Goal: Task Accomplishment & Management: Use online tool/utility

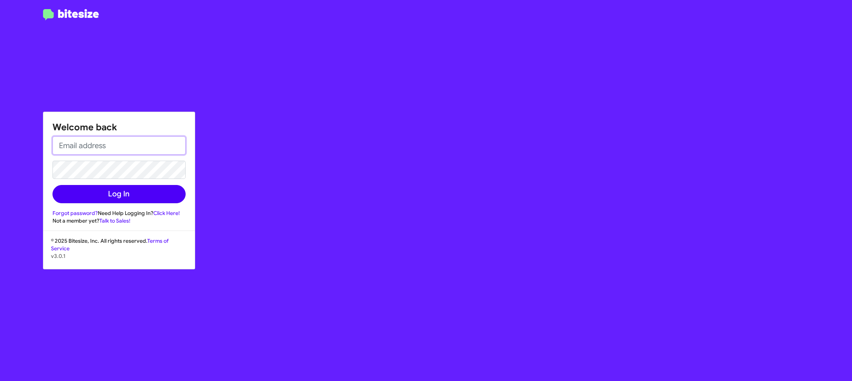
type input "[PERSON_NAME][EMAIL_ADDRESS][DOMAIN_NAME]"
click at [160, 196] on button "Log In" at bounding box center [118, 194] width 133 height 18
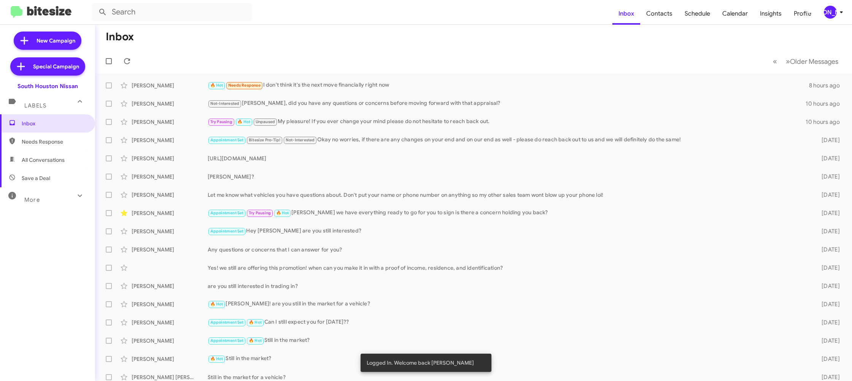
drag, startPoint x: 824, startPoint y: 12, endPoint x: 820, endPoint y: 15, distance: 4.3
click at [824, 12] on div "[PERSON_NAME]" at bounding box center [830, 12] width 13 height 13
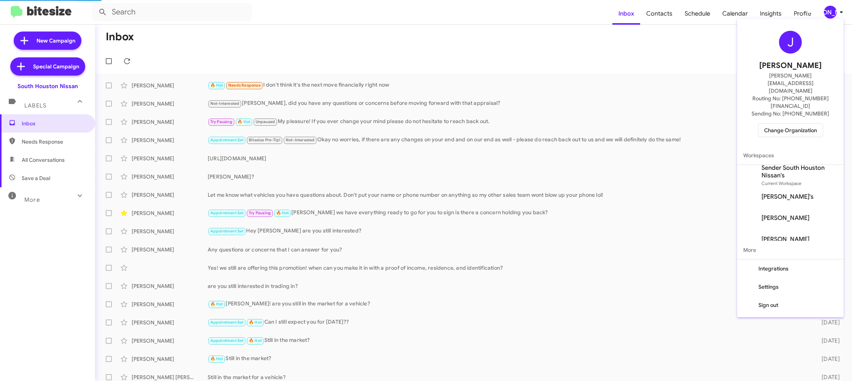
click at [779, 124] on span "Change Organization" at bounding box center [790, 130] width 53 height 13
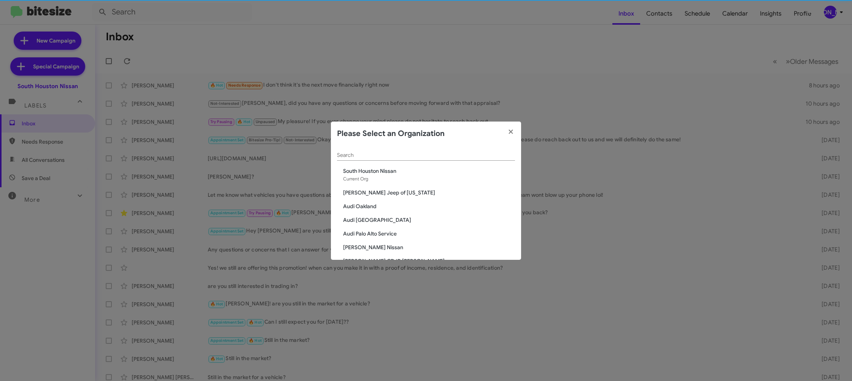
click at [369, 154] on input "Search" at bounding box center [426, 155] width 178 height 6
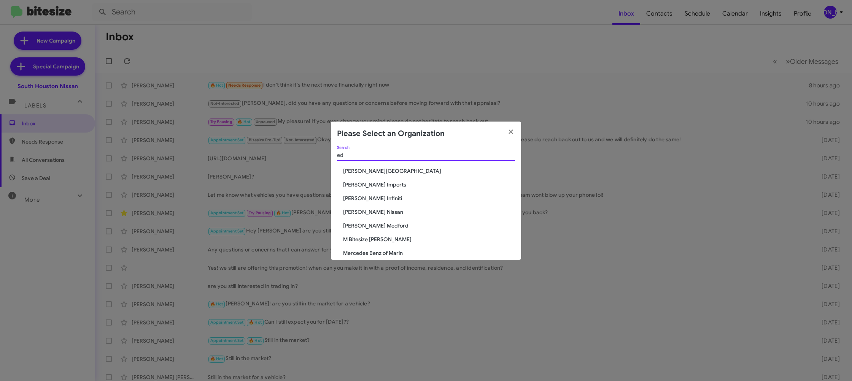
type input "ed"
click at [374, 185] on span "[PERSON_NAME] Imports" at bounding box center [429, 185] width 172 height 8
drag, startPoint x: 374, startPoint y: 185, endPoint x: 352, endPoint y: 64, distance: 123.3
click at [371, 171] on div "ed Search Don Ledford Auto Center Ed Hicks Imports Ed Hicks Infiniti Ed Hicks N…" at bounding box center [426, 203] width 190 height 114
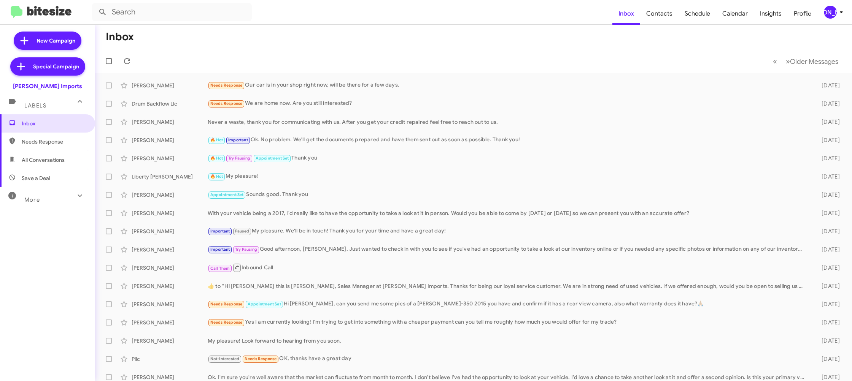
click at [830, 8] on div "[PERSON_NAME]" at bounding box center [830, 12] width 13 height 13
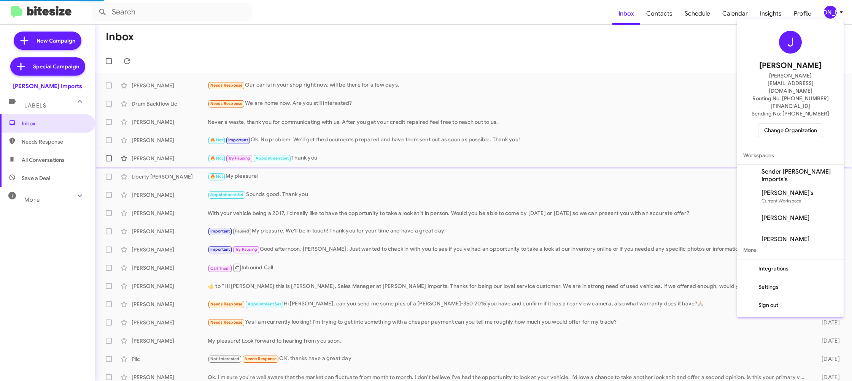
click at [782, 168] on span "Sender [PERSON_NAME] Imports's" at bounding box center [799, 175] width 76 height 15
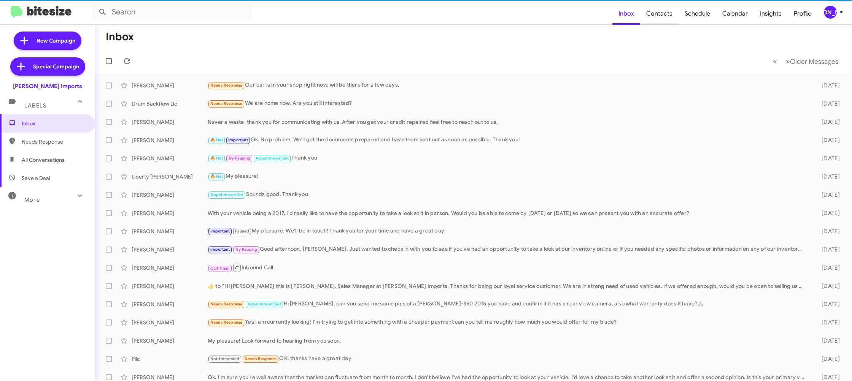
click at [667, 16] on span "Contacts" at bounding box center [659, 14] width 38 height 22
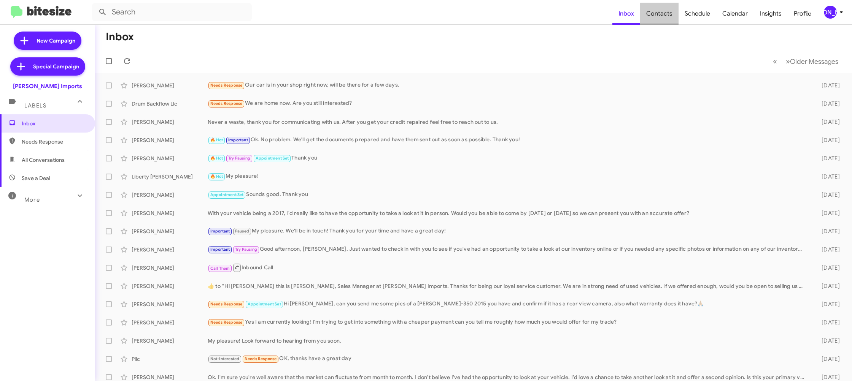
click at [667, 16] on span "Contacts" at bounding box center [659, 14] width 38 height 22
drag, startPoint x: 667, startPoint y: 16, endPoint x: 620, endPoint y: 5, distance: 48.2
click at [654, 12] on span "Contacts" at bounding box center [659, 14] width 38 height 22
type input "in:groups"
click at [840, 14] on icon at bounding box center [841, 12] width 9 height 9
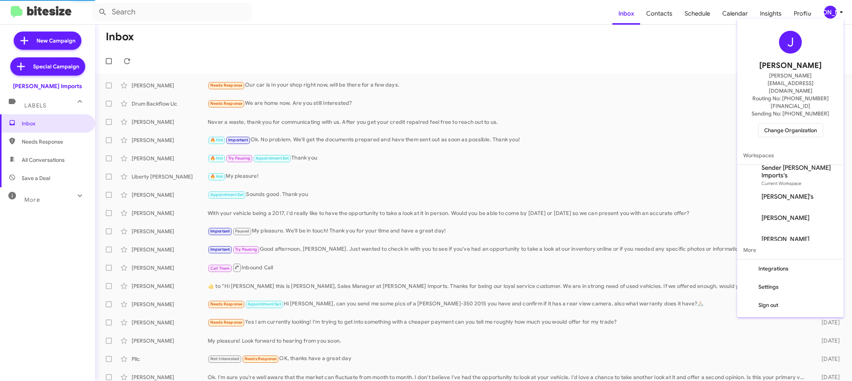
click at [800, 164] on span "Sender [PERSON_NAME] Imports's" at bounding box center [799, 171] width 76 height 15
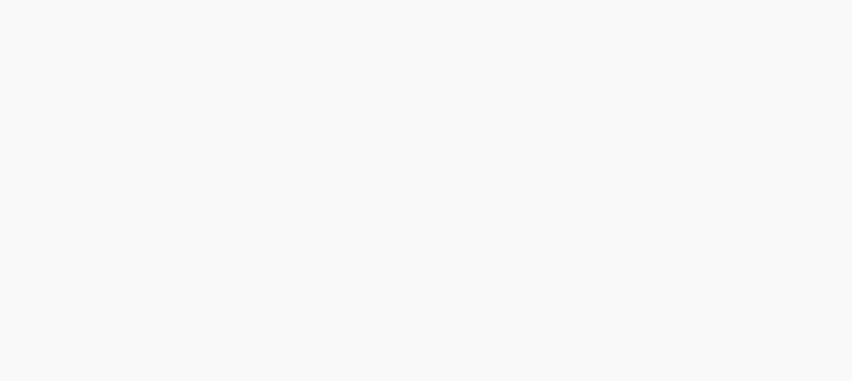
click at [670, 13] on body at bounding box center [426, 190] width 852 height 381
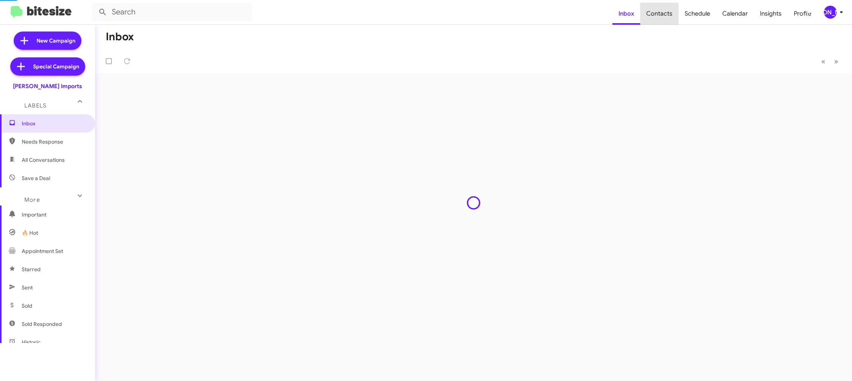
click at [670, 13] on span "Contacts" at bounding box center [659, 14] width 38 height 22
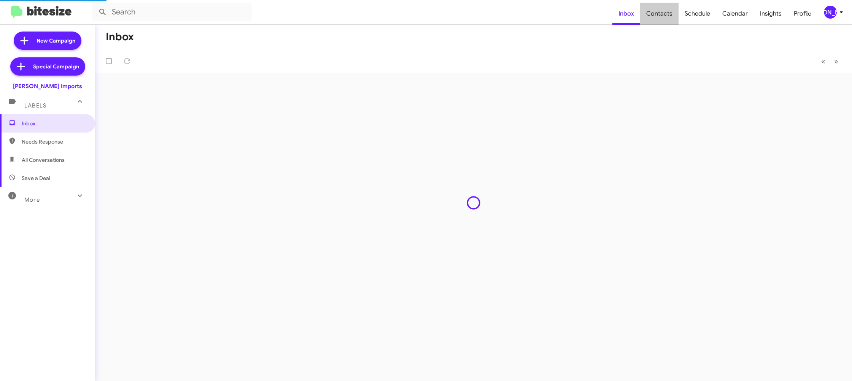
click at [670, 13] on span "Contacts" at bounding box center [659, 14] width 38 height 22
type input "in:groups"
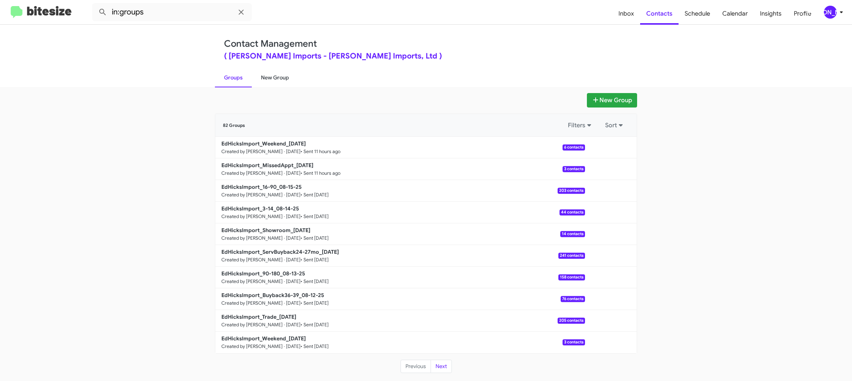
click at [293, 77] on link "New Group" at bounding box center [275, 78] width 46 height 20
drag, startPoint x: 293, startPoint y: 77, endPoint x: 257, endPoint y: 132, distance: 65.4
click at [294, 76] on link "New Group" at bounding box center [275, 78] width 46 height 20
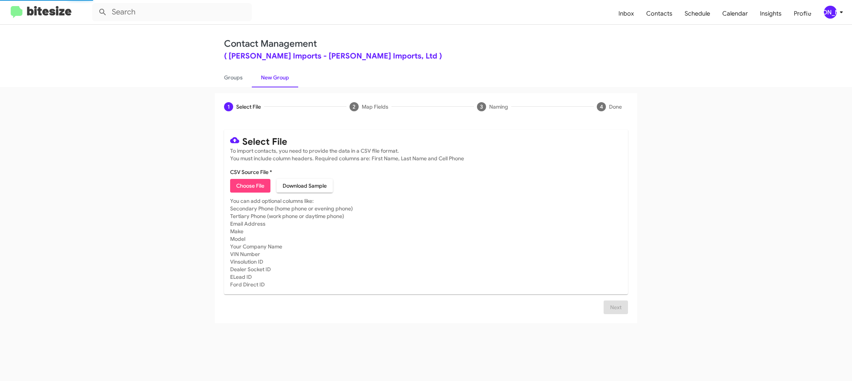
click at [252, 179] on mat-card-content "CSV Source File * Choose File Download Sample" at bounding box center [426, 180] width 392 height 24
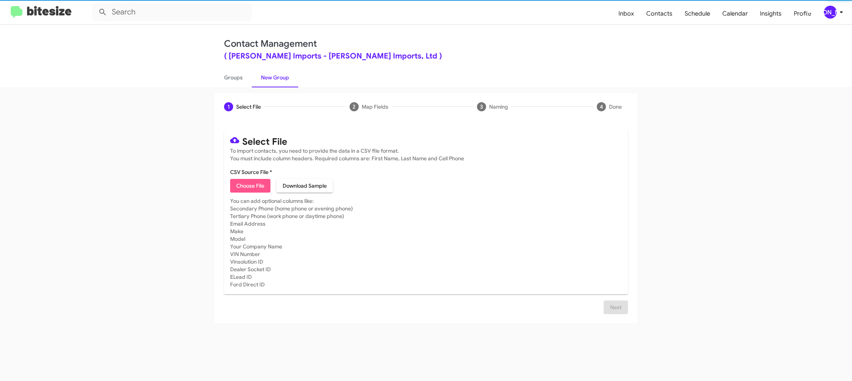
click at [254, 181] on span "Choose File" at bounding box center [250, 186] width 28 height 14
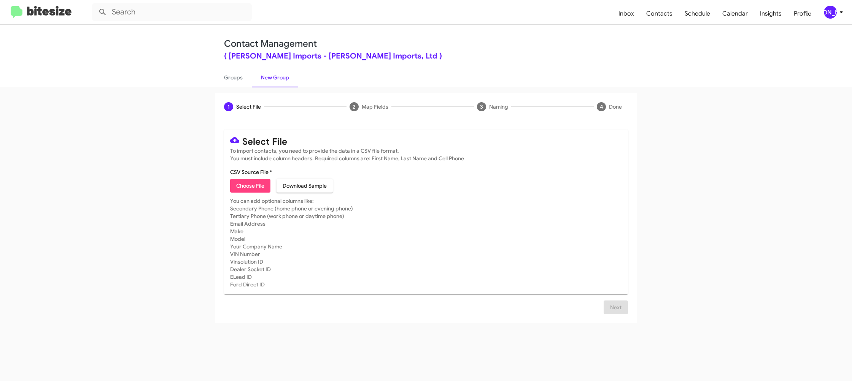
type input "EdHicksImport_Buyback48-51_08-19-25"
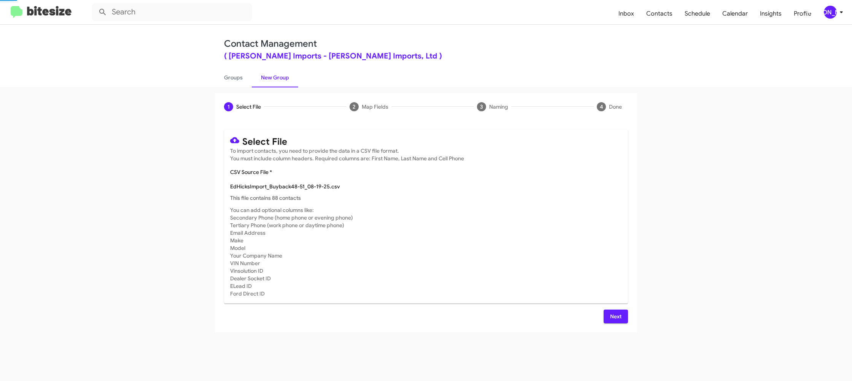
click at [609, 233] on mat-card-subtitle "You can add optional columns like: Secondary Phone (home phone or evening phone…" at bounding box center [426, 251] width 392 height 91
click at [616, 319] on span "Next" at bounding box center [616, 317] width 12 height 14
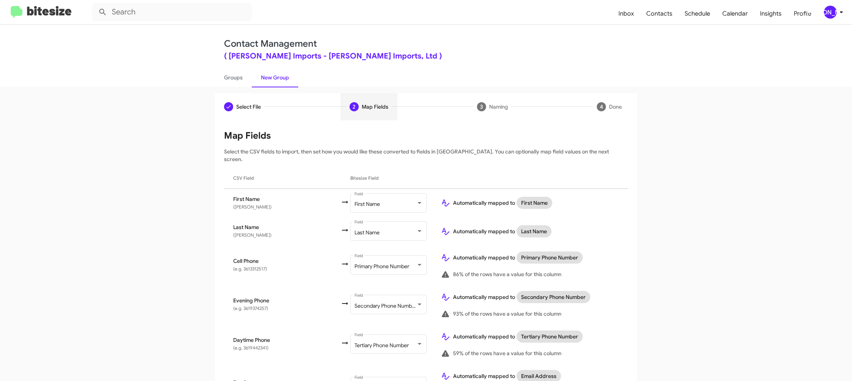
scroll to position [260, 0]
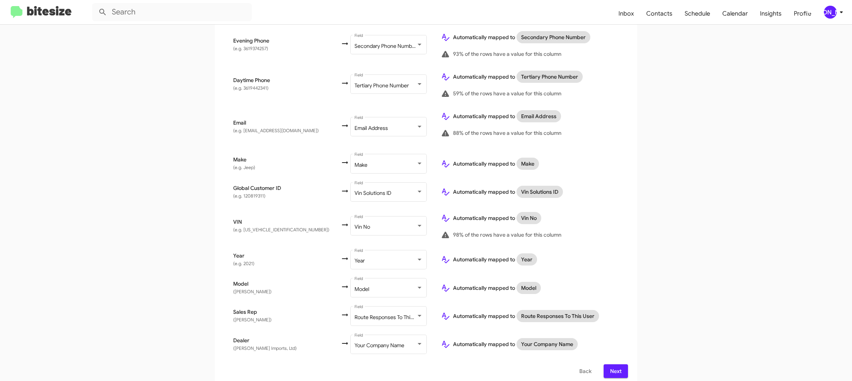
click at [615, 366] on span "Next" at bounding box center [616, 372] width 12 height 14
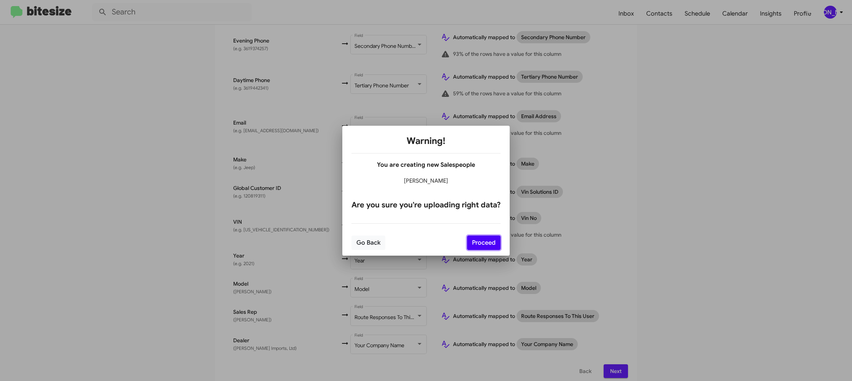
click at [494, 244] on button "Proceed" at bounding box center [483, 243] width 33 height 14
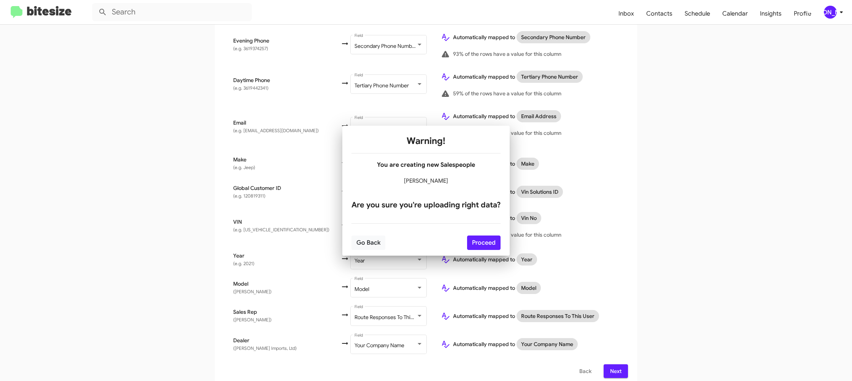
scroll to position [0, 0]
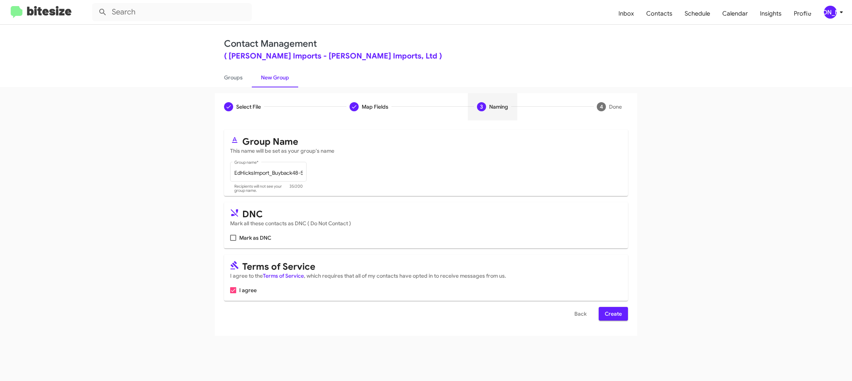
click at [616, 310] on span "Create" at bounding box center [613, 314] width 17 height 14
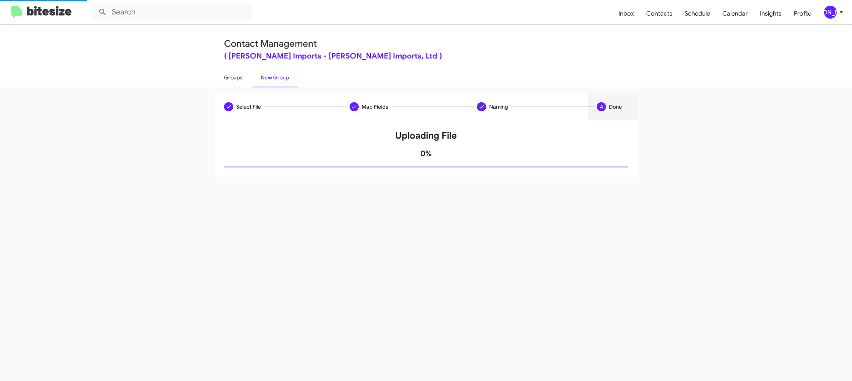
click at [246, 84] on link "Groups" at bounding box center [233, 78] width 37 height 20
type input "in:groups"
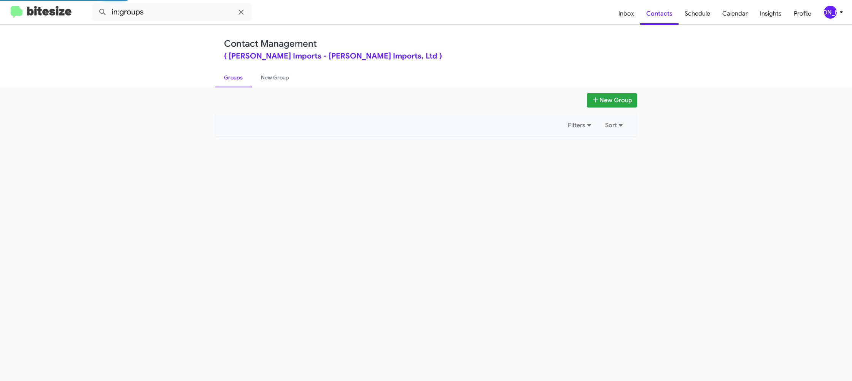
click at [246, 84] on link "Groups" at bounding box center [233, 78] width 37 height 20
drag, startPoint x: 246, startPoint y: 84, endPoint x: 266, endPoint y: 83, distance: 19.8
click at [248, 84] on link "Groups" at bounding box center [233, 78] width 37 height 20
click at [279, 83] on link "New Group" at bounding box center [275, 78] width 46 height 20
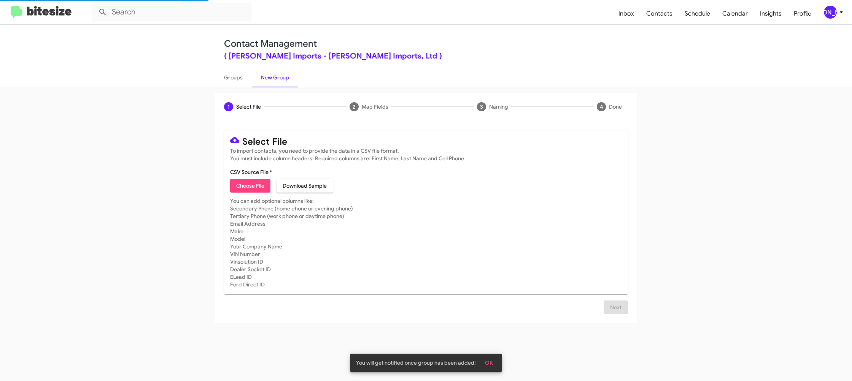
click at [279, 83] on link "New Group" at bounding box center [275, 78] width 46 height 20
click at [258, 184] on span "Choose File" at bounding box center [250, 186] width 28 height 14
type input "EdHicksImport_Trade_08-19-25"
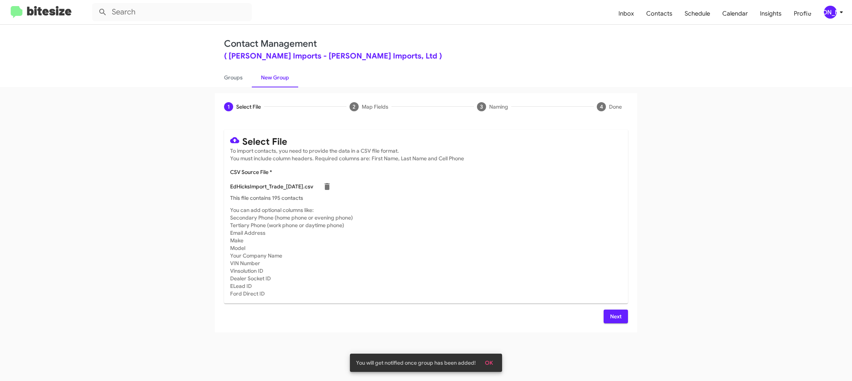
click at [559, 281] on mat-card-subtitle "You can add optional columns like: Secondary Phone (home phone or evening phone…" at bounding box center [426, 251] width 392 height 91
click at [624, 324] on div "Select File To import contacts, you need to provide the data in a CSV file form…" at bounding box center [426, 227] width 422 height 212
drag, startPoint x: 619, startPoint y: 322, endPoint x: 586, endPoint y: 298, distance: 40.6
click at [618, 321] on span "Next" at bounding box center [616, 317] width 12 height 14
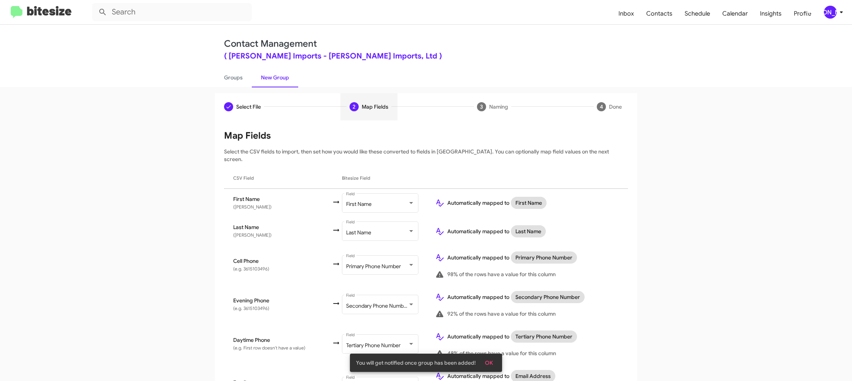
scroll to position [300, 0]
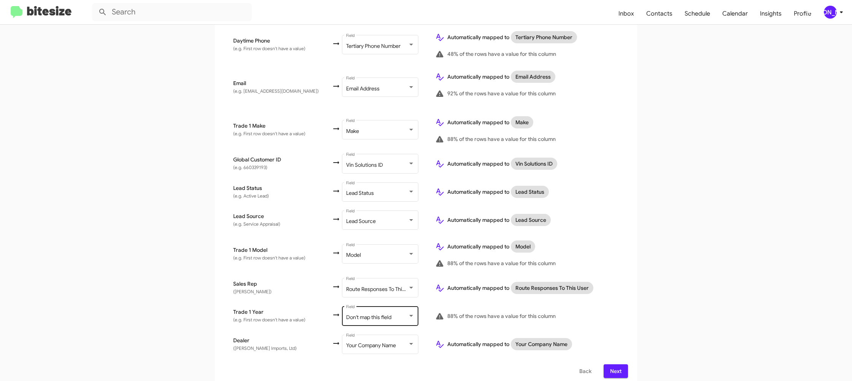
click at [363, 314] on span "Don't map this field" at bounding box center [368, 317] width 45 height 7
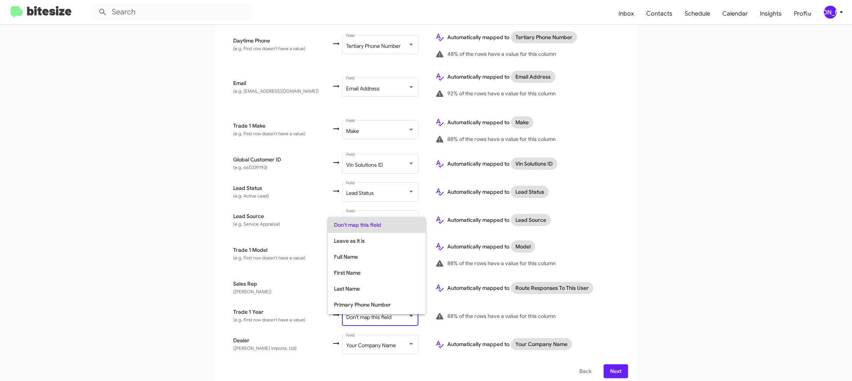
scroll to position [286, 0]
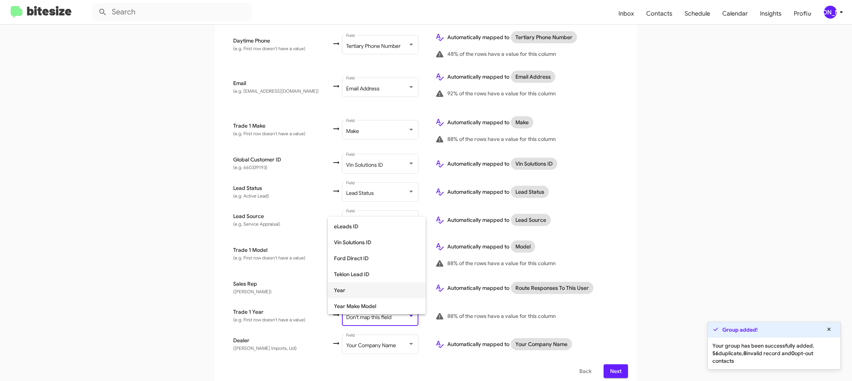
click at [361, 297] on span "Year" at bounding box center [377, 291] width 86 height 16
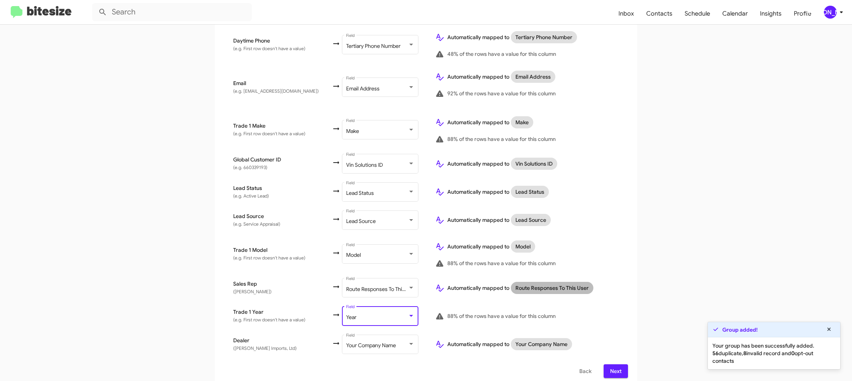
click at [559, 282] on mat-chip "Route Responses To This User" at bounding box center [552, 288] width 83 height 12
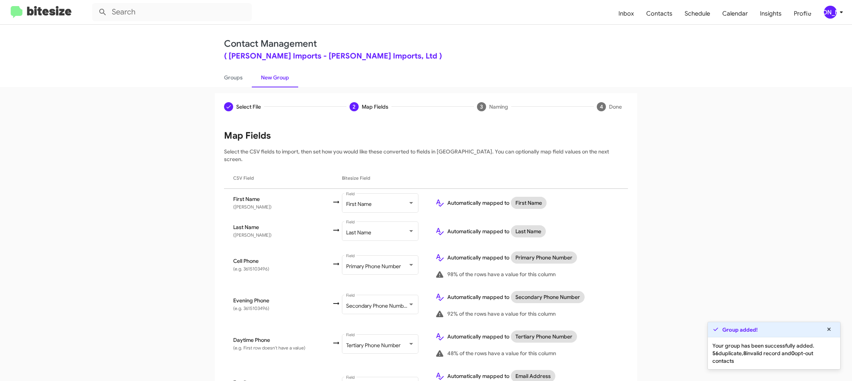
scroll to position [300, 0]
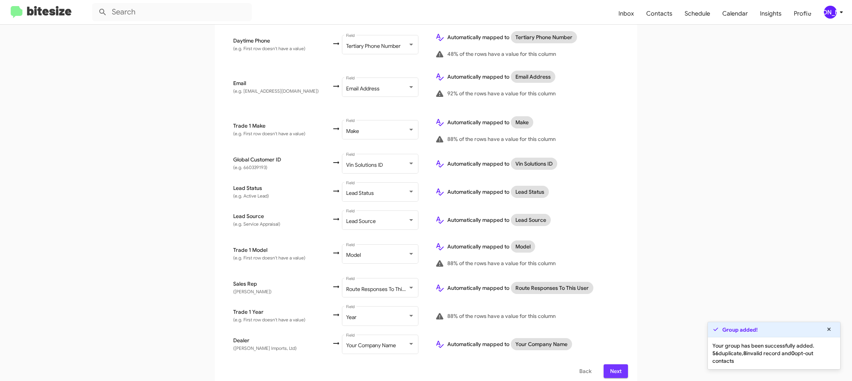
click at [609, 366] on button "Next" at bounding box center [615, 372] width 24 height 14
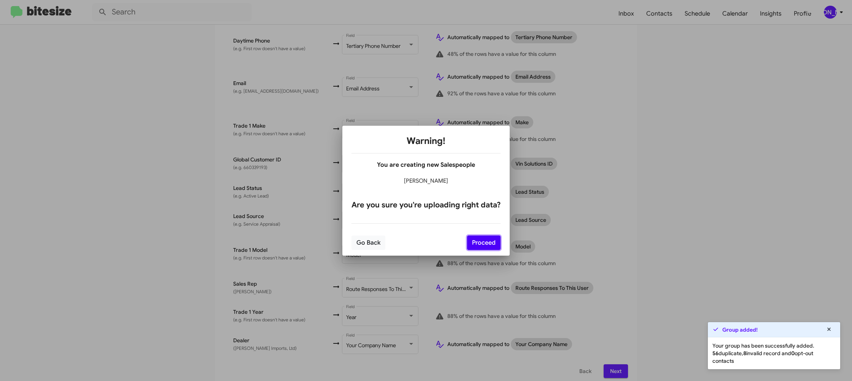
click at [491, 241] on button "Proceed" at bounding box center [483, 243] width 33 height 14
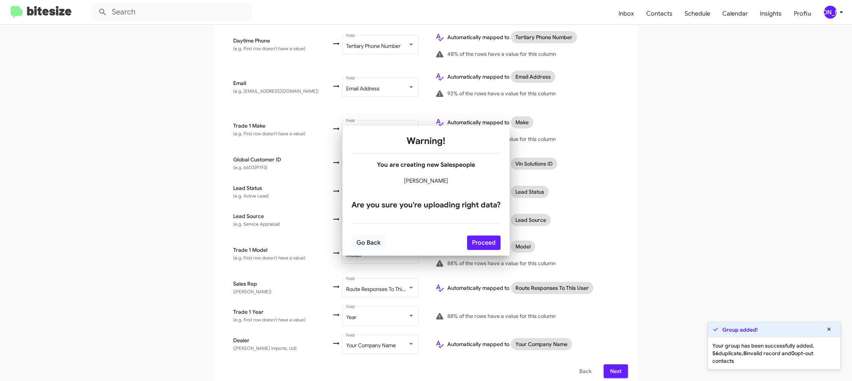
scroll to position [0, 0]
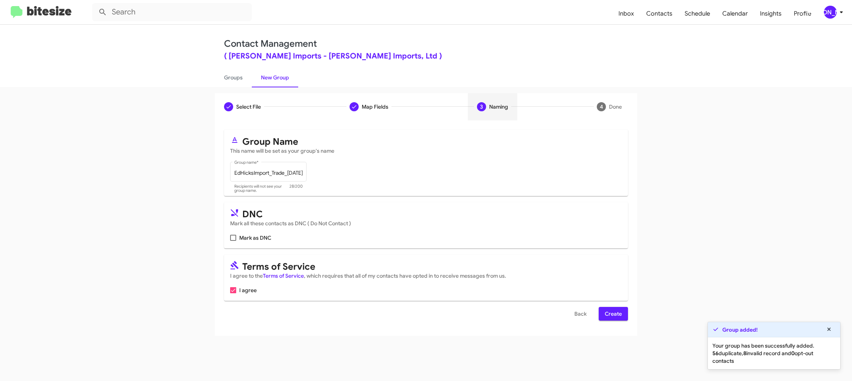
click at [604, 311] on button "Create" at bounding box center [612, 314] width 29 height 14
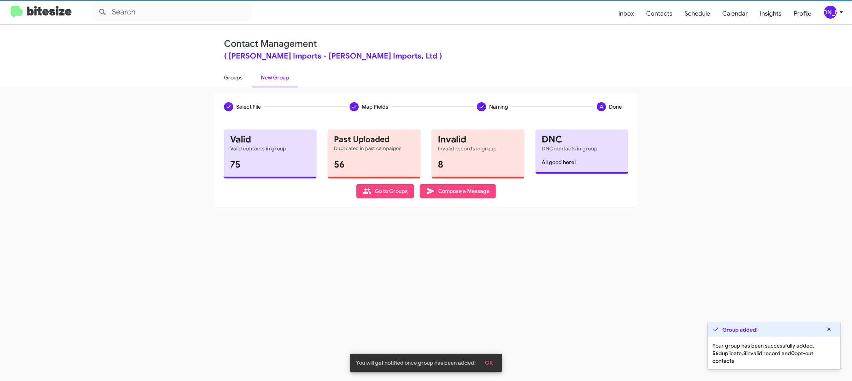
click at [233, 82] on link "Groups" at bounding box center [233, 78] width 37 height 20
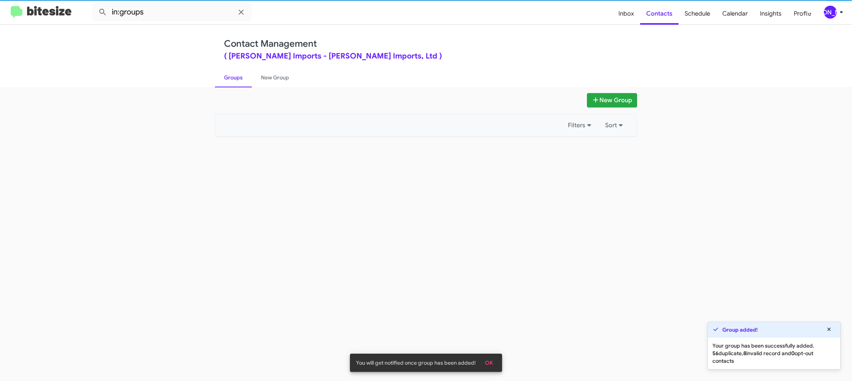
click at [233, 82] on link "Groups" at bounding box center [233, 78] width 37 height 20
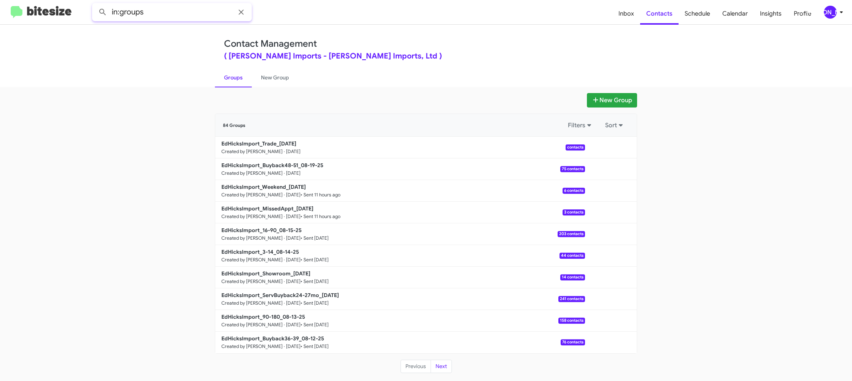
click at [191, 10] on input "in:groups" at bounding box center [172, 12] width 160 height 18
click at [95, 5] on button at bounding box center [102, 12] width 15 height 15
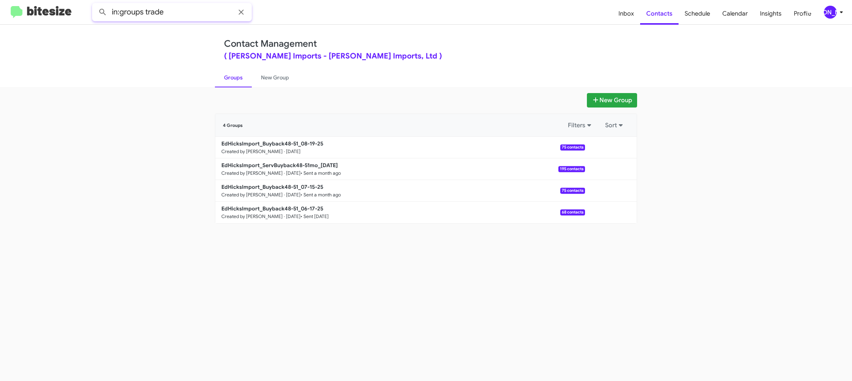
type input "in:groups trade"
click at [95, 5] on button at bounding box center [102, 12] width 15 height 15
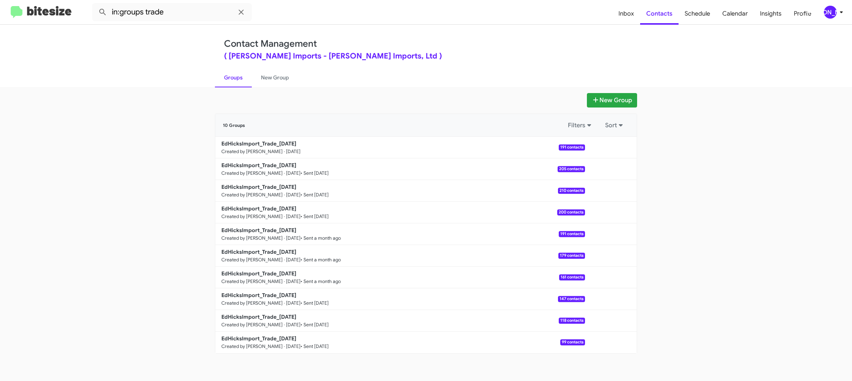
drag, startPoint x: 269, startPoint y: 82, endPoint x: 243, endPoint y: 78, distance: 26.1
click at [269, 82] on link "New Group" at bounding box center [275, 78] width 46 height 20
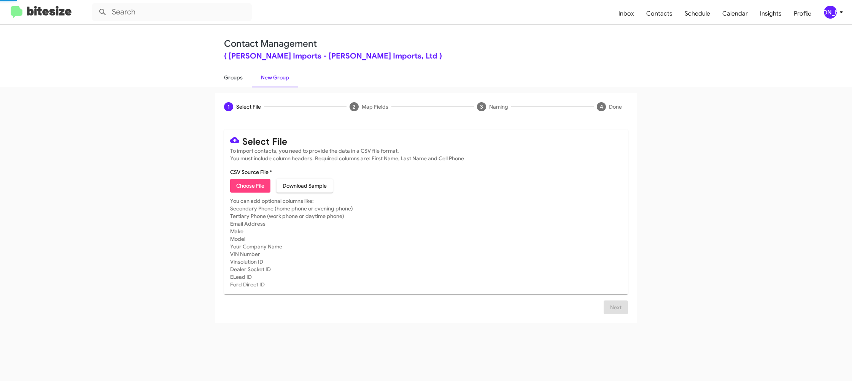
click at [234, 77] on link "Groups" at bounding box center [233, 78] width 37 height 20
type input "in:groups"
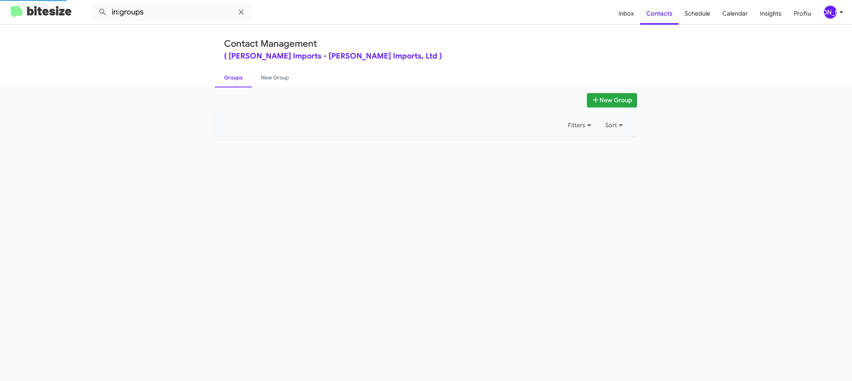
drag, startPoint x: 234, startPoint y: 77, endPoint x: 575, endPoint y: 149, distance: 348.3
click at [234, 77] on link "Groups" at bounding box center [233, 78] width 37 height 20
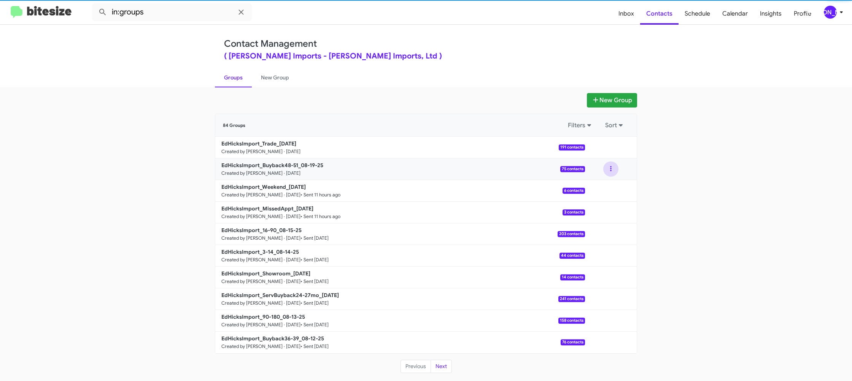
click at [607, 168] on button at bounding box center [610, 169] width 15 height 15
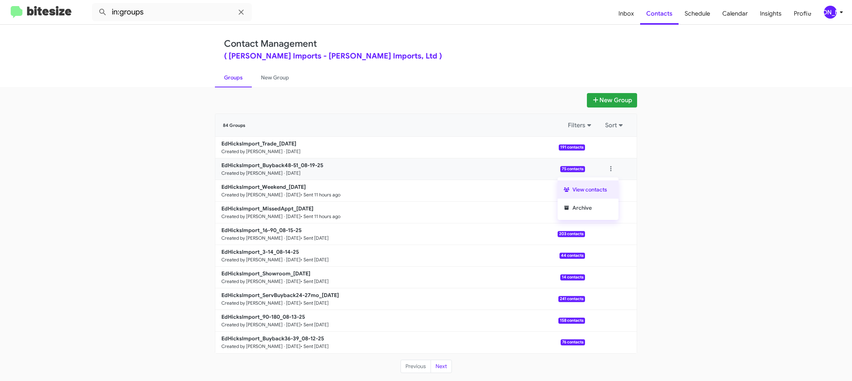
click at [605, 181] on button "View contacts" at bounding box center [587, 190] width 61 height 18
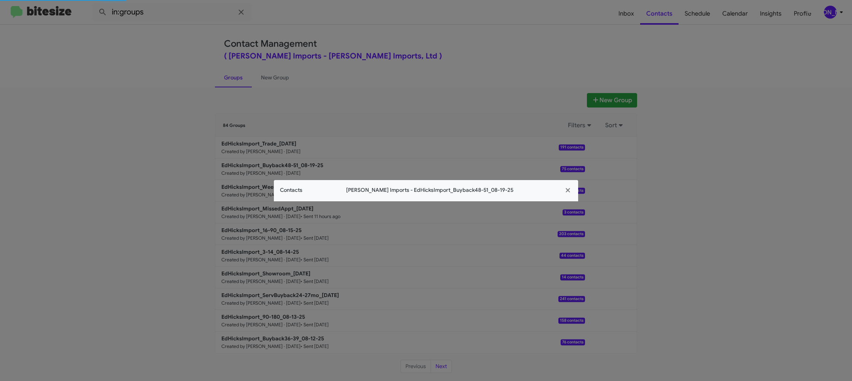
click at [290, 187] on span "Contacts" at bounding box center [291, 190] width 22 height 8
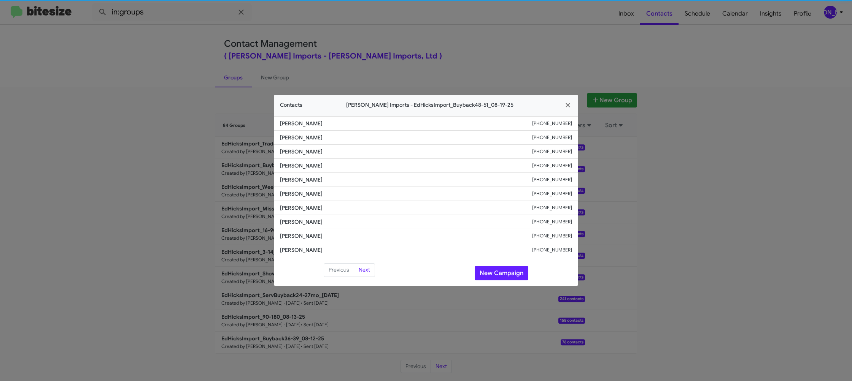
click at [293, 189] on li "Victoria Anderson +13615637102" at bounding box center [426, 194] width 304 height 14
copy span "Victoria Anderson"
drag, startPoint x: 409, startPoint y: 38, endPoint x: 552, endPoint y: 116, distance: 162.8
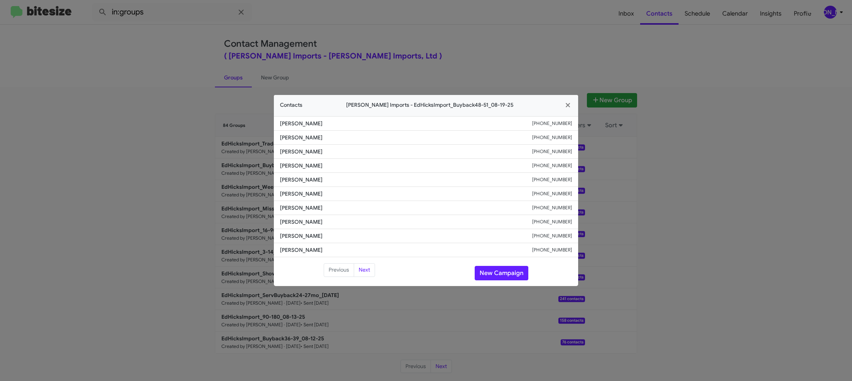
click at [411, 39] on modal-container "Contacts Ed Hicks Imports - EdHicksImport_Buyback48-51_08-19-25 Kassandra Almar…" at bounding box center [426, 190] width 852 height 381
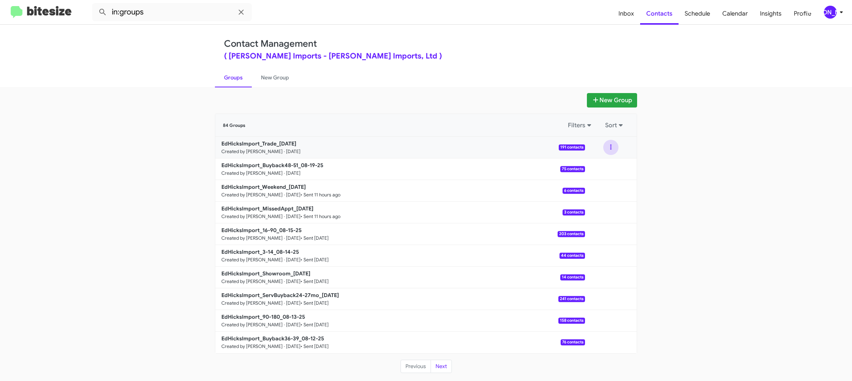
click at [613, 151] on button at bounding box center [610, 147] width 15 height 15
click at [605, 161] on button "View contacts" at bounding box center [587, 168] width 61 height 18
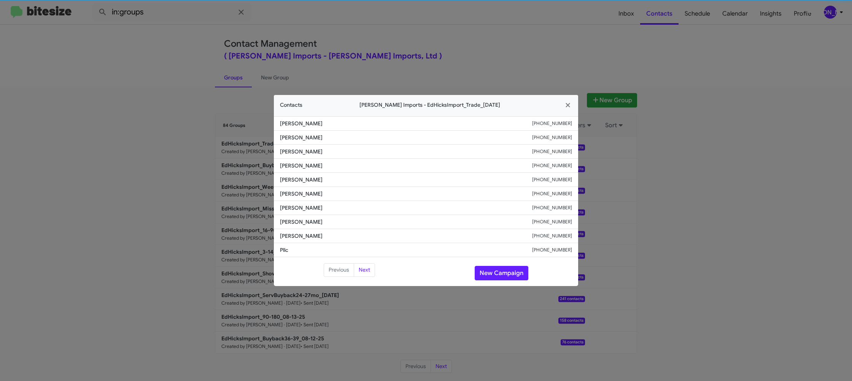
click at [301, 185] on li "Lauraine Dugat +13619600725" at bounding box center [426, 180] width 304 height 14
drag, startPoint x: 210, startPoint y: 90, endPoint x: 226, endPoint y: 107, distance: 23.9
click at [213, 92] on modal-container "Contacts Ed Hicks Imports - EdHicksImport_Trade_08-19-25 Eric Martinez +1361249…" at bounding box center [426, 190] width 852 height 381
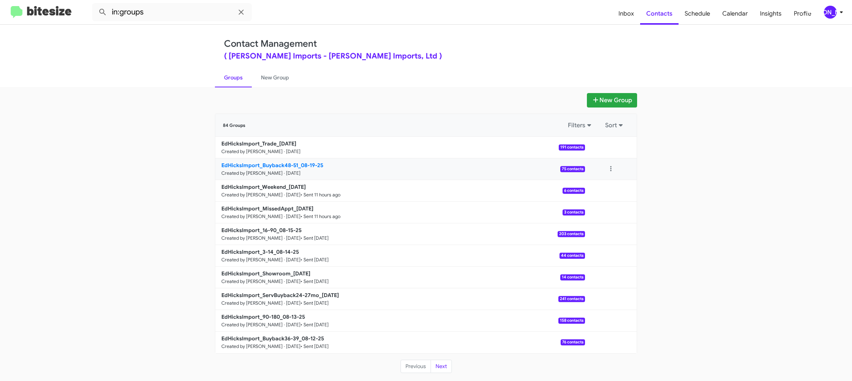
click at [260, 164] on b "EdHicksImport_Buyback48-51_08-19-25" at bounding box center [272, 165] width 102 height 7
drag, startPoint x: 260, startPoint y: 164, endPoint x: 146, endPoint y: 25, distance: 179.2
click at [254, 152] on div "EdHicksImport_Trade_08-19-25 Created by Jason Apdua · Aug 19, 2025 191 contacts…" at bounding box center [425, 245] width 421 height 217
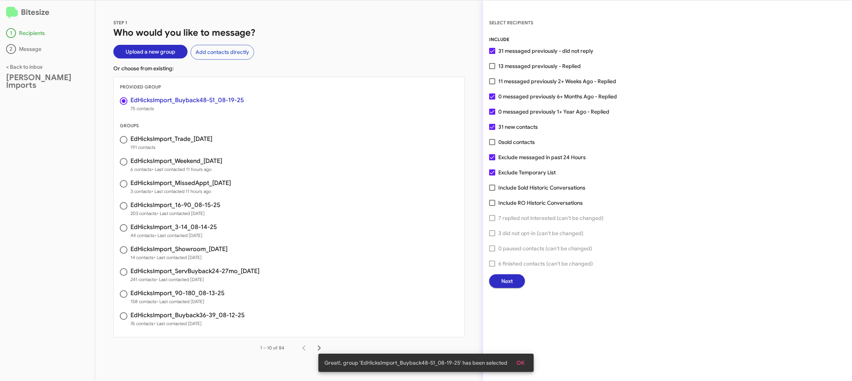
click at [510, 284] on span "Next" at bounding box center [506, 282] width 11 height 14
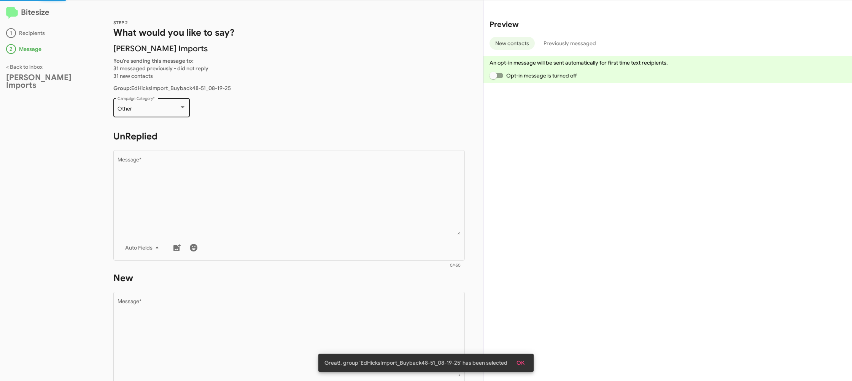
click at [135, 103] on div "Other Campaign Category *" at bounding box center [151, 107] width 68 height 21
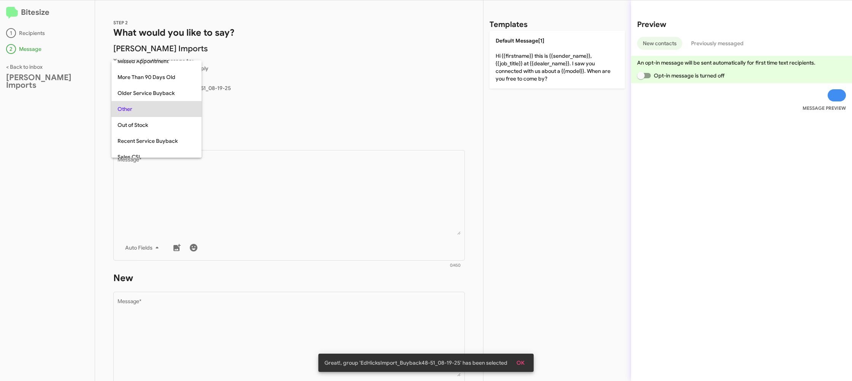
scroll to position [80, 0]
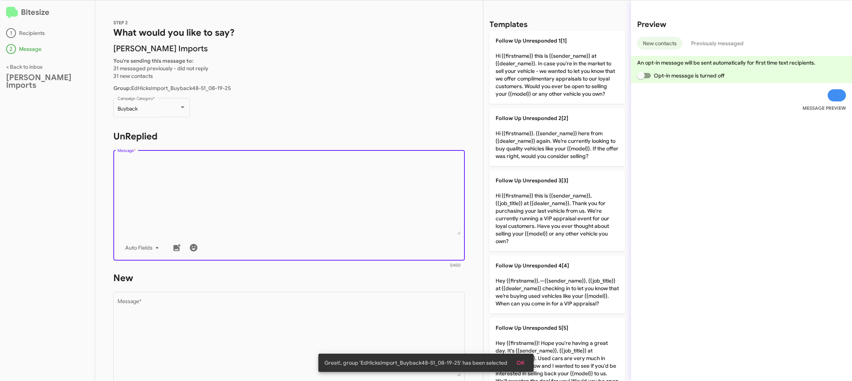
click at [322, 223] on textarea "Message *" at bounding box center [288, 196] width 343 height 78
drag, startPoint x: 322, startPoint y: 223, endPoint x: 384, endPoint y: 210, distance: 63.0
click at [339, 219] on textarea "Message *" at bounding box center [288, 196] width 343 height 78
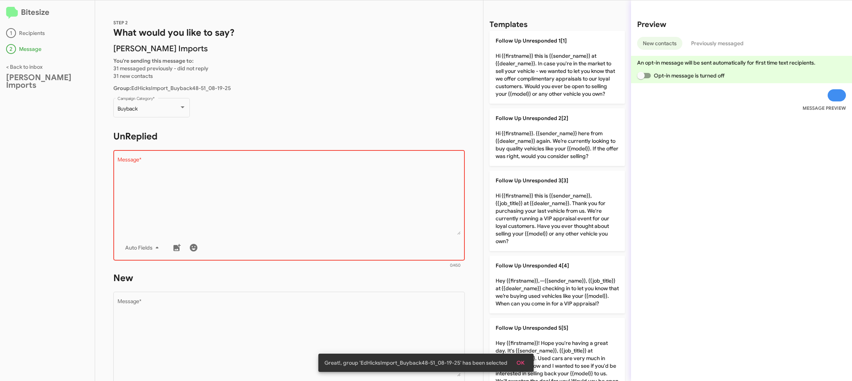
drag, startPoint x: 565, startPoint y: 161, endPoint x: 454, endPoint y: 213, distance: 121.8
click at [564, 161] on p "Follow Up Unresponded 2[2] Hi {{firstname}}. {{sender_name}} here from {{dealer…" at bounding box center [556, 137] width 135 height 58
type textarea "Hi {{firstname}}. {{sender_name}} here from {{dealer_name}} again. We’re curren…"
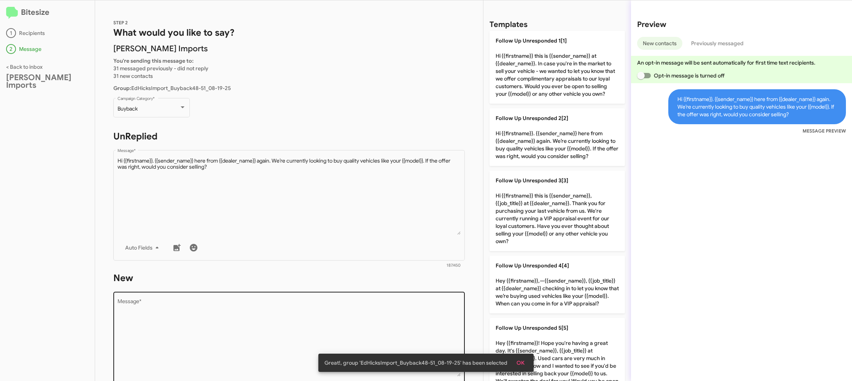
click at [361, 323] on textarea "Message *" at bounding box center [288, 338] width 343 height 78
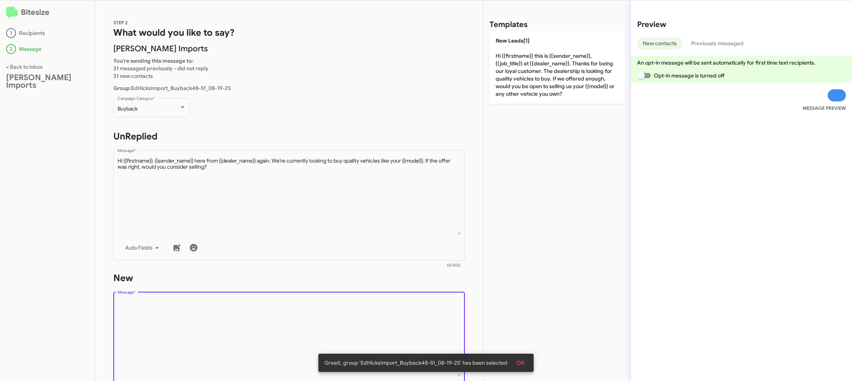
click at [361, 323] on textarea "Message *" at bounding box center [288, 338] width 343 height 78
drag, startPoint x: 361, startPoint y: 323, endPoint x: 489, endPoint y: 101, distance: 256.4
click at [378, 297] on div "Drop image here to insert Auto Fields Message *" at bounding box center [288, 347] width 343 height 112
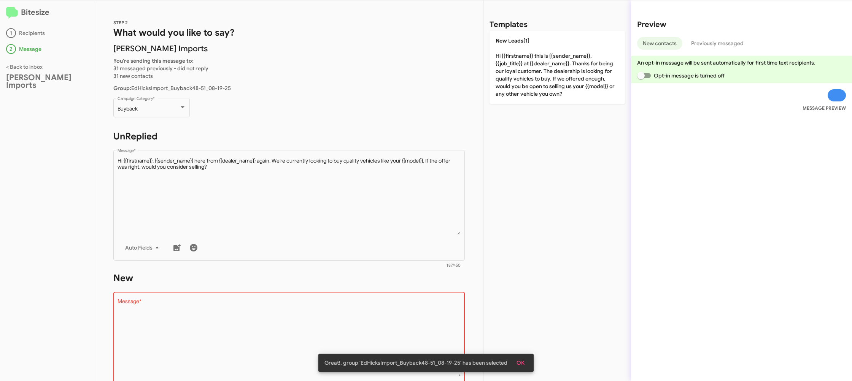
drag, startPoint x: 582, startPoint y: 33, endPoint x: 484, endPoint y: 124, distance: 133.7
click at [581, 33] on p "New Leads[1] Hi {{firstname}} this is {{sender_name}}, {{job_title}} at {{deale…" at bounding box center [556, 67] width 135 height 73
type textarea "Hi {{firstname}} this is {{sender_name}}, {{job_title}} at {{dealer_name}}. Tha…"
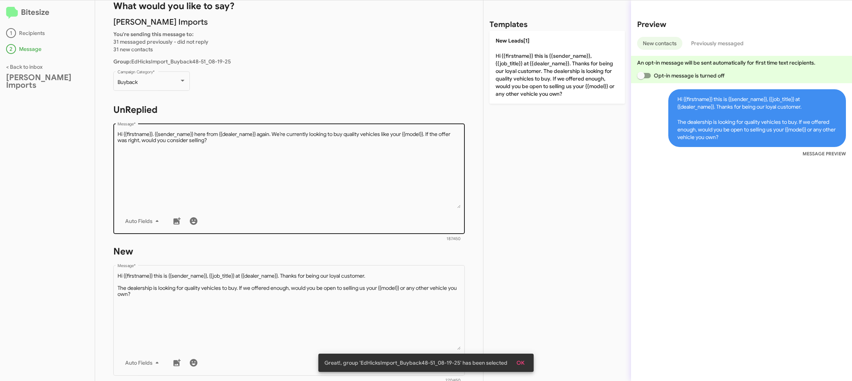
scroll to position [128, 0]
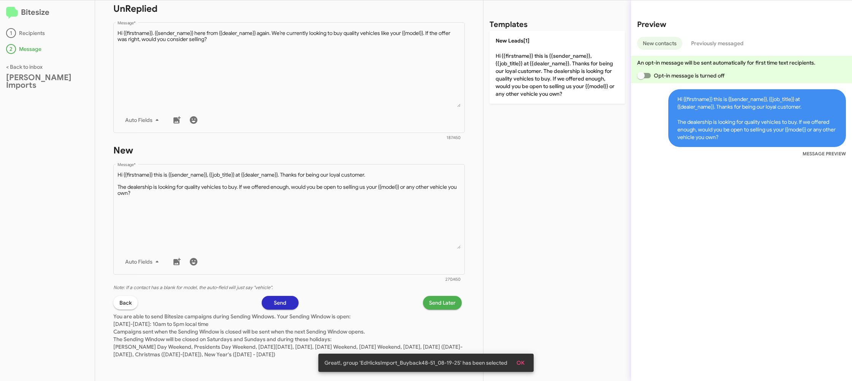
click at [433, 298] on span "Send Later" at bounding box center [442, 303] width 27 height 14
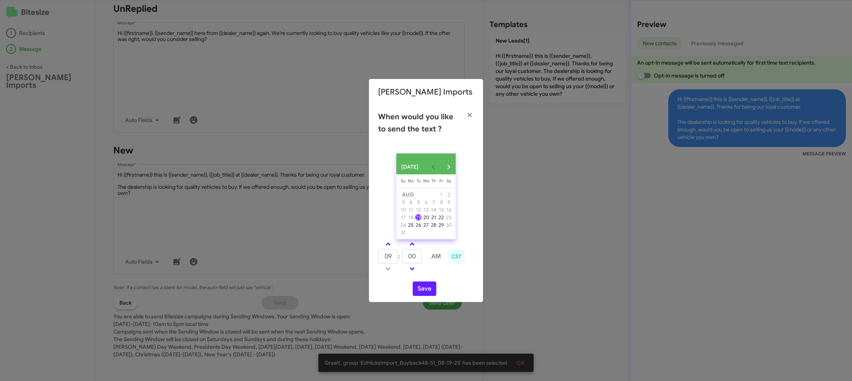
click at [392, 247] on link at bounding box center [387, 244] width 13 height 9
type input "10"
click at [408, 257] on input "00" at bounding box center [411, 256] width 19 height 14
click at [417, 259] on input "00" at bounding box center [411, 256] width 19 height 14
type input "09"
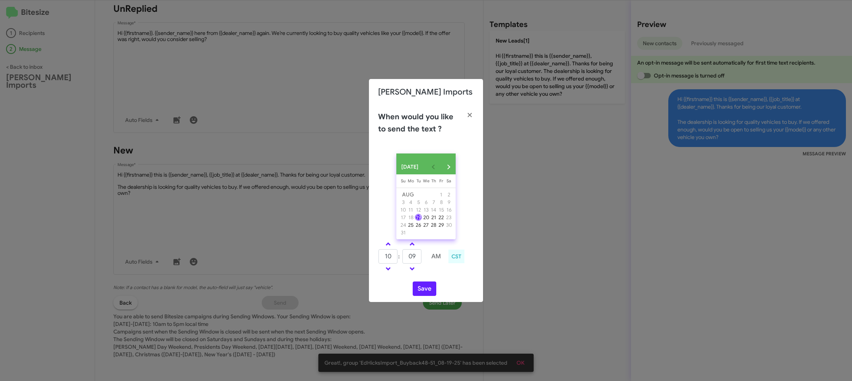
click at [433, 281] on div "AUG 2025 Sunday Su Monday Mo Tuesday Tu Wednesday We Thursday Th Friday Fr Satu…" at bounding box center [426, 225] width 114 height 155
click at [418, 290] on button "Save" at bounding box center [425, 289] width 24 height 14
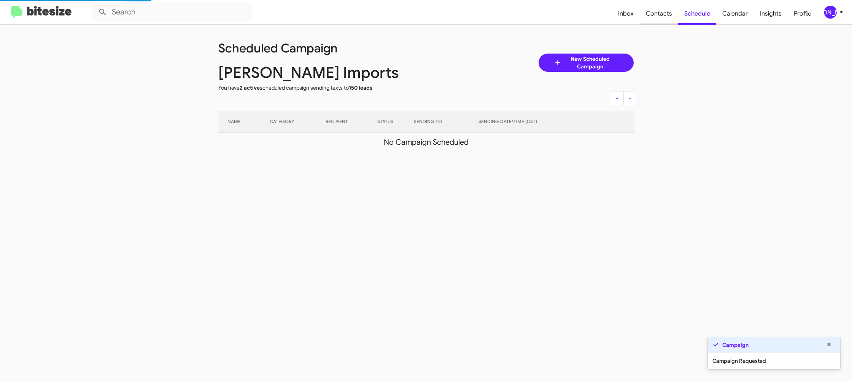
click at [662, 24] on span "Contacts" at bounding box center [659, 14] width 38 height 22
type input "in:groups"
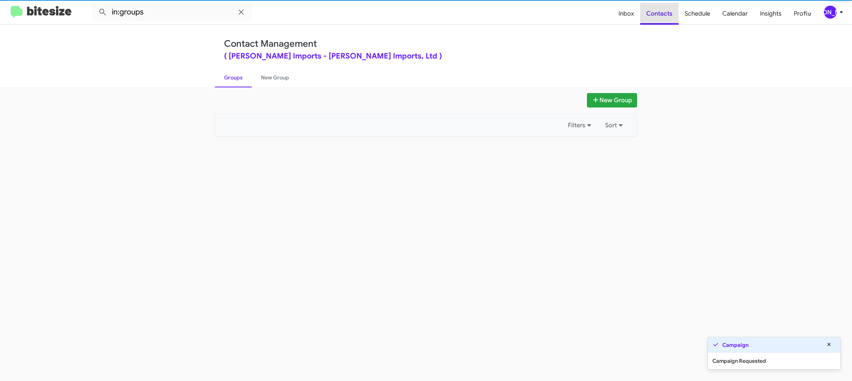
drag, startPoint x: 662, startPoint y: 24, endPoint x: 337, endPoint y: 65, distance: 328.1
click at [662, 24] on span "Contacts" at bounding box center [659, 14] width 38 height 22
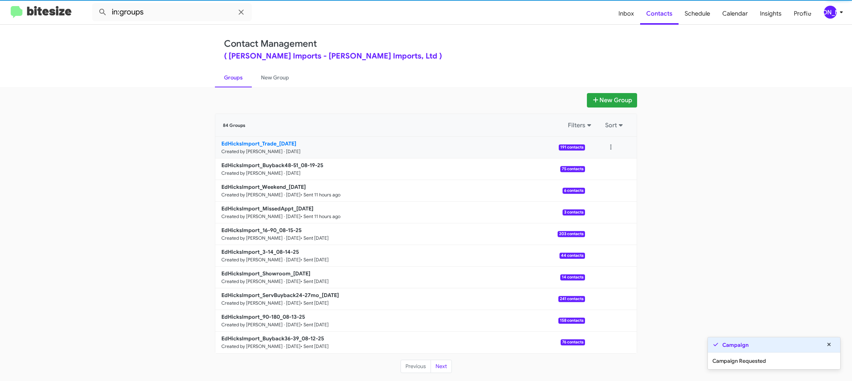
click at [257, 141] on b "EdHicksImport_Trade_08-19-25" at bounding box center [258, 143] width 75 height 7
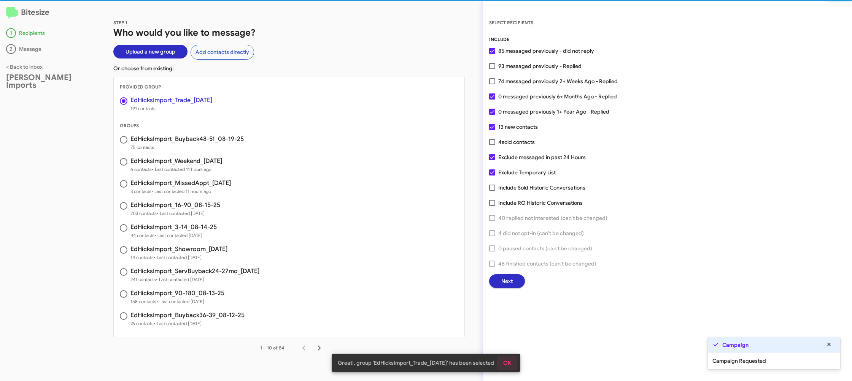
click at [508, 364] on span "OK" at bounding box center [507, 363] width 8 height 14
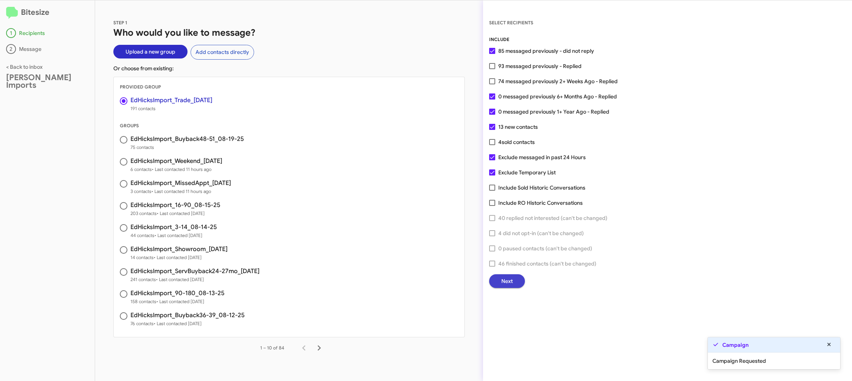
click at [500, 278] on button "Next" at bounding box center [507, 282] width 36 height 14
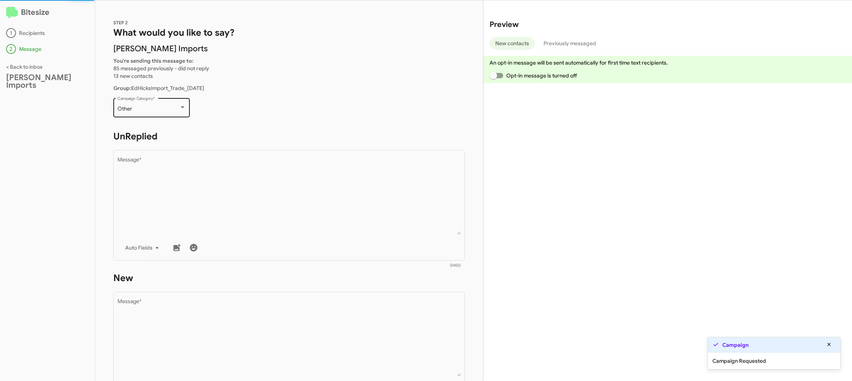
click at [157, 113] on div "Other Campaign Category *" at bounding box center [151, 107] width 68 height 21
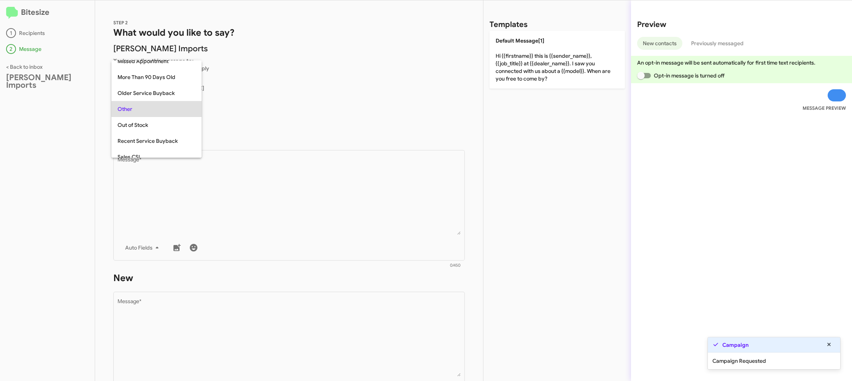
scroll to position [270, 0]
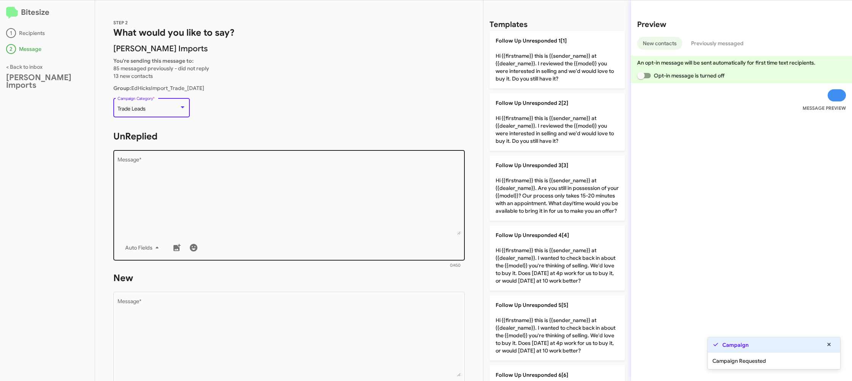
click at [247, 213] on textarea "Message *" at bounding box center [288, 196] width 343 height 78
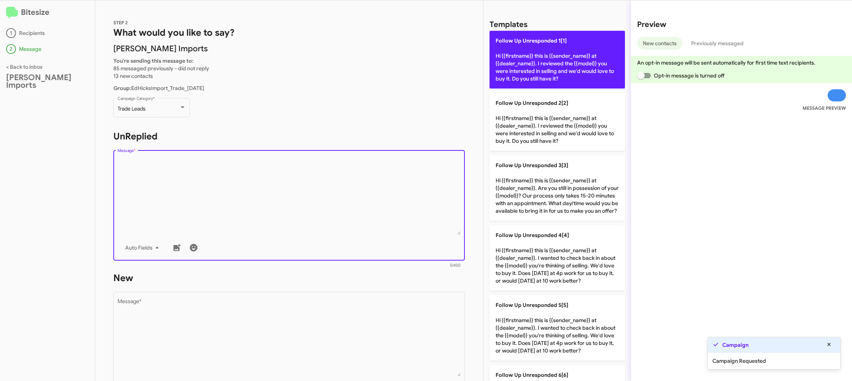
click at [514, 60] on p "Follow Up Unresponded 1[1] Hi {{firstname}} this is {{sender_name}} at {{dealer…" at bounding box center [556, 60] width 135 height 58
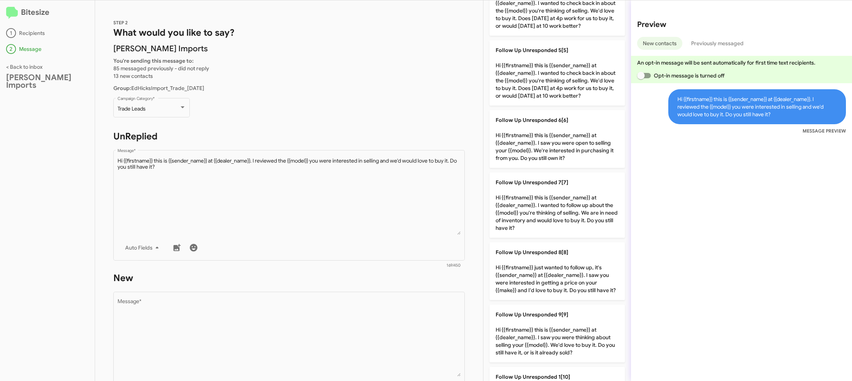
scroll to position [311, 0]
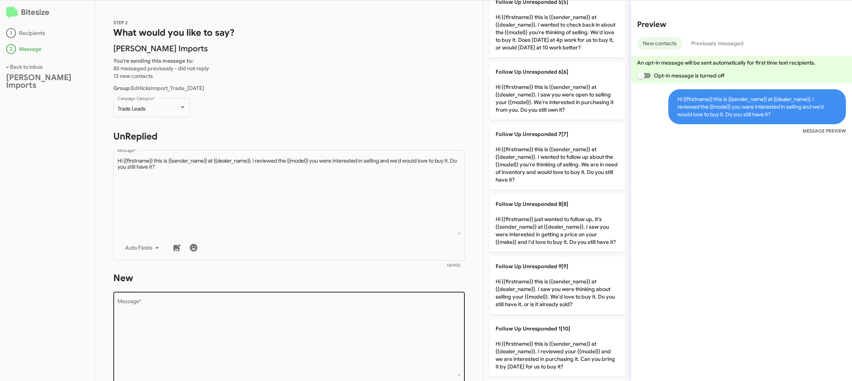
drag, startPoint x: 565, startPoint y: 283, endPoint x: 414, endPoint y: 303, distance: 151.9
click at [564, 283] on p "Follow Up Unresponded 9[9] Hi {{firstname}} this is {{sender_name}} at {{dealer…" at bounding box center [556, 286] width 135 height 58
type textarea "Hi {{firstname}} this is {{sender_name}} at {{dealer_name}}. I saw you were thi…"
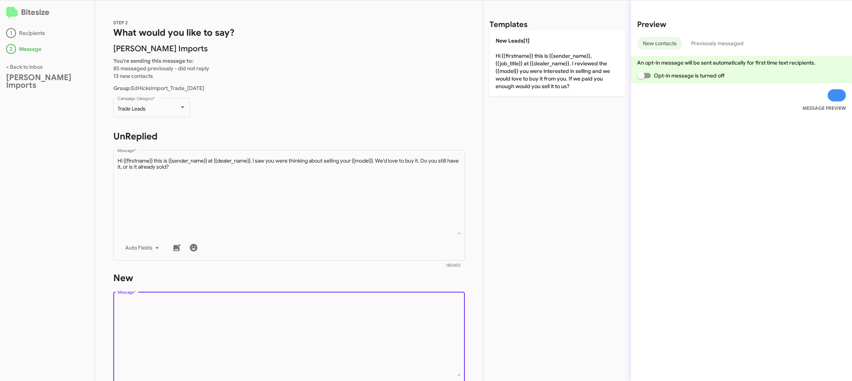
click at [371, 318] on textarea "Message *" at bounding box center [288, 338] width 343 height 78
click at [370, 318] on textarea "Message *" at bounding box center [288, 338] width 343 height 78
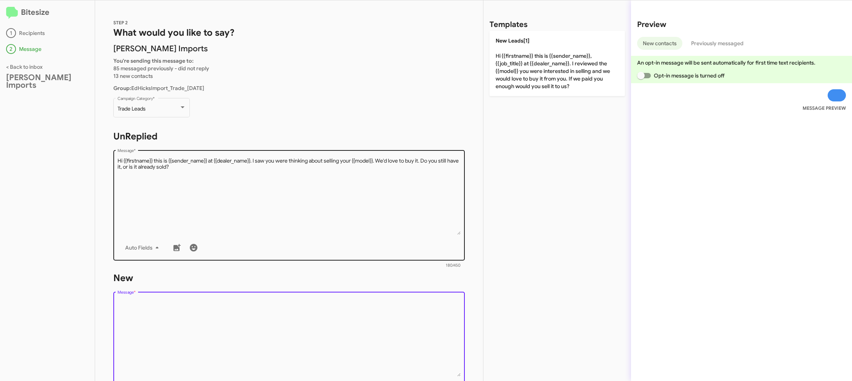
drag, startPoint x: 370, startPoint y: 318, endPoint x: 438, endPoint y: 205, distance: 132.0
click at [371, 313] on textarea "Message *" at bounding box center [288, 338] width 343 height 78
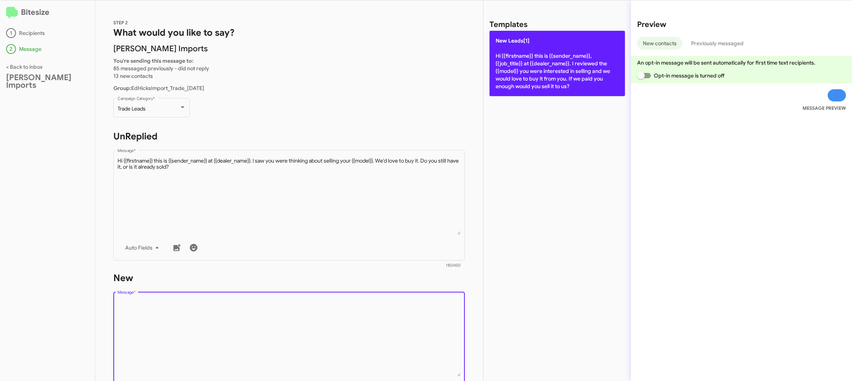
click at [527, 83] on p "New Leads[1] Hi {{firstname}} this is {{sender_name}}, {{job_title}} at {{deale…" at bounding box center [556, 63] width 135 height 65
type textarea "Hi {{firstname}} this is {{sender_name}}, {{job_title}} at {{dealer_name}}. I r…"
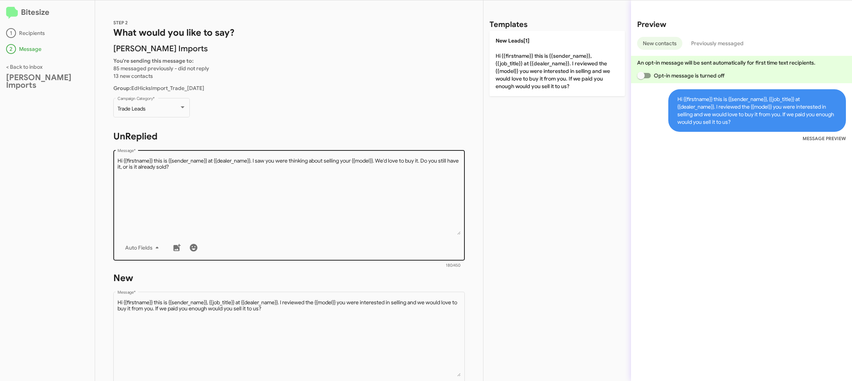
click at [365, 182] on textarea "Message *" at bounding box center [288, 196] width 343 height 78
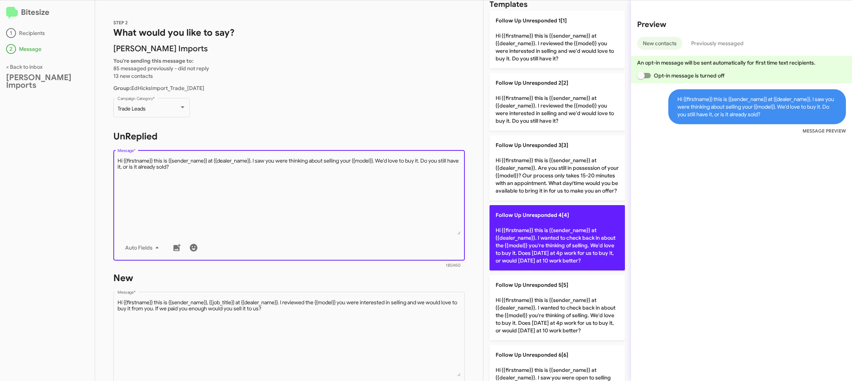
scroll to position [311, 0]
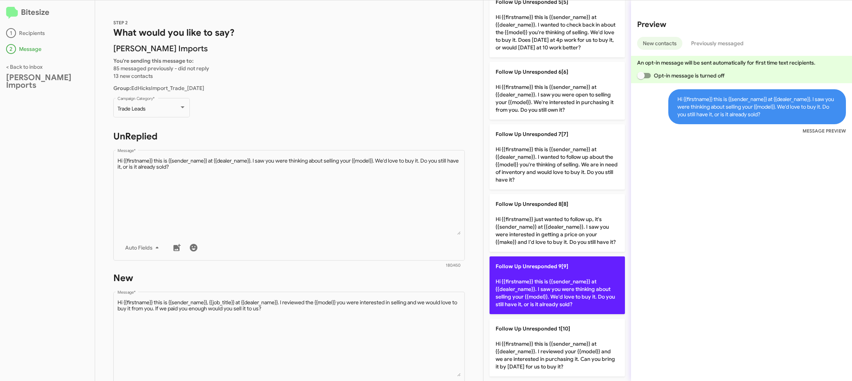
click at [550, 298] on p "Follow Up Unresponded 9[9] Hi {{firstname}} this is {{sender_name}} at {{dealer…" at bounding box center [556, 286] width 135 height 58
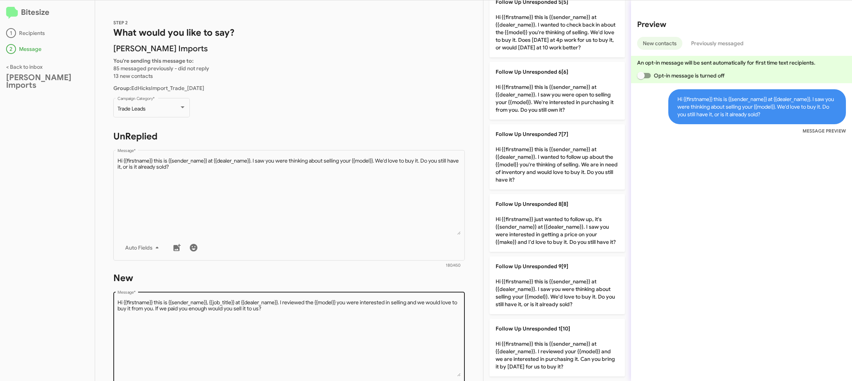
drag, startPoint x: 547, startPoint y: 298, endPoint x: 402, endPoint y: 315, distance: 145.8
click at [544, 298] on p "Follow Up Unresponded 9[9] Hi {{firstname}} this is {{sender_name}} at {{dealer…" at bounding box center [556, 286] width 135 height 58
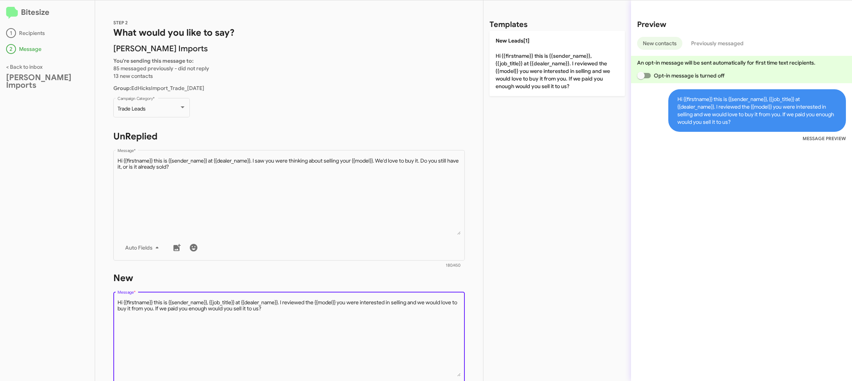
click at [402, 315] on textarea "Message *" at bounding box center [288, 338] width 343 height 78
drag, startPoint x: 403, startPoint y: 310, endPoint x: 482, endPoint y: 192, distance: 141.6
click at [403, 310] on textarea "Message *" at bounding box center [288, 338] width 343 height 78
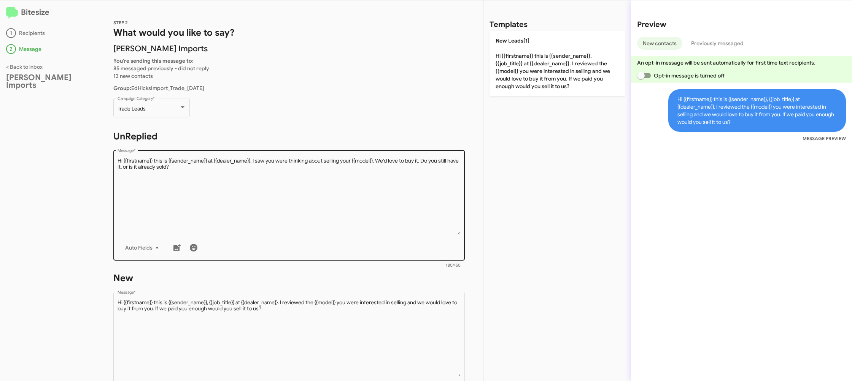
drag, startPoint x: 533, startPoint y: 91, endPoint x: 425, endPoint y: 253, distance: 195.2
click at [533, 91] on p "New Leads[1] Hi {{firstname}} this is {{sender_name}}, {{job_title}} at {{deale…" at bounding box center [556, 63] width 135 height 65
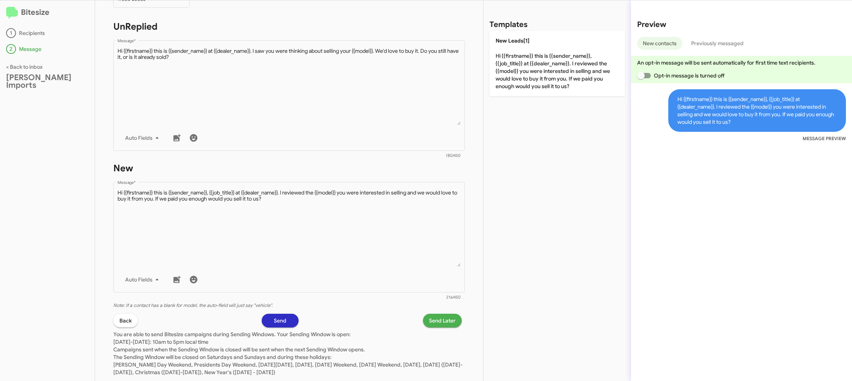
scroll to position [128, 0]
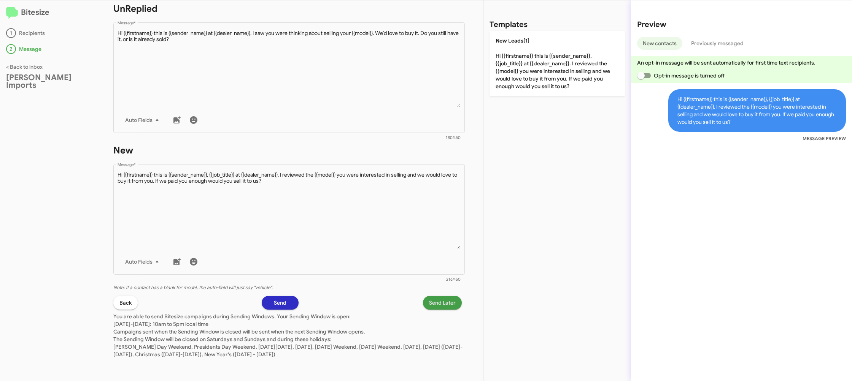
click at [445, 308] on span "Send Later" at bounding box center [442, 303] width 27 height 14
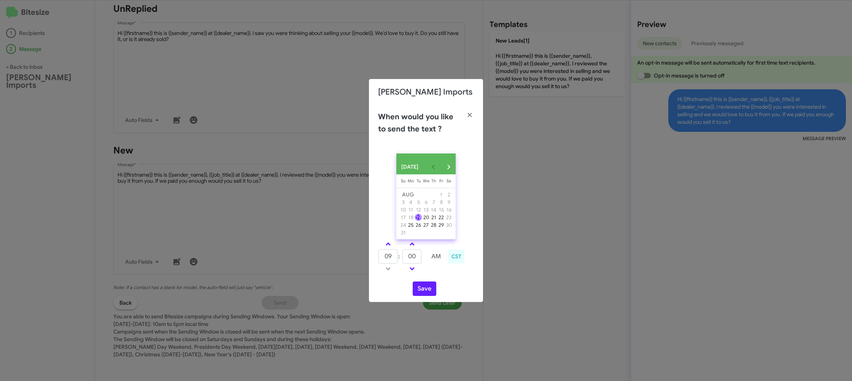
drag, startPoint x: 388, startPoint y: 248, endPoint x: 408, endPoint y: 257, distance: 21.8
click at [389, 248] on span at bounding box center [388, 245] width 5 height 5
type input "10"
click at [415, 260] on input "00" at bounding box center [411, 256] width 19 height 14
click at [416, 257] on input "00" at bounding box center [411, 256] width 19 height 14
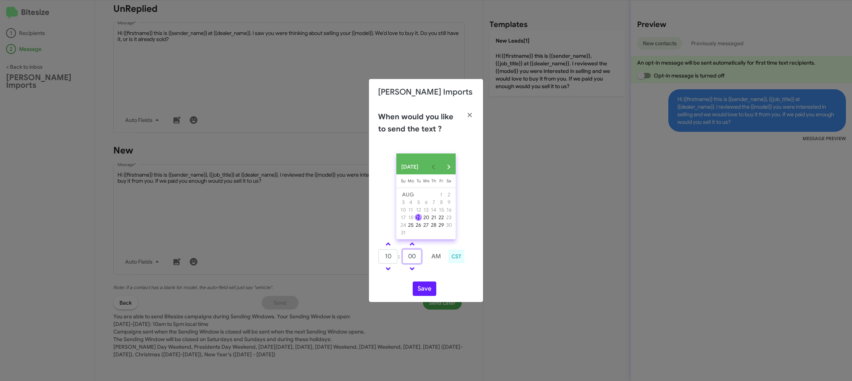
type input "0"
type input "19"
drag, startPoint x: 442, startPoint y: 276, endPoint x: 430, endPoint y: 288, distance: 16.7
click at [439, 276] on div "10 : 19 AM CST" at bounding box center [425, 258] width 107 height 36
click at [428, 291] on button "Save" at bounding box center [425, 289] width 24 height 14
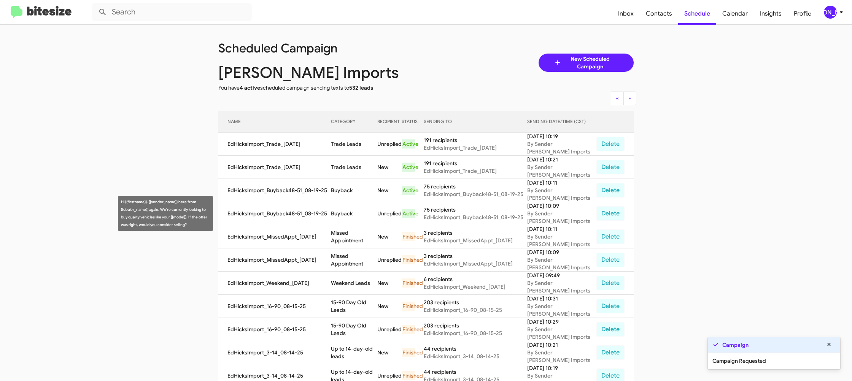
click at [353, 220] on td "Buyback" at bounding box center [354, 213] width 47 height 23
click at [352, 219] on td "Buyback" at bounding box center [354, 213] width 47 height 23
click at [349, 216] on td "Buyback" at bounding box center [354, 213] width 47 height 23
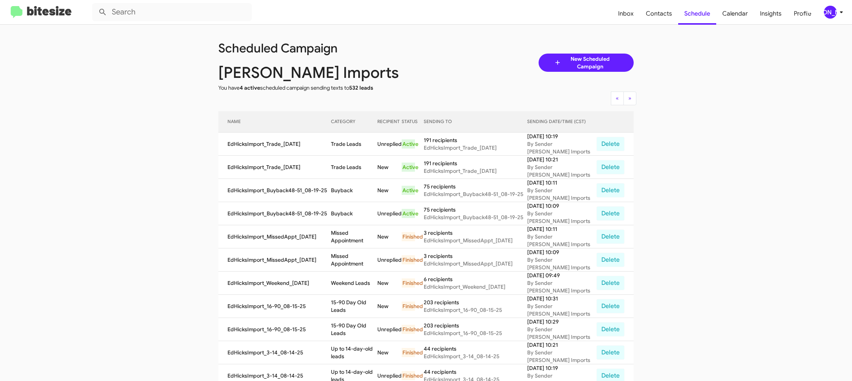
drag, startPoint x: 349, startPoint y: 216, endPoint x: 308, endPoint y: 125, distance: 99.4
click at [349, 216] on td "Buyback" at bounding box center [354, 213] width 47 height 23
copy td "Buyback"
click at [354, 143] on td "Trade Leads" at bounding box center [354, 144] width 47 height 23
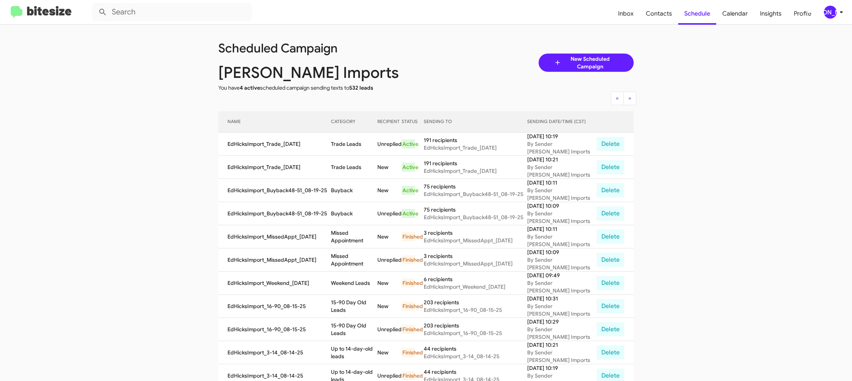
click at [354, 143] on td "Trade Leads" at bounding box center [354, 144] width 47 height 23
copy td "Trade Leads"
click at [837, 14] on icon at bounding box center [841, 12] width 9 height 9
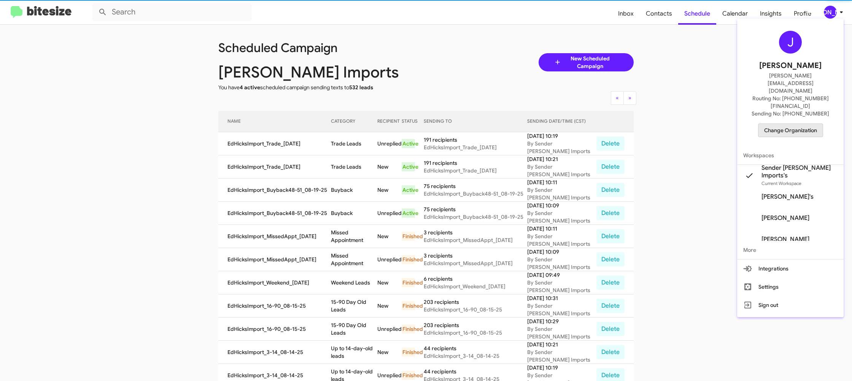
click at [791, 124] on span "Change Organization" at bounding box center [790, 130] width 53 height 13
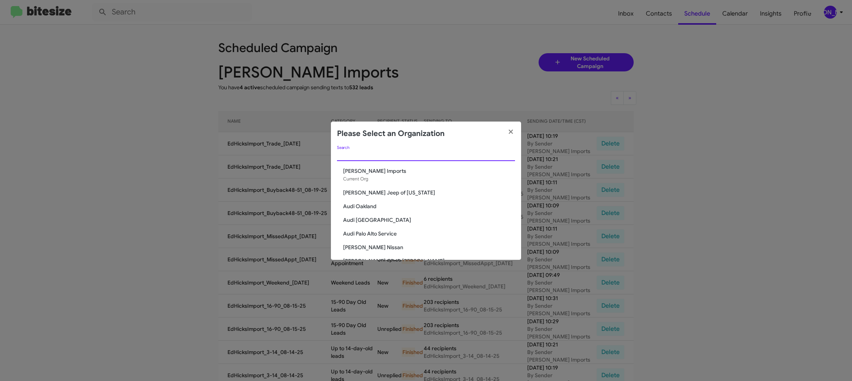
click at [359, 158] on input "Search" at bounding box center [426, 155] width 178 height 6
type input "ed"
click at [371, 222] on span "[PERSON_NAME] Nissan" at bounding box center [429, 220] width 172 height 8
drag, startPoint x: 371, startPoint y: 222, endPoint x: 367, endPoint y: 1, distance: 221.3
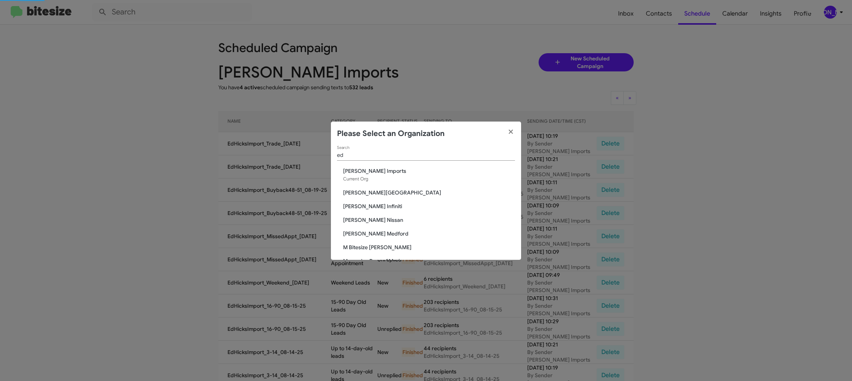
click at [370, 210] on div "ed Search Ed Hicks Imports Current Org Don Ledford Auto Center Ed Hicks Infinit…" at bounding box center [426, 203] width 190 height 114
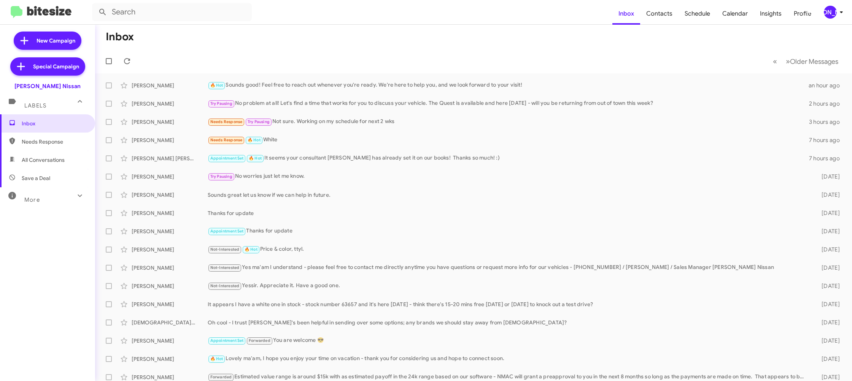
drag, startPoint x: 827, startPoint y: 9, endPoint x: 823, endPoint y: 13, distance: 5.1
click at [826, 10] on div "[PERSON_NAME]" at bounding box center [830, 12] width 13 height 13
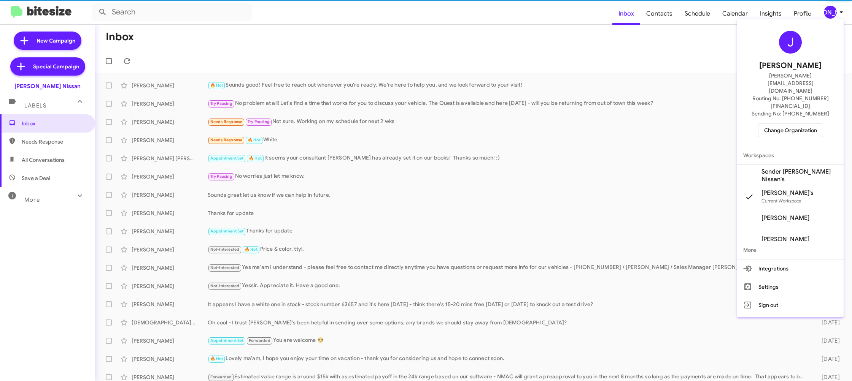
click at [798, 168] on span "Sender [PERSON_NAME] Nissan's" at bounding box center [799, 175] width 76 height 15
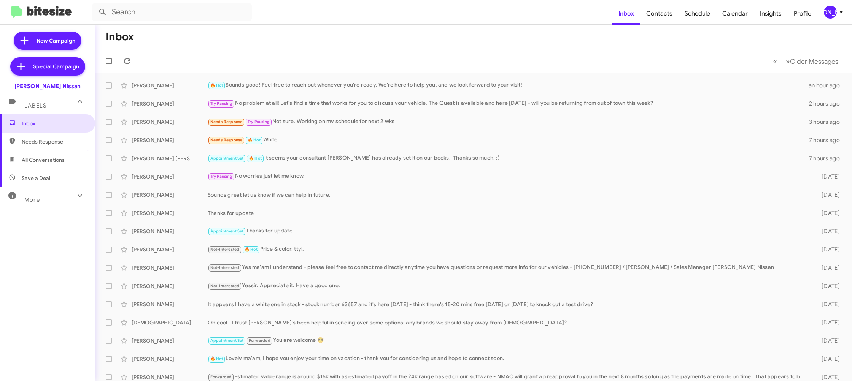
click at [832, 11] on div "[PERSON_NAME]" at bounding box center [830, 12] width 13 height 13
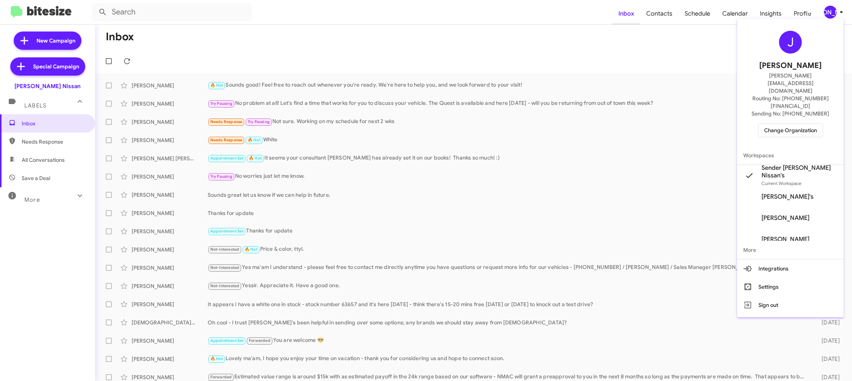
click at [623, 22] on div at bounding box center [426, 190] width 852 height 381
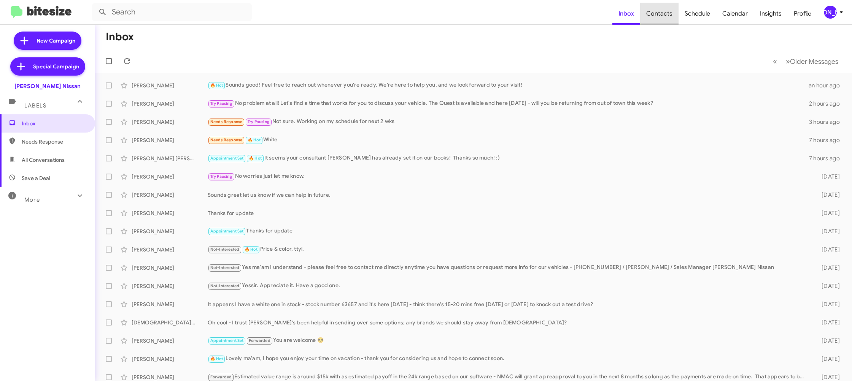
click at [667, 20] on span "Contacts" at bounding box center [659, 14] width 38 height 22
drag, startPoint x: 667, startPoint y: 20, endPoint x: 617, endPoint y: 3, distance: 52.7
click at [664, 19] on span "Contacts" at bounding box center [659, 14] width 38 height 22
type input "in:groups"
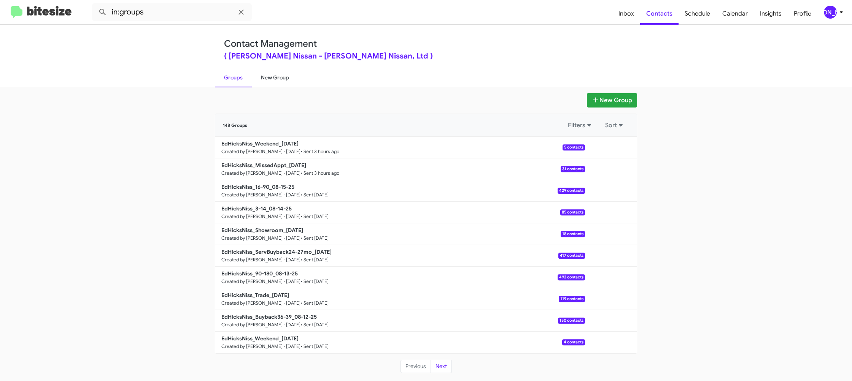
click at [272, 75] on link "New Group" at bounding box center [275, 78] width 46 height 20
drag, startPoint x: 272, startPoint y: 75, endPoint x: 262, endPoint y: 137, distance: 62.7
click at [272, 74] on link "New Group" at bounding box center [275, 78] width 46 height 20
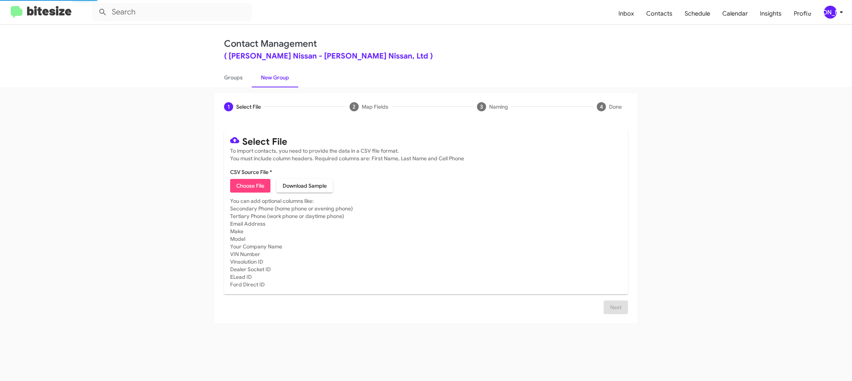
click at [248, 190] on span "Choose File" at bounding box center [250, 186] width 28 height 14
type input "EdHicksNiss_DeclinedAppraisal_08-19-25"
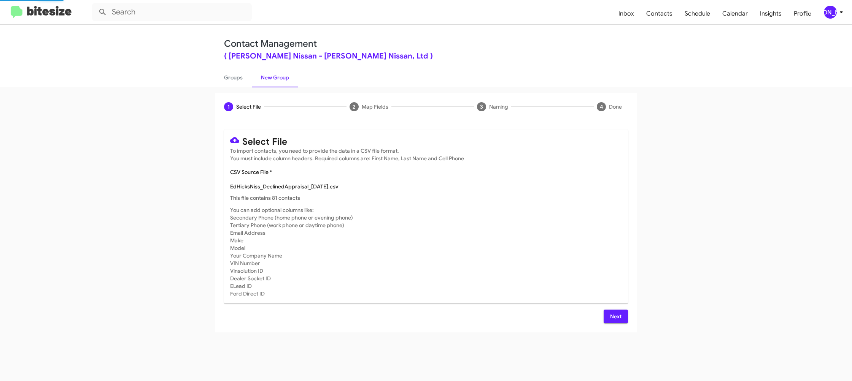
drag, startPoint x: 495, startPoint y: 248, endPoint x: 549, endPoint y: 300, distance: 74.2
click at [497, 247] on mat-card-subtitle "You can add optional columns like: Secondary Phone (home phone or evening phone…" at bounding box center [426, 251] width 392 height 91
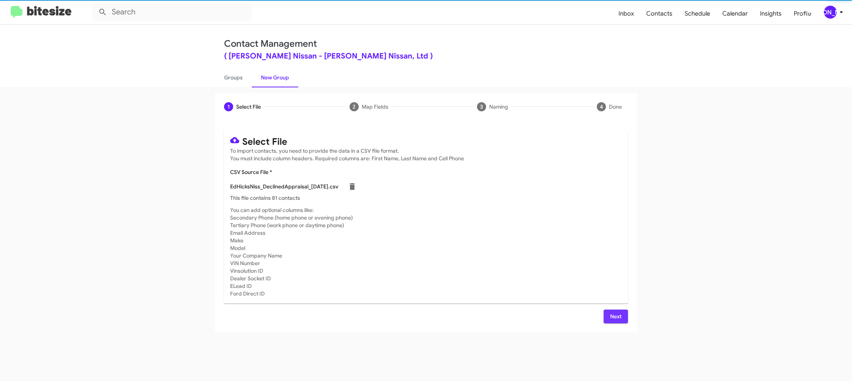
click at [614, 321] on span "Next" at bounding box center [616, 317] width 12 height 14
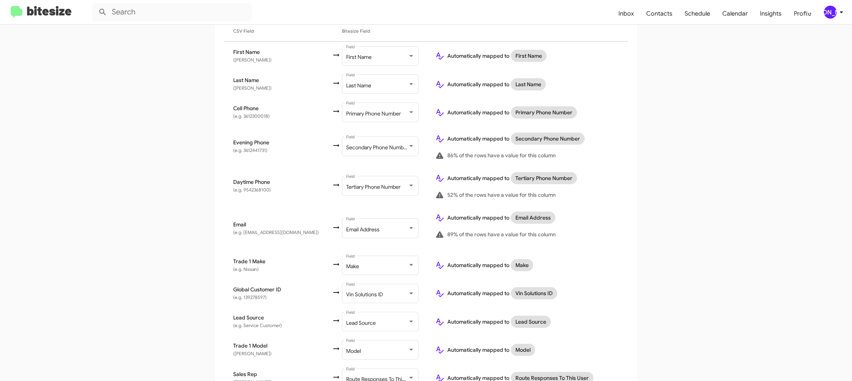
scroll to position [238, 0]
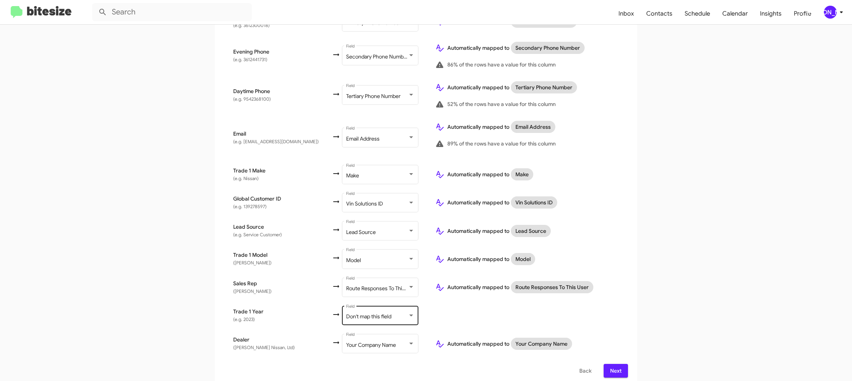
click at [369, 314] on div "Don't map this field" at bounding box center [377, 317] width 62 height 6
click at [362, 293] on span "Year" at bounding box center [364, 291] width 86 height 16
click at [615, 310] on td at bounding box center [528, 316] width 199 height 28
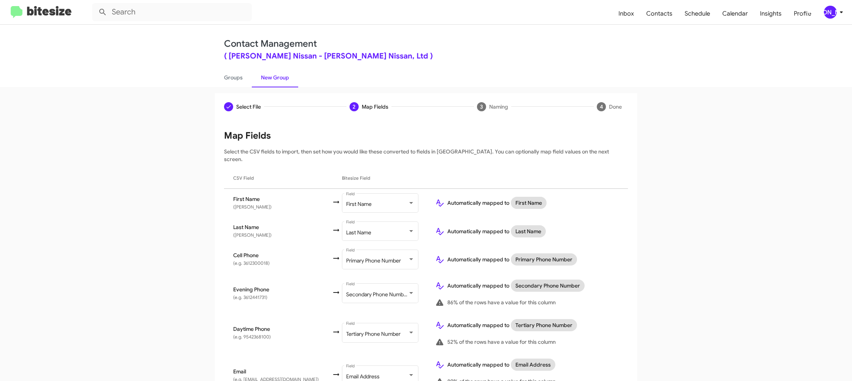
scroll to position [238, 0]
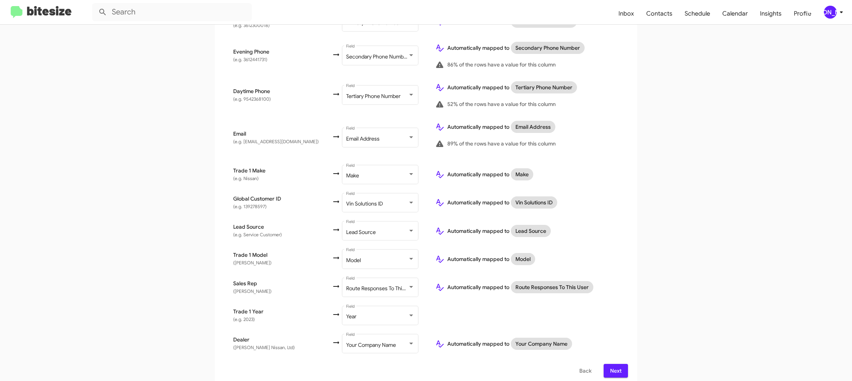
click at [616, 369] on span "Next" at bounding box center [616, 371] width 12 height 14
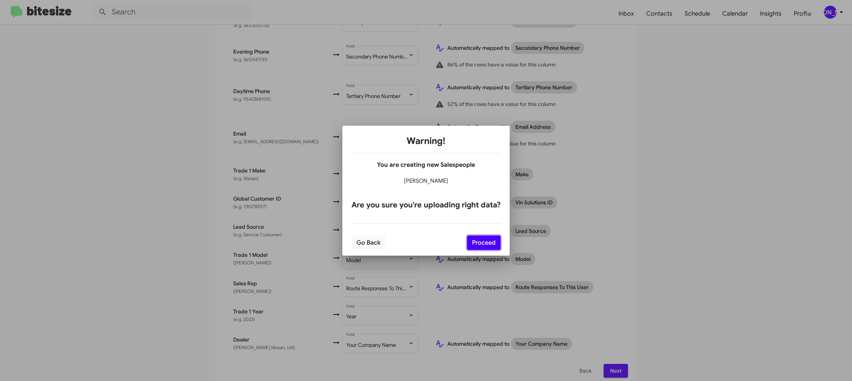
click at [484, 244] on button "Proceed" at bounding box center [483, 243] width 33 height 14
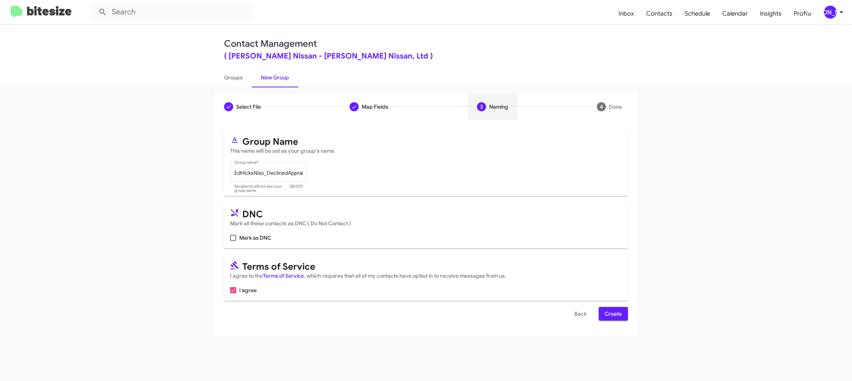
scroll to position [0, 0]
click at [612, 313] on span "Create" at bounding box center [613, 314] width 17 height 14
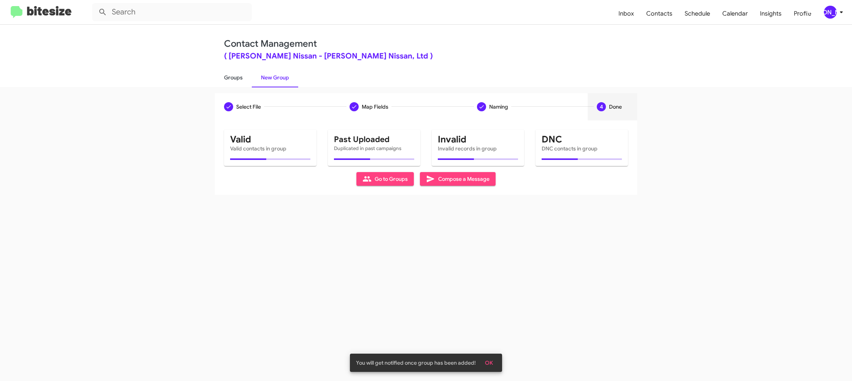
click at [236, 80] on link "Groups" at bounding box center [233, 78] width 37 height 20
type input "in:groups"
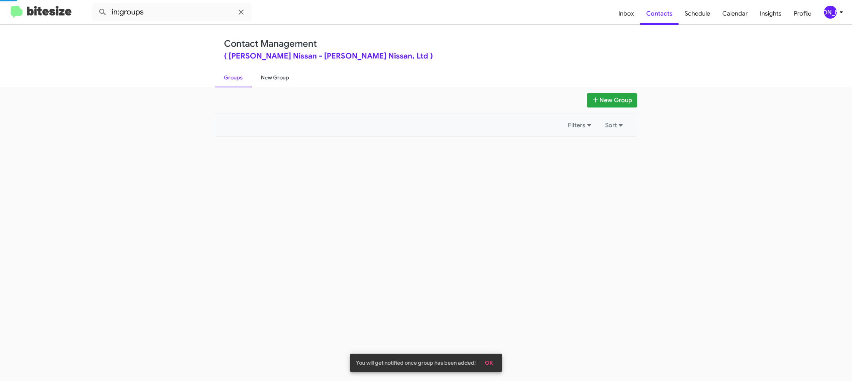
drag, startPoint x: 236, startPoint y: 80, endPoint x: 274, endPoint y: 78, distance: 37.7
click at [237, 80] on link "Groups" at bounding box center [233, 78] width 37 height 20
click at [274, 78] on link "New Group" at bounding box center [275, 78] width 46 height 20
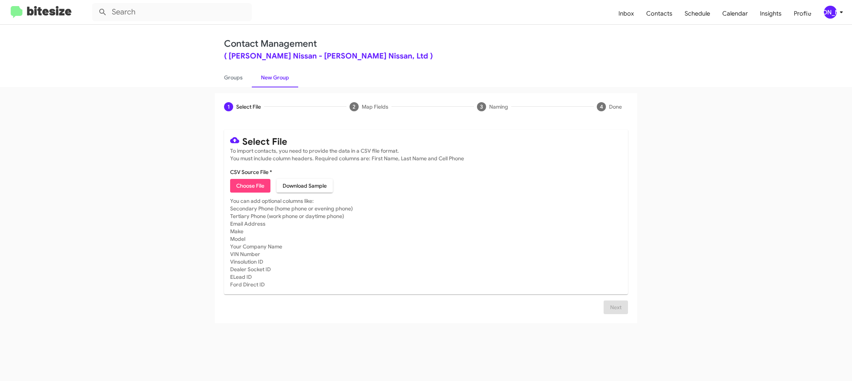
click at [247, 180] on span "Choose File" at bounding box center [250, 186] width 28 height 14
type input "EdHicksNiss_Trade_08-19-25"
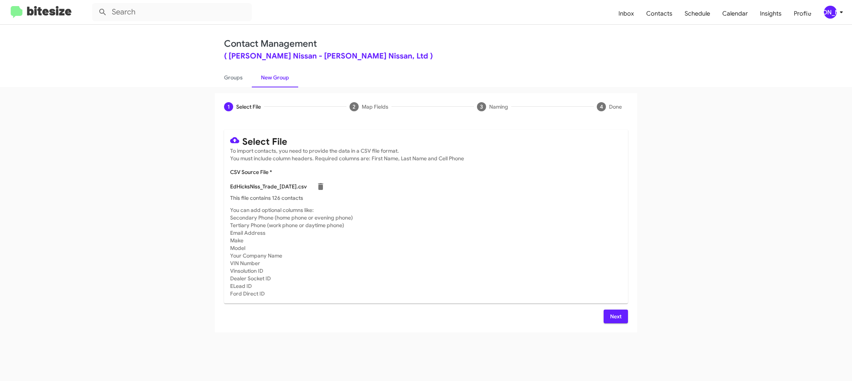
drag, startPoint x: 551, startPoint y: 272, endPoint x: 564, endPoint y: 271, distance: 12.6
click at [564, 271] on mat-card-subtitle "You can add optional columns like: Secondary Phone (home phone or evening phone…" at bounding box center [426, 251] width 392 height 91
drag, startPoint x: 613, startPoint y: 314, endPoint x: 573, endPoint y: 279, distance: 53.1
click at [612, 315] on span "Next" at bounding box center [616, 317] width 12 height 14
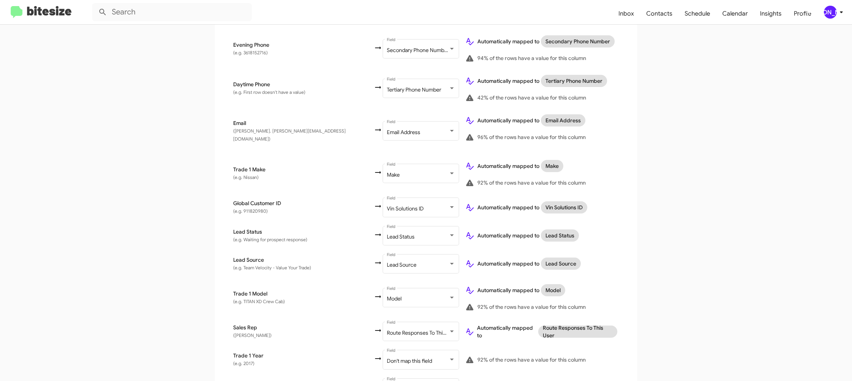
scroll to position [300, 0]
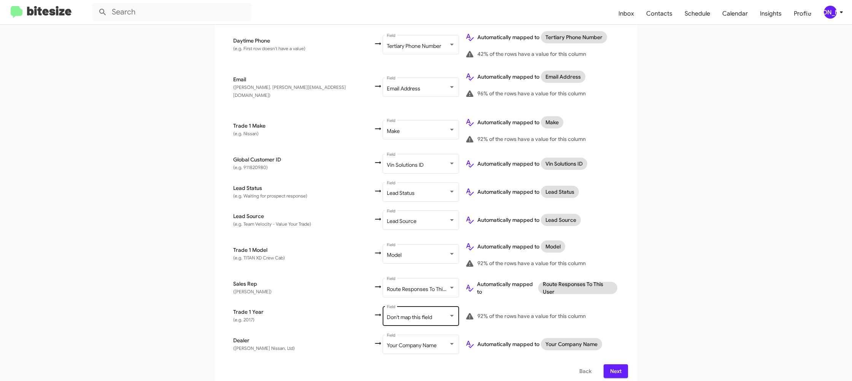
click at [387, 307] on div "Don't map this field Field" at bounding box center [421, 315] width 68 height 21
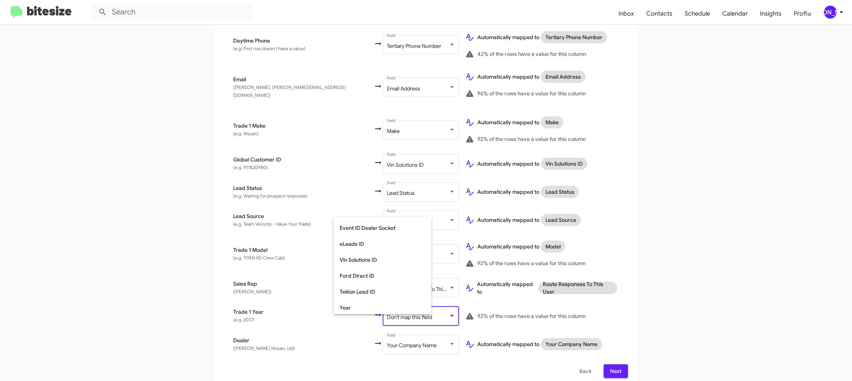
scroll to position [286, 0]
drag, startPoint x: 365, startPoint y: 290, endPoint x: 553, endPoint y: 289, distance: 188.2
click at [365, 290] on span "Year" at bounding box center [383, 291] width 86 height 16
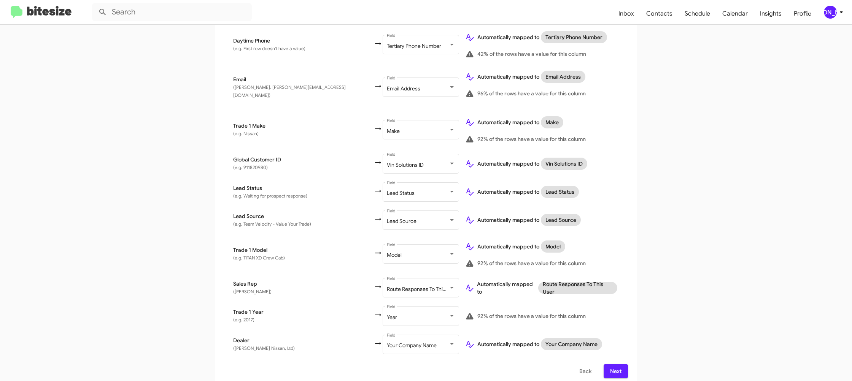
drag, startPoint x: 578, startPoint y: 289, endPoint x: 581, endPoint y: 292, distance: 4.1
click at [579, 290] on td "Automatically mapped to Route Responses To This User" at bounding box center [543, 288] width 169 height 28
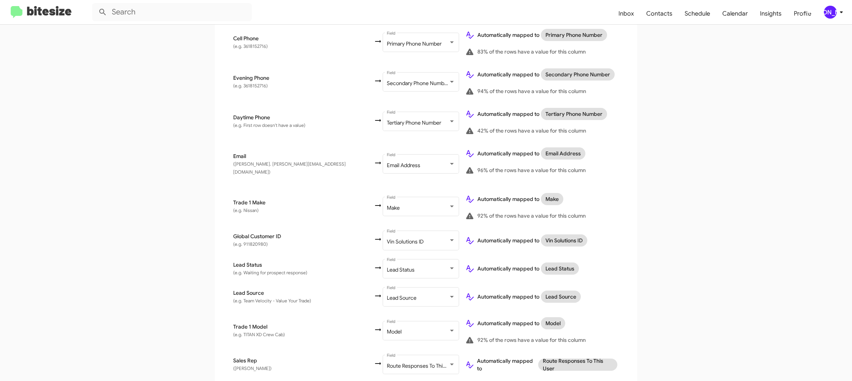
scroll to position [300, 0]
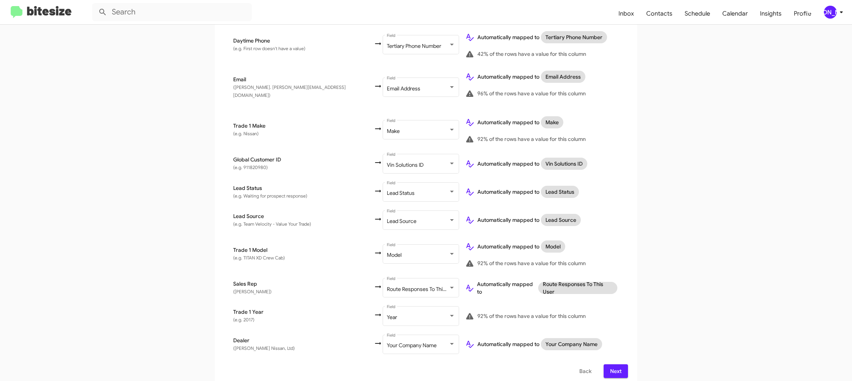
click at [614, 365] on span "Next" at bounding box center [616, 372] width 12 height 14
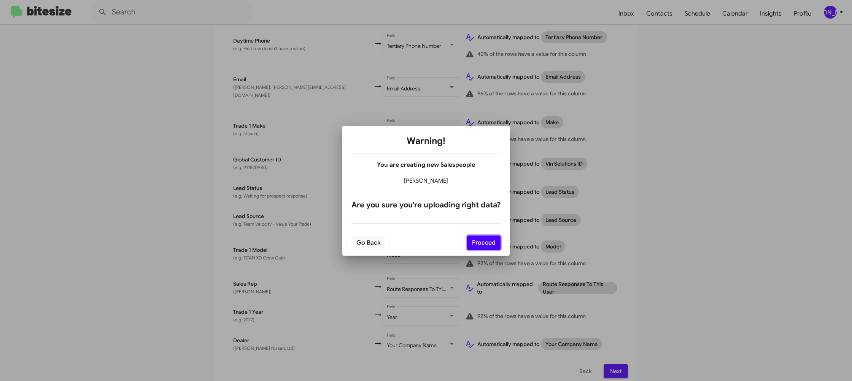
drag, startPoint x: 483, startPoint y: 235, endPoint x: 547, endPoint y: 281, distance: 78.8
click at [483, 236] on button "Proceed" at bounding box center [483, 243] width 33 height 14
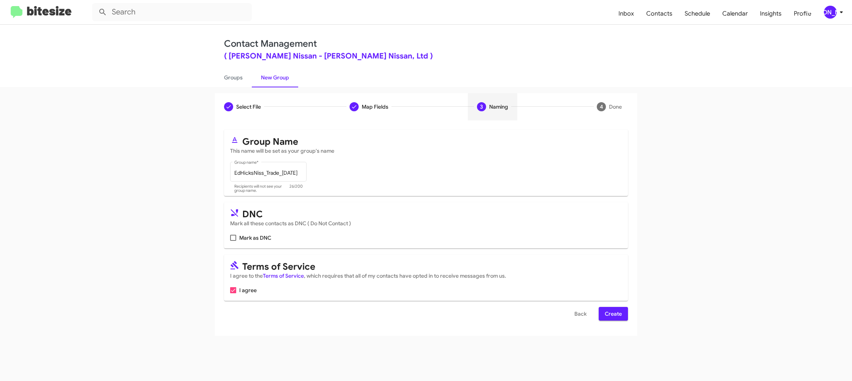
scroll to position [0, 0]
click at [610, 314] on span "Create" at bounding box center [613, 314] width 17 height 14
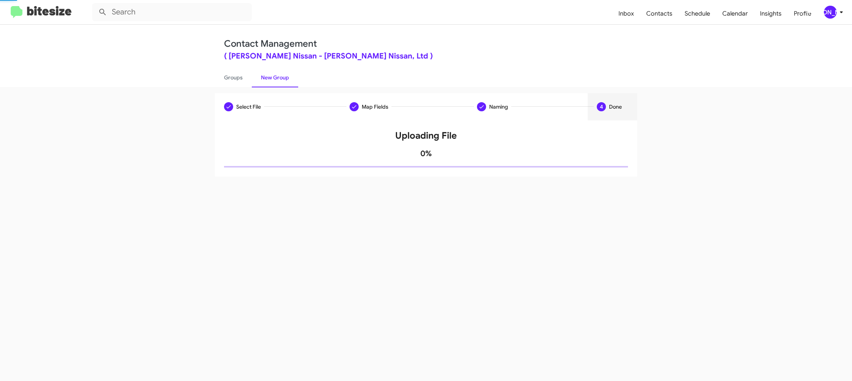
click at [610, 314] on div "Select File Map Fields Naming 4 Done Select File To import contacts, you need t…" at bounding box center [426, 234] width 852 height 294
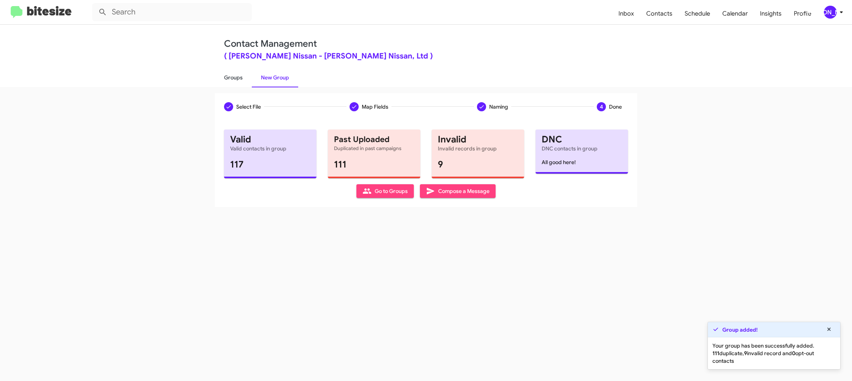
click at [230, 79] on link "Groups" at bounding box center [233, 78] width 37 height 20
type input "in:groups"
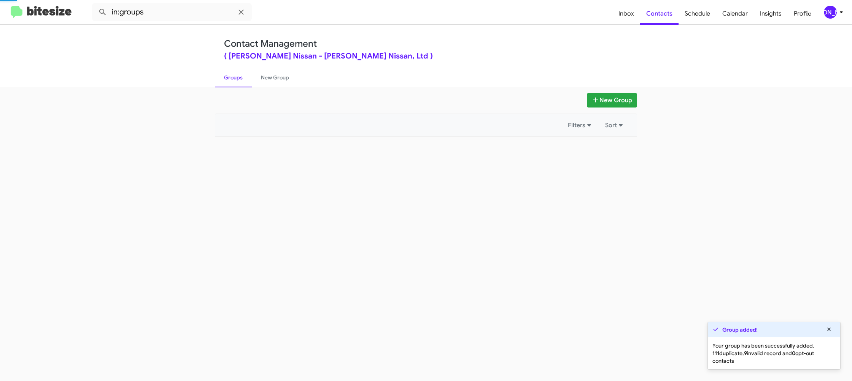
click at [230, 79] on link "Groups" at bounding box center [233, 78] width 37 height 20
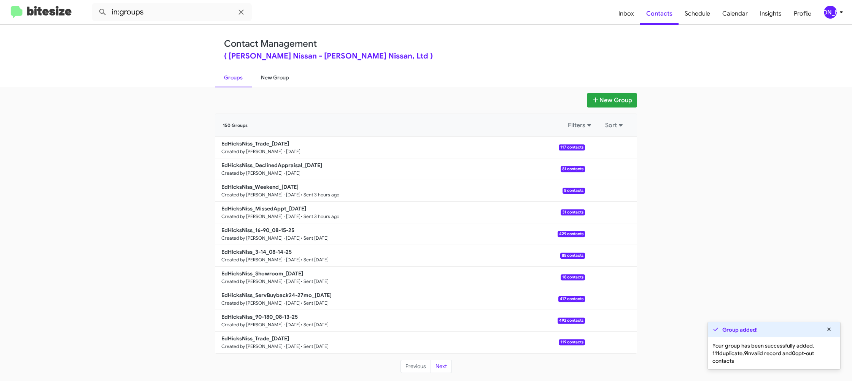
click at [268, 80] on link "New Group" at bounding box center [275, 78] width 46 height 20
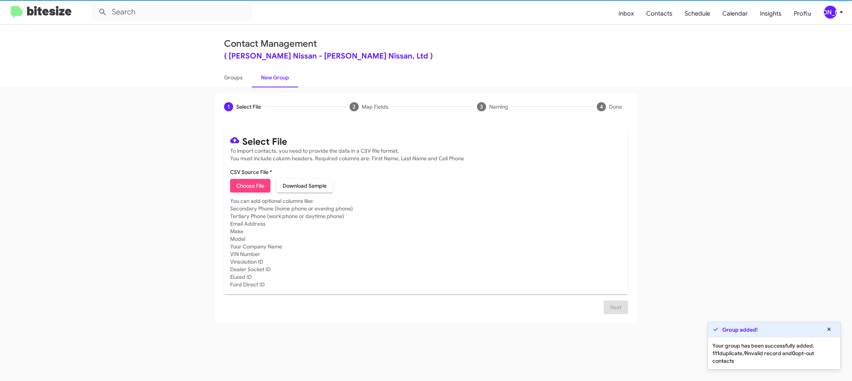
drag, startPoint x: 268, startPoint y: 80, endPoint x: 270, endPoint y: 76, distance: 4.6
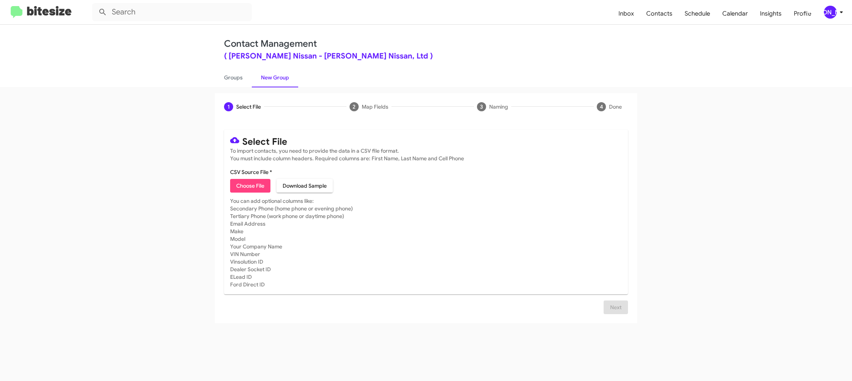
click at [256, 78] on link "New Group" at bounding box center [275, 78] width 46 height 20
click at [279, 78] on link "New Group" at bounding box center [275, 78] width 46 height 20
click at [232, 79] on link "Groups" at bounding box center [233, 78] width 37 height 20
type input "in:groups"
click at [232, 79] on link "Groups" at bounding box center [233, 78] width 37 height 20
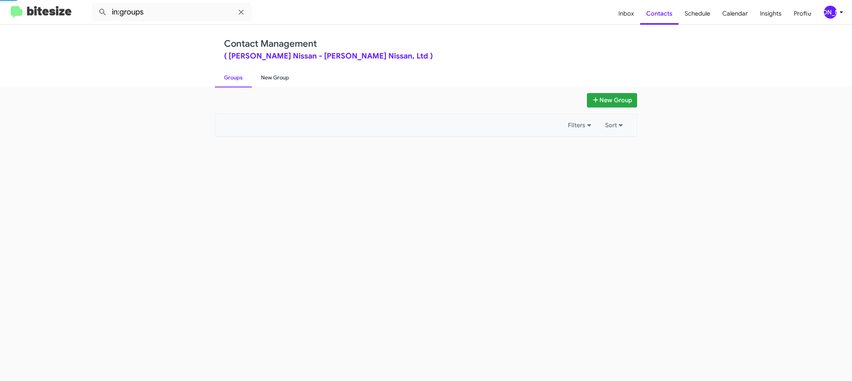
click at [271, 78] on link "New Group" at bounding box center [275, 78] width 46 height 20
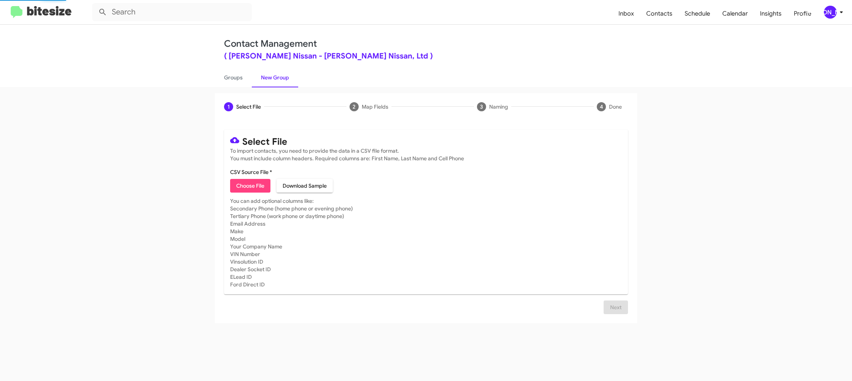
click at [271, 78] on link "New Group" at bounding box center [275, 78] width 46 height 20
click at [241, 87] on div "1 Select File 2 Map Fields 3 Naming 4 Done Select File To import contacts, you …" at bounding box center [426, 234] width 852 height 294
drag, startPoint x: 241, startPoint y: 87, endPoint x: 274, endPoint y: 84, distance: 33.2
click at [241, 86] on div "Contact Management ( Ed Hicks Nissan - Ed Hicks Nissan, Ltd ) Groups New Group …" at bounding box center [426, 203] width 852 height 357
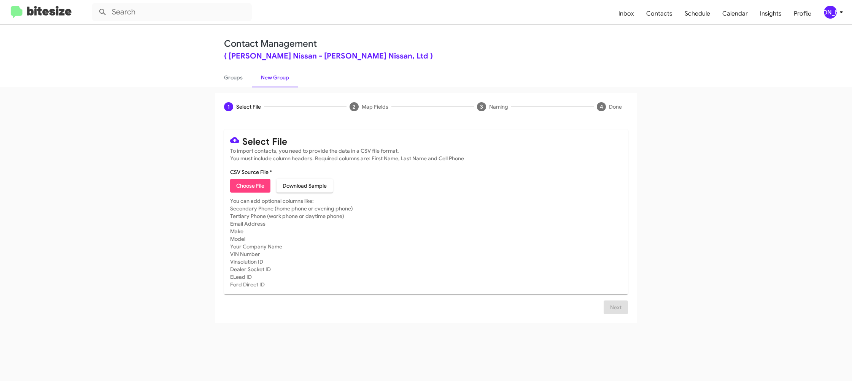
click at [274, 84] on link "New Group" at bounding box center [275, 78] width 46 height 20
drag, startPoint x: 274, startPoint y: 84, endPoint x: 237, endPoint y: 79, distance: 36.8
click at [271, 84] on link "New Group" at bounding box center [275, 78] width 46 height 20
click at [231, 78] on link "Groups" at bounding box center [233, 78] width 37 height 20
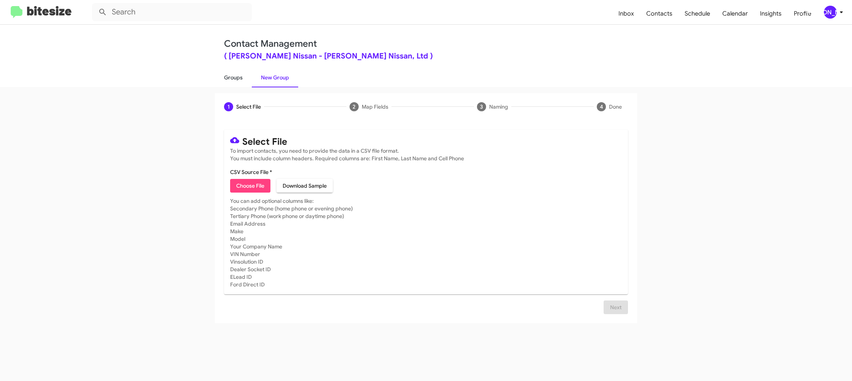
type input "in:groups"
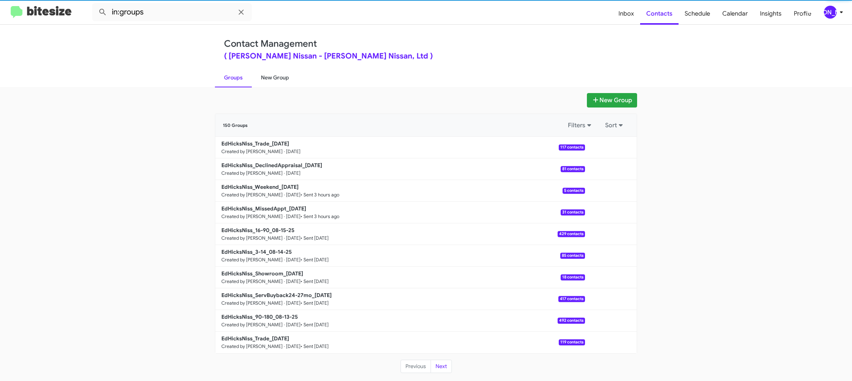
click at [280, 77] on link "New Group" at bounding box center [275, 78] width 46 height 20
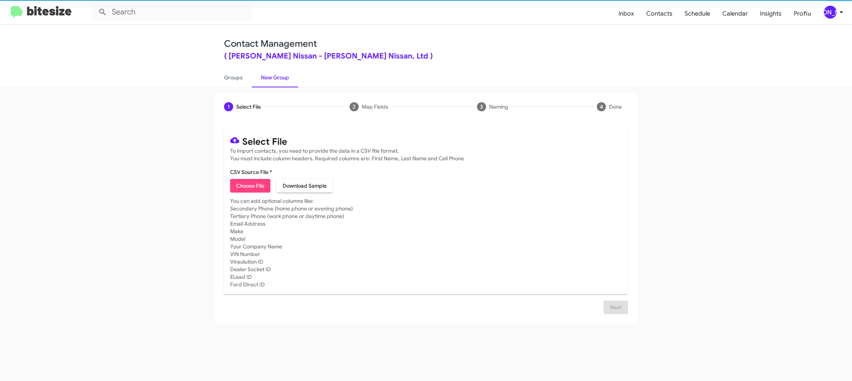
click at [280, 77] on link "New Group" at bounding box center [275, 78] width 46 height 20
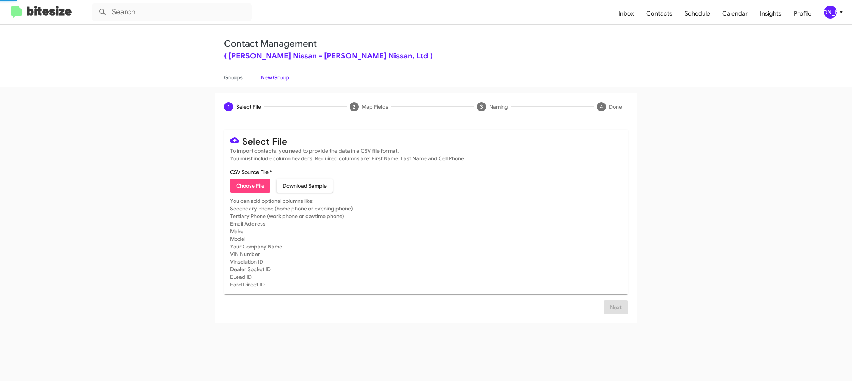
click at [280, 77] on link "New Group" at bounding box center [275, 78] width 46 height 20
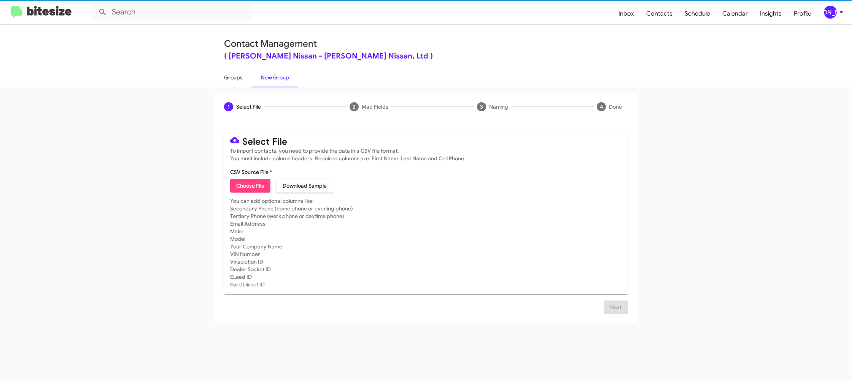
click at [236, 76] on link "Groups" at bounding box center [233, 78] width 37 height 20
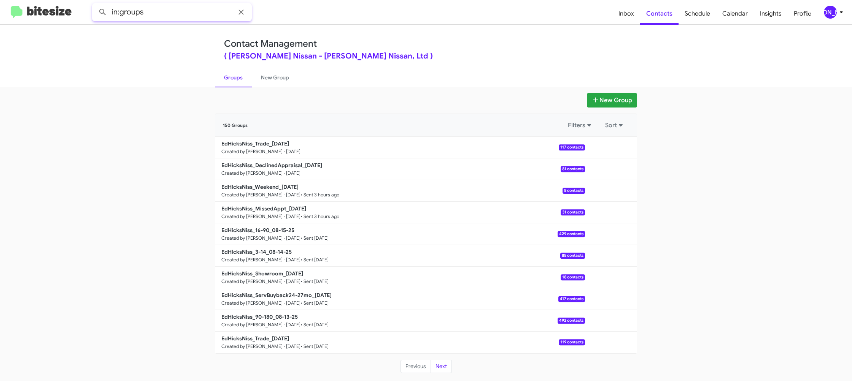
click at [181, 11] on input "in:groups" at bounding box center [172, 12] width 160 height 18
click at [95, 5] on button at bounding box center [102, 12] width 15 height 15
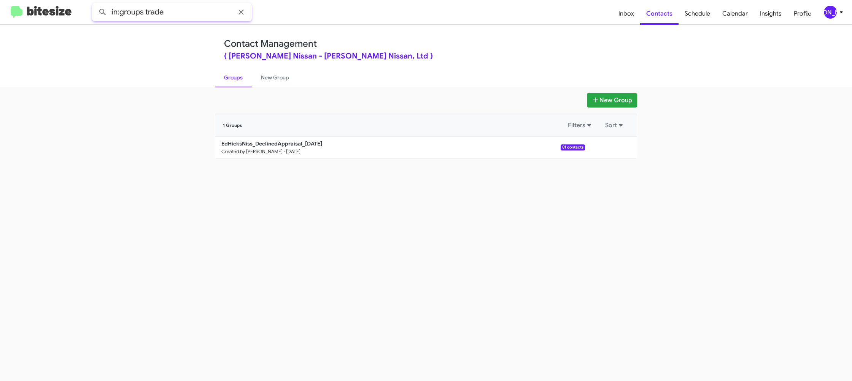
type input "in:groups trade"
click at [95, 5] on button at bounding box center [102, 12] width 15 height 15
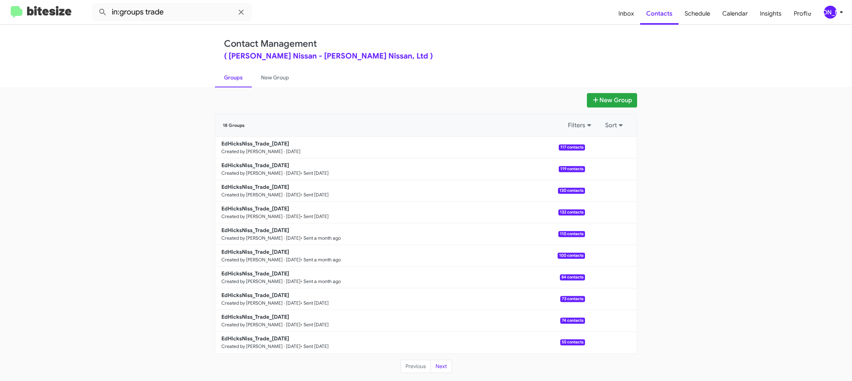
click at [269, 81] on link "New Group" at bounding box center [275, 78] width 46 height 20
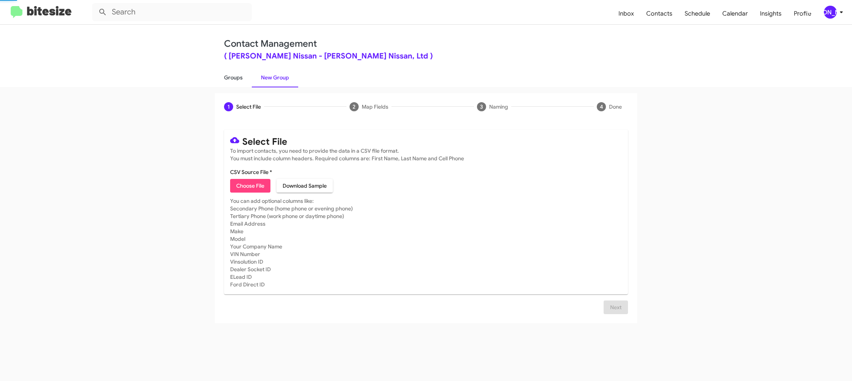
click at [238, 76] on link "Groups" at bounding box center [233, 78] width 37 height 20
type input "in:groups"
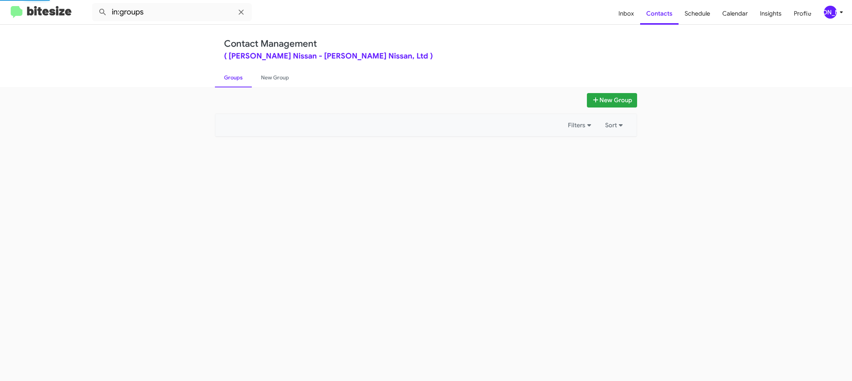
click at [238, 76] on link "Groups" at bounding box center [233, 78] width 37 height 20
drag, startPoint x: 238, startPoint y: 76, endPoint x: 266, endPoint y: 86, distance: 30.0
click at [238, 76] on link "Groups" at bounding box center [233, 78] width 37 height 20
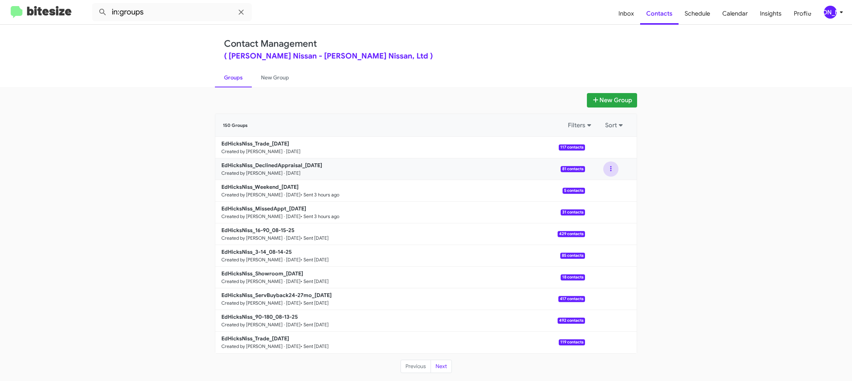
click at [610, 175] on button at bounding box center [610, 169] width 15 height 15
click at [608, 186] on button "View contacts" at bounding box center [587, 190] width 61 height 18
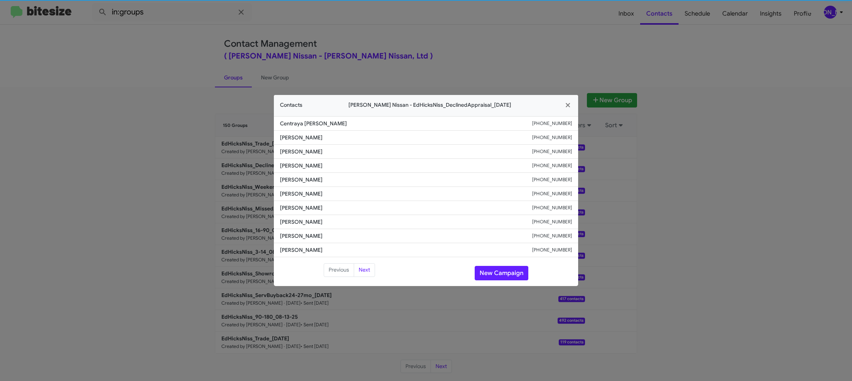
click at [291, 197] on span "Oscar Bendek" at bounding box center [406, 194] width 252 height 8
drag, startPoint x: 402, startPoint y: 48, endPoint x: 478, endPoint y: 124, distance: 107.8
click at [402, 47] on modal-container "Contacts Ed Hicks Nissan - EdHicksNiss_DeclinedAppraisal_08-19-25 Centraya Whar…" at bounding box center [426, 190] width 852 height 381
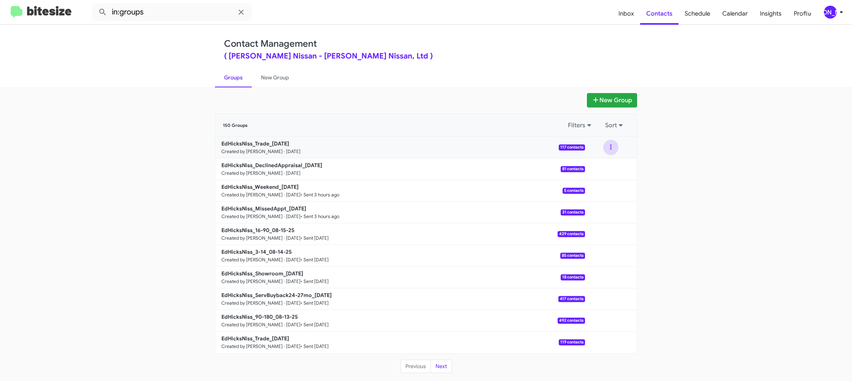
click at [607, 152] on button at bounding box center [610, 147] width 15 height 15
click at [607, 162] on button "View contacts" at bounding box center [587, 168] width 61 height 18
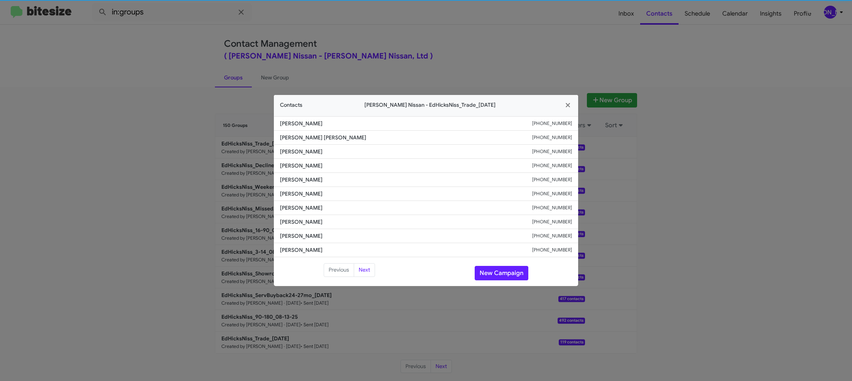
click at [293, 185] on li "Pedro Becerra +13614259558" at bounding box center [426, 180] width 304 height 14
copy span "Pedro Becerra"
drag, startPoint x: 219, startPoint y: 104, endPoint x: 258, endPoint y: 147, distance: 58.1
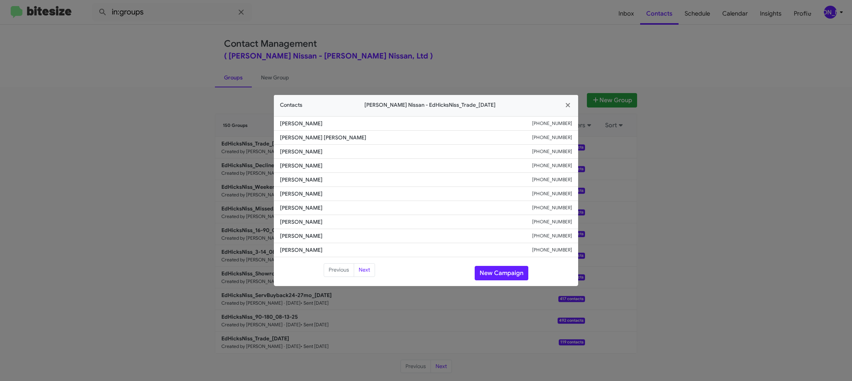
click at [219, 105] on modal-container "Contacts Ed Hicks Nissan - EdHicksNiss_Trade_08-19-25 Matthew Wright +136167314…" at bounding box center [426, 190] width 852 height 381
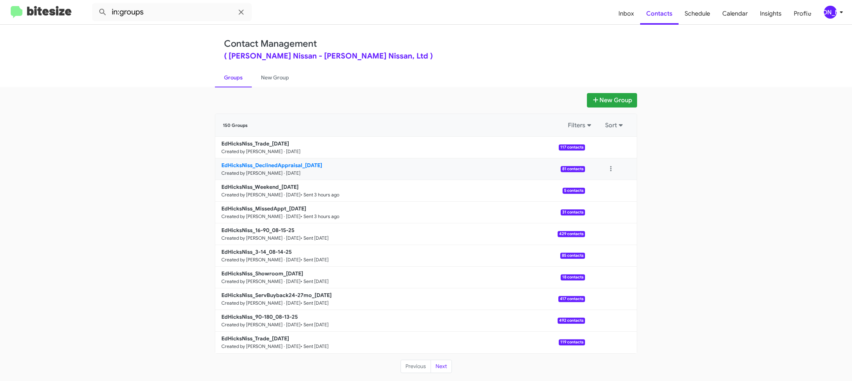
click at [298, 164] on b "EdHicksNiss_DeclinedAppraisal_08-19-25" at bounding box center [271, 165] width 101 height 7
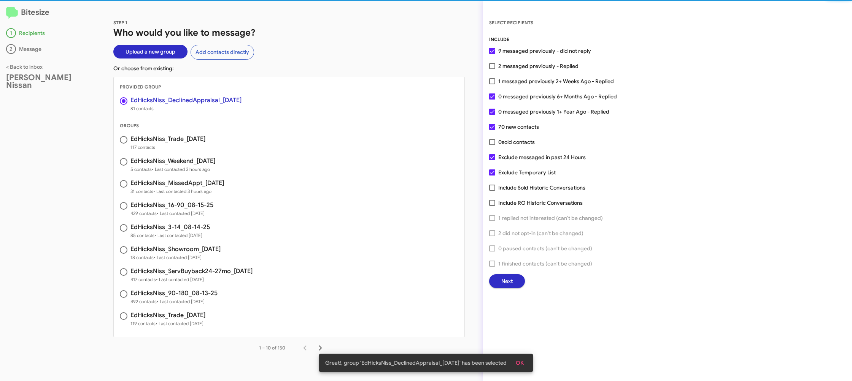
click at [506, 68] on span "2 messaged previously - Replied" at bounding box center [538, 66] width 80 height 9
click at [492, 69] on input "2 messaged previously - Replied" at bounding box center [492, 69] width 0 height 0
checkbox input "true"
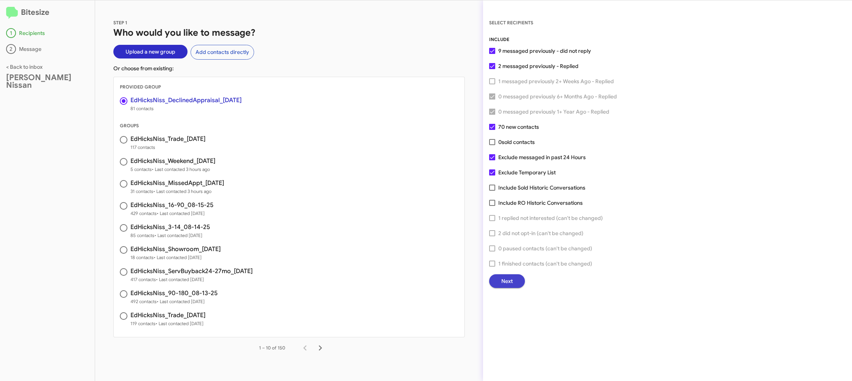
click at [504, 282] on span "Next" at bounding box center [506, 282] width 11 height 14
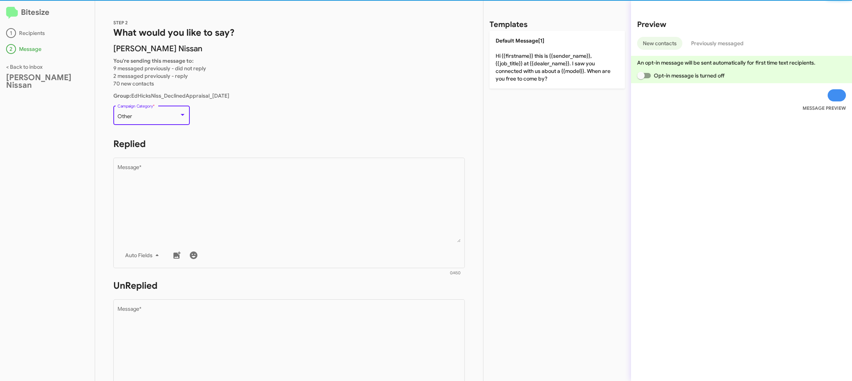
click at [169, 116] on div "Other" at bounding box center [148, 117] width 62 height 6
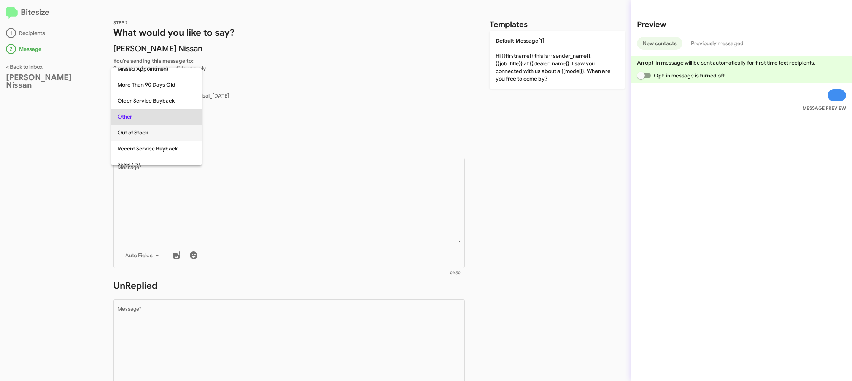
scroll to position [96, 0]
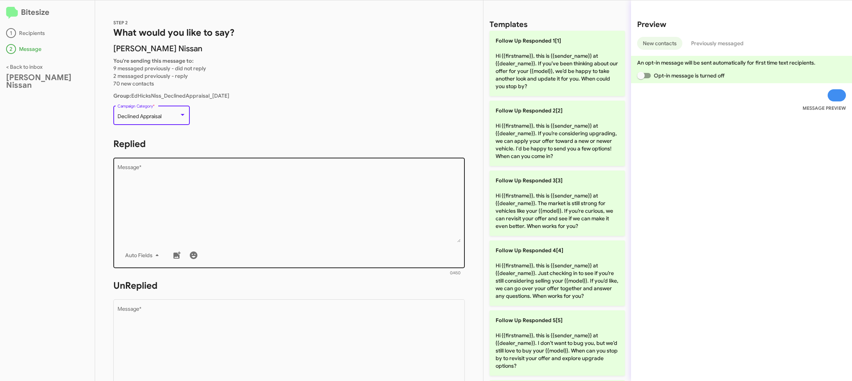
click at [270, 226] on textarea "Message *" at bounding box center [288, 204] width 343 height 78
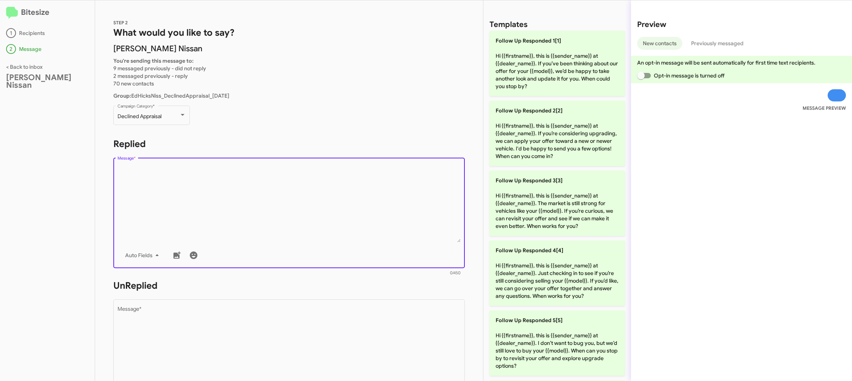
click at [271, 225] on textarea "Message *" at bounding box center [288, 204] width 343 height 78
drag, startPoint x: 271, startPoint y: 225, endPoint x: 360, endPoint y: 174, distance: 102.3
click at [272, 224] on textarea "Message *" at bounding box center [288, 204] width 343 height 78
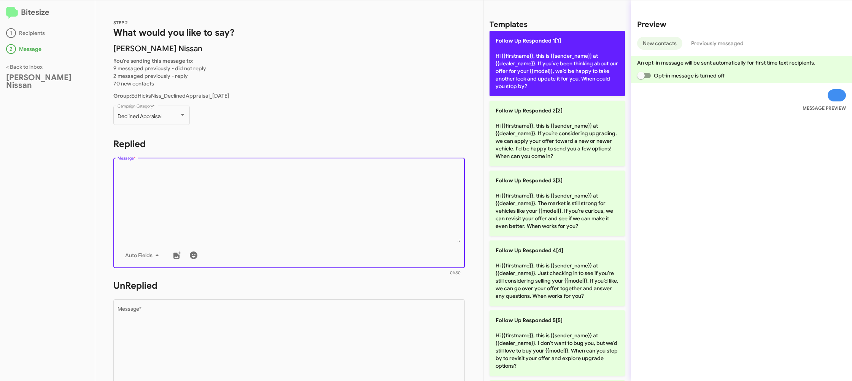
drag, startPoint x: 575, startPoint y: 59, endPoint x: 371, endPoint y: 216, distance: 256.5
click at [574, 62] on p "Follow Up Responded 1[1] Hi {{firstname}}, this is {{sender_name}} at {{dealer_…" at bounding box center [556, 63] width 135 height 65
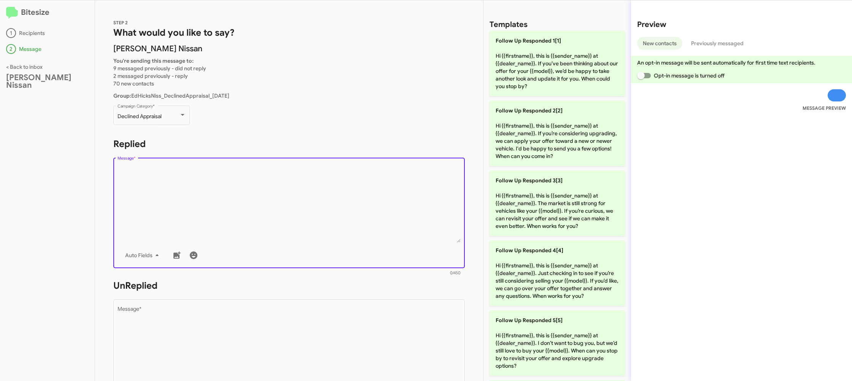
type textarea "Hi {{firstname}}, this is {{sender_name}} at {{dealer_name}}. If you’ve been th…"
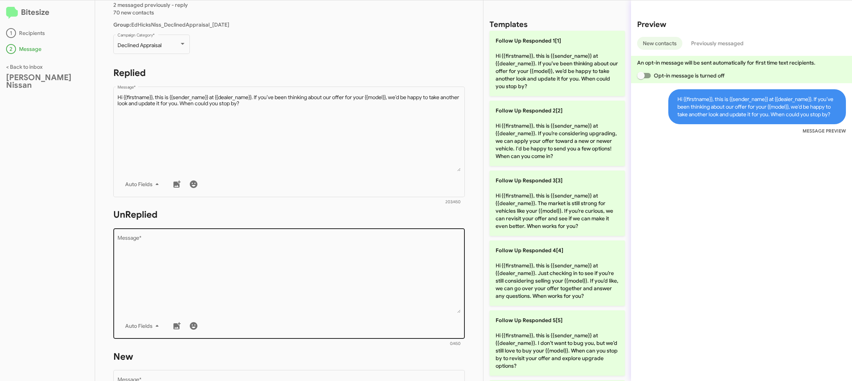
scroll to position [91, 0]
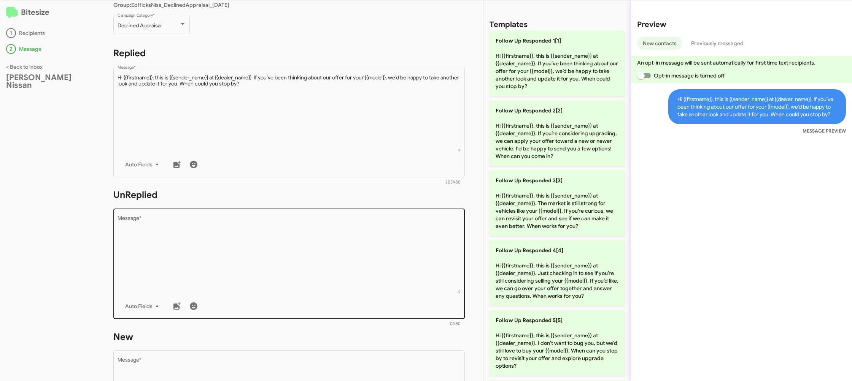
click at [370, 260] on textarea "Message *" at bounding box center [288, 255] width 343 height 78
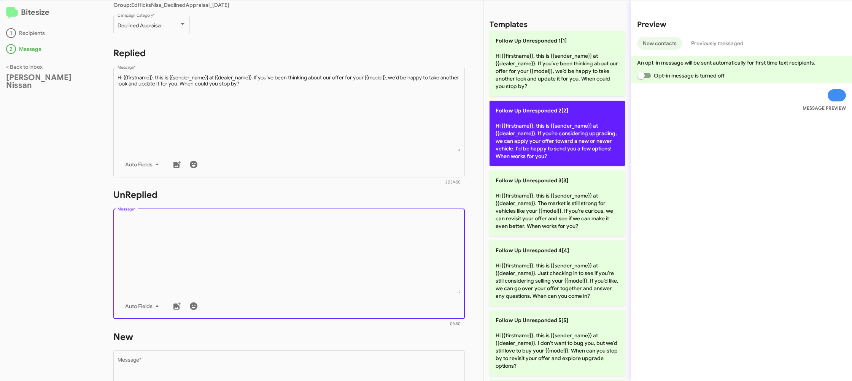
drag, startPoint x: 370, startPoint y: 260, endPoint x: 518, endPoint y: 112, distance: 209.2
click at [382, 249] on textarea "Message *" at bounding box center [288, 255] width 343 height 78
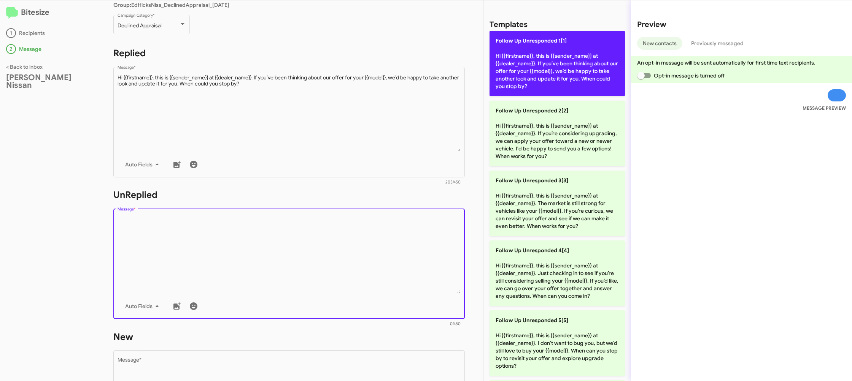
click at [538, 73] on p "Follow Up Unresponded 1[1] Hi {{firstname}}, this is {{sender_name}} at {{deale…" at bounding box center [556, 63] width 135 height 65
type textarea "Hi {{firstname}}, this is {{sender_name}} at {{dealer_name}}. If you’ve been th…"
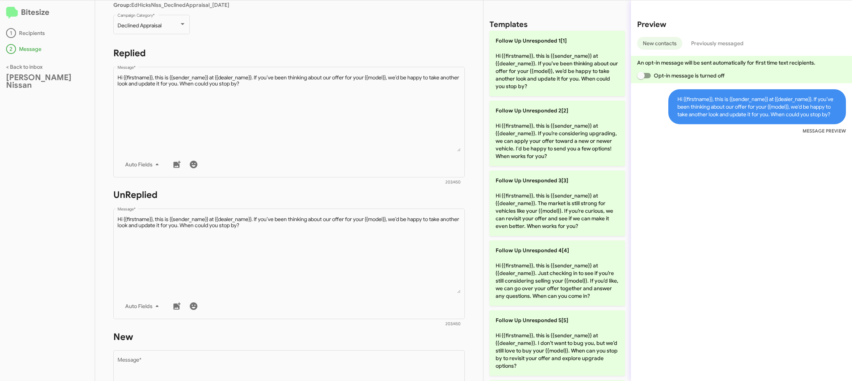
scroll to position [278, 0]
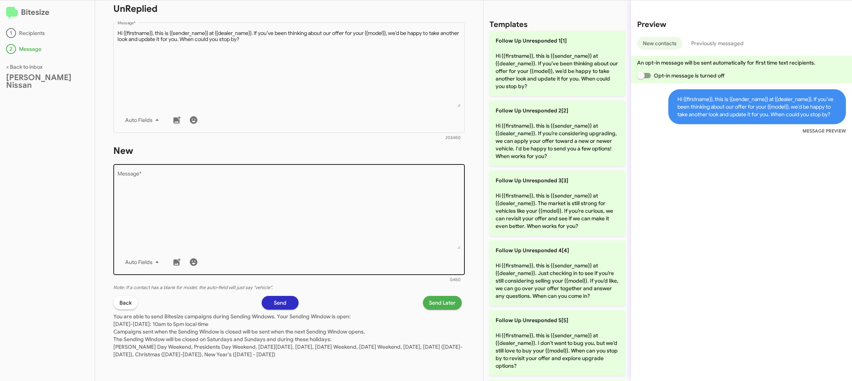
click at [318, 203] on textarea "Message *" at bounding box center [288, 211] width 343 height 78
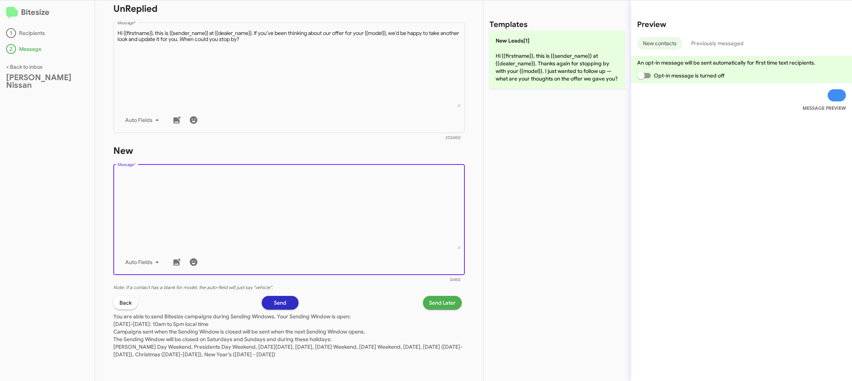
drag, startPoint x: 318, startPoint y: 203, endPoint x: 447, endPoint y: 86, distance: 174.4
click at [326, 195] on textarea "Message *" at bounding box center [288, 211] width 343 height 78
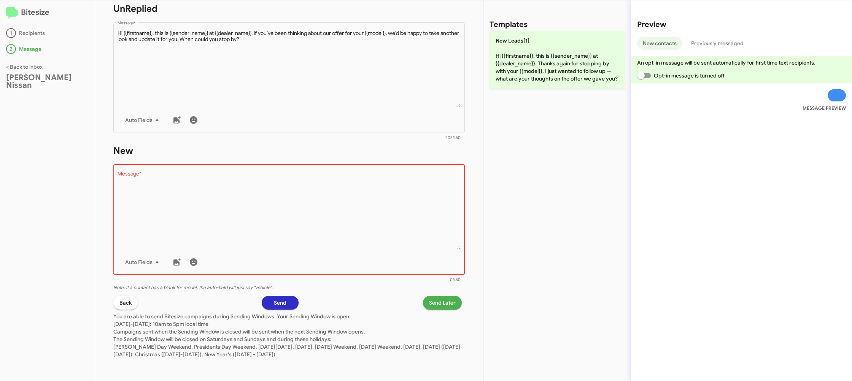
drag, startPoint x: 491, startPoint y: 64, endPoint x: 481, endPoint y: 96, distance: 34.1
click at [491, 64] on p "New Leads[1] Hi {{firstname}}, this is {{sender_name}} at {{dealer_name}}. Than…" at bounding box center [556, 60] width 135 height 58
type textarea "Hi {{firstname}}, this is {{sender_name}} at {{dealer_name}}. Thanks again for …"
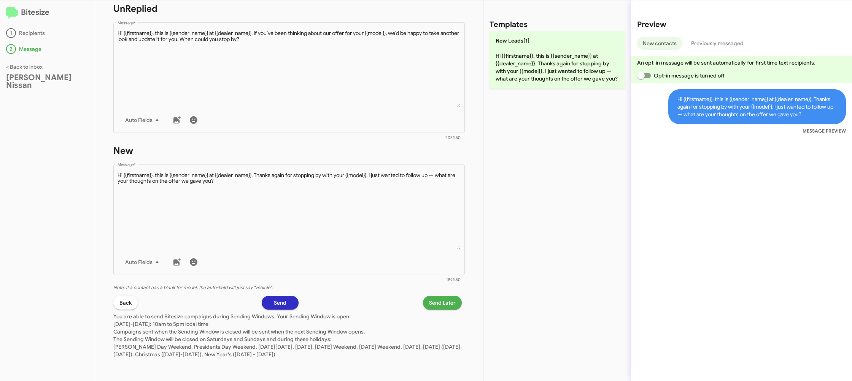
click at [437, 299] on span "Send Later" at bounding box center [442, 303] width 27 height 14
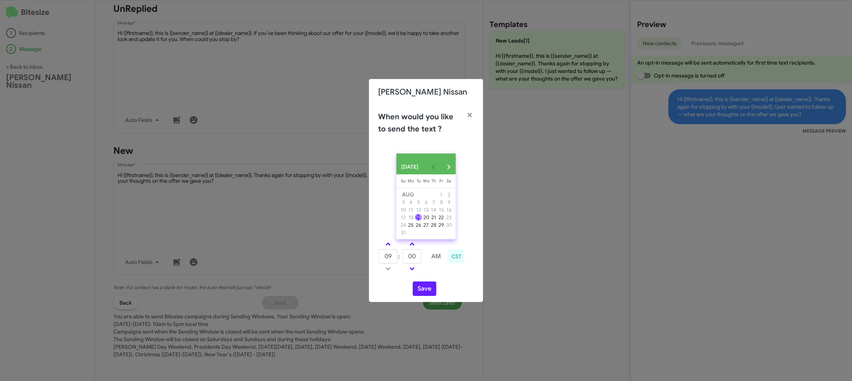
drag, startPoint x: 388, startPoint y: 246, endPoint x: 414, endPoint y: 281, distance: 44.0
click at [388, 246] on link at bounding box center [387, 244] width 13 height 9
type input "10"
drag, startPoint x: 420, startPoint y: 294, endPoint x: 359, endPoint y: 186, distance: 123.8
click at [420, 294] on button "Save" at bounding box center [425, 289] width 24 height 14
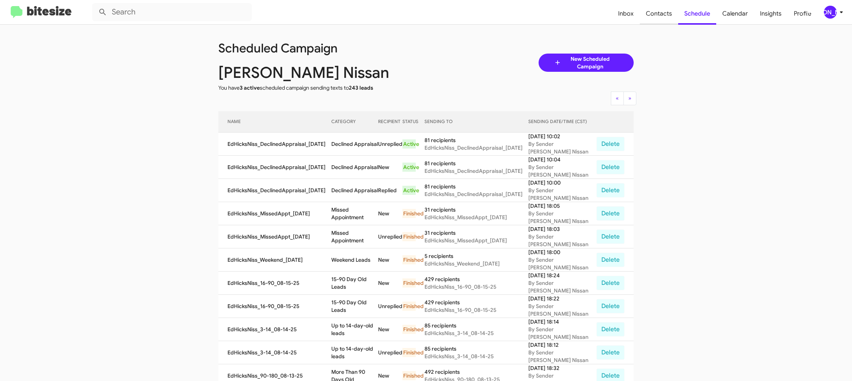
click at [657, 22] on span "Contacts" at bounding box center [659, 14] width 38 height 22
type input "in:groups"
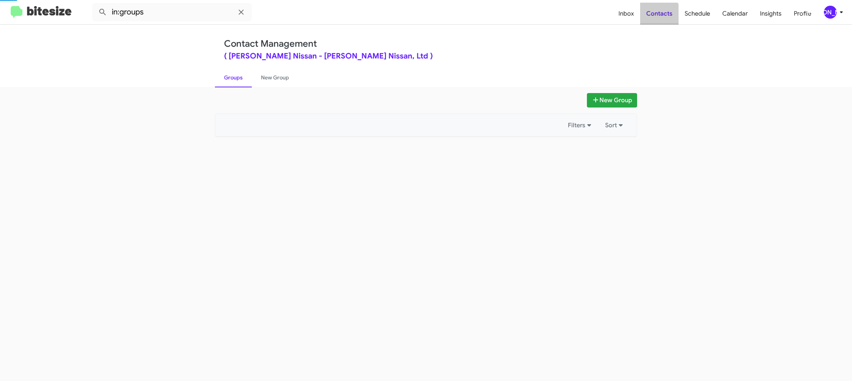
click at [657, 22] on span "Contacts" at bounding box center [659, 14] width 38 height 22
drag, startPoint x: 657, startPoint y: 22, endPoint x: 580, endPoint y: 27, distance: 77.8
click at [657, 22] on span "Contacts" at bounding box center [659, 14] width 38 height 22
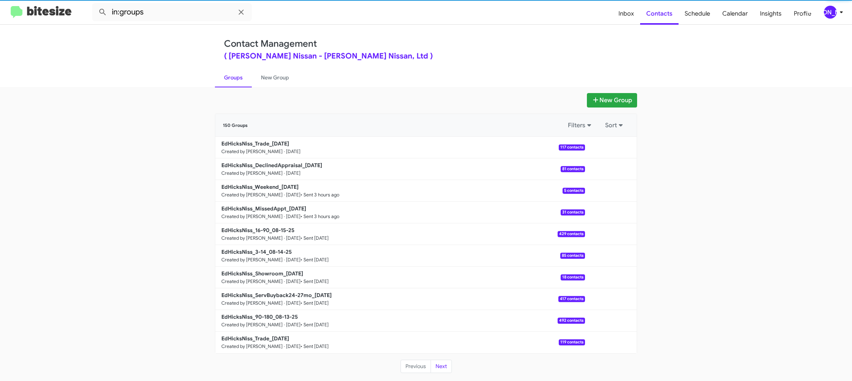
click at [270, 136] on div "150 Groups Filters Sort" at bounding box center [425, 125] width 421 height 23
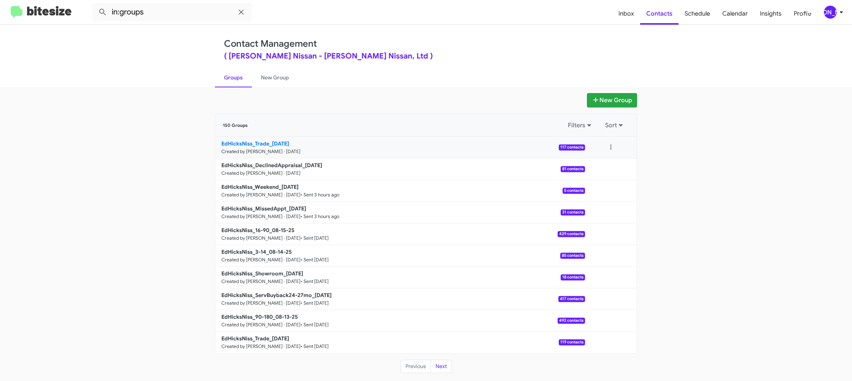
click at [272, 140] on b "EdHicksNiss_Trade_08-19-25" at bounding box center [255, 143] width 68 height 7
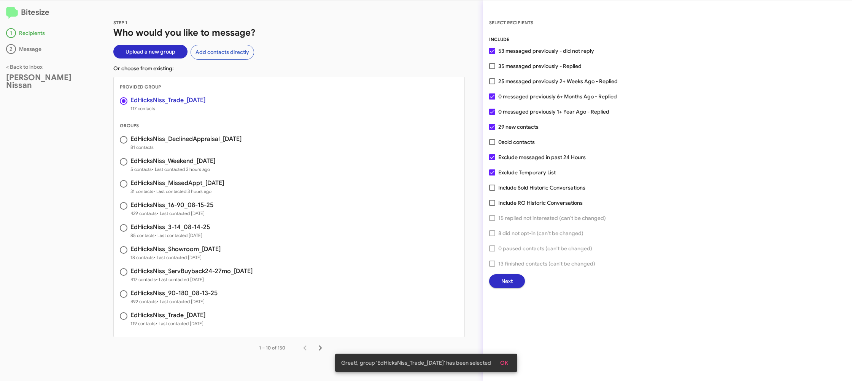
click at [498, 282] on button "Next" at bounding box center [507, 282] width 36 height 14
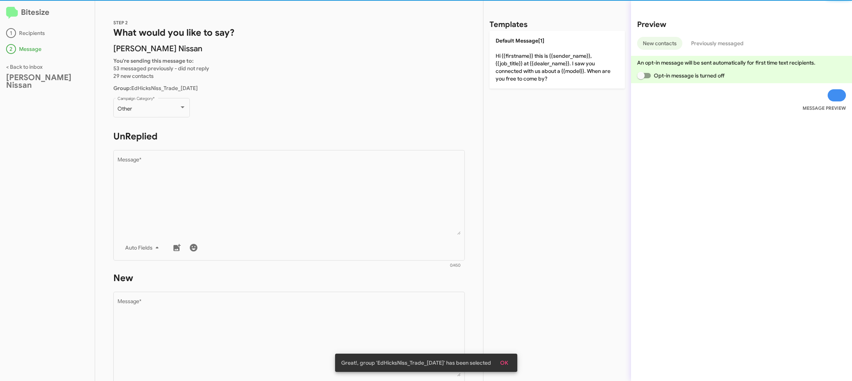
click at [129, 96] on div "STEP 2 What would you like to say? Ed Hicks Nissan You're sending this message …" at bounding box center [289, 190] width 388 height 381
click at [134, 106] on div "Other Campaign Category *" at bounding box center [151, 107] width 68 height 21
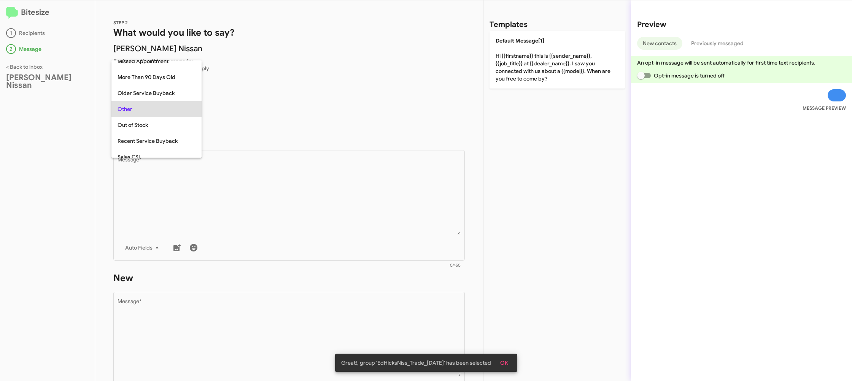
scroll to position [270, 0]
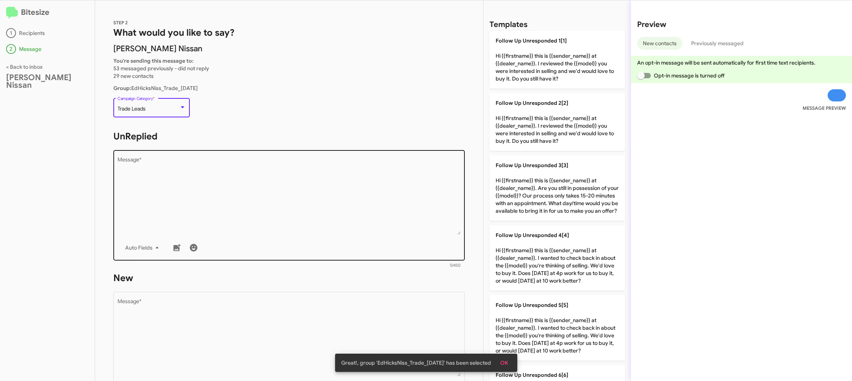
click at [242, 182] on textarea "Message *" at bounding box center [288, 196] width 343 height 78
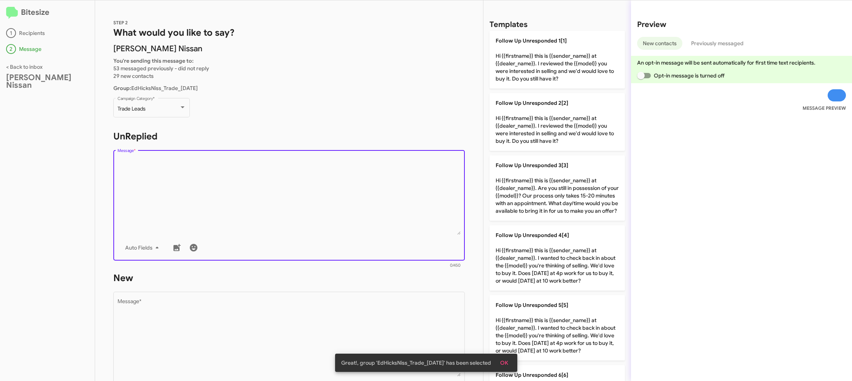
drag, startPoint x: 259, startPoint y: 181, endPoint x: 538, endPoint y: 196, distance: 278.7
click at [266, 181] on textarea "Message *" at bounding box center [288, 196] width 343 height 78
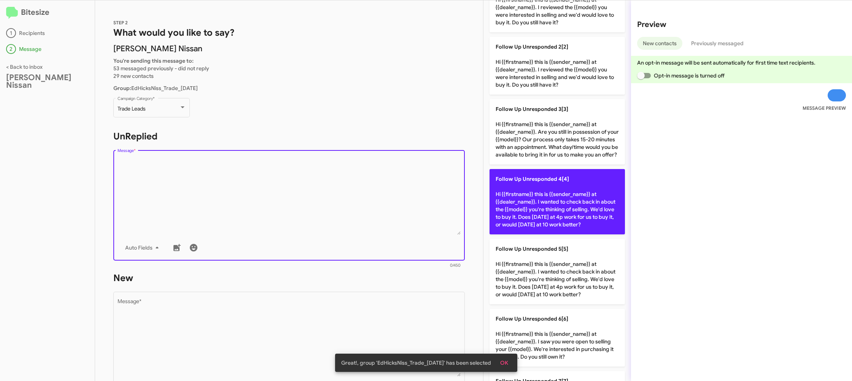
scroll to position [311, 0]
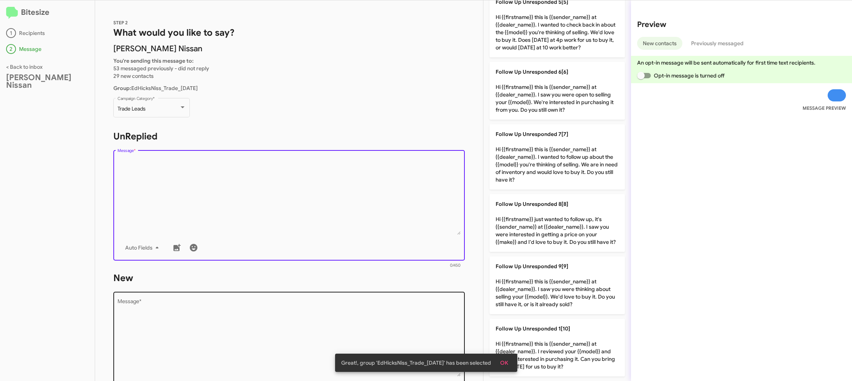
drag, startPoint x: 552, startPoint y: 220, endPoint x: 422, endPoint y: 302, distance: 153.2
click at [539, 229] on p "Follow Up Unresponded 8[8] Hi {{firstname}} just wanted to follow up, it's {{se…" at bounding box center [556, 223] width 135 height 58
type textarea "Hi {{firstname}} just wanted to follow up, it's {{sender_name}} at {{dealer_nam…"
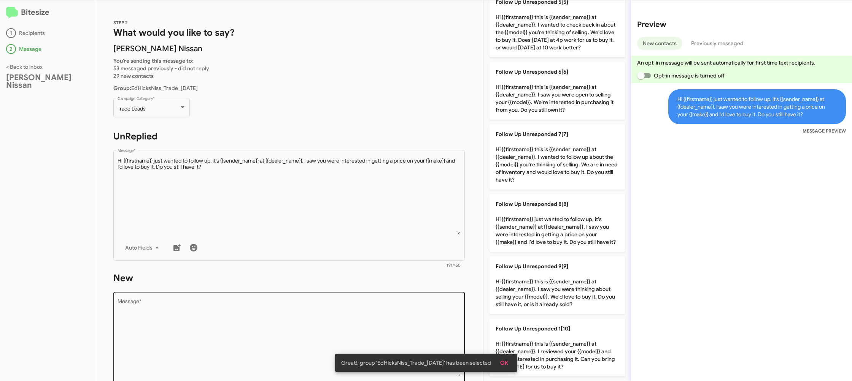
click at [422, 304] on textarea "Message *" at bounding box center [288, 338] width 343 height 78
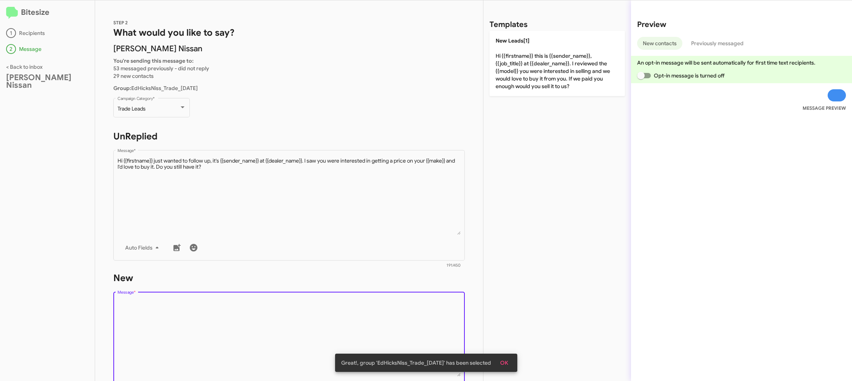
click at [421, 304] on textarea "Message *" at bounding box center [288, 338] width 343 height 78
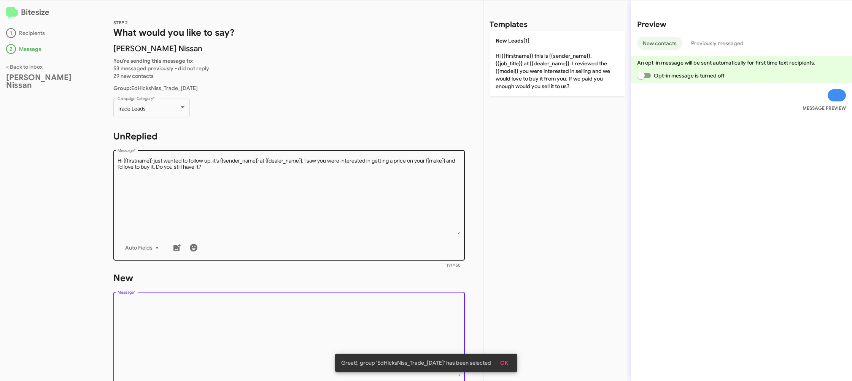
drag, startPoint x: 421, startPoint y: 304, endPoint x: 462, endPoint y: 234, distance: 81.1
click at [439, 269] on div "STEP 2 What would you like to say? Ed Hicks Nissan You're sending this message …" at bounding box center [289, 190] width 388 height 381
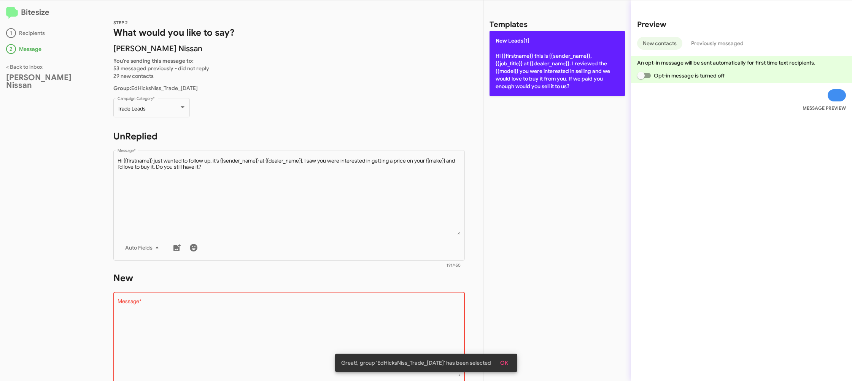
drag, startPoint x: 527, startPoint y: 77, endPoint x: 505, endPoint y: 83, distance: 23.5
click at [527, 77] on p "New Leads[1] Hi {{firstname}} this is {{sender_name}}, {{job_title}} at {{deale…" at bounding box center [556, 63] width 135 height 65
type textarea "Hi {{firstname}} this is {{sender_name}}, {{job_title}} at {{dealer_name}}. I r…"
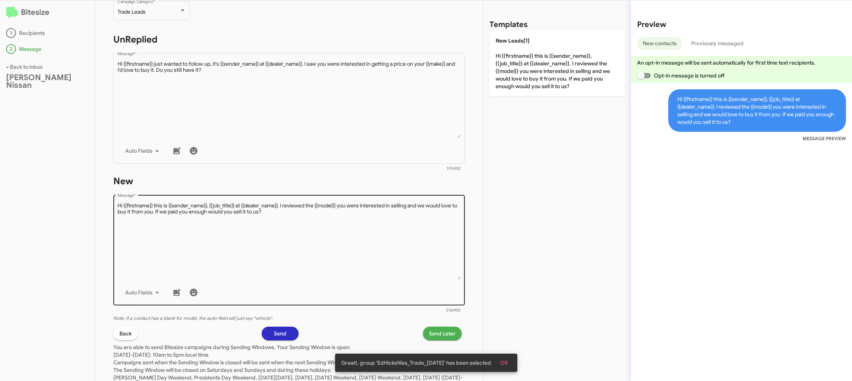
scroll to position [128, 0]
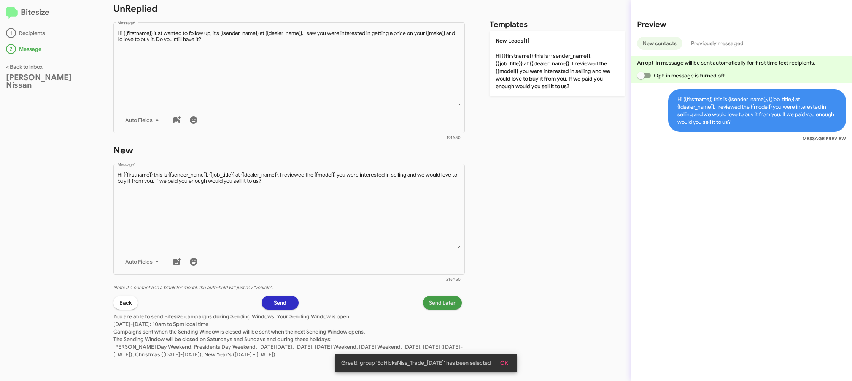
click at [431, 303] on span "Send Later" at bounding box center [442, 303] width 27 height 14
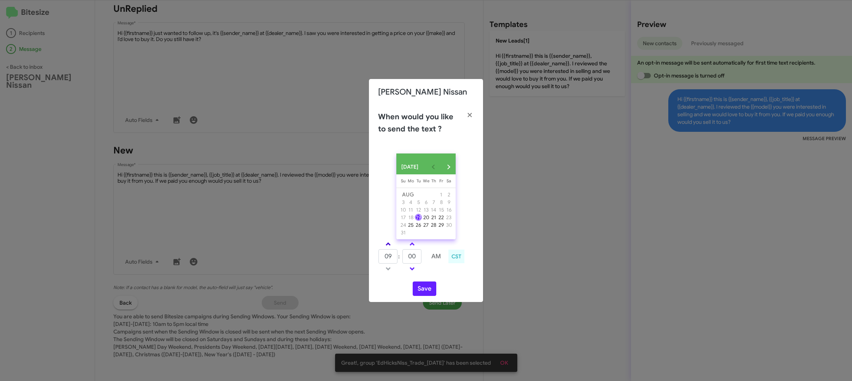
click at [391, 245] on link at bounding box center [387, 244] width 13 height 9
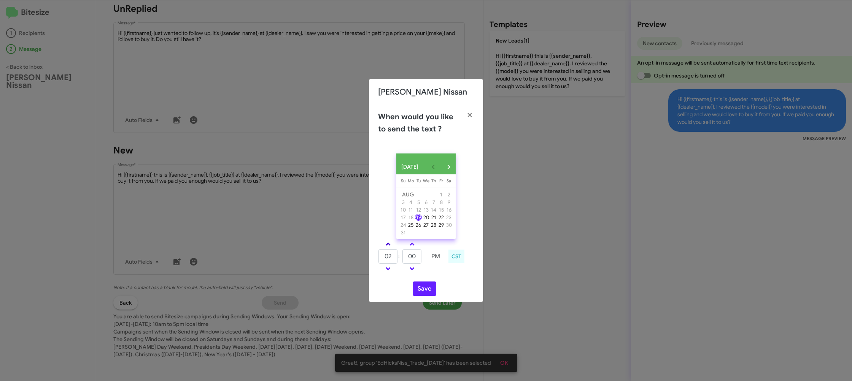
click at [391, 245] on link at bounding box center [387, 244] width 13 height 9
type input "06"
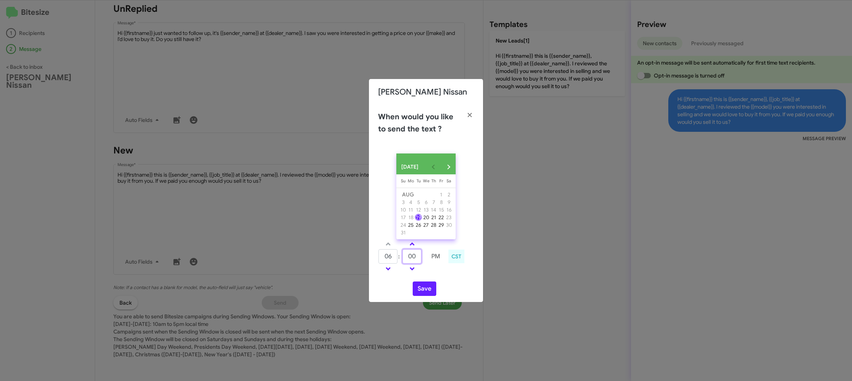
click at [415, 261] on input "00" at bounding box center [411, 256] width 19 height 14
drag, startPoint x: 415, startPoint y: 261, endPoint x: 302, endPoint y: 63, distance: 228.6
click at [415, 260] on input "00" at bounding box center [411, 256] width 19 height 14
type input "13"
drag, startPoint x: 441, startPoint y: 283, endPoint x: 430, endPoint y: 291, distance: 13.8
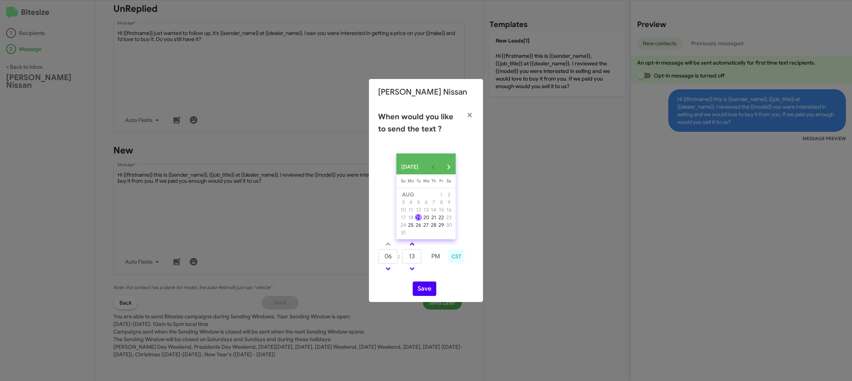
click at [441, 283] on div "AUG 2025 Sunday Su Monday Mo Tuesday Tu Wednesday We Thursday Th Friday Fr Satu…" at bounding box center [426, 225] width 114 height 155
click at [430, 291] on button "Save" at bounding box center [425, 289] width 24 height 14
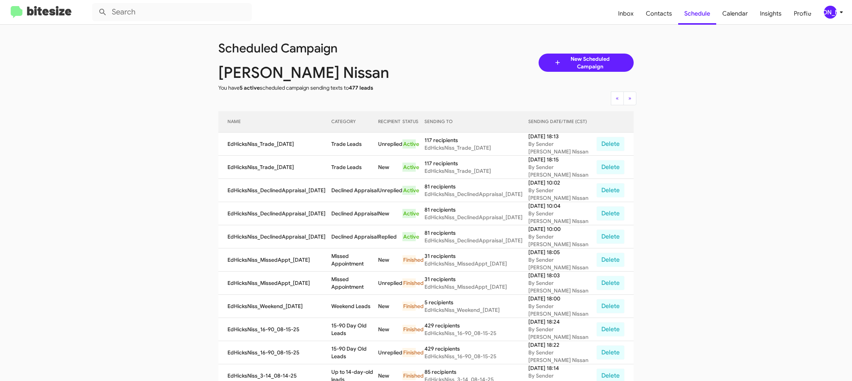
click at [349, 233] on td "Declined Appraisal" at bounding box center [354, 236] width 47 height 23
click at [348, 139] on td "Trade Leads" at bounding box center [354, 144] width 47 height 23
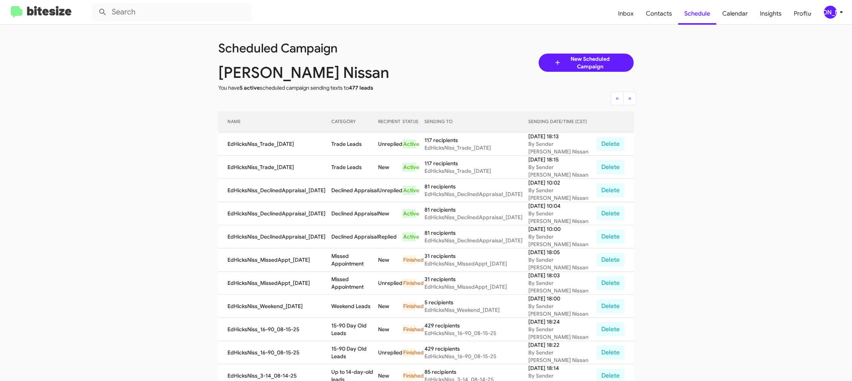
click at [348, 139] on td "Trade Leads" at bounding box center [354, 144] width 47 height 23
copy td "Trade Leads"
click at [829, 11] on div "[PERSON_NAME]" at bounding box center [830, 12] width 13 height 13
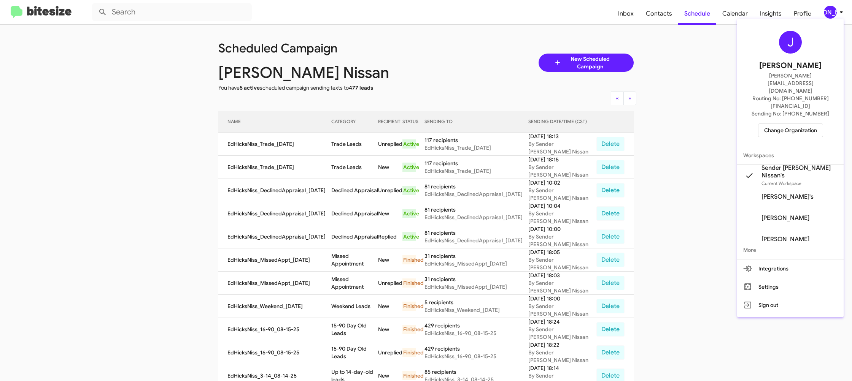
click at [787, 124] on span "Change Organization" at bounding box center [790, 130] width 53 height 13
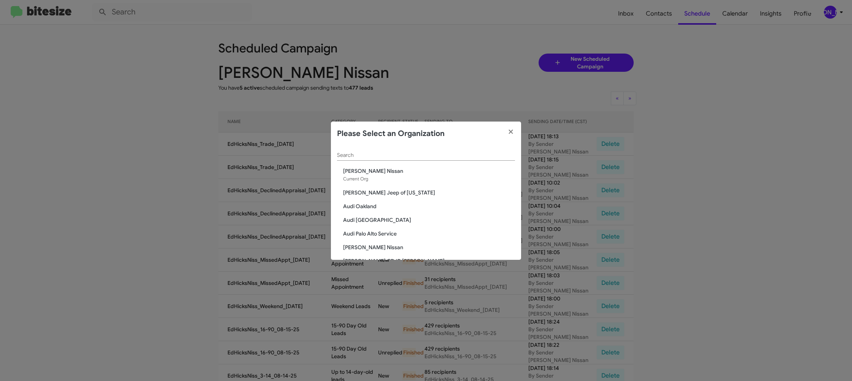
click at [374, 160] on div "Search" at bounding box center [426, 157] width 178 height 22
click at [369, 151] on div "Search" at bounding box center [426, 153] width 178 height 15
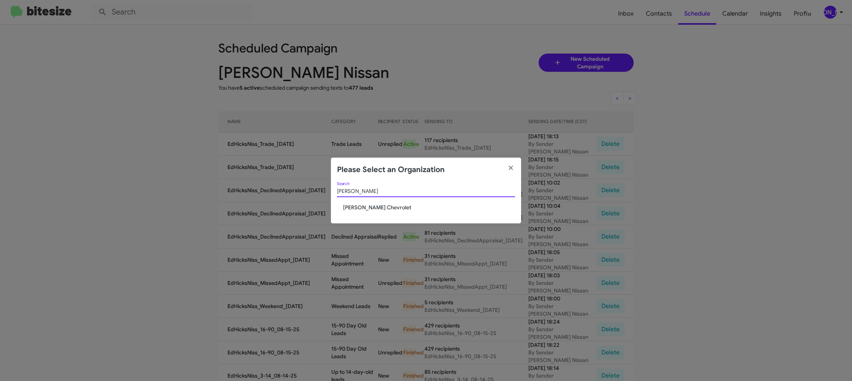
type input "elkin"
click at [371, 207] on span "Elkins Chevrolet" at bounding box center [429, 208] width 172 height 8
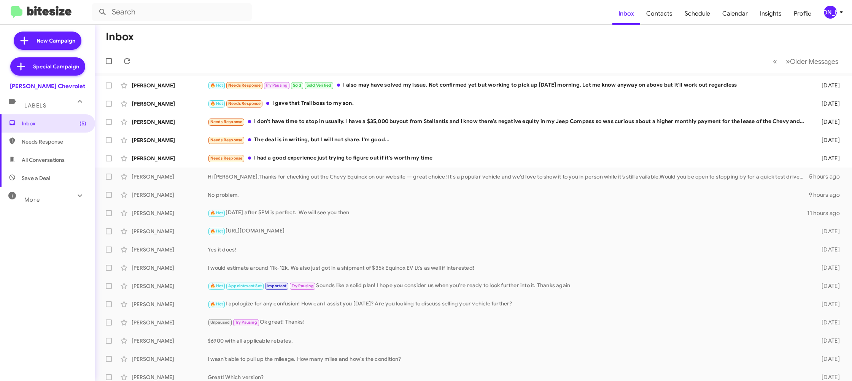
click at [833, 17] on div "[PERSON_NAME]" at bounding box center [830, 12] width 13 height 13
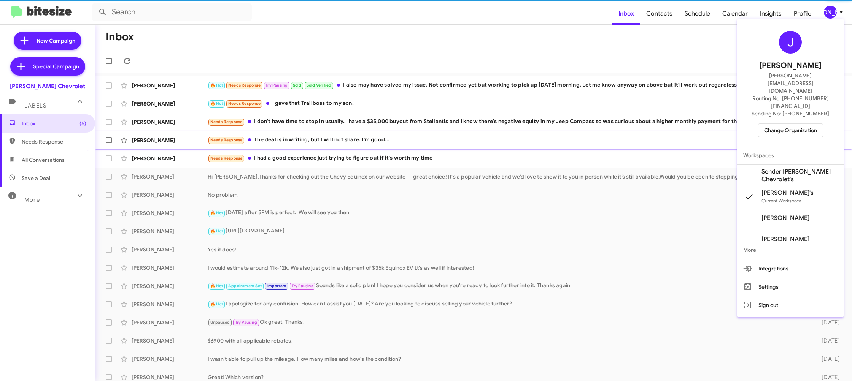
click at [791, 165] on span "Sender [PERSON_NAME] Chevrolet's" at bounding box center [790, 175] width 106 height 21
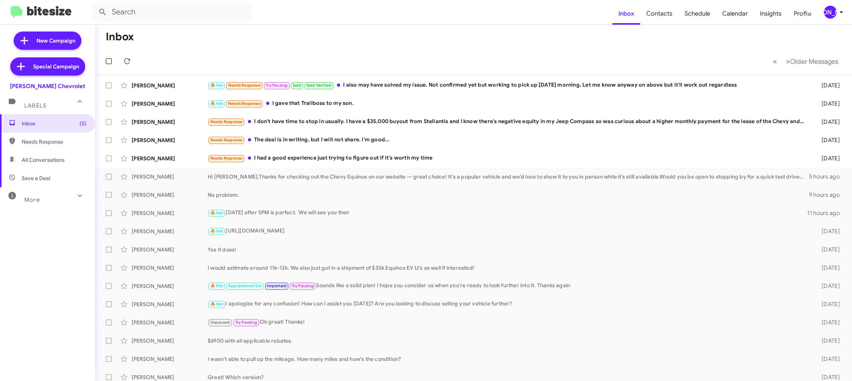
drag, startPoint x: 835, startPoint y: 13, endPoint x: 830, endPoint y: 16, distance: 6.3
click at [835, 13] on div "[PERSON_NAME]" at bounding box center [830, 12] width 13 height 13
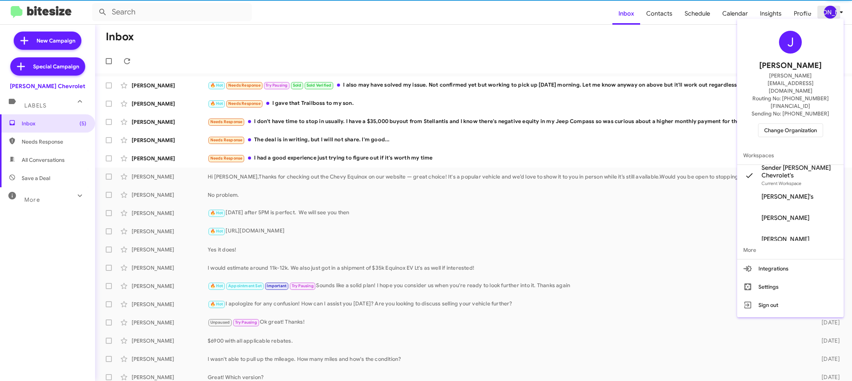
scroll to position [0, 0]
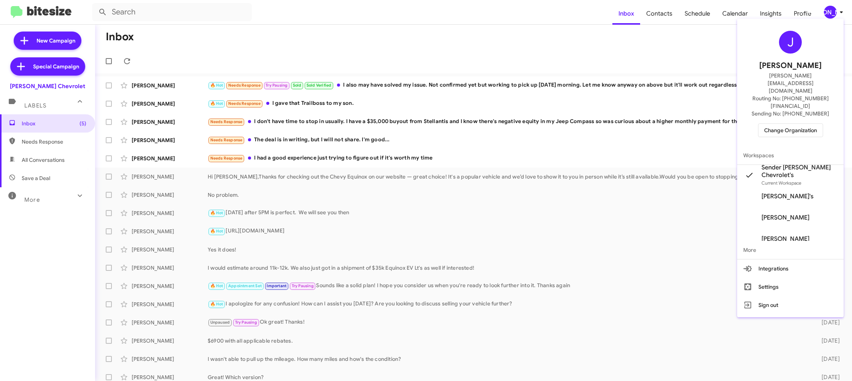
drag, startPoint x: 672, startPoint y: 34, endPoint x: 661, endPoint y: 17, distance: 20.7
click at [669, 30] on div at bounding box center [426, 190] width 852 height 381
click at [661, 17] on span "Contacts" at bounding box center [659, 14] width 38 height 22
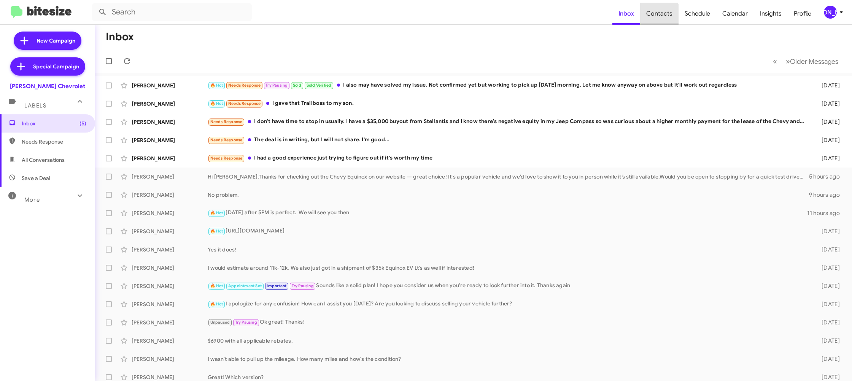
type input "in:groups"
click at [661, 17] on span "Contacts" at bounding box center [659, 14] width 38 height 22
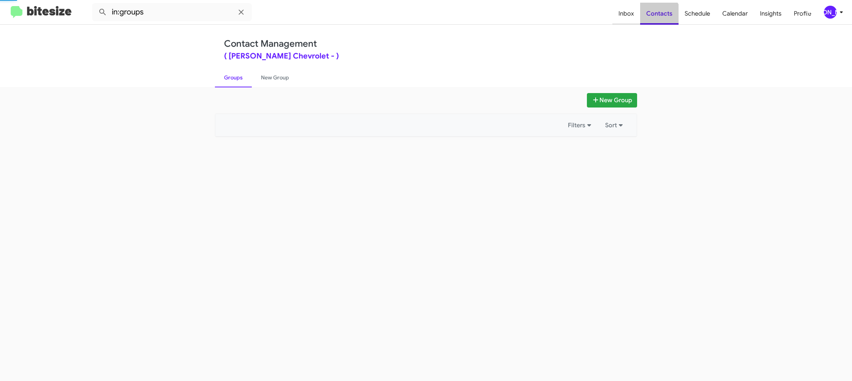
drag, startPoint x: 661, startPoint y: 17, endPoint x: 626, endPoint y: 8, distance: 36.0
click at [659, 16] on span "Contacts" at bounding box center [659, 14] width 38 height 22
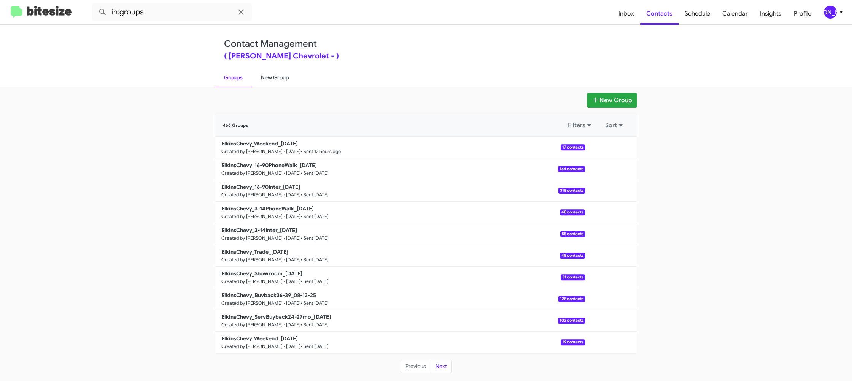
click at [271, 79] on link "New Group" at bounding box center [275, 78] width 46 height 20
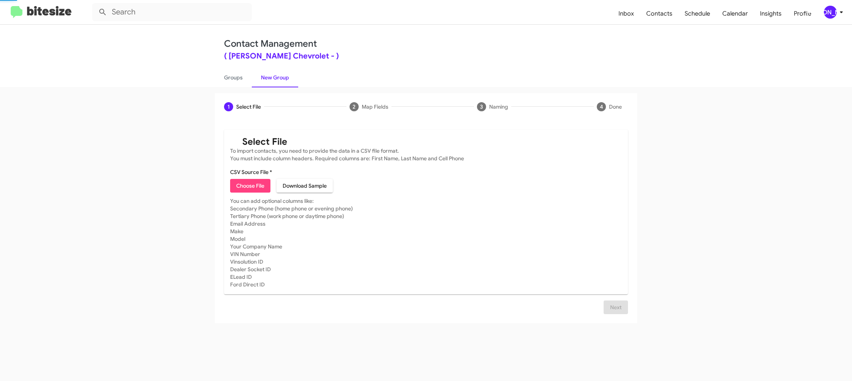
click at [271, 79] on link "New Group" at bounding box center [275, 78] width 46 height 20
click at [832, 11] on div "[PERSON_NAME]" at bounding box center [830, 12] width 13 height 13
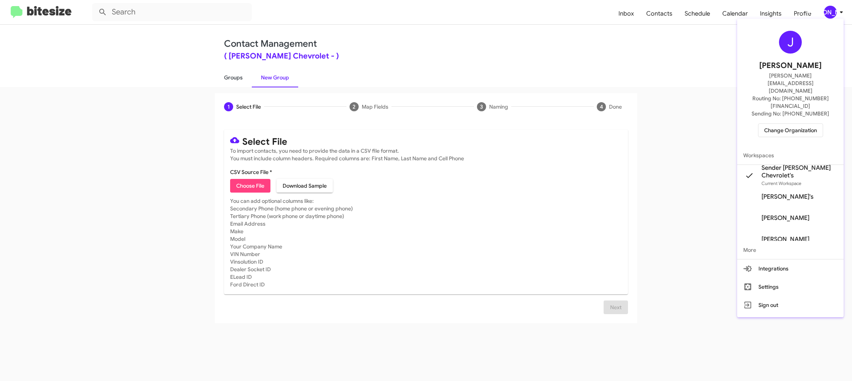
drag, startPoint x: 297, startPoint y: 80, endPoint x: 233, endPoint y: 78, distance: 63.5
click at [288, 79] on div at bounding box center [426, 190] width 852 height 381
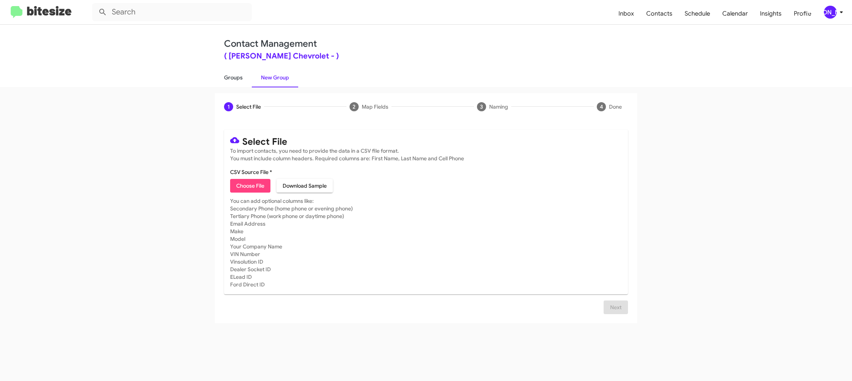
click at [233, 78] on link "Groups" at bounding box center [233, 78] width 37 height 20
type input "in:groups"
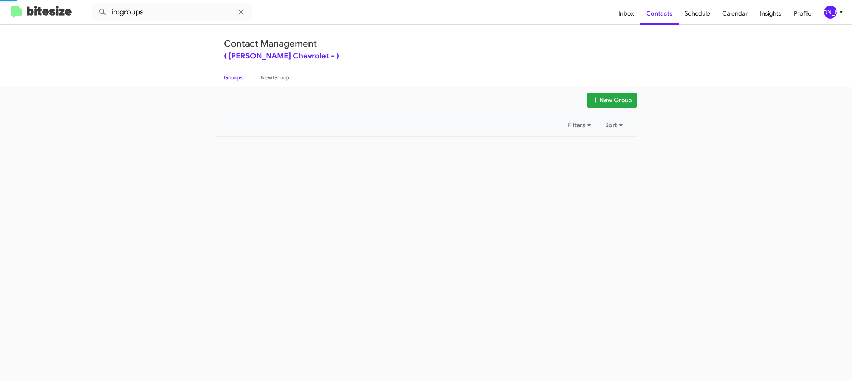
click at [233, 78] on link "Groups" at bounding box center [233, 78] width 37 height 20
click at [233, 76] on link "Groups" at bounding box center [233, 78] width 37 height 20
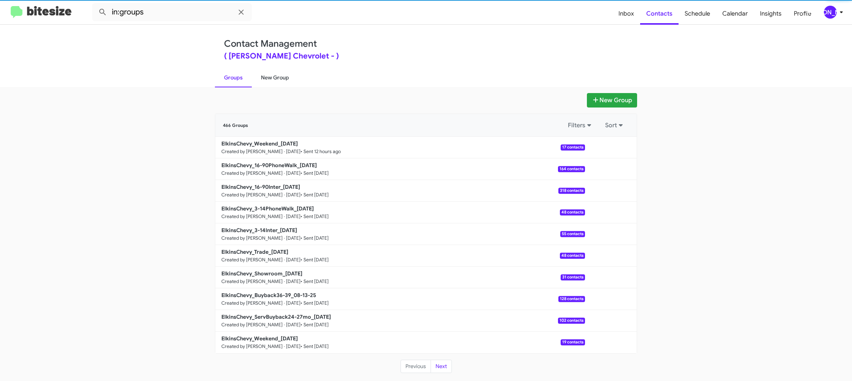
click at [266, 79] on link "New Group" at bounding box center [275, 78] width 46 height 20
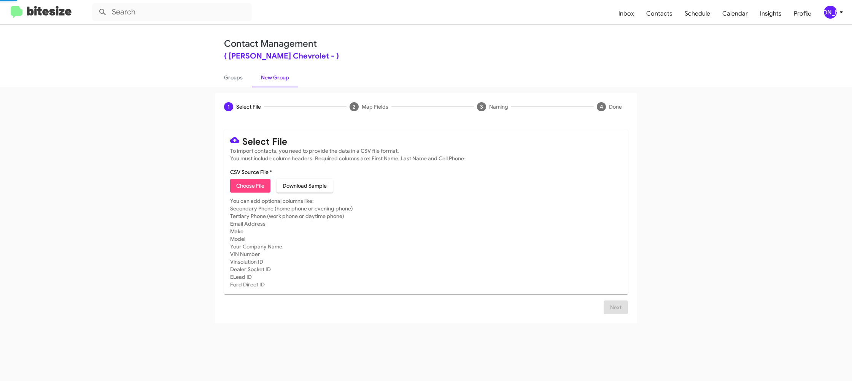
click at [266, 79] on link "New Group" at bounding box center [275, 78] width 46 height 20
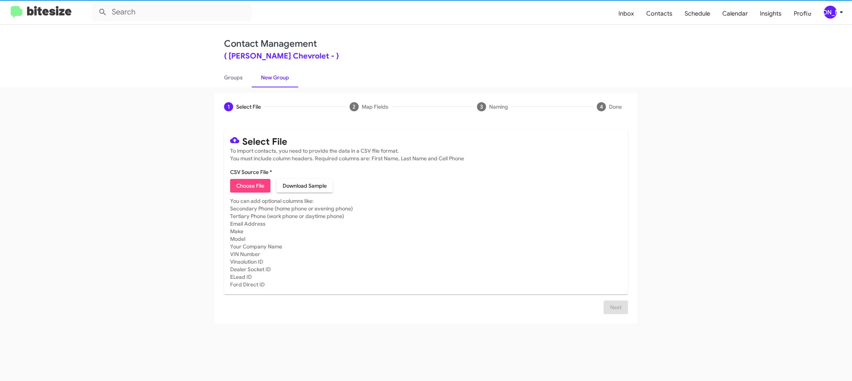
drag, startPoint x: 266, startPoint y: 79, endPoint x: 283, endPoint y: 14, distance: 66.9
click at [266, 78] on link "New Group" at bounding box center [275, 78] width 46 height 20
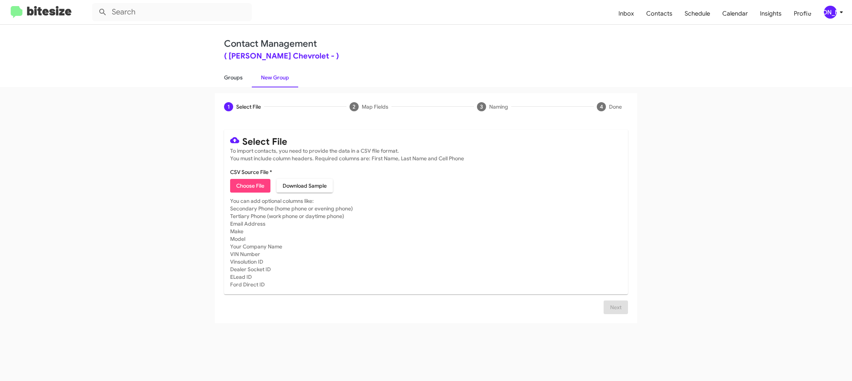
click at [232, 86] on link "Groups" at bounding box center [233, 78] width 37 height 20
type input "in:groups"
click at [232, 86] on link "Groups" at bounding box center [233, 78] width 37 height 20
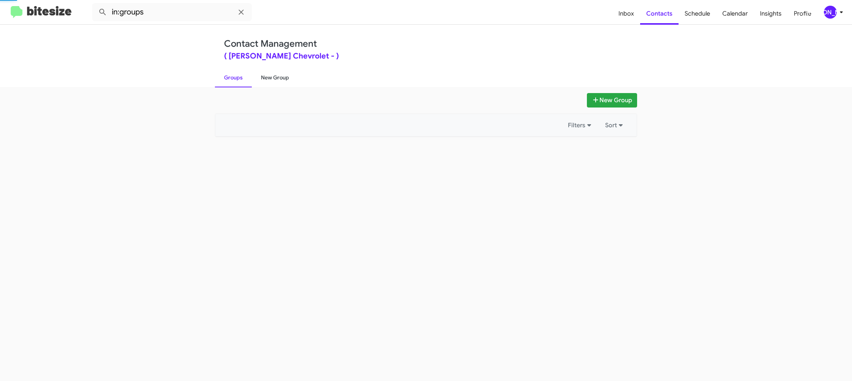
drag, startPoint x: 232, startPoint y: 86, endPoint x: 252, endPoint y: 80, distance: 20.2
click at [233, 85] on link "Groups" at bounding box center [233, 78] width 37 height 20
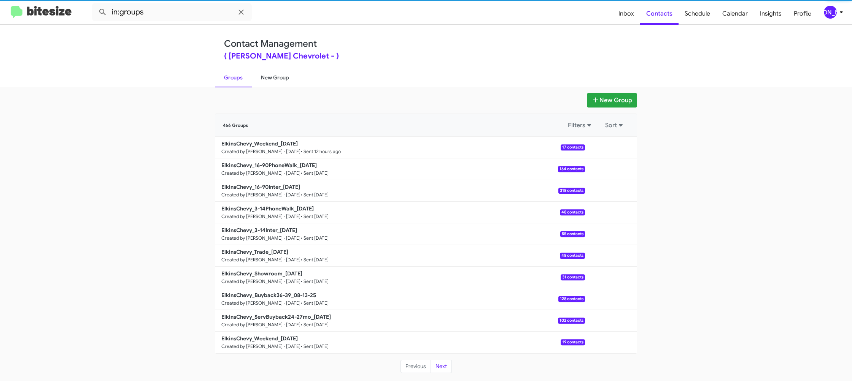
click at [267, 78] on link "New Group" at bounding box center [275, 78] width 46 height 20
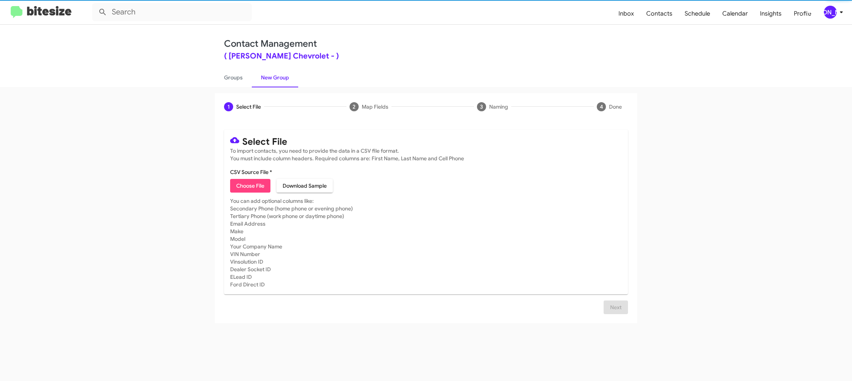
click at [267, 78] on link "New Group" at bounding box center [275, 78] width 46 height 20
drag, startPoint x: 264, startPoint y: 194, endPoint x: 260, endPoint y: 192, distance: 4.6
click at [264, 194] on mat-card "Select File To import contacts, you need to provide the data in a CSV file form…" at bounding box center [426, 212] width 404 height 165
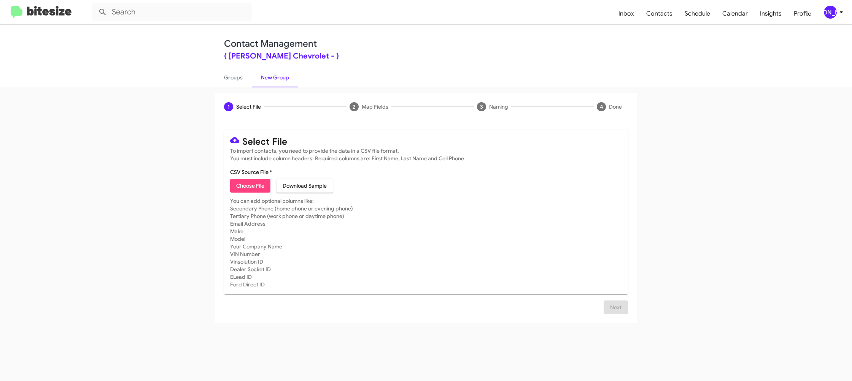
click at [259, 191] on span "Choose File" at bounding box center [250, 186] width 28 height 14
type input "ElkinsChevy_ServBuyback36-39mo_[DATE]"
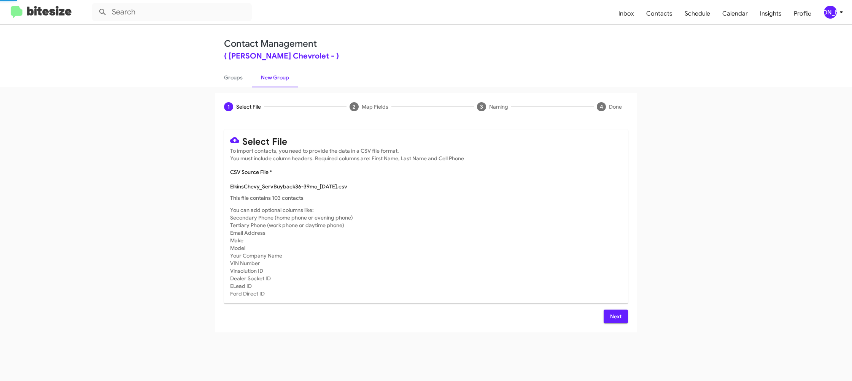
click at [548, 220] on mat-card-subtitle "You can add optional columns like: Secondary Phone (home phone or evening phone…" at bounding box center [426, 251] width 392 height 91
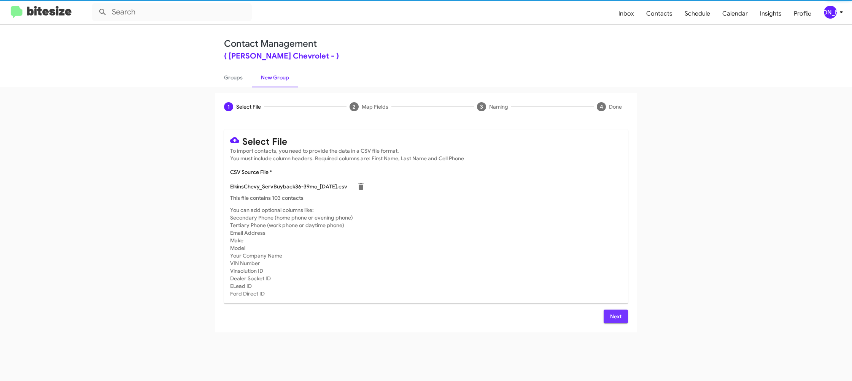
click at [621, 319] on span "Next" at bounding box center [616, 317] width 12 height 14
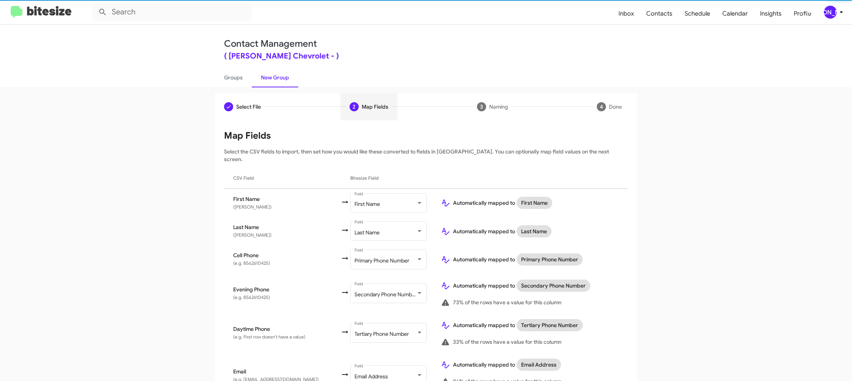
click at [833, 15] on div "[PERSON_NAME]" at bounding box center [830, 12] width 13 height 13
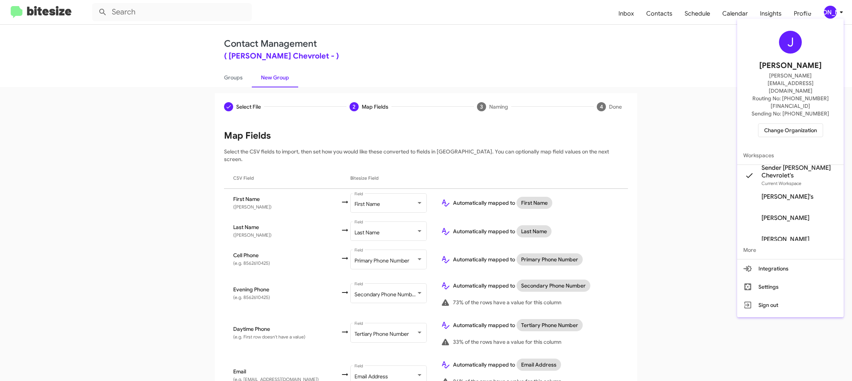
click at [833, 15] on div at bounding box center [426, 190] width 852 height 381
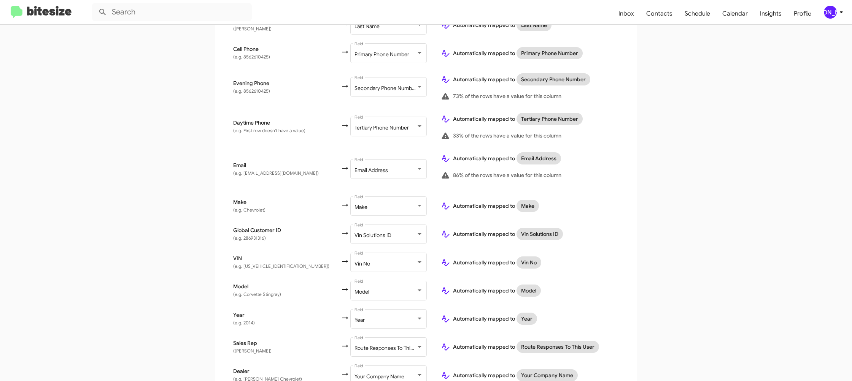
scroll to position [238, 0]
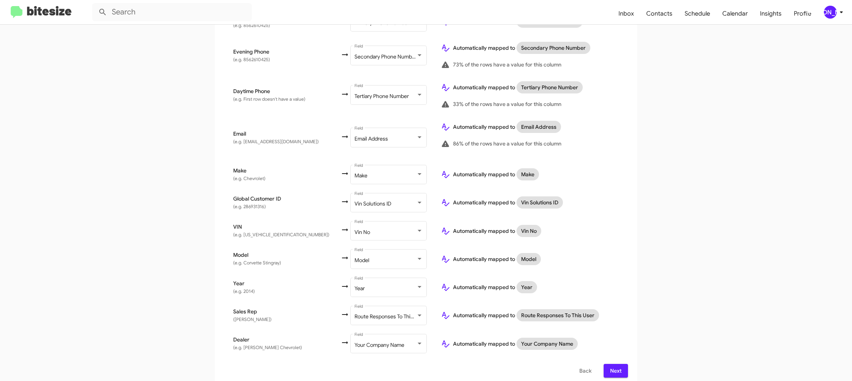
click at [618, 367] on span "Next" at bounding box center [616, 371] width 12 height 14
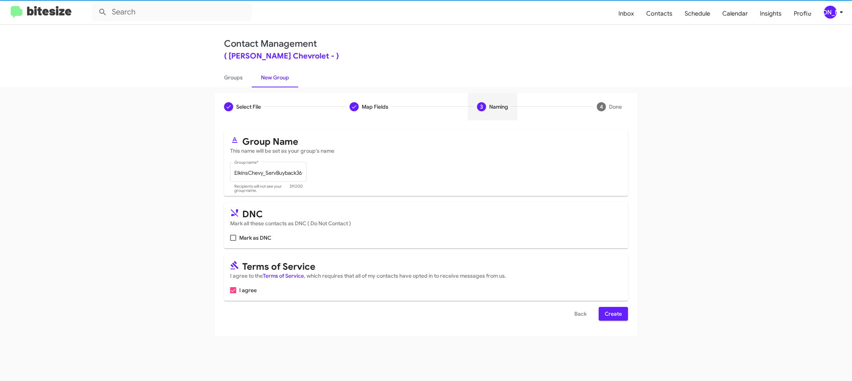
scroll to position [0, 0]
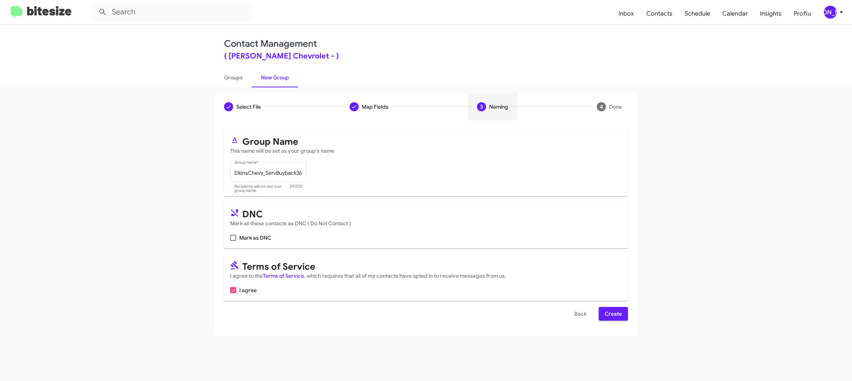
click at [614, 316] on span "Create" at bounding box center [613, 314] width 17 height 14
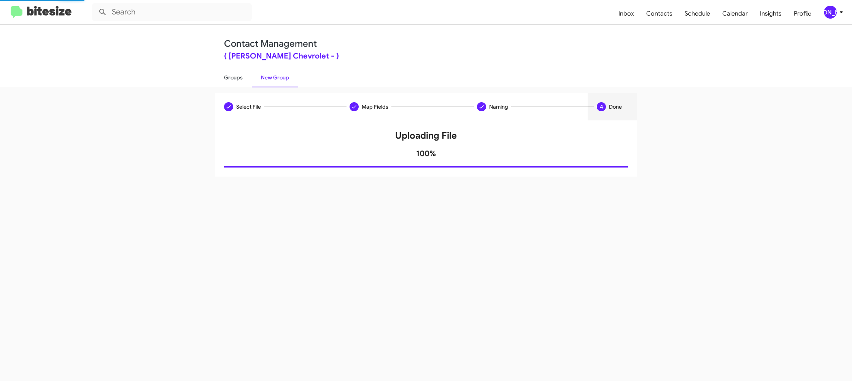
click at [244, 77] on link "Groups" at bounding box center [233, 78] width 37 height 20
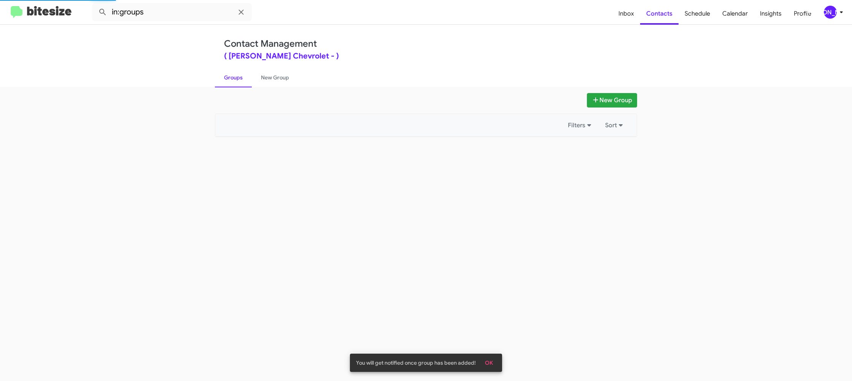
click at [244, 77] on link "Groups" at bounding box center [233, 78] width 37 height 20
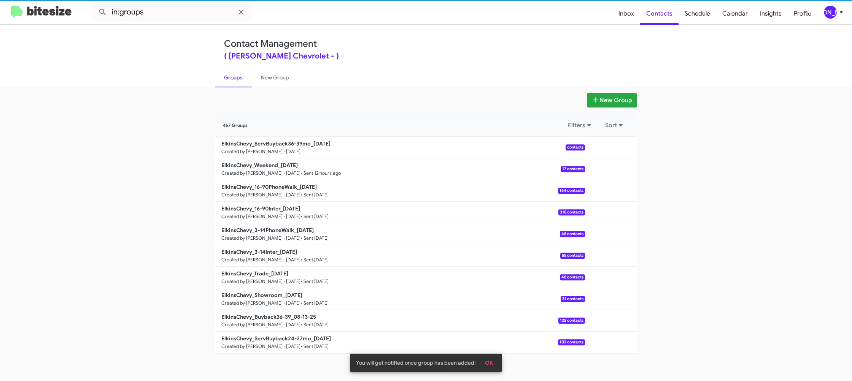
click at [244, 77] on link "Groups" at bounding box center [233, 78] width 37 height 20
drag, startPoint x: 244, startPoint y: 77, endPoint x: 201, endPoint y: 30, distance: 63.8
click at [237, 70] on link "Groups" at bounding box center [233, 78] width 37 height 20
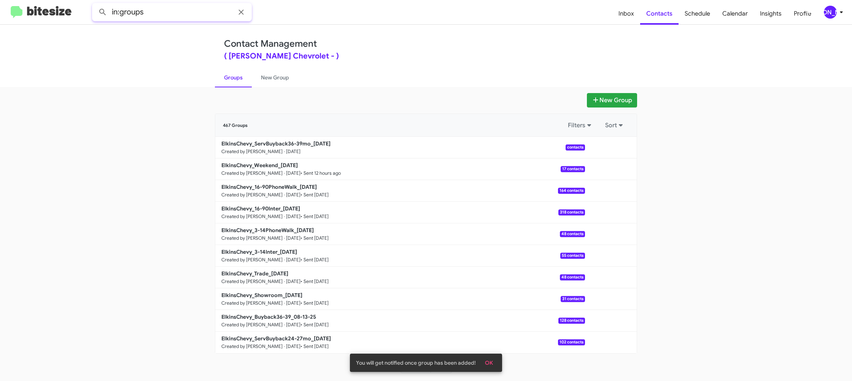
click at [185, 19] on input "in:groups" at bounding box center [172, 12] width 160 height 18
click at [186, 16] on input "in:groups" at bounding box center [172, 12] width 160 height 18
type input "in:groups serv"
click at [95, 5] on button at bounding box center [102, 12] width 15 height 15
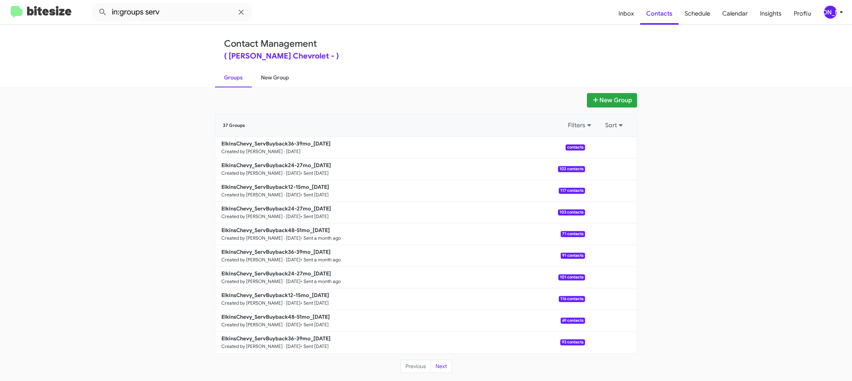
click at [269, 80] on link "New Group" at bounding box center [275, 78] width 46 height 20
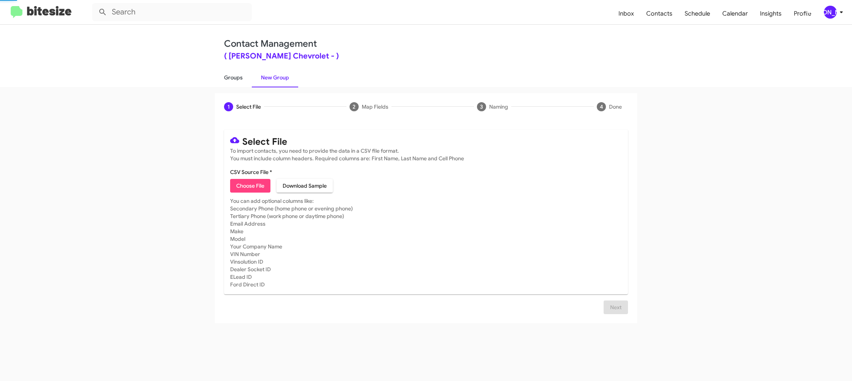
click at [233, 79] on link "Groups" at bounding box center [233, 78] width 37 height 20
type input "in:groups"
drag, startPoint x: 233, startPoint y: 79, endPoint x: 271, endPoint y: 23, distance: 67.2
click at [234, 78] on link "Groups" at bounding box center [233, 78] width 37 height 20
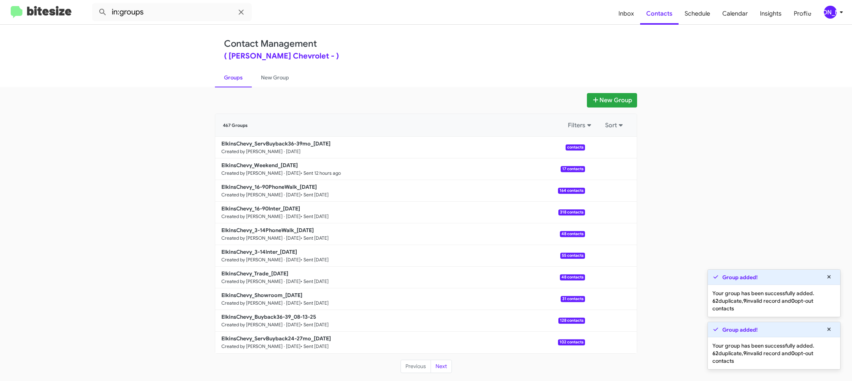
drag, startPoint x: 276, startPoint y: 84, endPoint x: 247, endPoint y: 84, distance: 29.7
click at [276, 84] on link "New Group" at bounding box center [275, 78] width 46 height 20
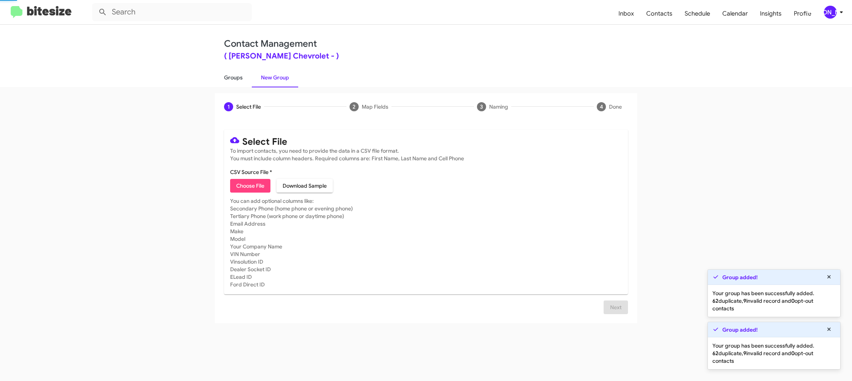
click at [239, 84] on link "Groups" at bounding box center [233, 78] width 37 height 20
type input "in:groups"
click at [239, 84] on link "Groups" at bounding box center [233, 78] width 37 height 20
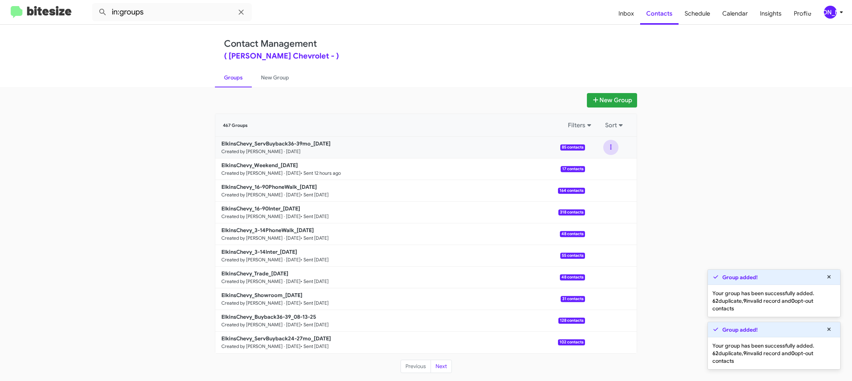
click at [609, 148] on button at bounding box center [610, 147] width 15 height 15
click at [598, 166] on button "View contacts" at bounding box center [587, 168] width 61 height 18
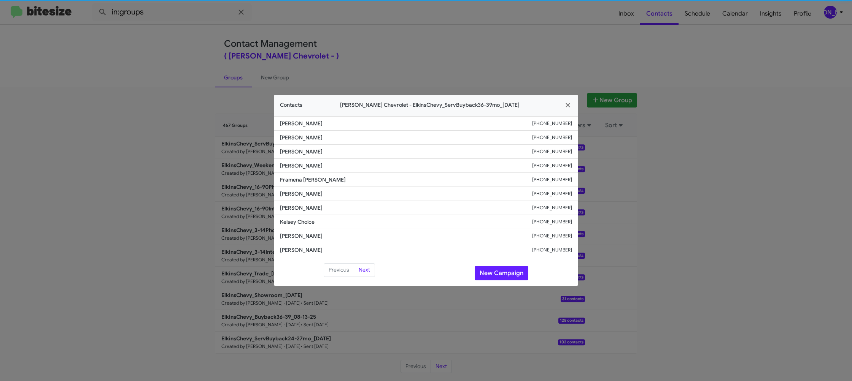
click at [289, 189] on li "[PERSON_NAME] [PHONE_NUMBER]" at bounding box center [426, 194] width 304 height 14
copy span "[PERSON_NAME]"
click at [492, 271] on button "New Campaign" at bounding box center [502, 273] width 54 height 14
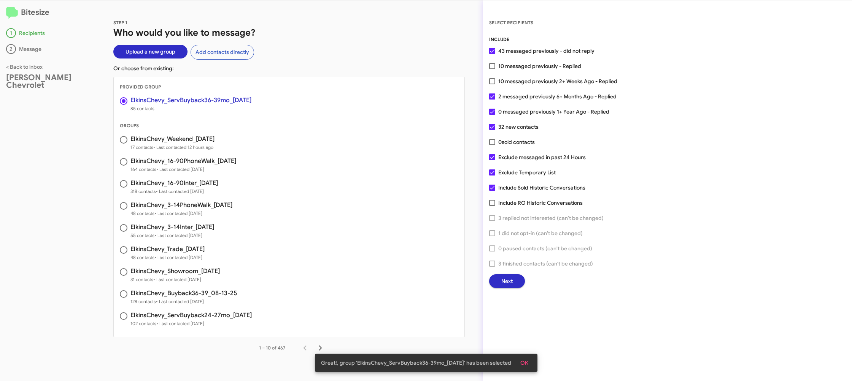
click at [511, 284] on button "Next" at bounding box center [507, 282] width 36 height 14
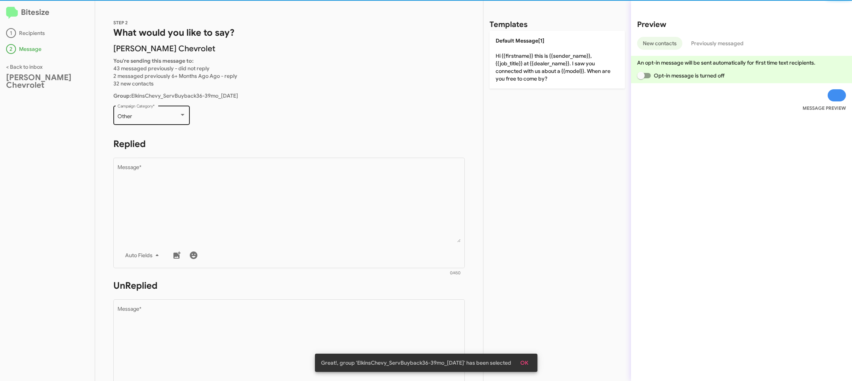
click at [190, 125] on p "Other Campaign Category *" at bounding box center [288, 118] width 351 height 29
click at [181, 119] on div "Other" at bounding box center [151, 117] width 68 height 6
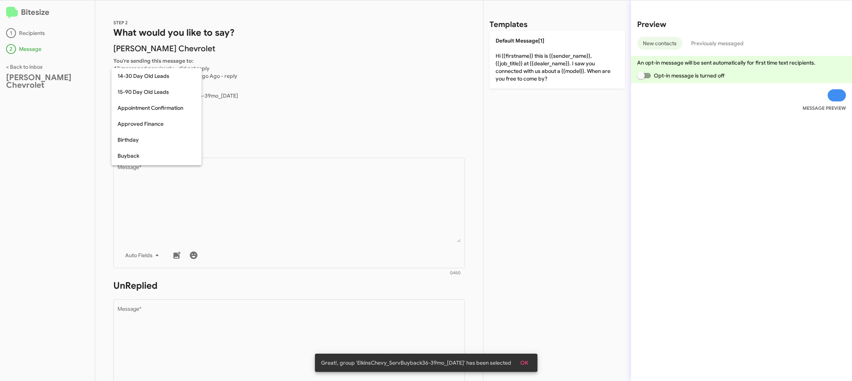
scroll to position [167, 0]
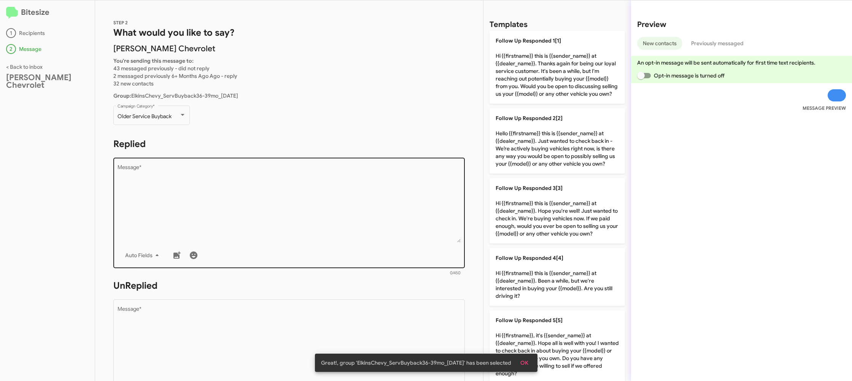
click at [327, 253] on div "Auto Fields" at bounding box center [288, 255] width 343 height 15
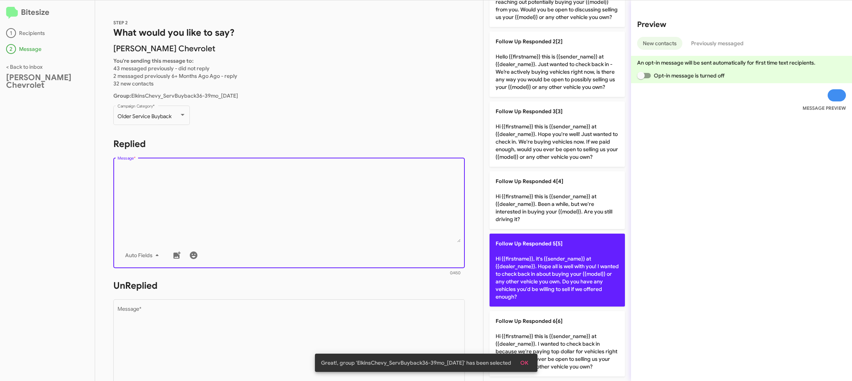
scroll to position [0, 0]
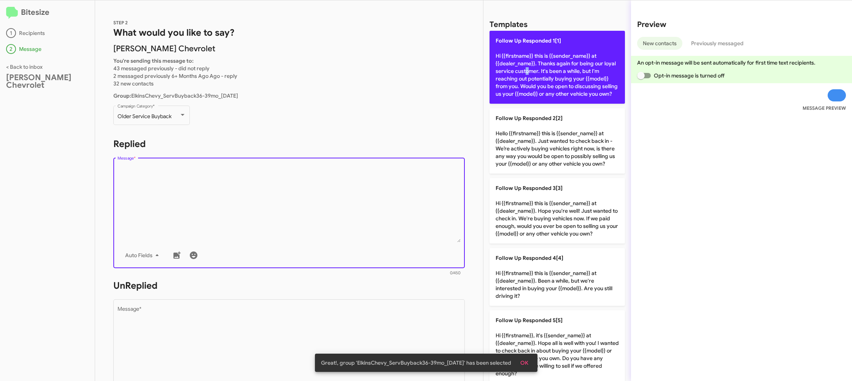
click at [518, 76] on p "Follow Up Responded 1[1] Hi {{firstname}} this is {{sender_name}} at {{dealer_n…" at bounding box center [556, 67] width 135 height 73
type textarea "Hi {{firstname}} this is {{sender_name}} at {{dealer_name}}. Thanks again for b…"
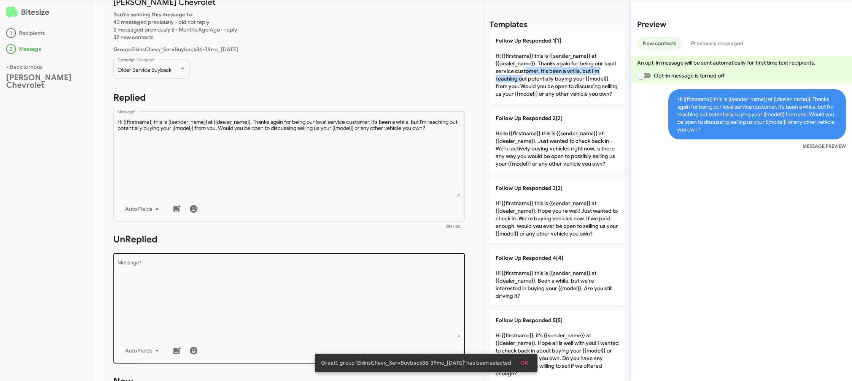
scroll to position [103, 0]
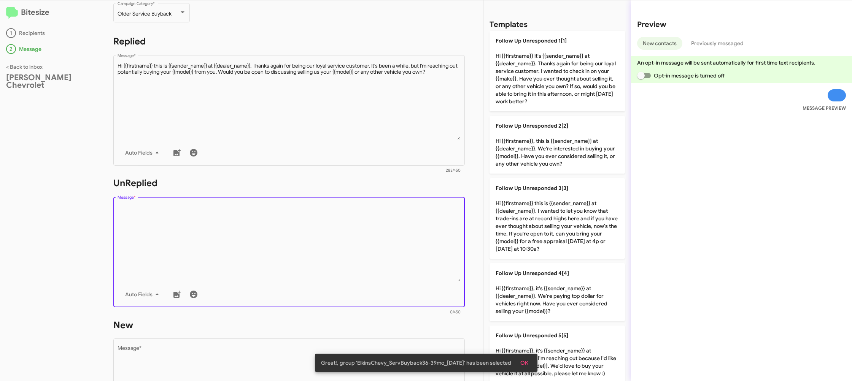
click at [366, 254] on textarea "Message *" at bounding box center [288, 243] width 343 height 78
click at [373, 244] on textarea "Message *" at bounding box center [288, 243] width 343 height 78
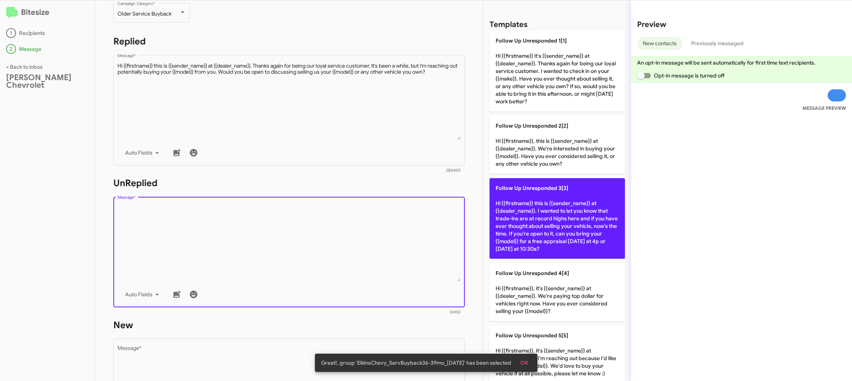
click at [532, 230] on p "Follow Up Unresponded 3[3] Hi {{firstname}} this is {{sender_name}} at {{dealer…" at bounding box center [556, 218] width 135 height 81
type textarea "Hi {{firstname}} this is {{sender_name}} at {{dealer_name}}. I wanted to let yo…"
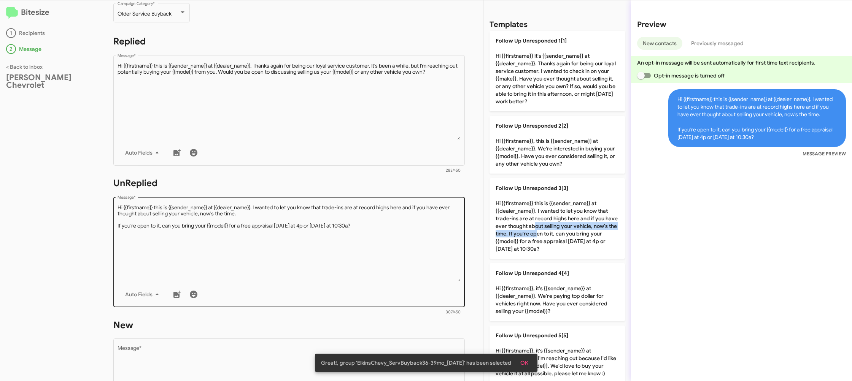
scroll to position [278, 0]
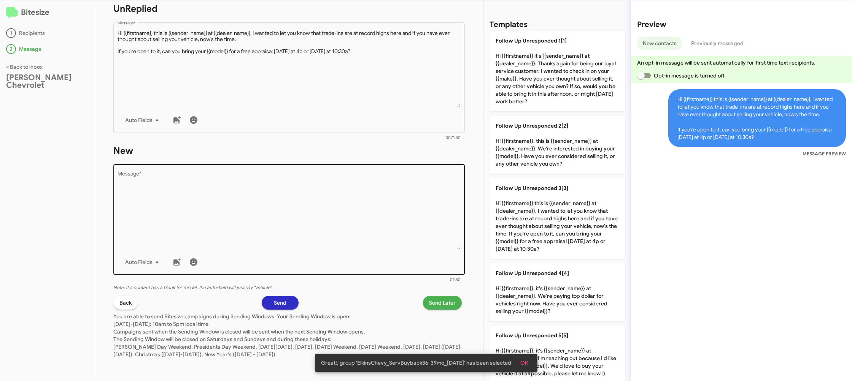
click at [387, 234] on textarea "Message *" at bounding box center [288, 211] width 343 height 78
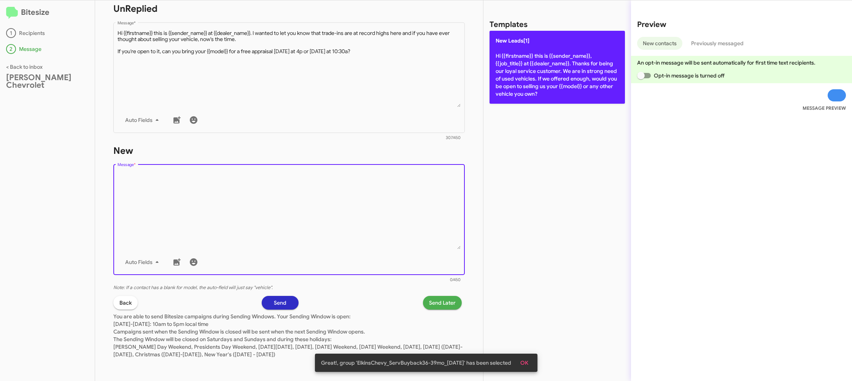
drag, startPoint x: 387, startPoint y: 236, endPoint x: 522, endPoint y: 54, distance: 226.9
click at [406, 205] on textarea "Message *" at bounding box center [288, 211] width 343 height 78
drag, startPoint x: 536, startPoint y: 55, endPoint x: 477, endPoint y: 214, distance: 169.0
click at [536, 56] on p "New Leads[1] Hi {{firstname}} this is {{sender_name}}, {{job_title}} at {{deale…" at bounding box center [556, 67] width 135 height 73
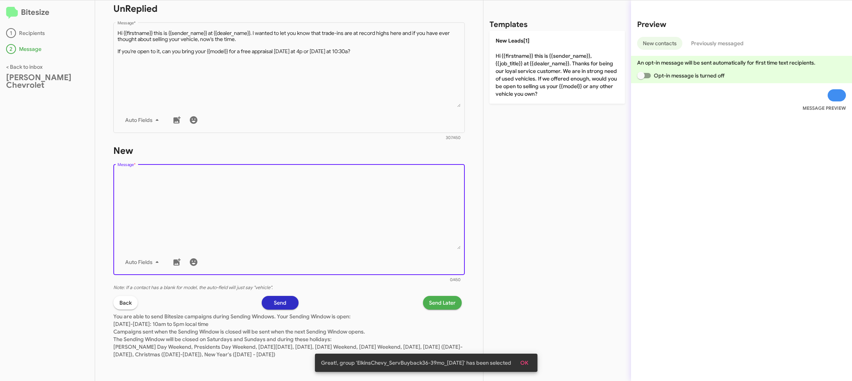
type textarea "Hi {{firstname}} this is {{sender_name}}, {{job_title}} at {{dealer_name}}. Tha…"
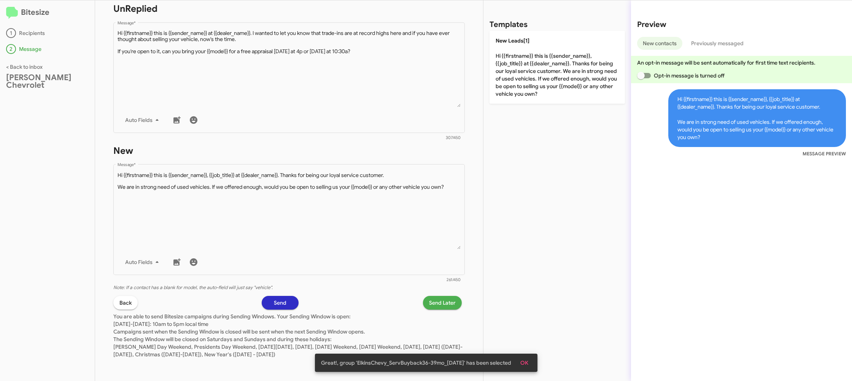
click at [443, 305] on span "Send Later" at bounding box center [442, 303] width 27 height 14
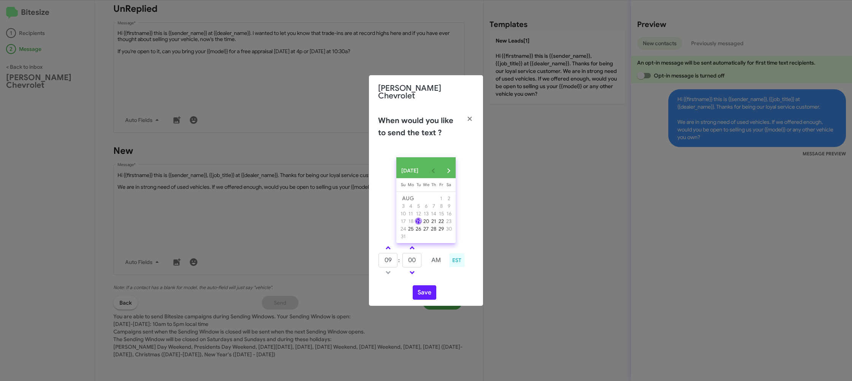
drag, startPoint x: 389, startPoint y: 249, endPoint x: 402, endPoint y: 253, distance: 14.0
click at [390, 249] on link at bounding box center [387, 248] width 13 height 9
type input "10"
click at [411, 257] on input "00" at bounding box center [411, 260] width 19 height 14
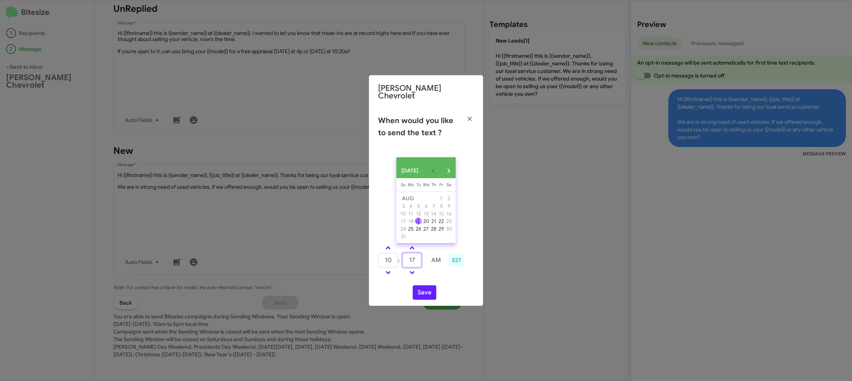
type input "17"
drag, startPoint x: 437, startPoint y: 274, endPoint x: 430, endPoint y: 284, distance: 11.5
click at [435, 276] on td at bounding box center [436, 273] width 20 height 10
click at [427, 292] on button "Save" at bounding box center [425, 293] width 24 height 14
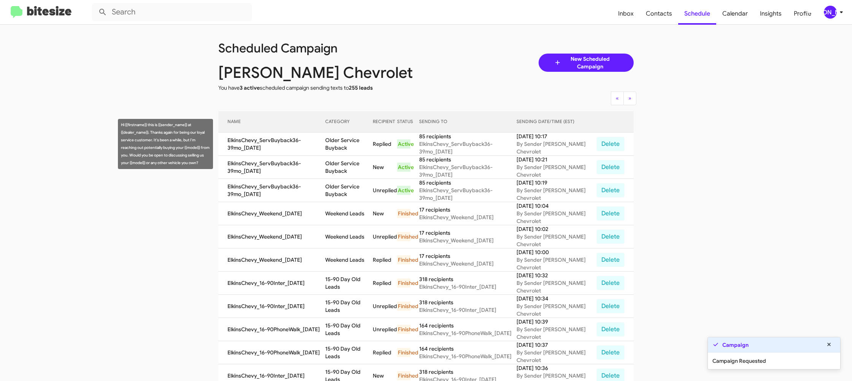
click at [348, 144] on td "Older Service Buyback" at bounding box center [349, 144] width 48 height 23
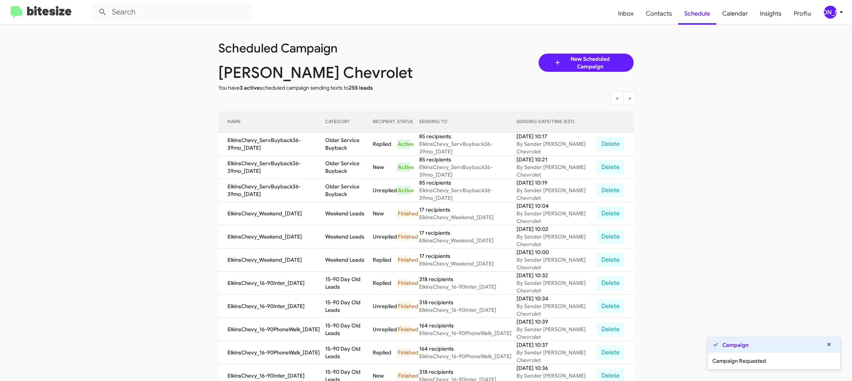
click at [348, 144] on td "Older Service Buyback" at bounding box center [349, 144] width 48 height 23
drag, startPoint x: 348, startPoint y: 144, endPoint x: 330, endPoint y: 98, distance: 48.9
click at [347, 143] on td "Older Service Buyback" at bounding box center [349, 144] width 48 height 23
copy td "Older Service Buyback"
drag, startPoint x: 833, startPoint y: 16, endPoint x: 826, endPoint y: 16, distance: 6.5
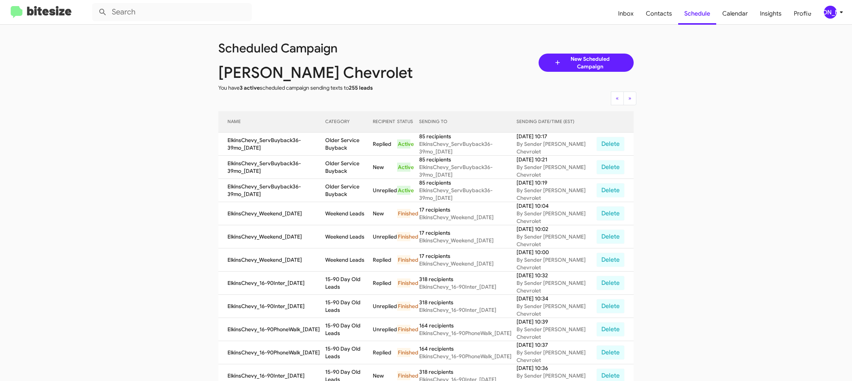
click at [832, 16] on div "[PERSON_NAME]" at bounding box center [830, 12] width 13 height 13
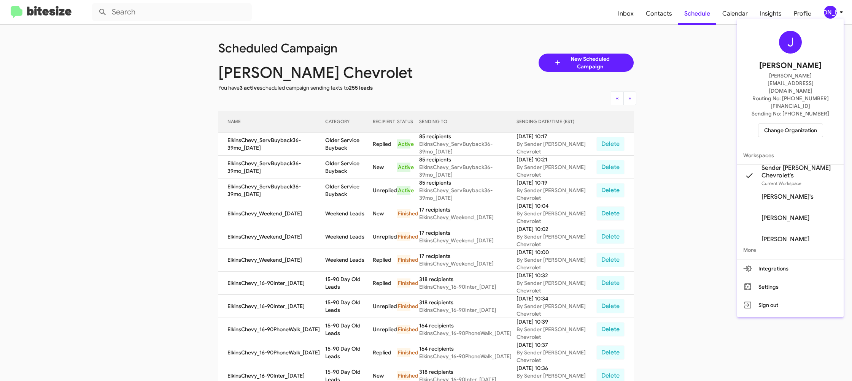
click at [779, 124] on span "Change Organization" at bounding box center [790, 130] width 53 height 13
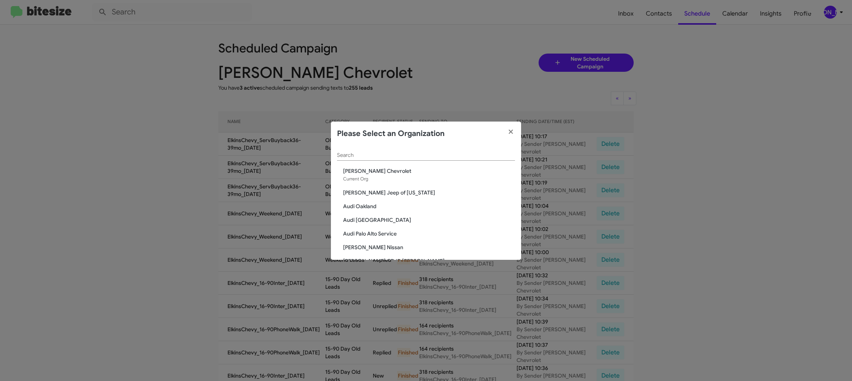
click at [367, 152] on div "Search" at bounding box center [426, 153] width 178 height 15
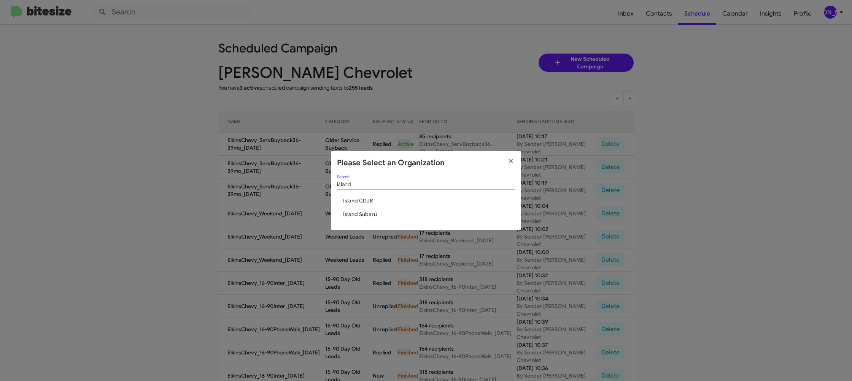
type input "island"
click at [350, 200] on span "Island CDJR" at bounding box center [429, 201] width 172 height 8
click at [352, 184] on div "island Search [GEOGRAPHIC_DATA] Subaru" at bounding box center [426, 202] width 190 height 55
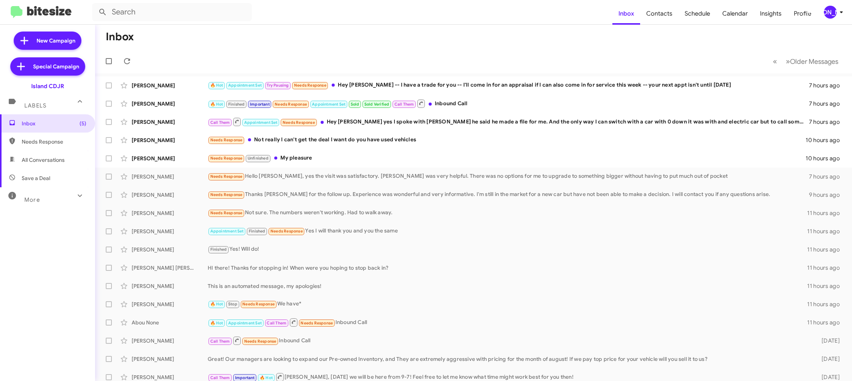
drag, startPoint x: 824, startPoint y: 5, endPoint x: 821, endPoint y: 8, distance: 4.6
click at [823, 5] on mat-toolbar "Inbox Contacts Schedule Calendar Insights Profile [PERSON_NAME]" at bounding box center [426, 12] width 852 height 24
drag, startPoint x: 832, startPoint y: 13, endPoint x: 825, endPoint y: 17, distance: 8.3
click at [832, 13] on div "[PERSON_NAME]" at bounding box center [830, 12] width 13 height 13
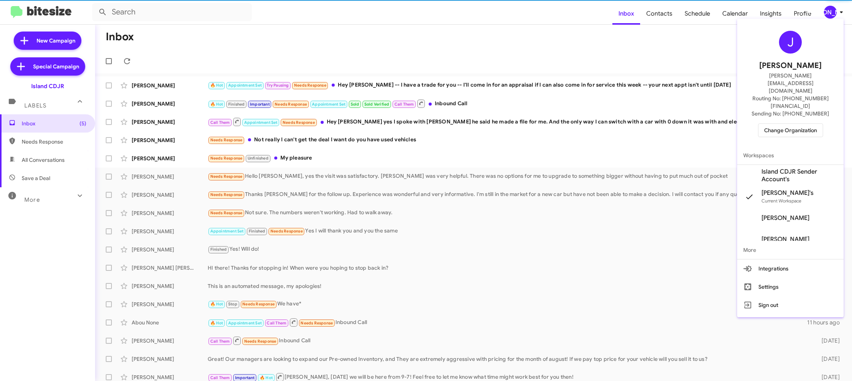
click at [768, 124] on span "Change Organization" at bounding box center [790, 130] width 53 height 13
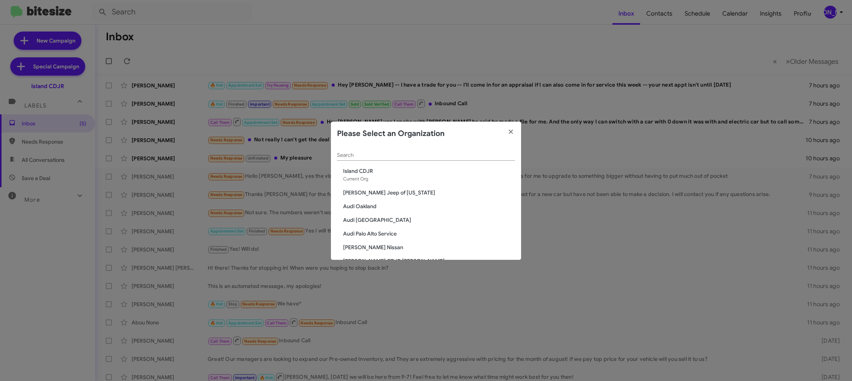
click at [341, 156] on input "Search" at bounding box center [426, 155] width 178 height 6
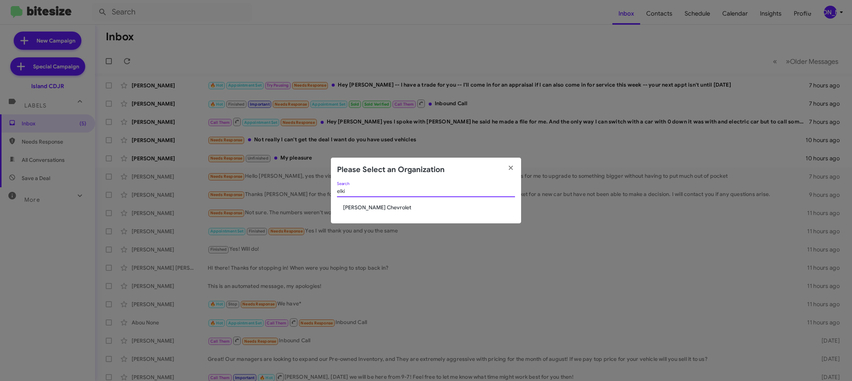
type input "elki"
click at [362, 204] on div "elki Search [PERSON_NAME] Chevrolet" at bounding box center [426, 202] width 190 height 41
click at [362, 205] on span "[PERSON_NAME] Chevrolet" at bounding box center [429, 208] width 172 height 8
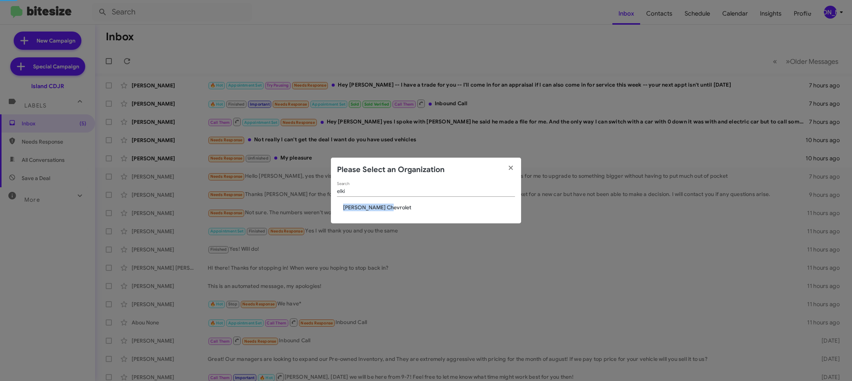
click at [362, 203] on div "elki Search [PERSON_NAME] Chevrolet" at bounding box center [426, 202] width 190 height 41
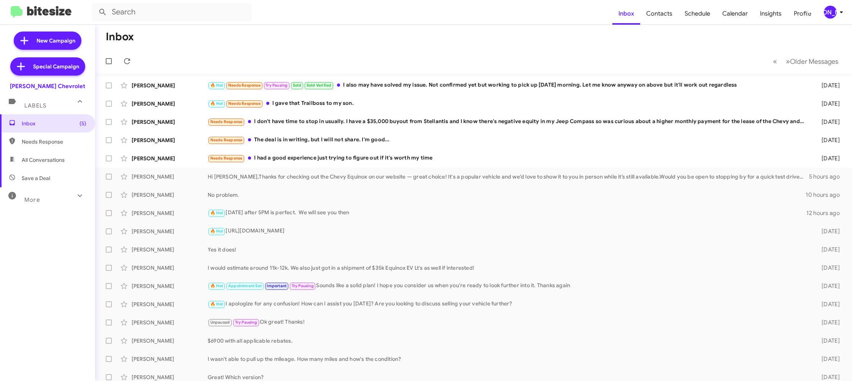
click at [833, 13] on div "[PERSON_NAME]" at bounding box center [830, 12] width 13 height 13
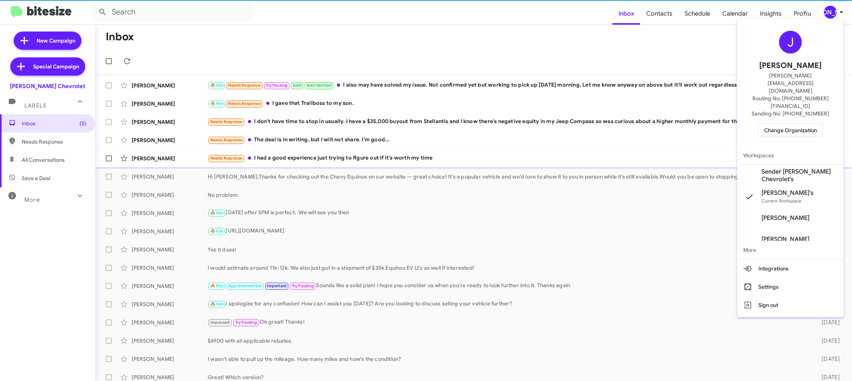
click at [786, 168] on span "Sender [PERSON_NAME] Chevrolet's" at bounding box center [799, 175] width 76 height 15
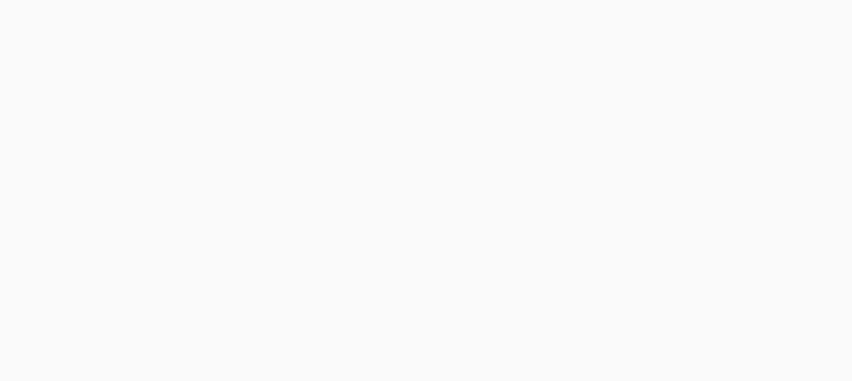
click at [675, 17] on body at bounding box center [426, 190] width 852 height 381
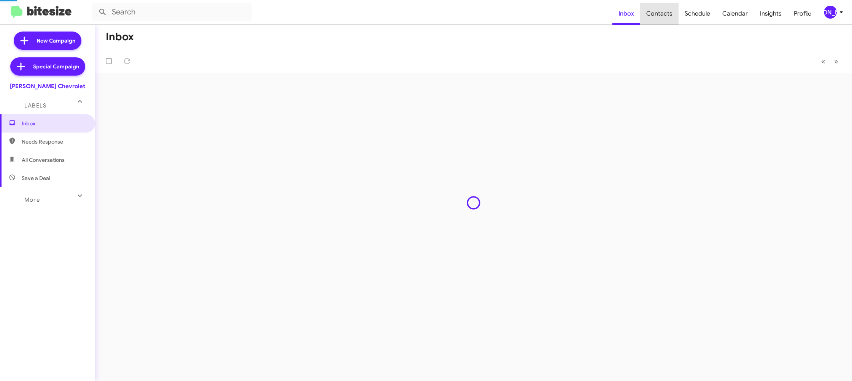
click at [675, 17] on span "Contacts" at bounding box center [659, 14] width 38 height 22
type input "in:groups"
click at [675, 17] on span "Contacts" at bounding box center [659, 14] width 38 height 22
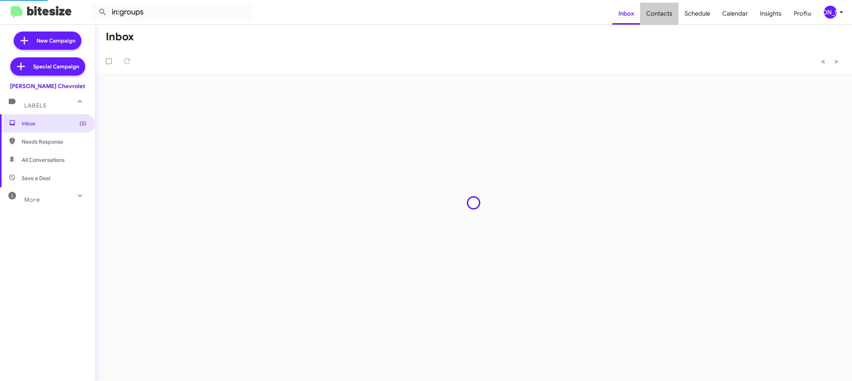
click at [675, 17] on span "Contacts" at bounding box center [659, 14] width 38 height 22
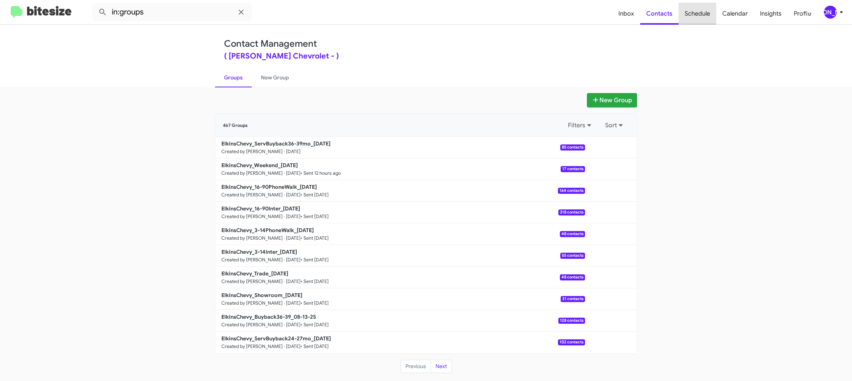
click at [705, 16] on span "Schedule" at bounding box center [697, 14] width 38 height 22
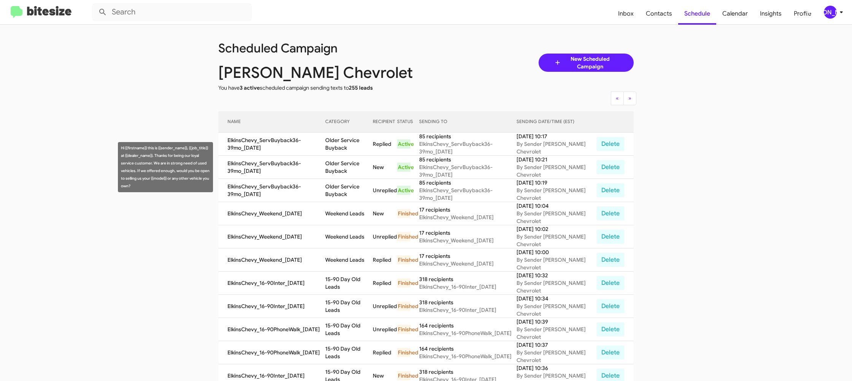
click at [356, 165] on td "Older Service Buyback" at bounding box center [349, 167] width 48 height 23
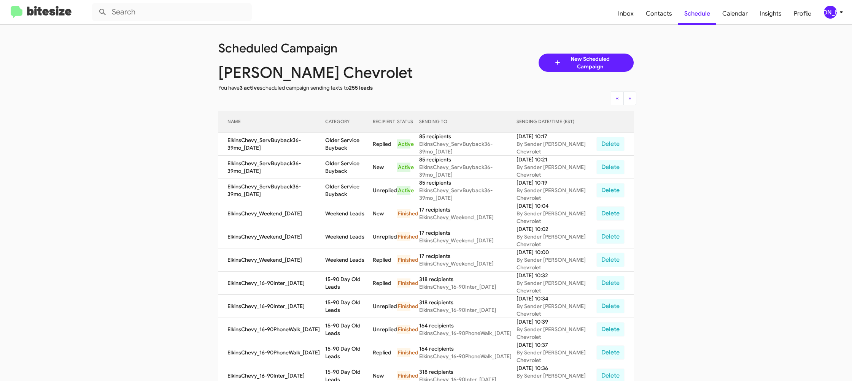
click at [356, 165] on td "Older Service Buyback" at bounding box center [349, 167] width 48 height 23
drag, startPoint x: 356, startPoint y: 165, endPoint x: 360, endPoint y: 149, distance: 16.2
click at [356, 165] on td "Older Service Buyback" at bounding box center [349, 167] width 48 height 23
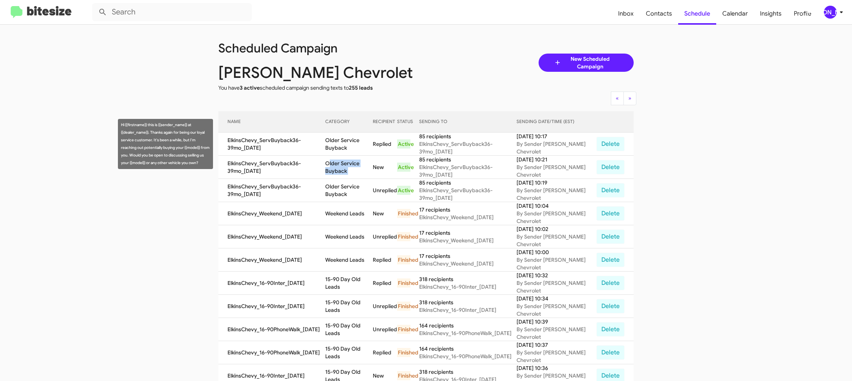
copy td "Older Service Buyback"
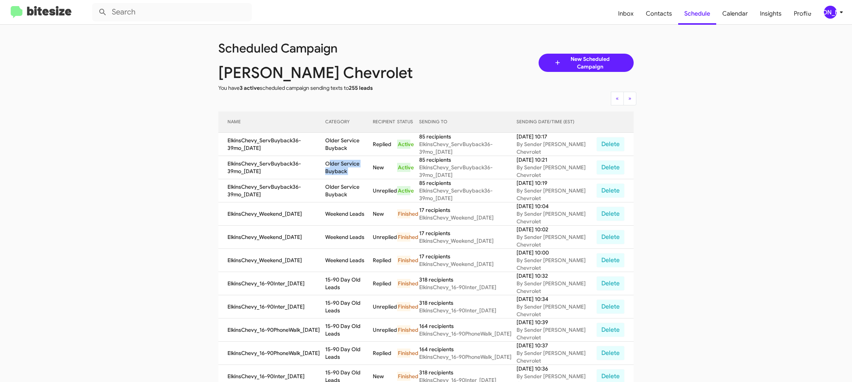
click at [825, 7] on div "[PERSON_NAME]" at bounding box center [830, 12] width 13 height 13
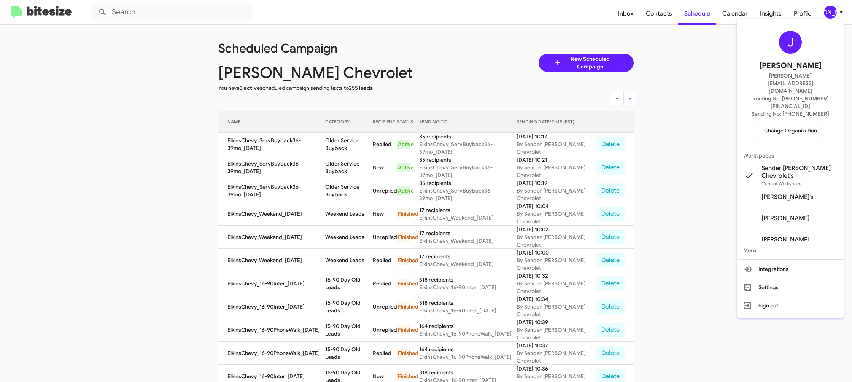
drag, startPoint x: 784, startPoint y: 116, endPoint x: 783, endPoint y: 110, distance: 6.3
click at [784, 116] on div "J Jason Apdua jason@bitesize.co Routing No: +1 (856) 281-7390 Sending No: +1 (8…" at bounding box center [790, 84] width 106 height 125
click at [781, 124] on span "Change Organization" at bounding box center [790, 130] width 53 height 13
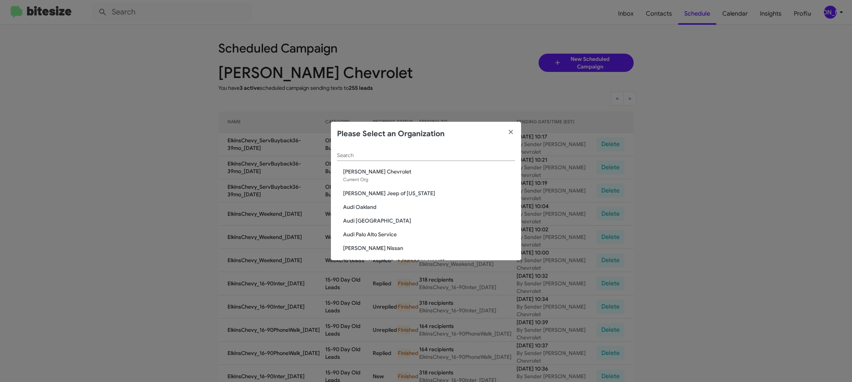
click at [356, 154] on input "Search" at bounding box center [426, 155] width 178 height 6
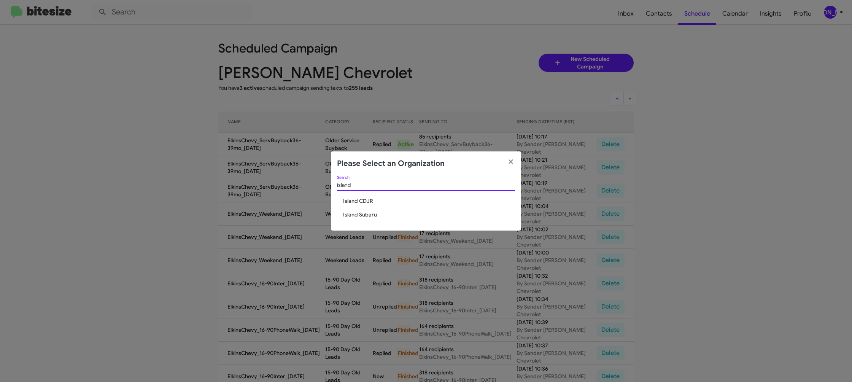
type input "island"
click at [357, 200] on span "Island CDJR" at bounding box center [429, 201] width 172 height 8
drag, startPoint x: 357, startPoint y: 199, endPoint x: 355, endPoint y: 196, distance: 4.3
click at [357, 199] on span "Island CDJR" at bounding box center [429, 201] width 172 height 8
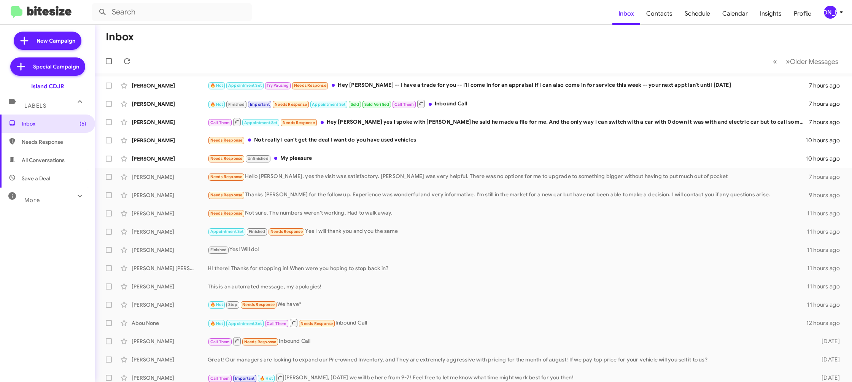
scroll to position [0, 0]
click at [829, 16] on div "[PERSON_NAME]" at bounding box center [830, 12] width 13 height 13
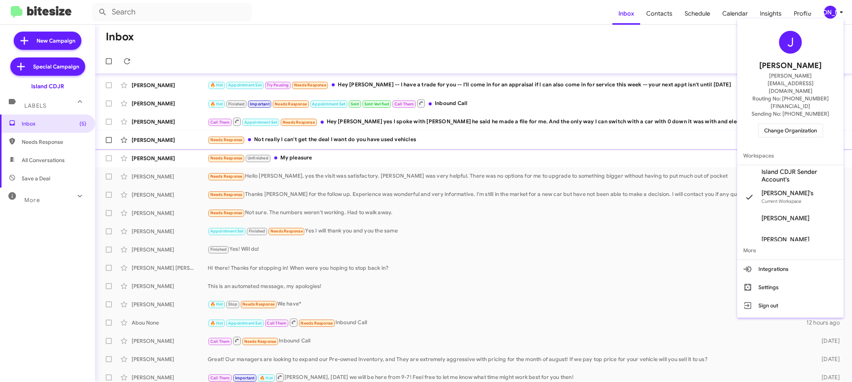
drag, startPoint x: 789, startPoint y: 149, endPoint x: 768, endPoint y: 133, distance: 26.3
click at [787, 168] on span "Island CDJR Sender Account's" at bounding box center [799, 175] width 76 height 15
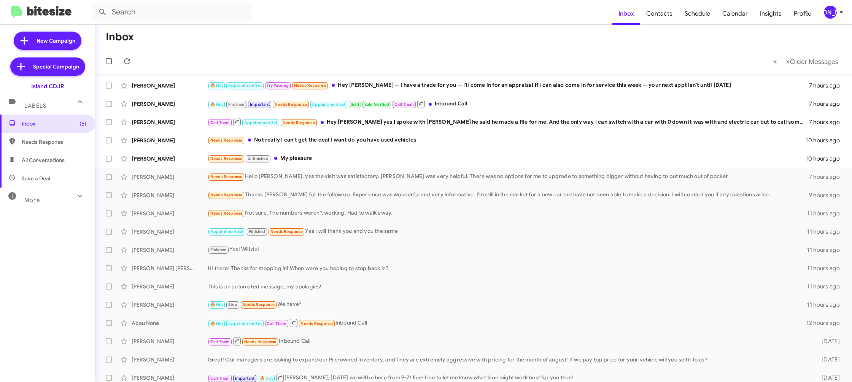
click at [826, 8] on div "[PERSON_NAME]" at bounding box center [830, 12] width 13 height 13
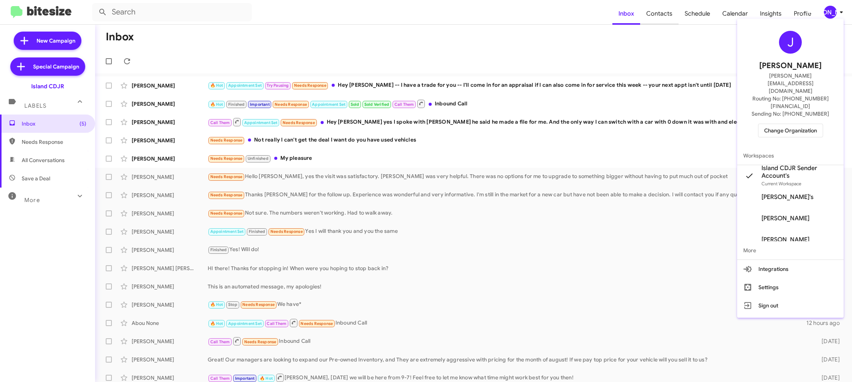
drag, startPoint x: 646, startPoint y: 22, endPoint x: 651, endPoint y: 12, distance: 12.1
click at [646, 21] on div at bounding box center [426, 191] width 852 height 382
click at [654, 11] on span "Contacts" at bounding box center [659, 14] width 38 height 22
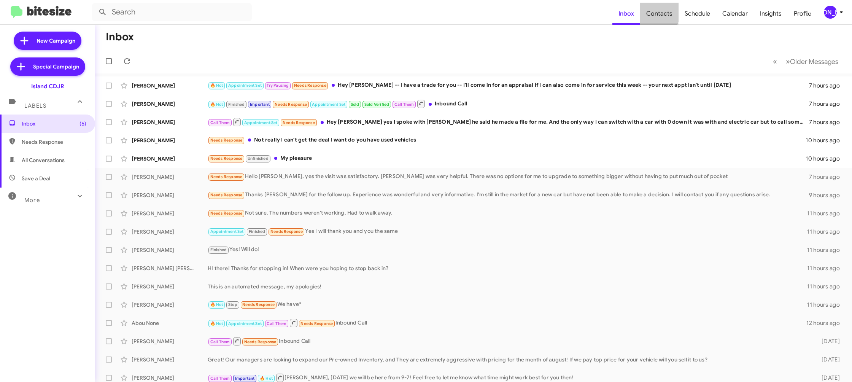
click at [654, 11] on span "Contacts" at bounding box center [659, 14] width 38 height 22
type input "in:groups"
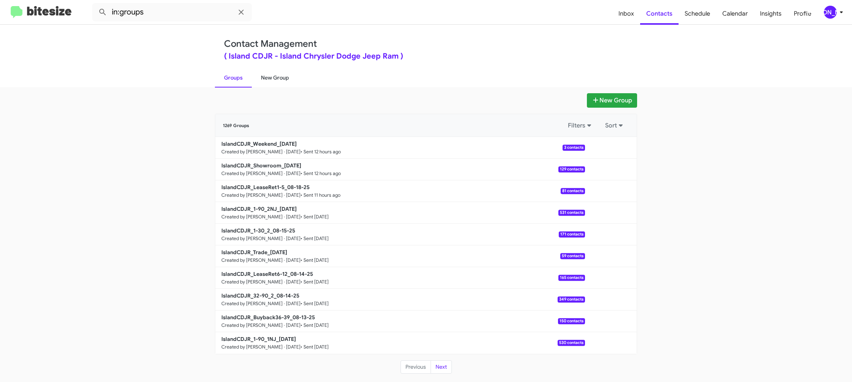
click at [277, 79] on link "New Group" at bounding box center [275, 78] width 46 height 20
drag, startPoint x: 277, startPoint y: 79, endPoint x: 277, endPoint y: 83, distance: 3.8
click at [278, 79] on link "New Group" at bounding box center [275, 78] width 46 height 20
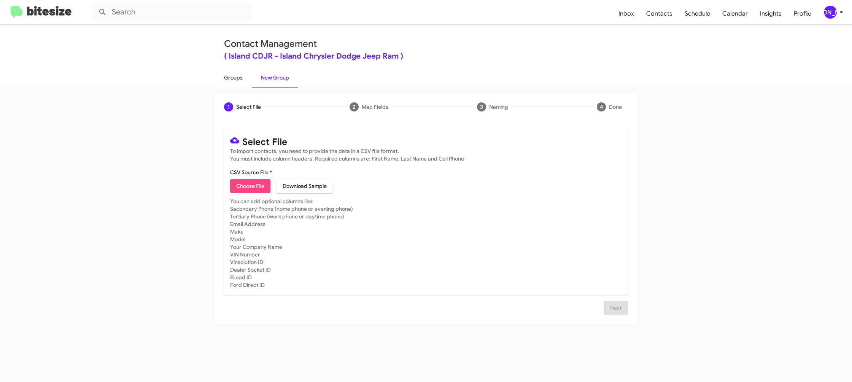
click at [238, 79] on link "Groups" at bounding box center [233, 78] width 37 height 20
type input "in:groups"
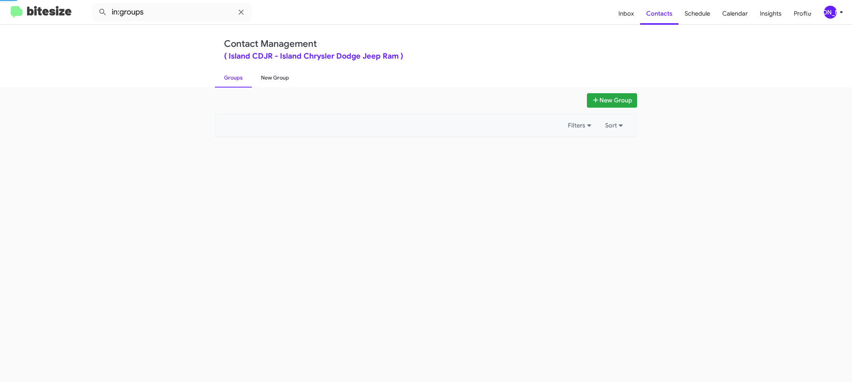
drag, startPoint x: 238, startPoint y: 79, endPoint x: 265, endPoint y: 79, distance: 27.0
click at [241, 79] on link "Groups" at bounding box center [233, 78] width 37 height 20
click at [265, 79] on link "New Group" at bounding box center [275, 78] width 46 height 20
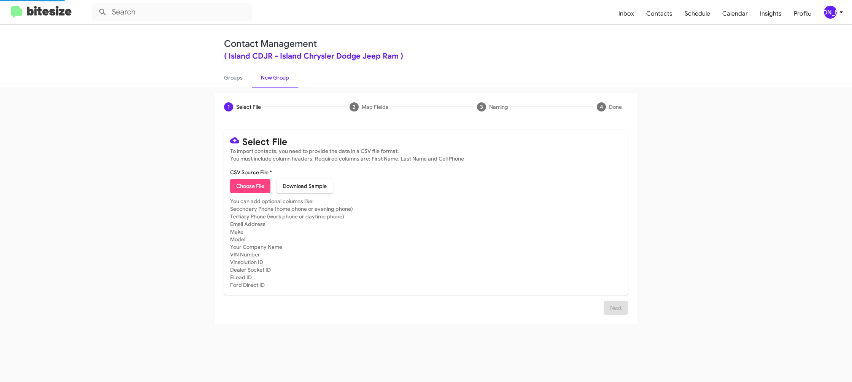
click at [265, 79] on link "New Group" at bounding box center [275, 78] width 46 height 20
drag, startPoint x: 265, startPoint y: 79, endPoint x: 242, endPoint y: 169, distance: 93.5
click at [267, 77] on link "New Group" at bounding box center [275, 78] width 46 height 20
click at [235, 188] on button "Choose File" at bounding box center [250, 186] width 40 height 14
type input "IslandCDJR_32-90_1_08-19-25"
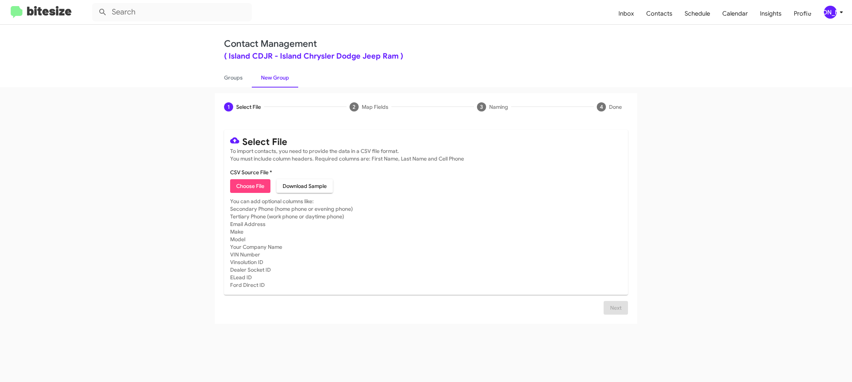
click at [590, 268] on mat-card-subtitle "You can add optional columns like: Secondary Phone (home phone or evening phone…" at bounding box center [426, 242] width 392 height 91
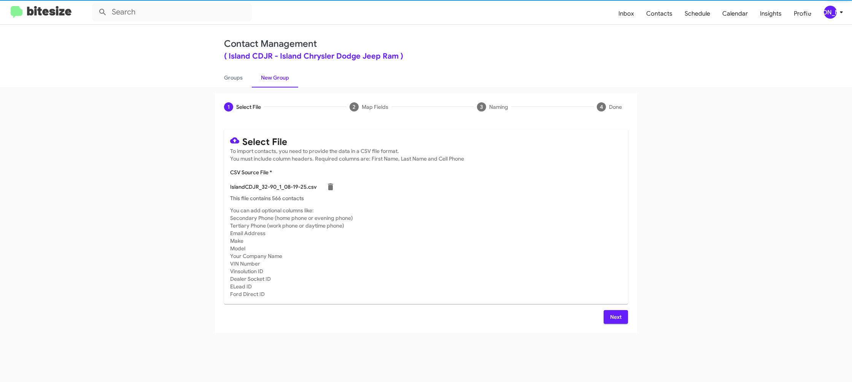
drag, startPoint x: 622, startPoint y: 327, endPoint x: 620, endPoint y: 322, distance: 5.4
click at [621, 326] on div "Select File To import contacts, you need to provide the data in a CSV file form…" at bounding box center [426, 227] width 422 height 212
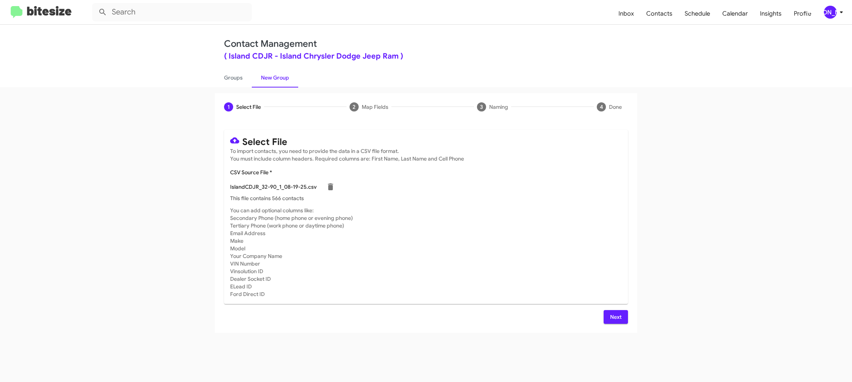
drag, startPoint x: 618, startPoint y: 318, endPoint x: 604, endPoint y: 315, distance: 14.7
click at [613, 316] on span "Next" at bounding box center [616, 317] width 12 height 14
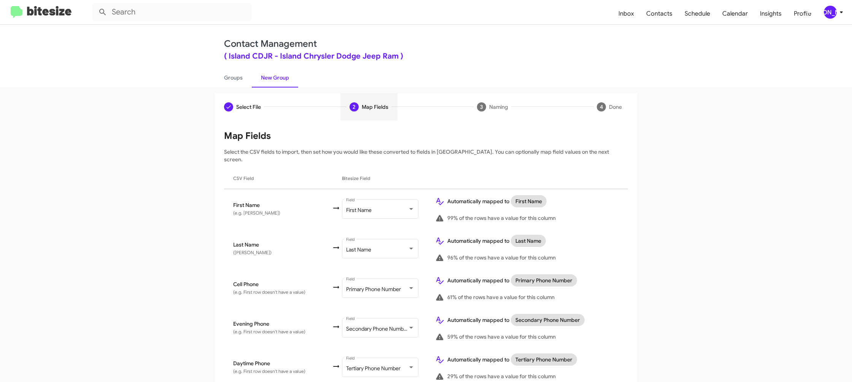
click at [837, 21] on mat-toolbar "Inbox Contacts Schedule Calendar Insights Profile JA" at bounding box center [426, 12] width 852 height 24
click at [835, 15] on div "[PERSON_NAME]" at bounding box center [830, 12] width 13 height 13
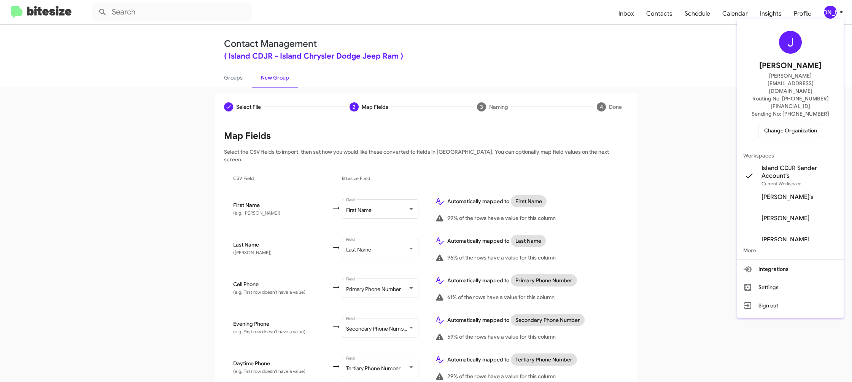
click at [835, 15] on div at bounding box center [426, 191] width 852 height 382
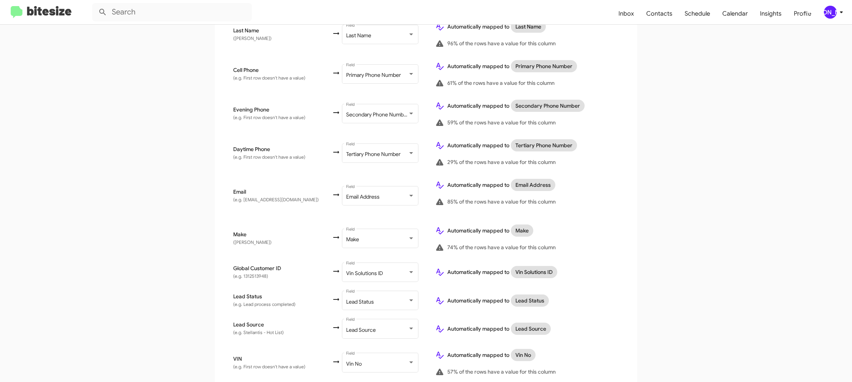
scroll to position [372, 0]
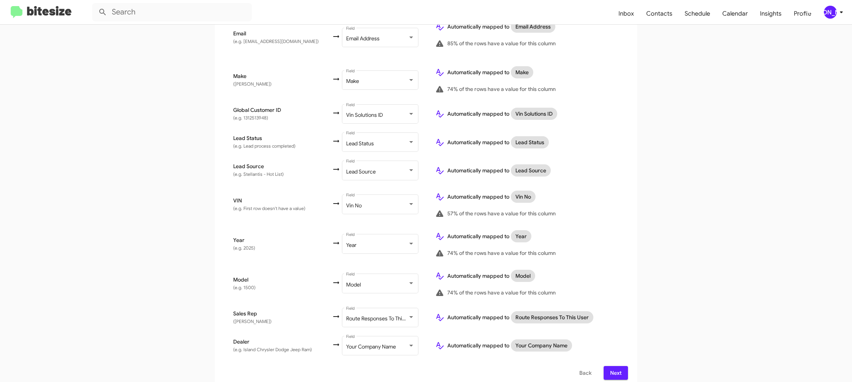
drag, startPoint x: 614, startPoint y: 363, endPoint x: 610, endPoint y: 351, distance: 12.5
click at [614, 366] on span "Next" at bounding box center [616, 373] width 12 height 14
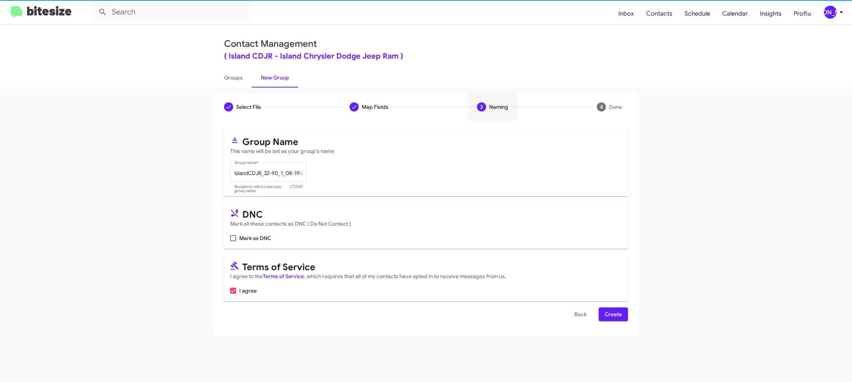
scroll to position [0, 0]
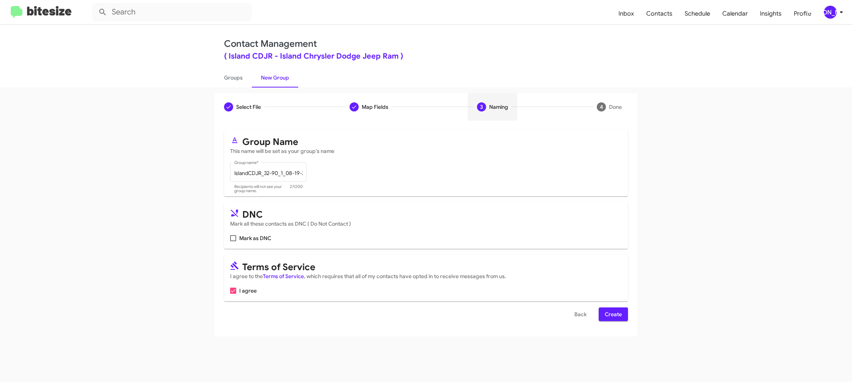
click at [610, 317] on span "Create" at bounding box center [613, 314] width 17 height 14
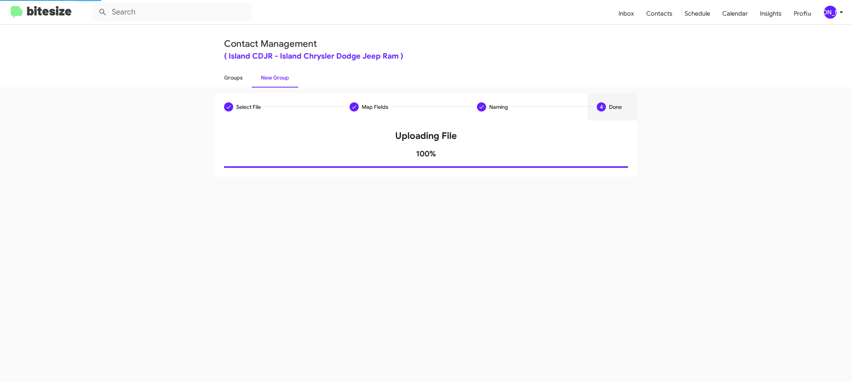
click at [246, 84] on link "Groups" at bounding box center [233, 78] width 37 height 20
type input "in:groups"
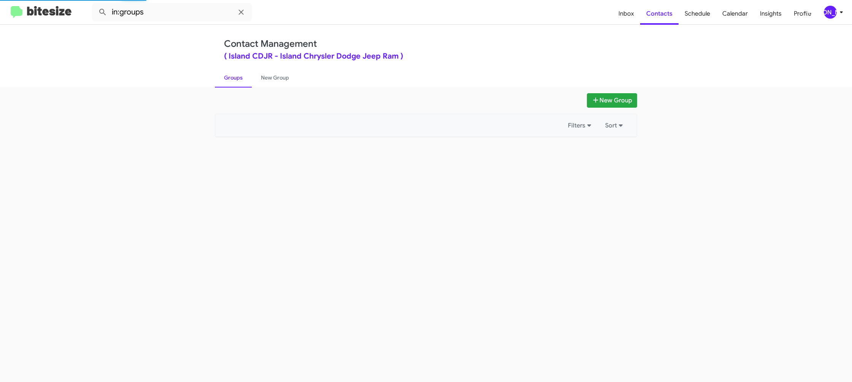
click at [247, 84] on link "Groups" at bounding box center [233, 78] width 37 height 20
click at [274, 82] on link "New Group" at bounding box center [275, 78] width 46 height 20
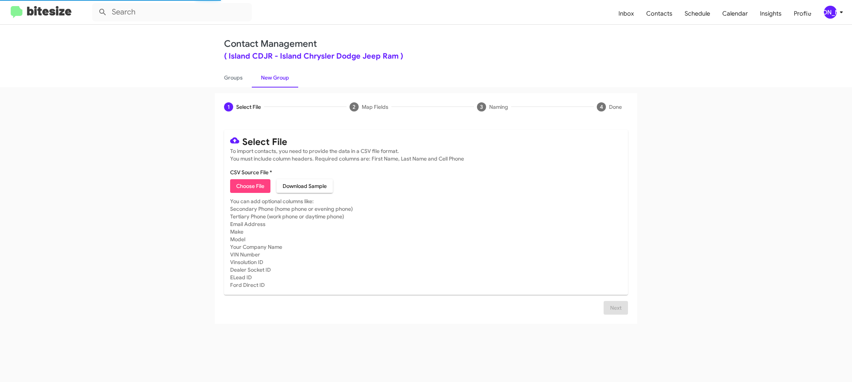
click at [274, 82] on link "New Group" at bounding box center [275, 78] width 46 height 20
click at [252, 191] on span "Choose File" at bounding box center [250, 186] width 28 height 14
type input "IslandCDJR_ServBuyback36-39mo_08-19-25"
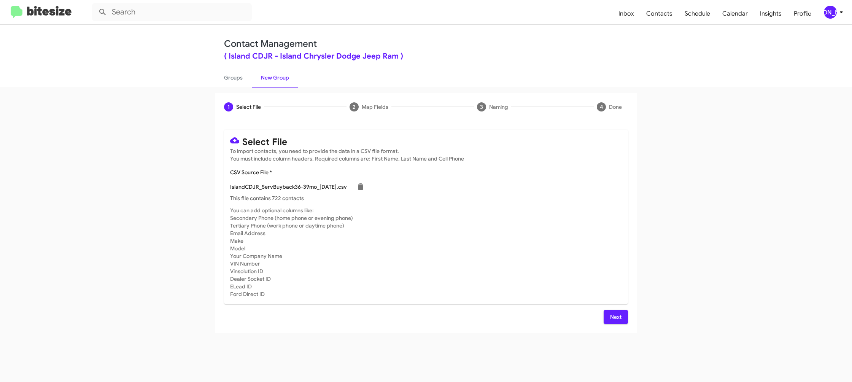
drag, startPoint x: 542, startPoint y: 250, endPoint x: 589, endPoint y: 302, distance: 70.5
click at [542, 250] on mat-card-subtitle "You can add optional columns like: Secondary Phone (home phone or evening phone…" at bounding box center [426, 251] width 392 height 91
click at [606, 314] on div "Next" at bounding box center [426, 317] width 404 height 14
click at [604, 313] on button "Next" at bounding box center [615, 317] width 24 height 14
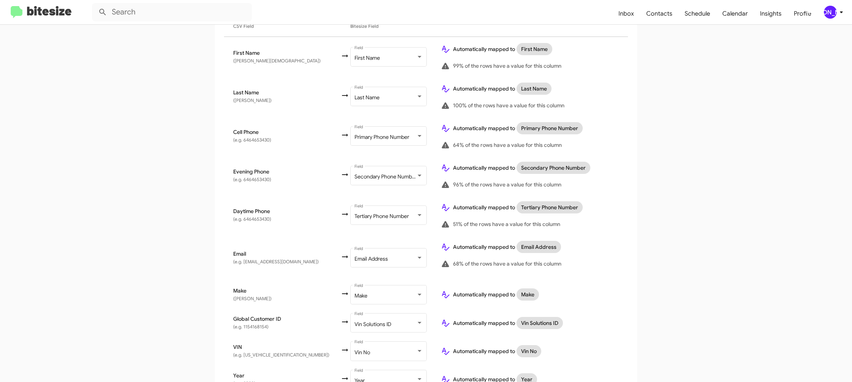
scroll to position [271, 0]
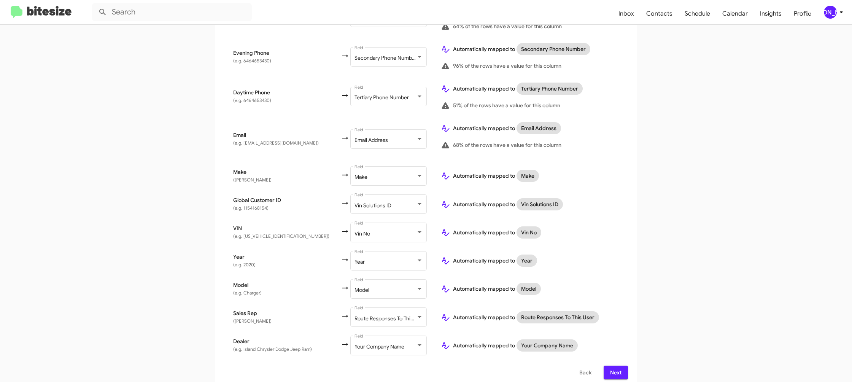
click at [609, 365] on button "Next" at bounding box center [615, 372] width 24 height 14
click at [829, 14] on div "[PERSON_NAME]" at bounding box center [830, 12] width 13 height 13
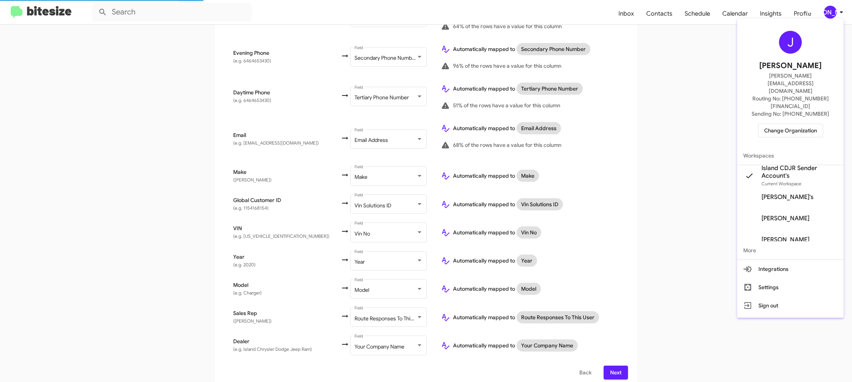
click at [828, 14] on div at bounding box center [426, 191] width 852 height 382
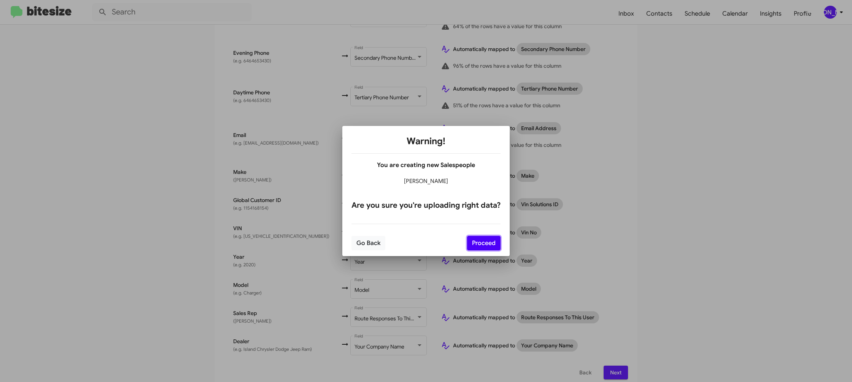
click at [499, 243] on button "Proceed" at bounding box center [483, 243] width 33 height 14
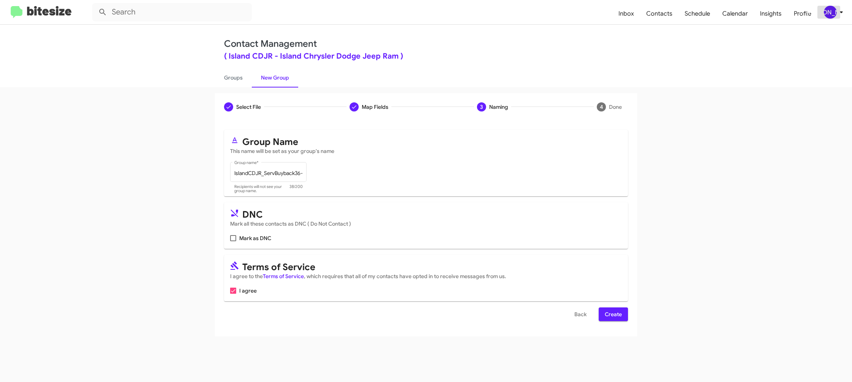
scroll to position [0, 0]
click at [617, 316] on span "Create" at bounding box center [613, 314] width 17 height 14
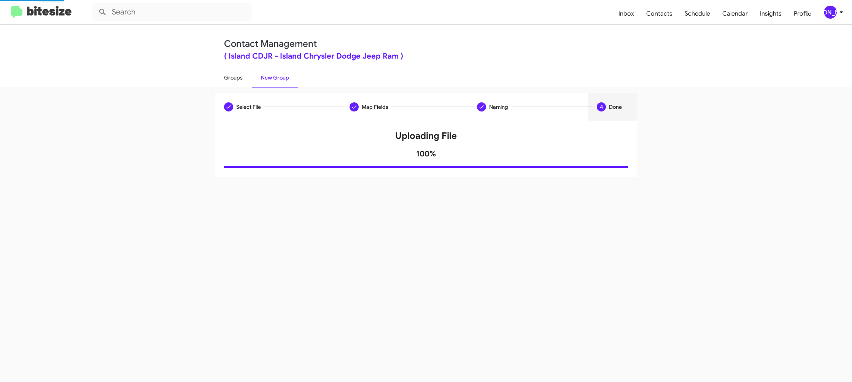
click at [229, 75] on link "Groups" at bounding box center [233, 78] width 37 height 20
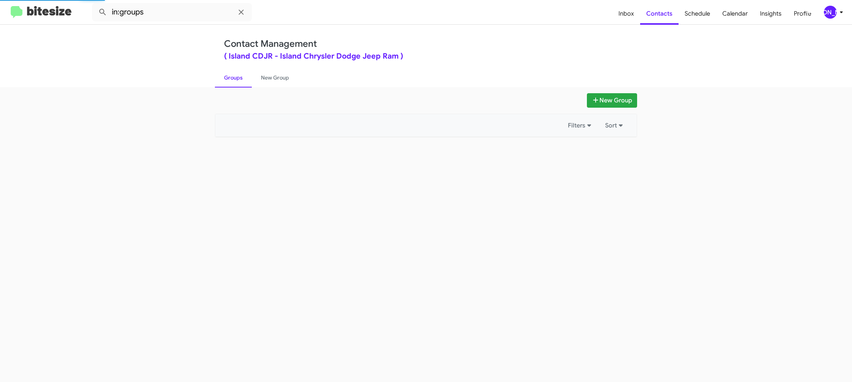
click at [229, 75] on link "Groups" at bounding box center [233, 78] width 37 height 20
click at [230, 74] on link "Groups" at bounding box center [233, 78] width 37 height 20
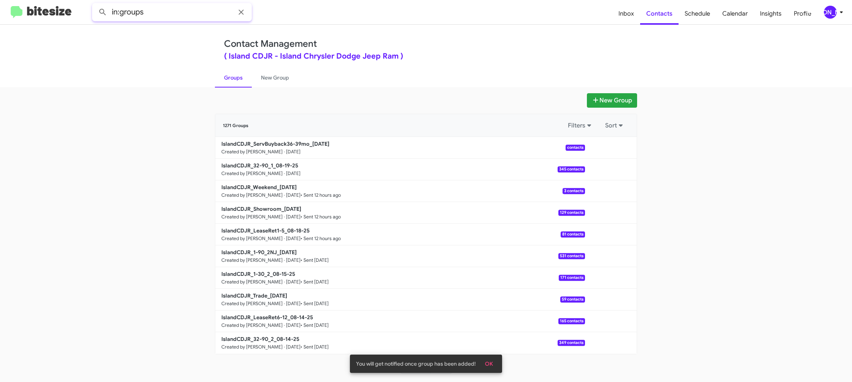
click at [158, 11] on input "in:groups" at bounding box center [172, 12] width 160 height 18
click at [95, 5] on button at bounding box center [102, 12] width 15 height 15
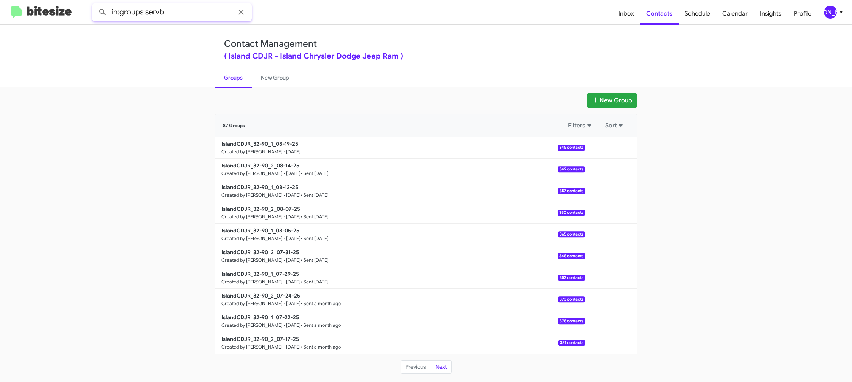
type input "in:groups servb"
click at [95, 5] on button at bounding box center [102, 12] width 15 height 15
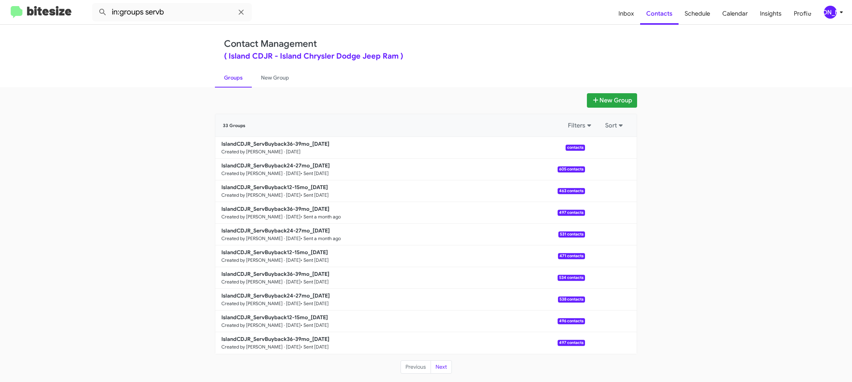
drag, startPoint x: 262, startPoint y: 74, endPoint x: 236, endPoint y: 76, distance: 26.3
click at [262, 74] on link "New Group" at bounding box center [275, 78] width 46 height 20
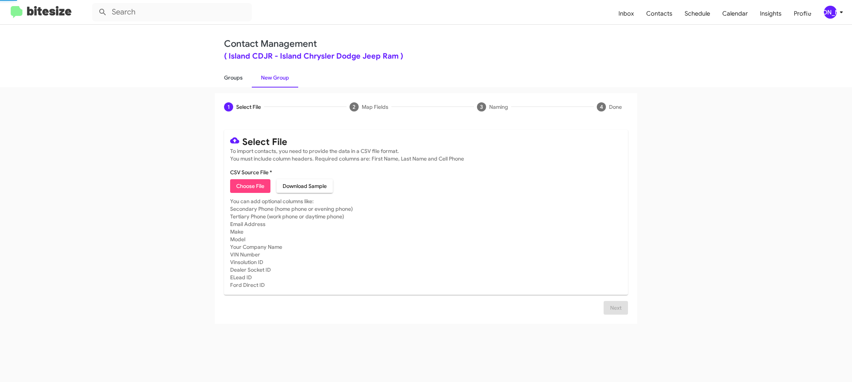
click at [237, 76] on link "Groups" at bounding box center [233, 78] width 37 height 20
type input "in:groups"
click at [237, 76] on link "Groups" at bounding box center [233, 78] width 37 height 20
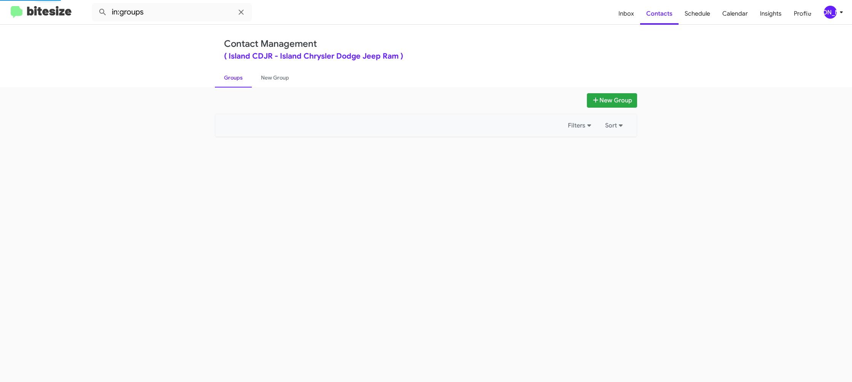
click at [237, 76] on link "Groups" at bounding box center [233, 78] width 37 height 20
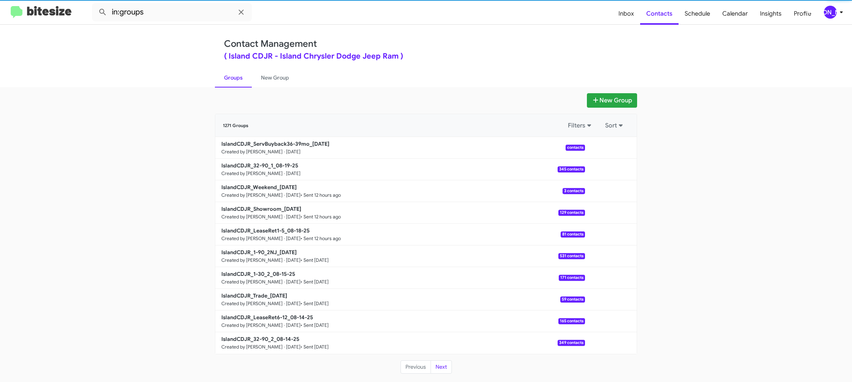
drag, startPoint x: 261, startPoint y: 75, endPoint x: 226, endPoint y: 73, distance: 34.6
click at [261, 75] on link "New Group" at bounding box center [275, 78] width 46 height 20
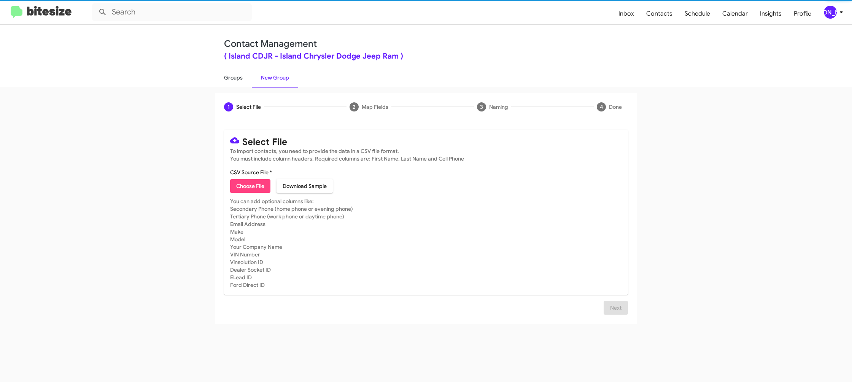
click at [226, 73] on link "Groups" at bounding box center [233, 78] width 37 height 20
type input "in:groups"
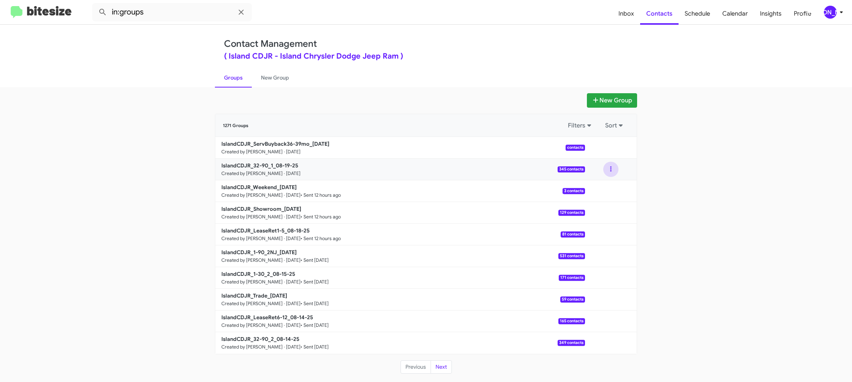
drag, startPoint x: 613, startPoint y: 169, endPoint x: 613, endPoint y: 174, distance: 4.6
click at [613, 170] on button at bounding box center [610, 169] width 15 height 15
click at [608, 184] on button "View contacts" at bounding box center [587, 190] width 61 height 18
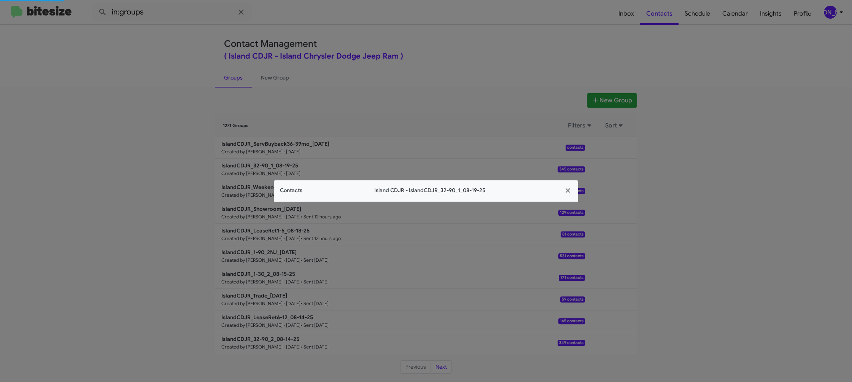
click at [298, 191] on span "Contacts" at bounding box center [291, 190] width 22 height 8
click at [298, 191] on app-contacts-modal "Contacts Island CDJR - IslandCDJR_32-90_1_08-19-25" at bounding box center [426, 190] width 304 height 21
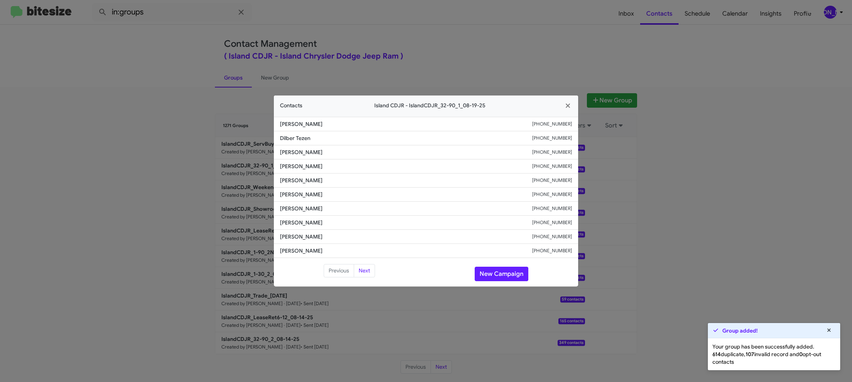
drag, startPoint x: 487, startPoint y: 39, endPoint x: 584, endPoint y: 143, distance: 141.8
click at [491, 42] on modal-container "Contacts Island CDJR - IslandCDJR_32-90_1_08-19-25 Anirud Khemraj +19177171567 …" at bounding box center [426, 191] width 852 height 382
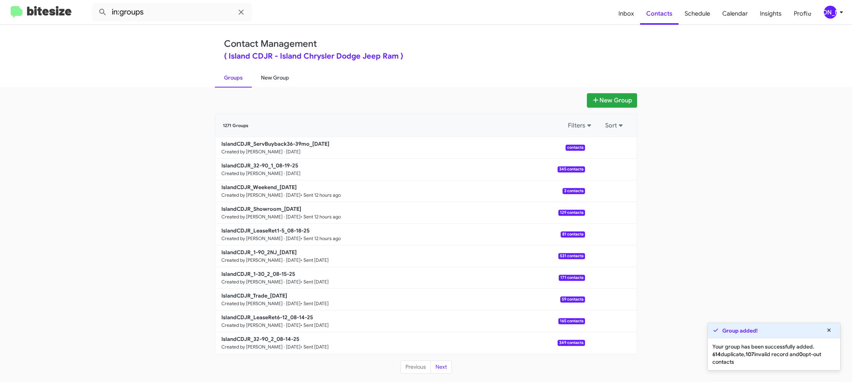
drag, startPoint x: 279, startPoint y: 78, endPoint x: 246, endPoint y: 77, distance: 33.1
click at [278, 78] on link "New Group" at bounding box center [275, 78] width 46 height 20
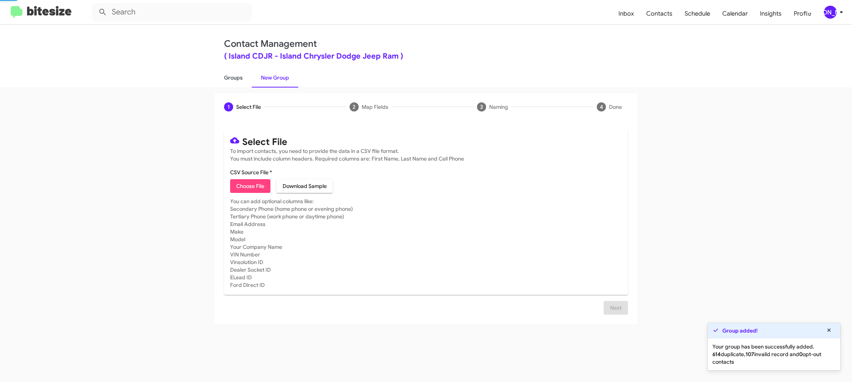
click at [231, 76] on link "Groups" at bounding box center [233, 78] width 37 height 20
type input "in:groups"
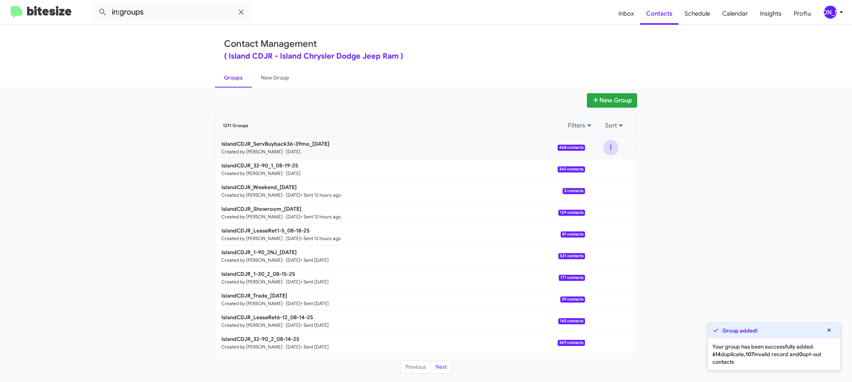
click at [610, 152] on button at bounding box center [610, 147] width 15 height 15
click at [608, 162] on button "View contacts" at bounding box center [587, 168] width 61 height 18
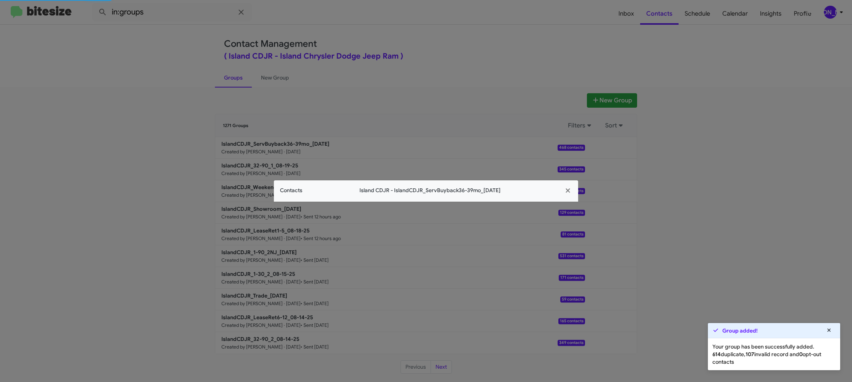
click at [288, 189] on span "Contacts" at bounding box center [291, 190] width 22 height 8
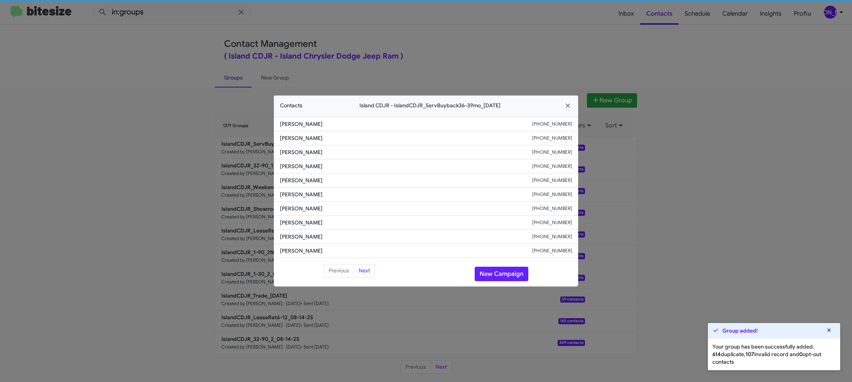
click at [288, 189] on li "Jan Krupinski +19175866969" at bounding box center [426, 194] width 304 height 14
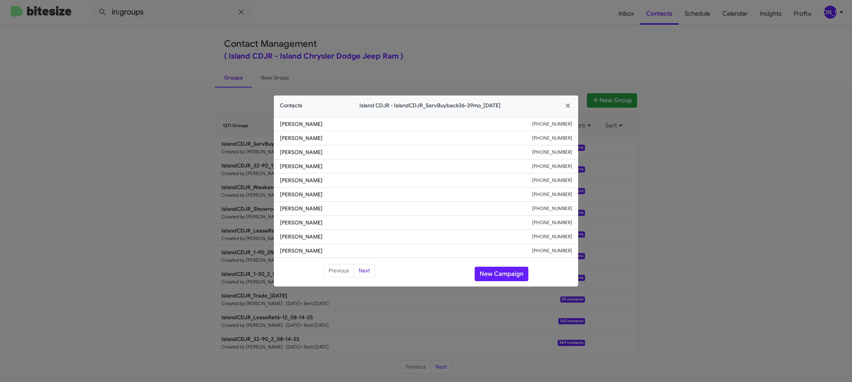
drag, startPoint x: 251, startPoint y: 124, endPoint x: 282, endPoint y: 158, distance: 46.3
click at [251, 124] on modal-container "Contacts Island CDJR - IslandCDJR_ServBuyback36-39mo_08-19-25 Edwin Simon +1917…" at bounding box center [426, 191] width 852 height 382
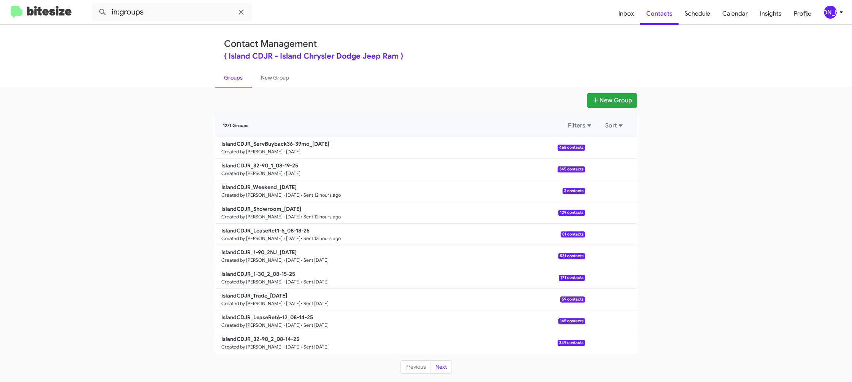
click at [289, 170] on small "Created by [PERSON_NAME] · [DATE]" at bounding box center [260, 173] width 79 height 6
drag, startPoint x: 289, startPoint y: 170, endPoint x: 161, endPoint y: 26, distance: 193.1
click at [289, 170] on small "Created by [PERSON_NAME] · [DATE]" at bounding box center [260, 173] width 79 height 6
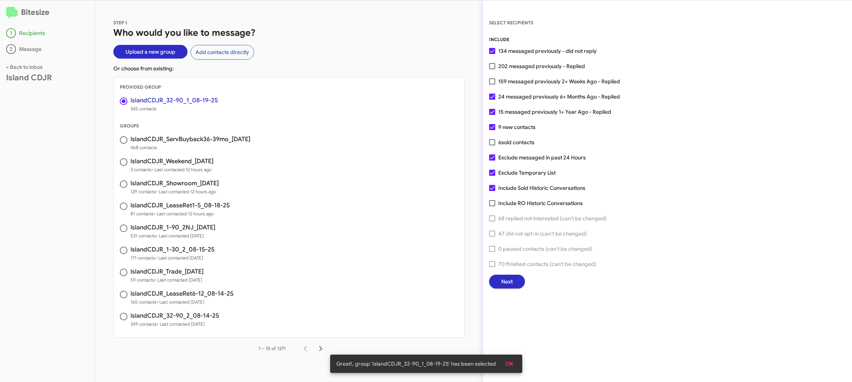
click at [508, 276] on span "Next" at bounding box center [506, 282] width 11 height 14
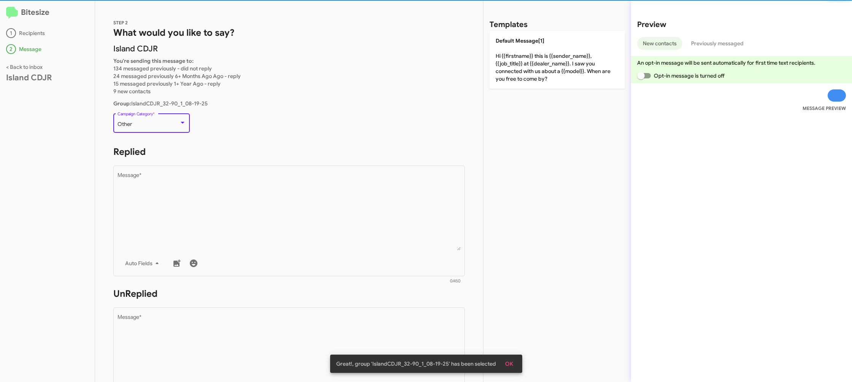
click at [164, 124] on div "Other" at bounding box center [148, 124] width 62 height 6
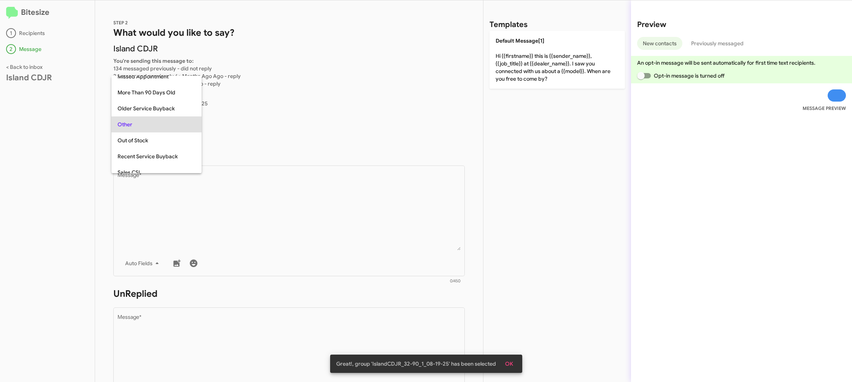
scroll to position [16, 0]
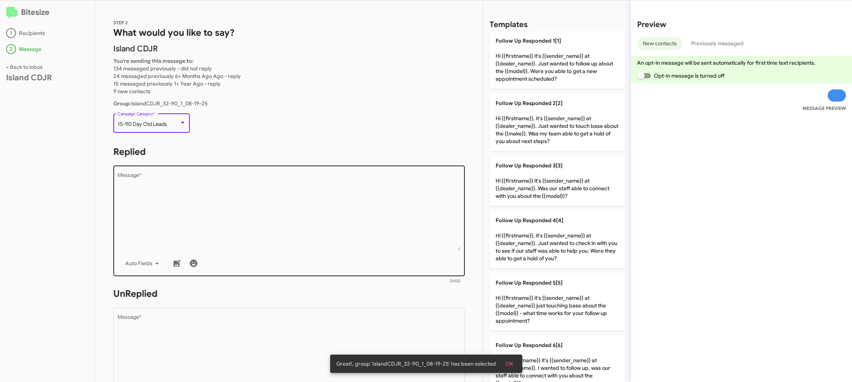
click at [240, 201] on textarea "Message *" at bounding box center [288, 212] width 343 height 78
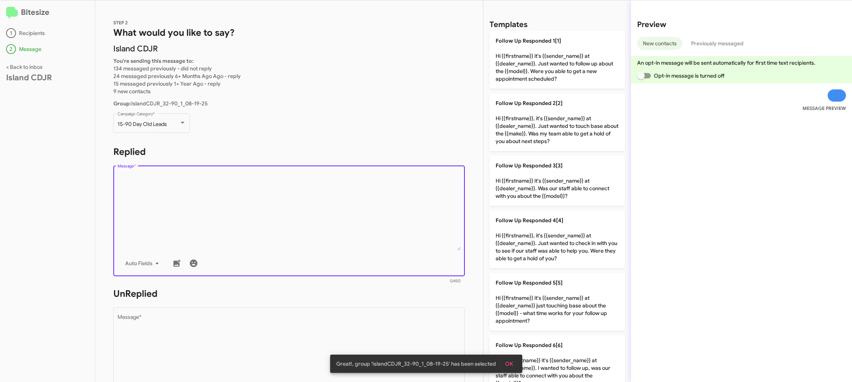
drag, startPoint x: 240, startPoint y: 201, endPoint x: 462, endPoint y: 194, distance: 222.2
click at [242, 202] on textarea "Message *" at bounding box center [288, 212] width 343 height 78
drag, startPoint x: 529, startPoint y: 178, endPoint x: 460, endPoint y: 257, distance: 104.8
click at [529, 179] on p "Follow Up Responded 3[3] Hi {{firstname}} it's {{sender_name}} at {{dealer_name…" at bounding box center [556, 181] width 135 height 50
type textarea "Hi {{firstname}} it's {{sender_name}} at {{dealer_name}}. Was our staff able to…"
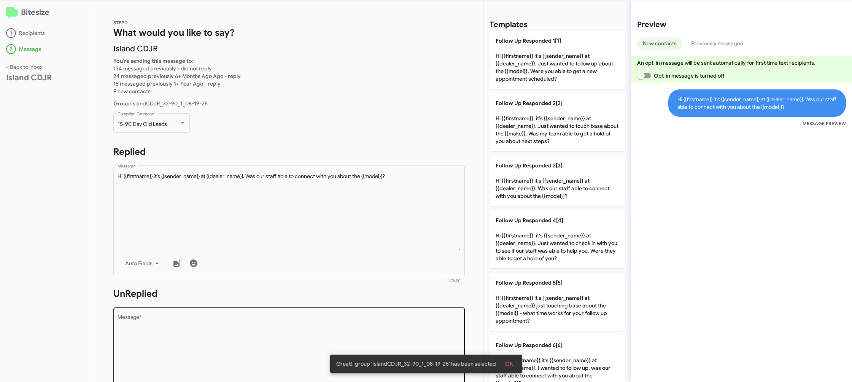
click at [435, 331] on textarea "Message *" at bounding box center [288, 353] width 343 height 78
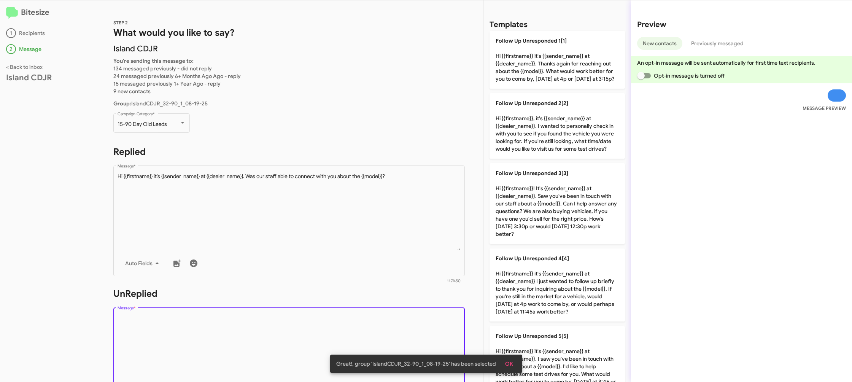
click at [435, 331] on textarea "Message *" at bounding box center [288, 353] width 343 height 78
drag, startPoint x: 437, startPoint y: 328, endPoint x: 451, endPoint y: 315, distance: 18.8
click at [440, 324] on textarea "Message *" at bounding box center [288, 353] width 343 height 78
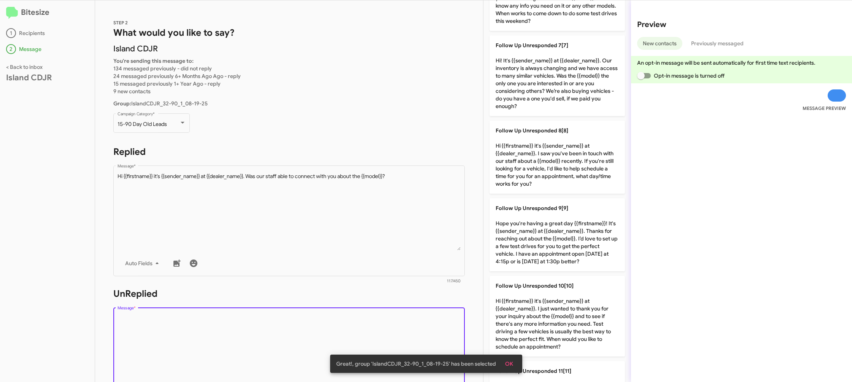
scroll to position [502, 0]
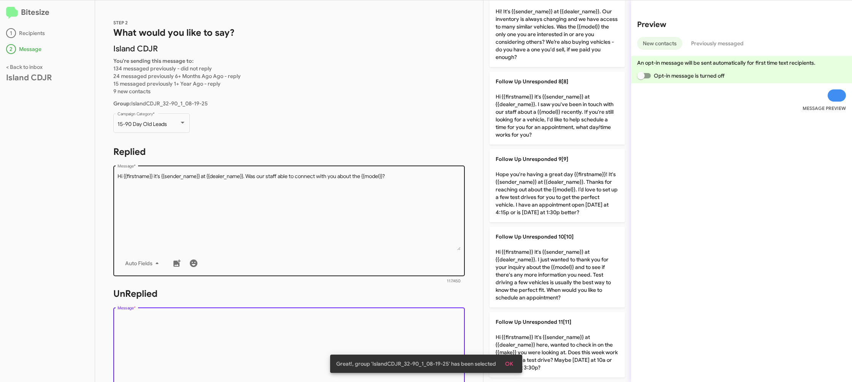
drag, startPoint x: 547, startPoint y: 200, endPoint x: 427, endPoint y: 189, distance: 120.6
click at [545, 199] on p "Follow Up Unresponded 9[9] Hope you're having a great day {{firstname}}! It's {…" at bounding box center [556, 185] width 135 height 73
type textarea "Hope you're having a great day {{firstname}}! It's {{sender_name}} at {{dealer_…"
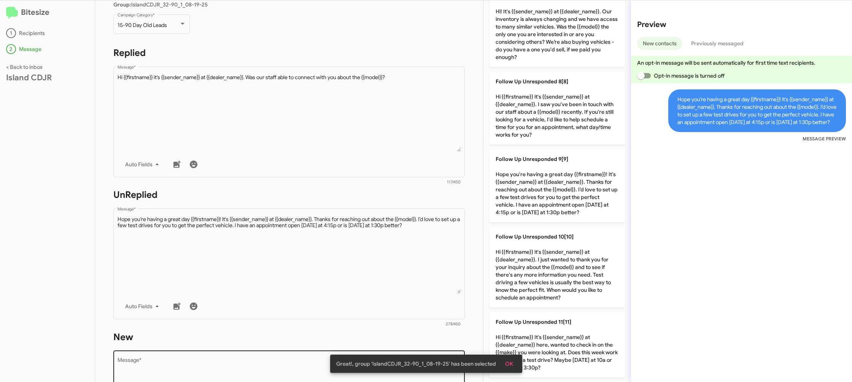
scroll to position [285, 0]
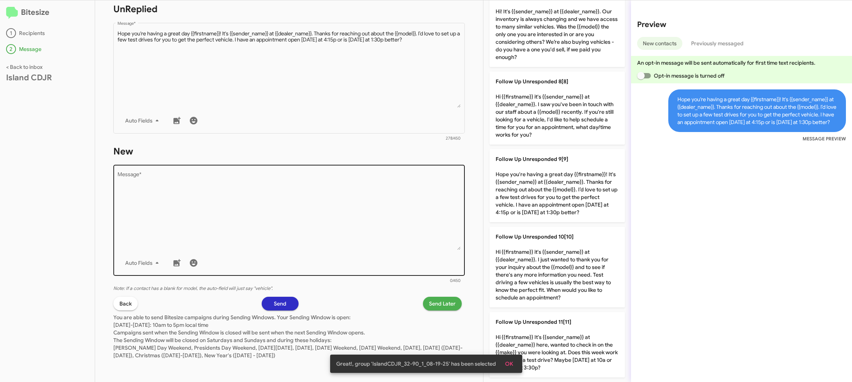
click at [366, 220] on textarea "Message *" at bounding box center [288, 211] width 343 height 78
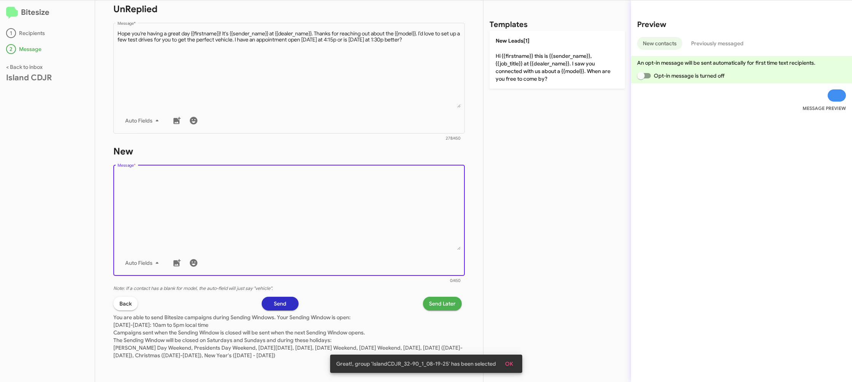
drag, startPoint x: 366, startPoint y: 220, endPoint x: 460, endPoint y: 134, distance: 127.6
click at [384, 201] on textarea "Message *" at bounding box center [288, 211] width 343 height 78
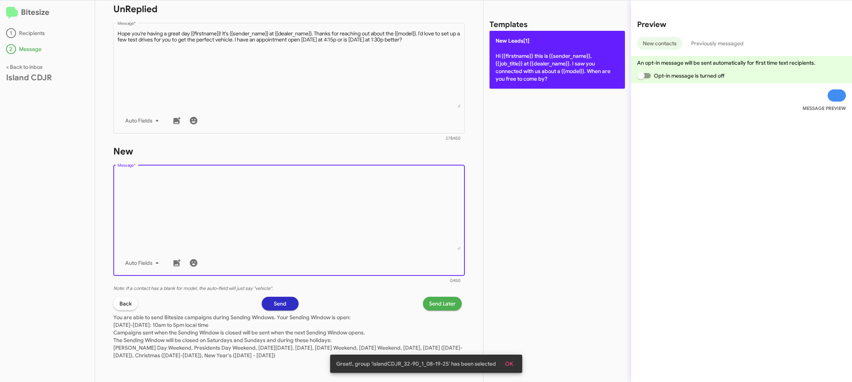
click at [533, 80] on p "New Leads[1] Hi {{firstname}} this is {{sender_name}}, {{job_title}} at {{deale…" at bounding box center [556, 60] width 135 height 58
type textarea "Hi {{firstname}} this is {{sender_name}}, {{job_title}} at {{dealer_name}}. I s…"
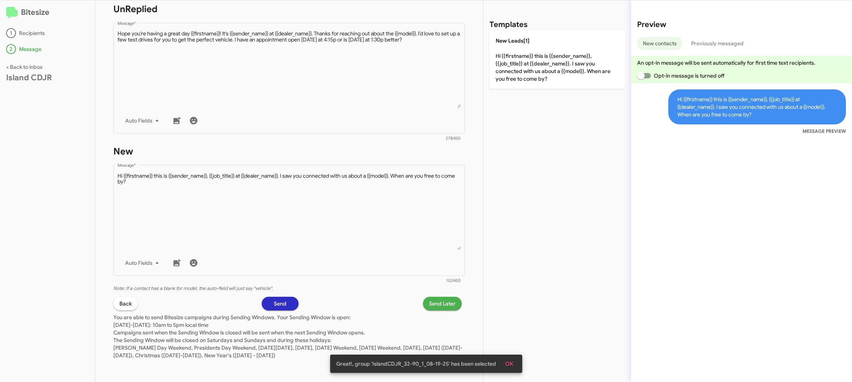
click at [442, 304] on span "Send Later" at bounding box center [442, 304] width 27 height 14
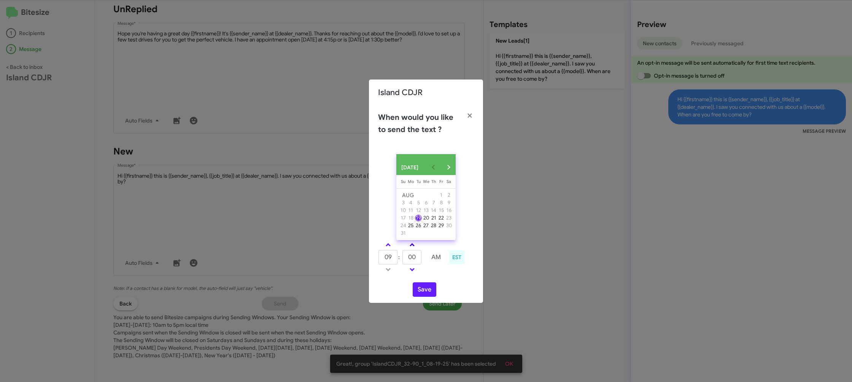
drag, startPoint x: 386, startPoint y: 248, endPoint x: 410, endPoint y: 251, distance: 24.2
click at [387, 248] on span at bounding box center [388, 245] width 5 height 5
type input "10"
click at [412, 248] on span at bounding box center [412, 245] width 5 height 5
click at [413, 248] on span at bounding box center [412, 245] width 5 height 5
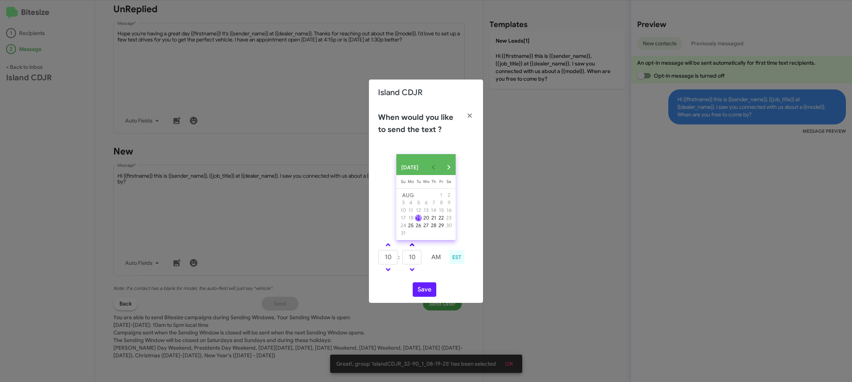
click at [413, 248] on span at bounding box center [412, 245] width 5 height 5
type input "15"
click at [416, 294] on button "Save" at bounding box center [425, 289] width 24 height 14
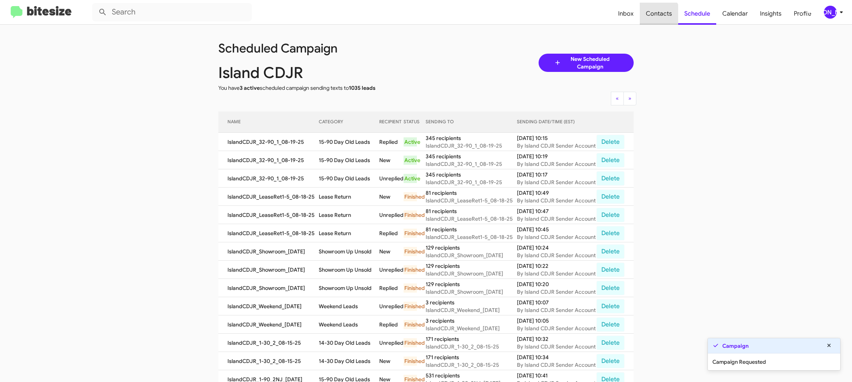
click at [654, 18] on span "Contacts" at bounding box center [659, 14] width 38 height 22
type input "in:groups"
click at [654, 18] on span "Contacts" at bounding box center [659, 14] width 38 height 22
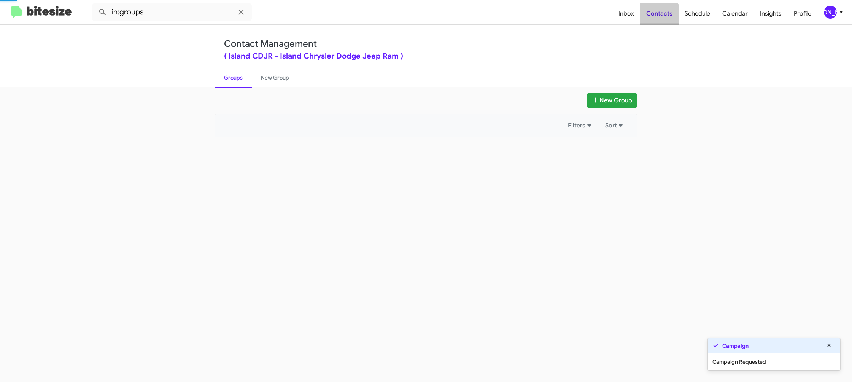
click at [654, 18] on span "Contacts" at bounding box center [659, 14] width 38 height 22
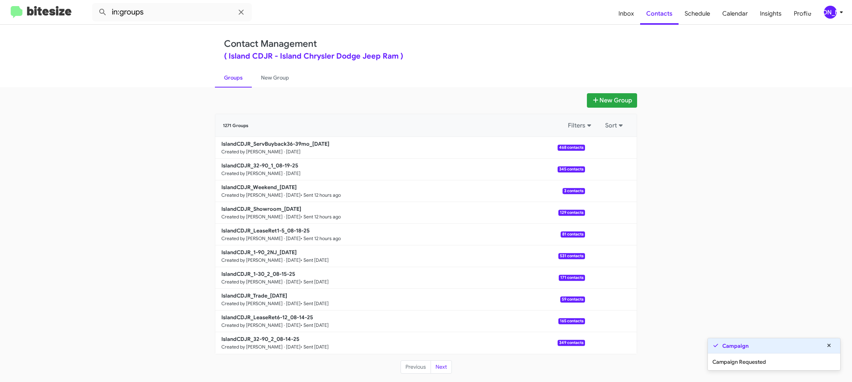
click at [325, 133] on div "1271 Groups Filters Sort" at bounding box center [425, 125] width 421 height 23
click at [328, 143] on b "IslandCDJR_ServBuyback36-39mo_08-19-25" at bounding box center [275, 143] width 108 height 7
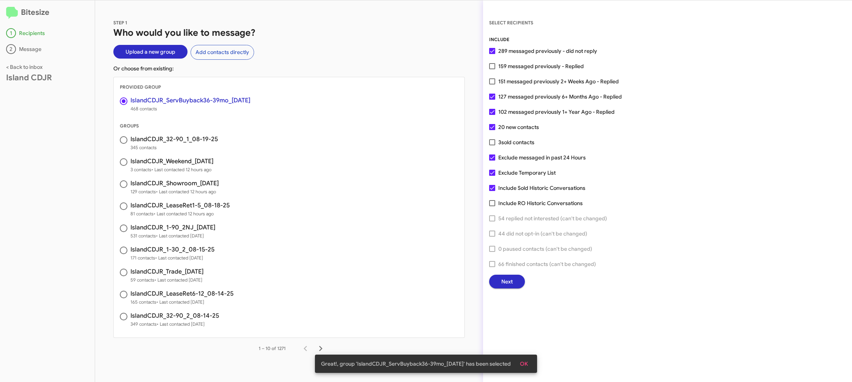
click at [512, 280] on button "Next" at bounding box center [507, 282] width 36 height 14
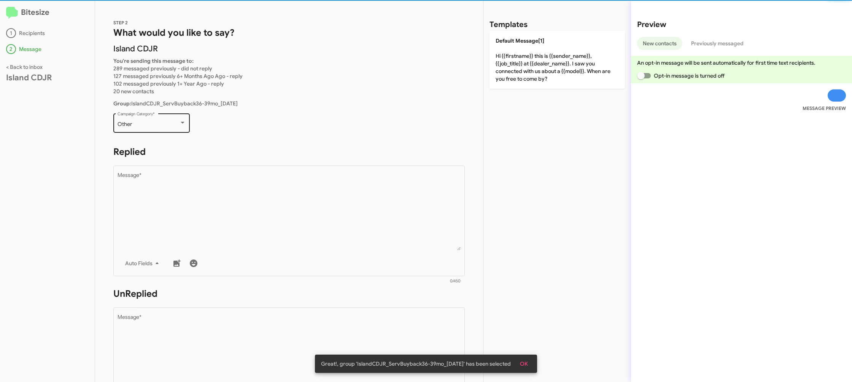
click at [179, 125] on div "Other" at bounding box center [151, 124] width 68 height 6
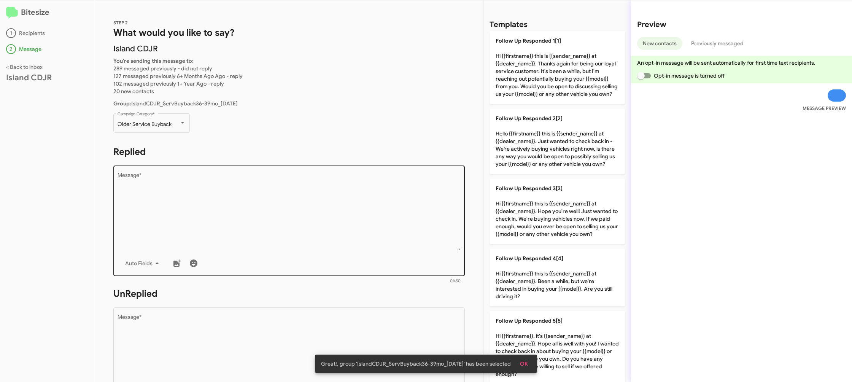
click at [226, 171] on div "Drop image here to insert Auto Fields Message *" at bounding box center [288, 220] width 343 height 112
click at [233, 177] on textarea "Message *" at bounding box center [288, 212] width 343 height 78
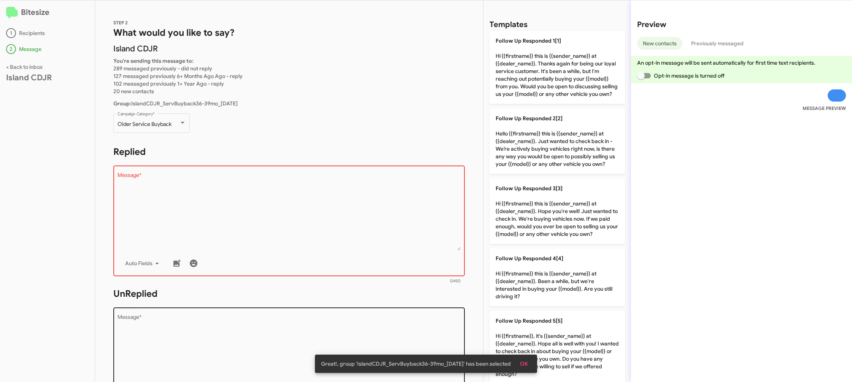
drag, startPoint x: 562, startPoint y: 270, endPoint x: 413, endPoint y: 306, distance: 152.7
click at [525, 272] on p "Follow Up Responded 4[4] Hi {{firstname}} this is {{sender_name}} at {{dealer_n…" at bounding box center [556, 277] width 135 height 58
type textarea "Hi {{firstname}} this is {{sender_name}} at {{dealer_name}}. Been a while, but …"
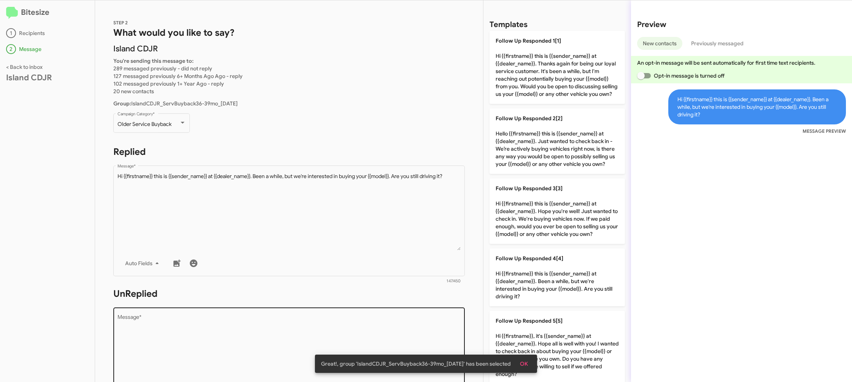
click at [412, 309] on div "Drop image here to insert Auto Fields Message *" at bounding box center [288, 362] width 343 height 112
click at [411, 309] on div "Drop image here to insert Auto Fields Message *" at bounding box center [288, 362] width 343 height 112
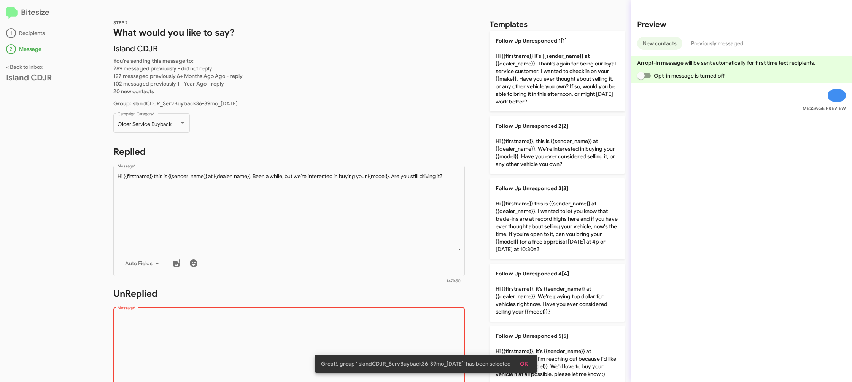
click at [411, 310] on div "Drop image here to insert Auto Fields Message *" at bounding box center [288, 362] width 343 height 112
click at [414, 311] on div "Drop image here to insert Auto Fields Message *" at bounding box center [288, 362] width 343 height 112
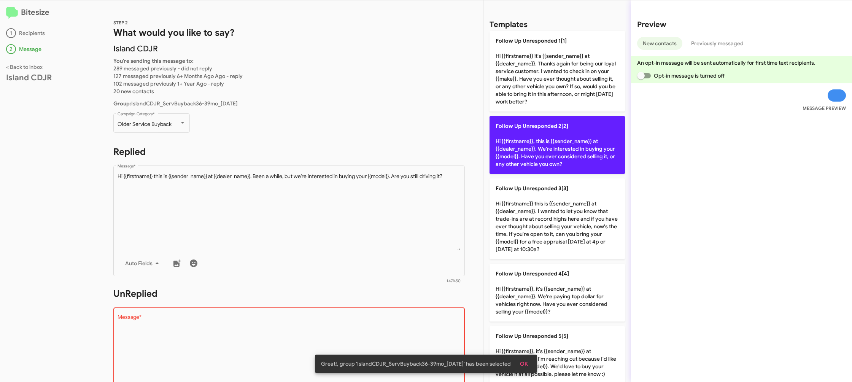
drag, startPoint x: 540, startPoint y: 135, endPoint x: 374, endPoint y: 160, distance: 168.1
click at [526, 136] on p "Follow Up Unresponded 2[2] Hi {{firstname}}, this is {{sender_name}} at {{deale…" at bounding box center [556, 145] width 135 height 58
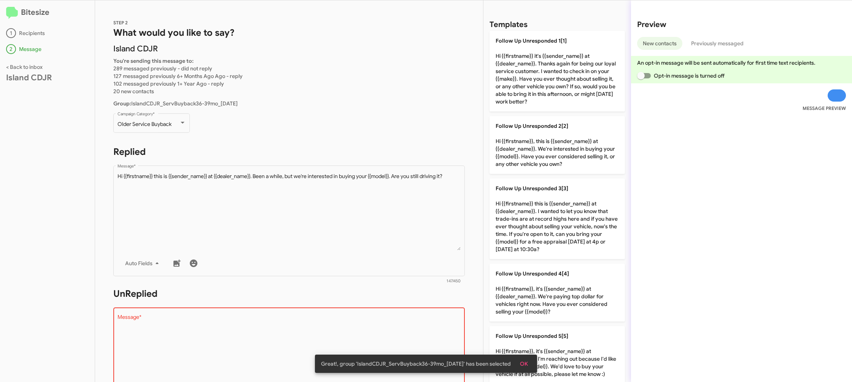
type textarea "Hi {{firstname}}, this is {{sender_name}} at {{dealer_name}}. We're interested …"
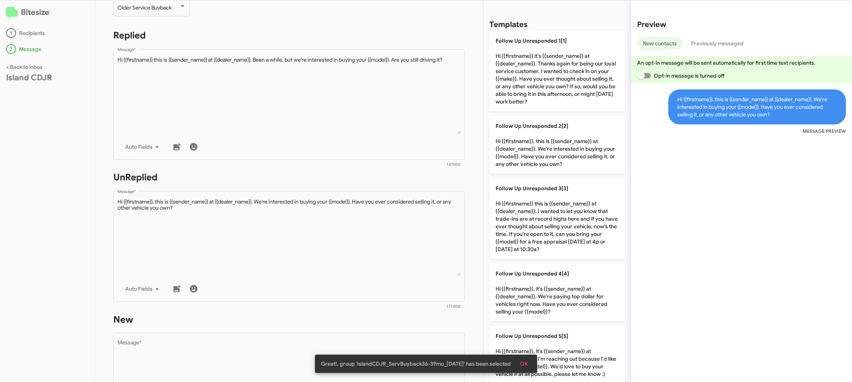
scroll to position [285, 0]
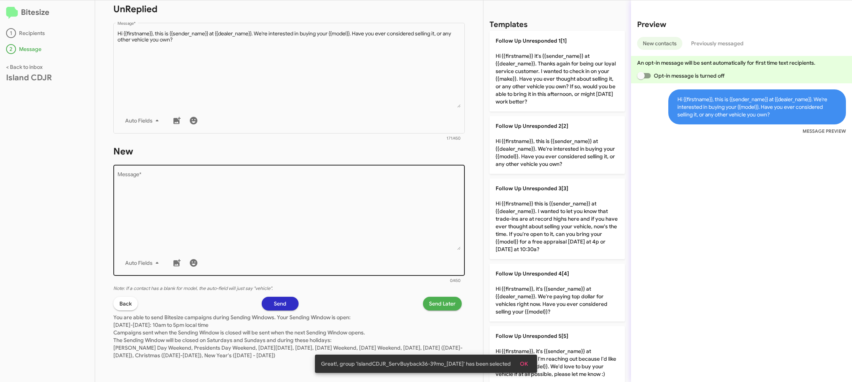
click at [376, 182] on textarea "Message *" at bounding box center [288, 211] width 343 height 78
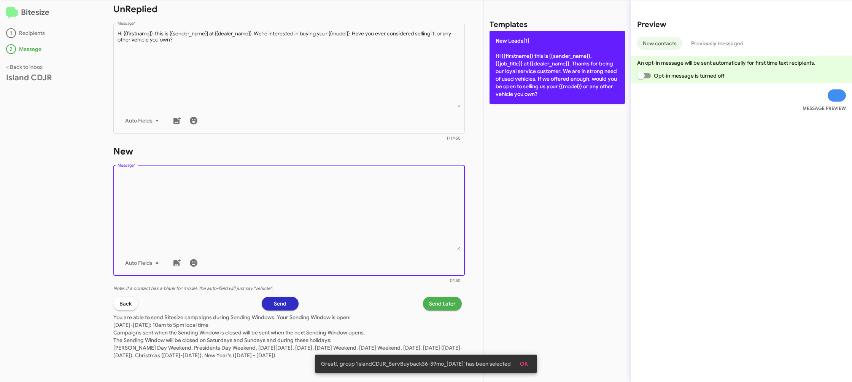
drag, startPoint x: 378, startPoint y: 182, endPoint x: 505, endPoint y: 94, distance: 154.4
click at [381, 179] on textarea "Message *" at bounding box center [288, 211] width 343 height 78
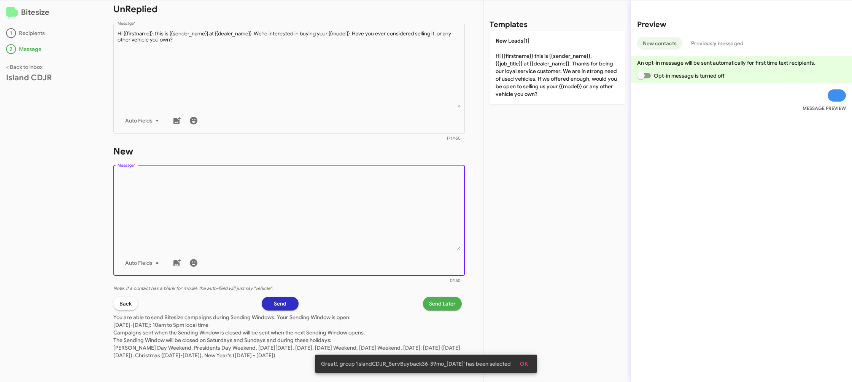
drag, startPoint x: 541, startPoint y: 60, endPoint x: 395, endPoint y: 275, distance: 259.5
click at [539, 61] on p "New Leads[1] Hi {{firstname}} this is {{sender_name}}, {{job_title}} at {{deale…" at bounding box center [556, 67] width 135 height 73
type textarea "Hi {{firstname}} this is {{sender_name}}, {{job_title}} at {{dealer_name}}. Tha…"
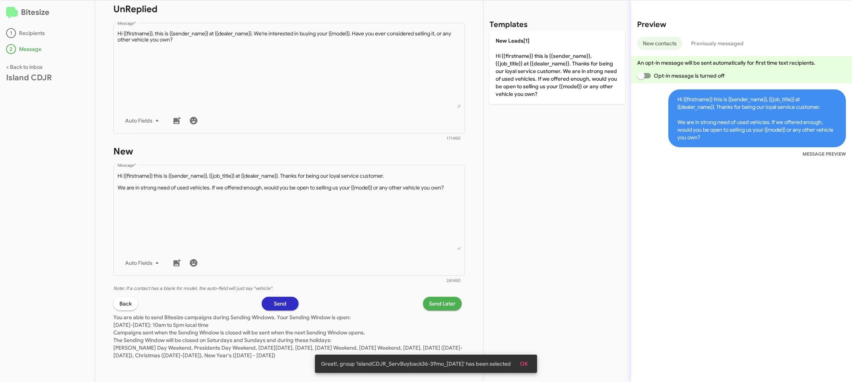
click at [435, 298] on span "Send Later" at bounding box center [442, 304] width 27 height 14
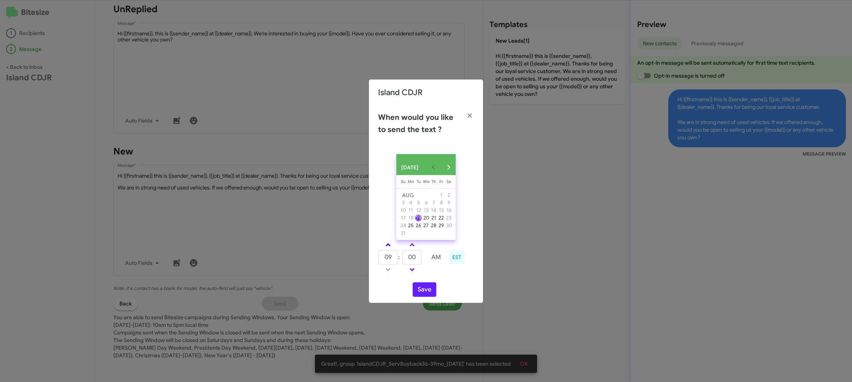
click at [386, 248] on link at bounding box center [387, 244] width 13 height 9
drag, startPoint x: 386, startPoint y: 248, endPoint x: 407, endPoint y: 246, distance: 21.7
click at [394, 246] on link at bounding box center [387, 244] width 13 height 9
type input "11"
click at [409, 246] on link at bounding box center [411, 244] width 13 height 9
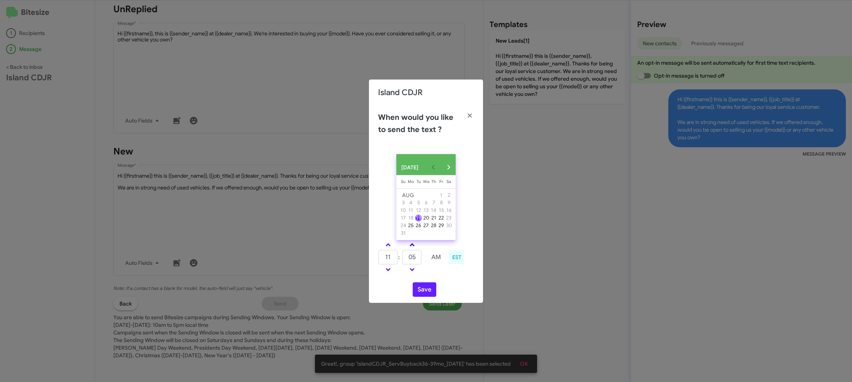
click at [410, 246] on link at bounding box center [411, 244] width 13 height 9
drag, startPoint x: 410, startPoint y: 246, endPoint x: 410, endPoint y: 252, distance: 5.7
click at [410, 246] on link at bounding box center [411, 244] width 13 height 9
type input "15"
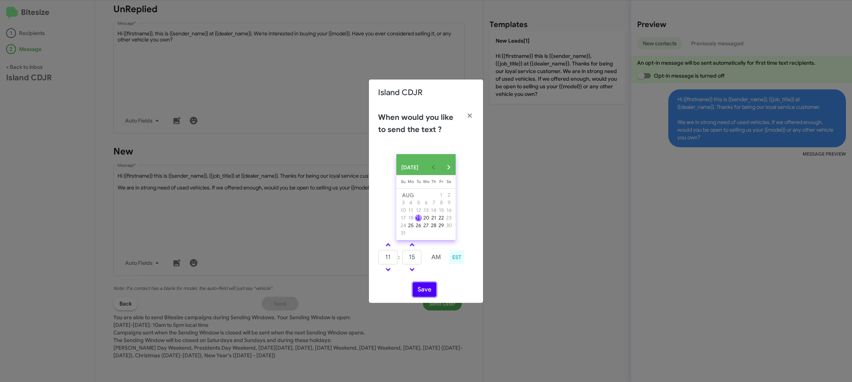
click at [422, 291] on button "Save" at bounding box center [425, 289] width 24 height 14
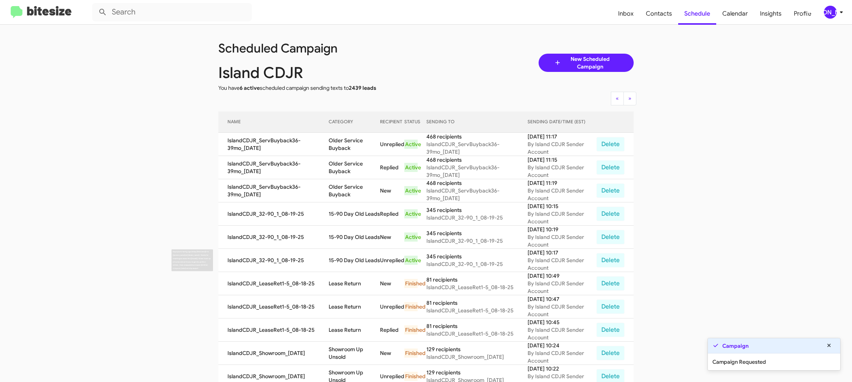
click at [346, 255] on td "15-90 Day Old Leads" at bounding box center [354, 260] width 51 height 23
drag, startPoint x: 346, startPoint y: 255, endPoint x: 346, endPoint y: 260, distance: 5.0
click at [346, 255] on td "15-90 Day Old Leads" at bounding box center [354, 260] width 51 height 23
copy td "15-90 Day Old Leads"
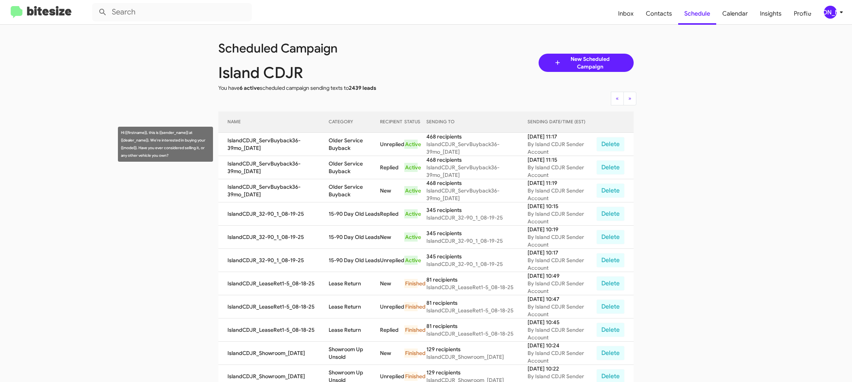
click at [335, 138] on td "Older Service Buyback" at bounding box center [354, 144] width 51 height 23
click at [336, 138] on td "Older Service Buyback" at bounding box center [354, 144] width 51 height 23
copy td "Older"
click at [349, 144] on td "Older Service Buyback" at bounding box center [354, 144] width 51 height 23
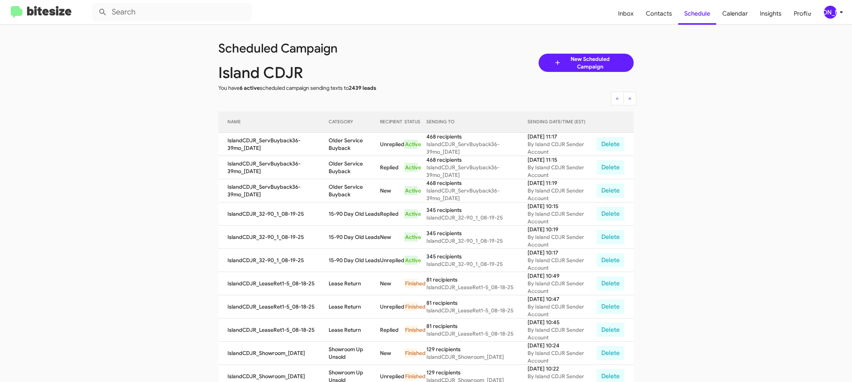
click at [350, 145] on td "Older Service Buyback" at bounding box center [354, 144] width 51 height 23
copy td "Buyback"
click at [335, 138] on td "Older Service Buyback" at bounding box center [354, 144] width 51 height 23
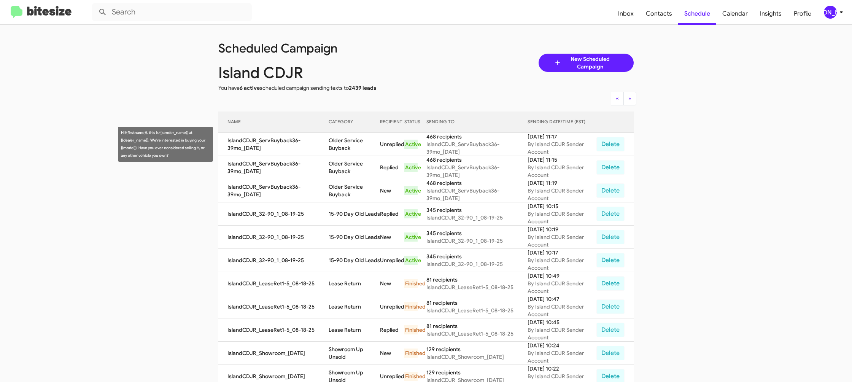
click at [335, 138] on td "Older Service Buyback" at bounding box center [354, 144] width 51 height 23
copy td "Older Service Buyback"
click at [826, 14] on div "[PERSON_NAME]" at bounding box center [830, 12] width 13 height 13
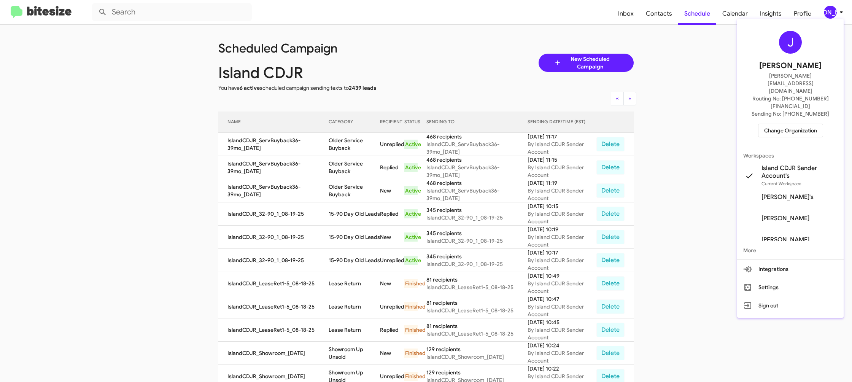
click at [769, 124] on span "Change Organization" at bounding box center [790, 130] width 53 height 13
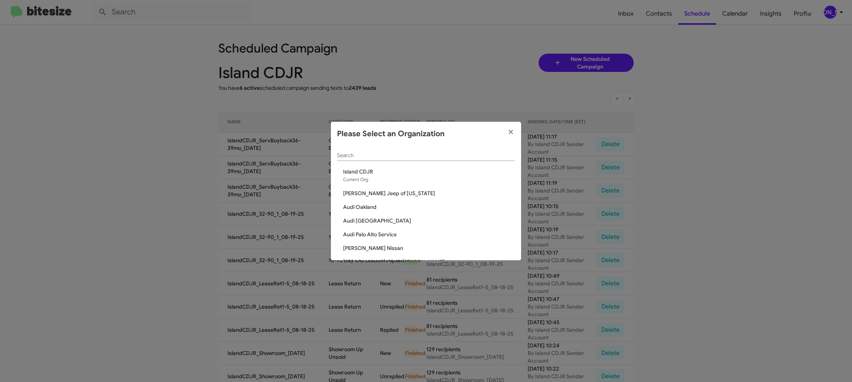
click at [371, 150] on div "Search" at bounding box center [426, 153] width 178 height 15
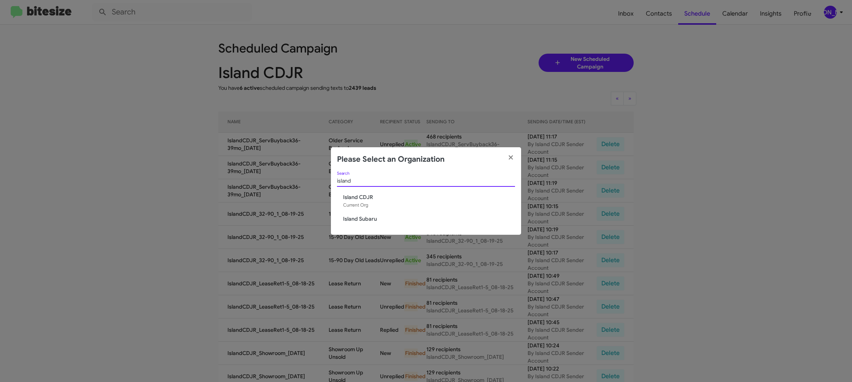
type input "island"
click at [354, 216] on span "Island Subaru" at bounding box center [429, 219] width 172 height 8
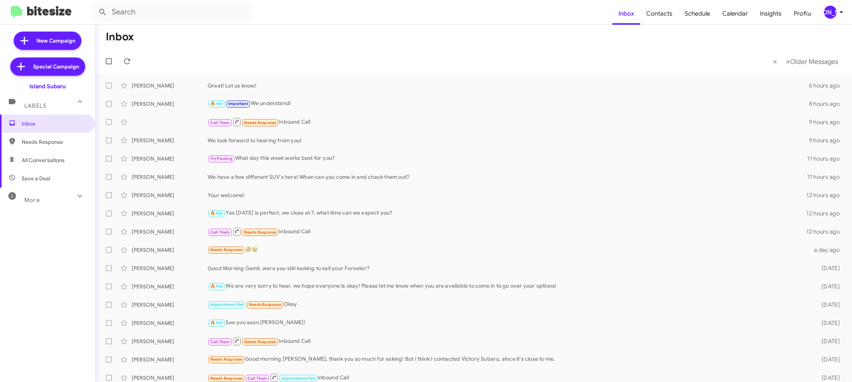
click at [838, 14] on mat-toolbar "Inbox Contacts Schedule Calendar Insights Profile [PERSON_NAME]" at bounding box center [426, 12] width 852 height 24
click at [835, 13] on div "[PERSON_NAME]" at bounding box center [830, 12] width 13 height 13
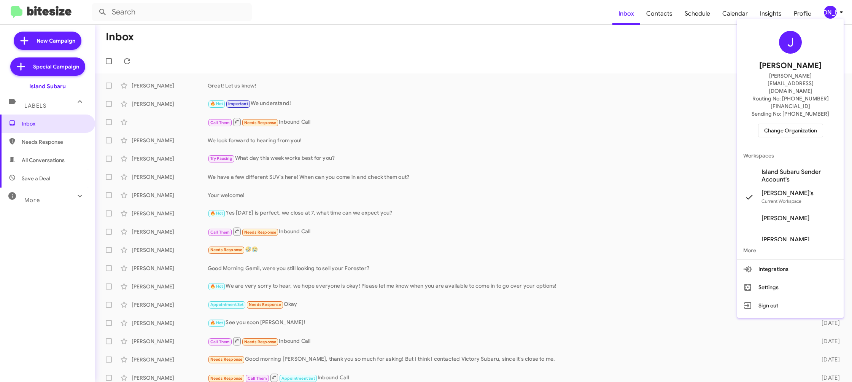
click at [791, 165] on span "Island Subaru Sender Account's" at bounding box center [790, 175] width 106 height 21
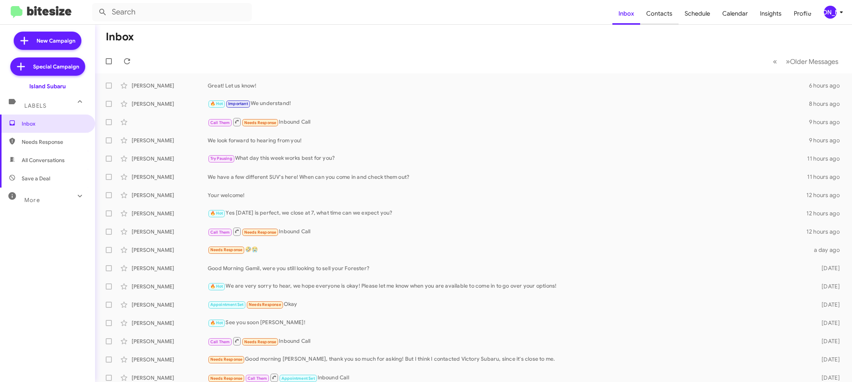
scroll to position [0, 0]
click at [671, 19] on span "Contacts" at bounding box center [659, 14] width 38 height 22
click at [824, 10] on span "[PERSON_NAME]" at bounding box center [834, 12] width 23 height 13
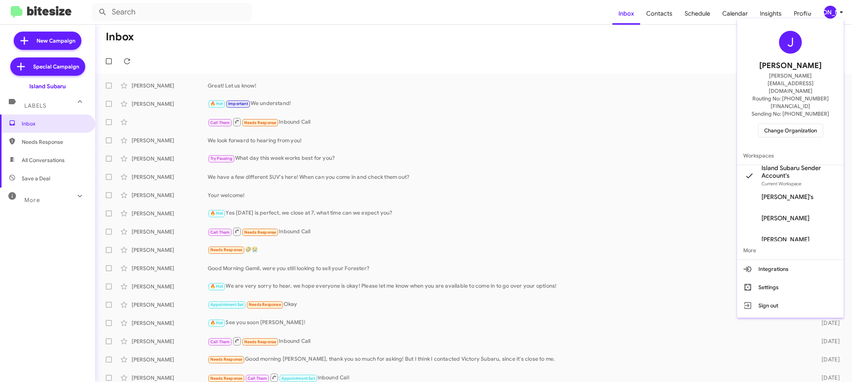
drag, startPoint x: 678, startPoint y: 33, endPoint x: 667, endPoint y: 21, distance: 15.6
click at [675, 29] on div at bounding box center [426, 191] width 852 height 382
click at [667, 21] on span "Contacts" at bounding box center [659, 14] width 38 height 22
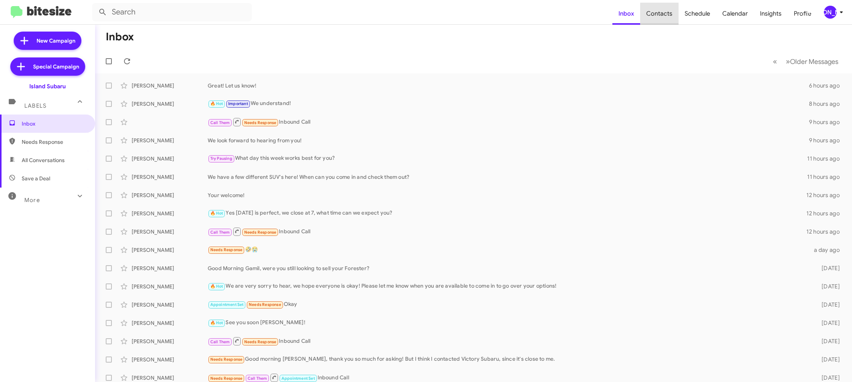
click at [667, 21] on span "Contacts" at bounding box center [659, 14] width 38 height 22
drag, startPoint x: 667, startPoint y: 21, endPoint x: 644, endPoint y: 14, distance: 24.2
click at [644, 14] on span "Contacts" at bounding box center [659, 14] width 38 height 22
type input "in:groups"
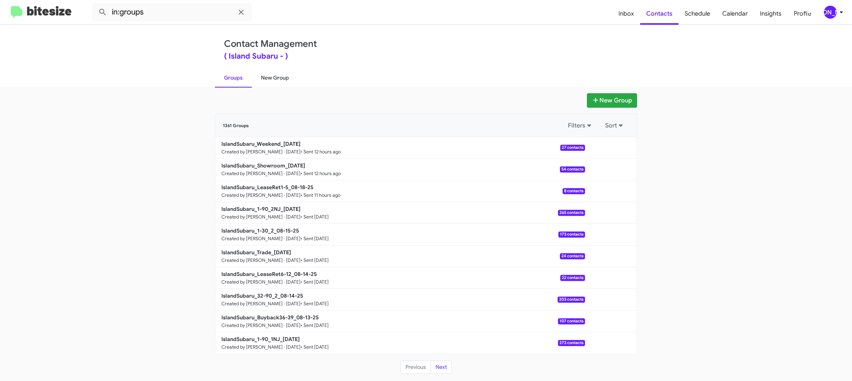
click at [277, 77] on link "New Group" at bounding box center [275, 78] width 46 height 20
drag, startPoint x: 277, startPoint y: 77, endPoint x: 289, endPoint y: 9, distance: 69.2
click at [279, 68] on link "New Group" at bounding box center [275, 78] width 46 height 20
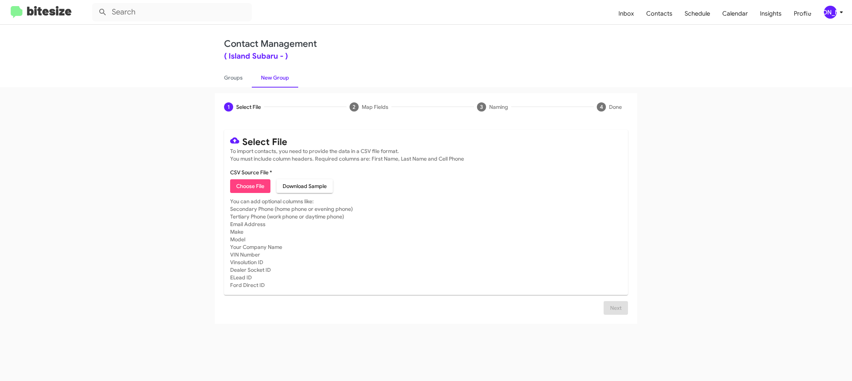
click at [825, 11] on div "[PERSON_NAME]" at bounding box center [830, 12] width 13 height 13
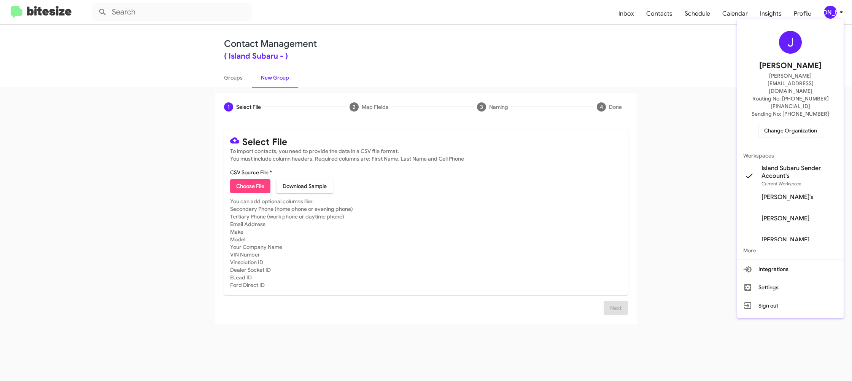
click at [308, 102] on div at bounding box center [426, 190] width 852 height 381
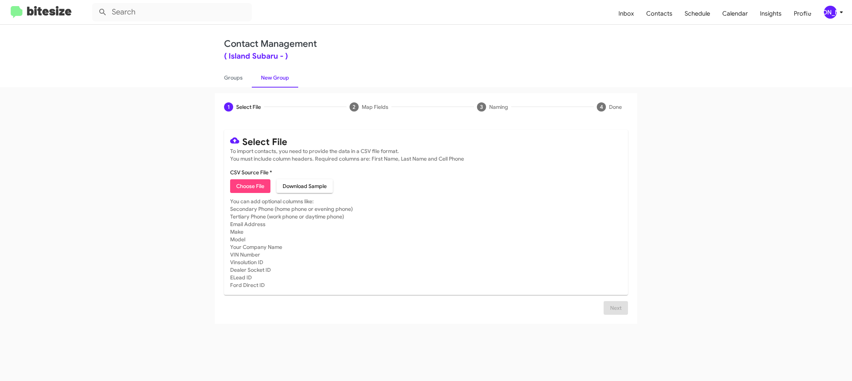
click at [246, 183] on span "Choose File" at bounding box center [250, 186] width 28 height 14
type input "IslandCDJR_32-90_1_08-19-25"
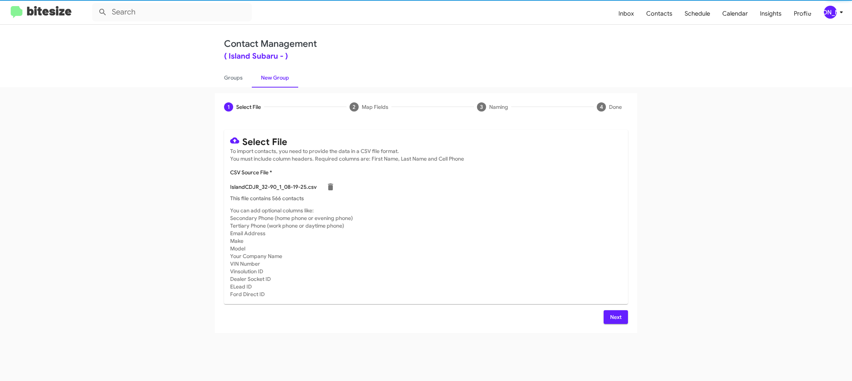
click at [473, 257] on mat-card-subtitle "You can add optional columns like: Secondary Phone (home phone or evening phone…" at bounding box center [426, 251] width 392 height 91
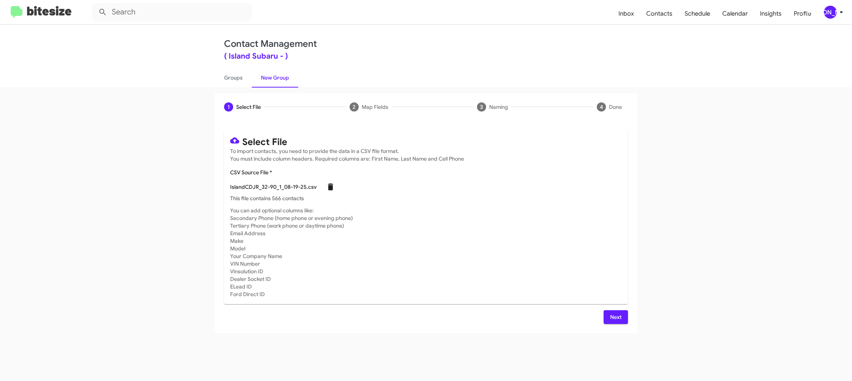
click at [328, 187] on icon at bounding box center [330, 186] width 5 height 7
checkbox input "false"
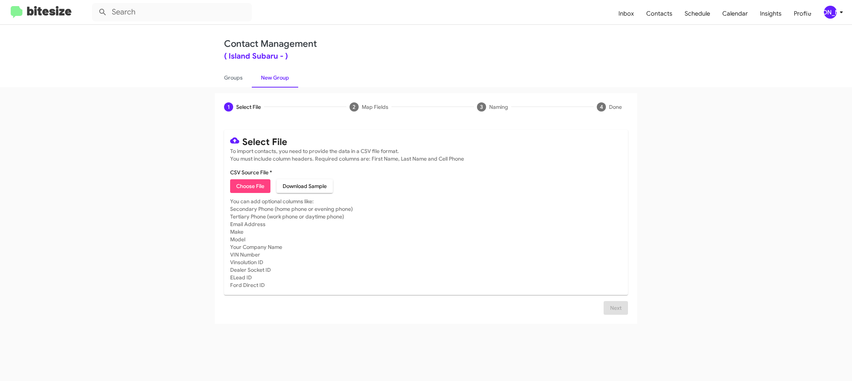
click at [250, 191] on span "Choose File" at bounding box center [250, 186] width 28 height 14
type input "IslandSubaru_32-90_1_08-19-25"
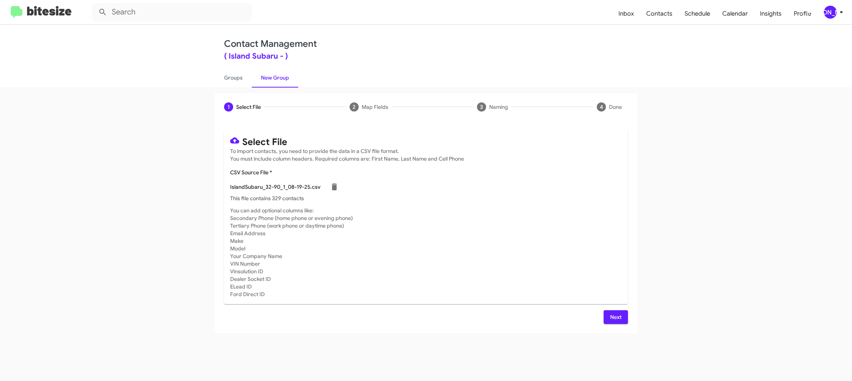
drag, startPoint x: 527, startPoint y: 240, endPoint x: 529, endPoint y: 247, distance: 7.7
click at [527, 240] on mat-card-subtitle "You can add optional columns like: Secondary Phone (home phone or evening phone…" at bounding box center [426, 251] width 392 height 91
drag, startPoint x: 612, startPoint y: 319, endPoint x: 609, endPoint y: 317, distance: 3.9
click at [612, 319] on span "Next" at bounding box center [616, 317] width 12 height 14
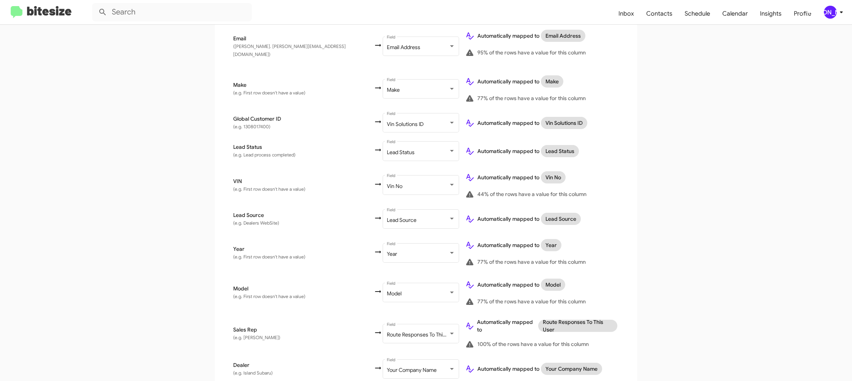
scroll to position [373, 0]
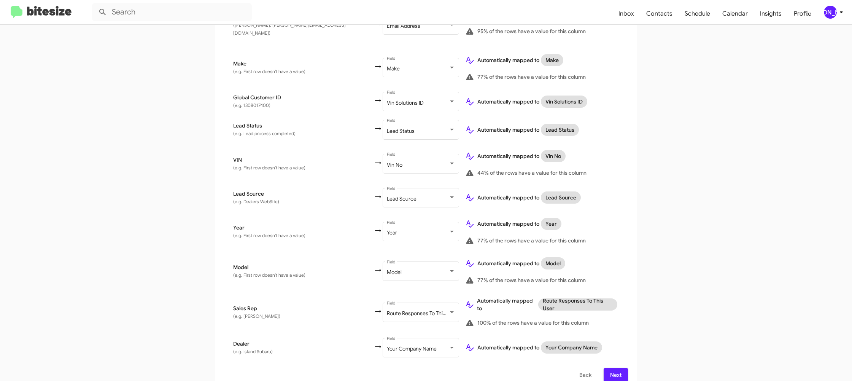
click at [615, 368] on span "Next" at bounding box center [616, 375] width 12 height 14
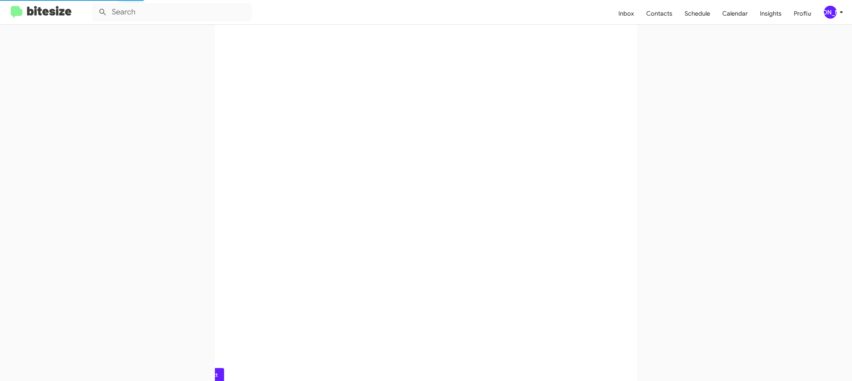
scroll to position [0, 0]
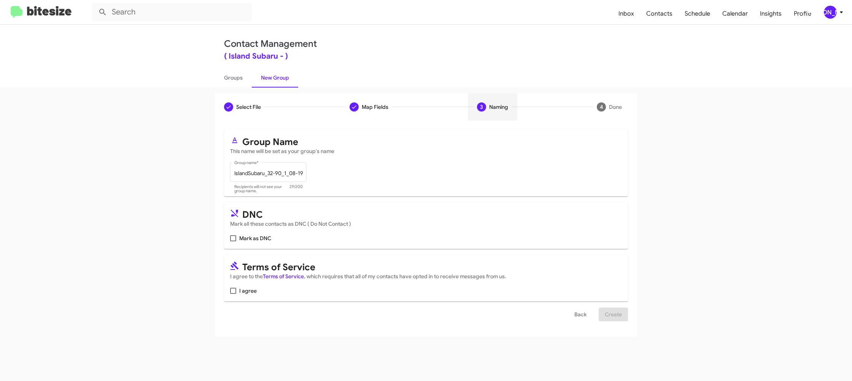
click at [243, 292] on span "I agree" at bounding box center [247, 290] width 17 height 9
click at [233, 294] on input "I agree" at bounding box center [233, 294] width 0 height 0
checkbox input "true"
click at [601, 313] on button "Create" at bounding box center [612, 314] width 29 height 14
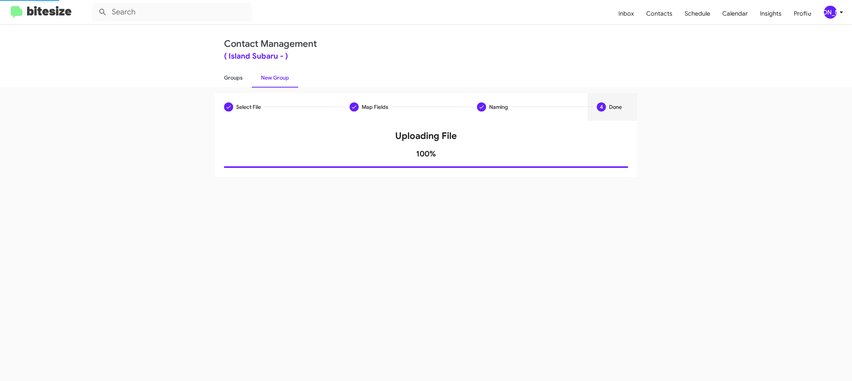
click at [240, 83] on link "Groups" at bounding box center [233, 78] width 37 height 20
type input "in:groups"
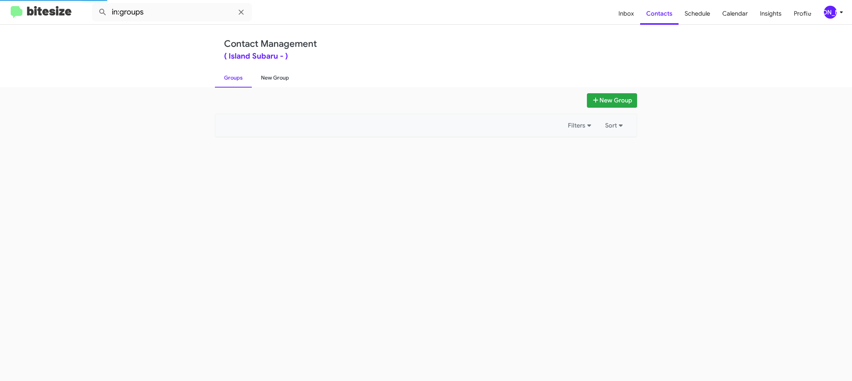
drag, startPoint x: 240, startPoint y: 83, endPoint x: 267, endPoint y: 81, distance: 27.8
click at [242, 83] on link "Groups" at bounding box center [233, 78] width 37 height 20
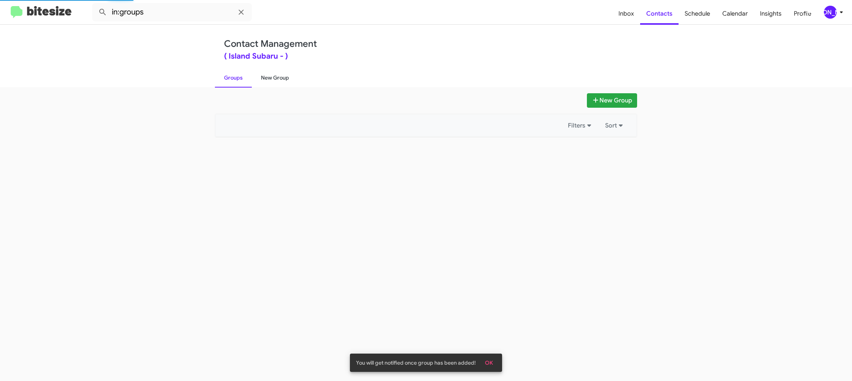
drag, startPoint x: 267, startPoint y: 81, endPoint x: 264, endPoint y: 86, distance: 6.2
click at [267, 81] on link "New Group" at bounding box center [275, 78] width 46 height 20
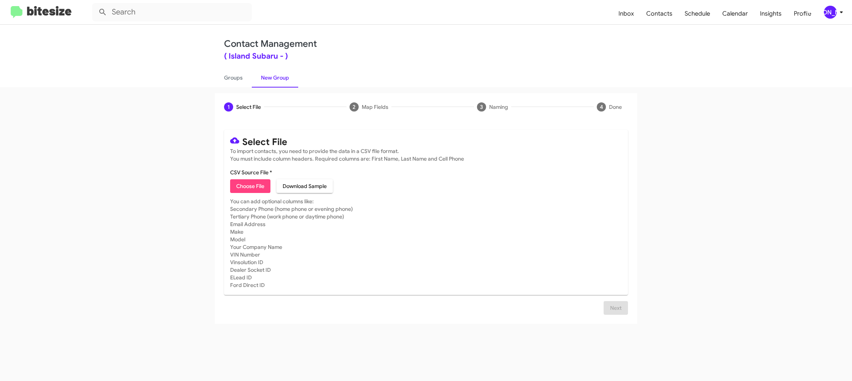
click at [246, 179] on mat-card-content "CSV Source File * Choose File Download Sample" at bounding box center [426, 180] width 392 height 24
click at [248, 184] on span "Choose File" at bounding box center [250, 186] width 28 height 14
type input "IslandSubaru_ILM_[DATE]"
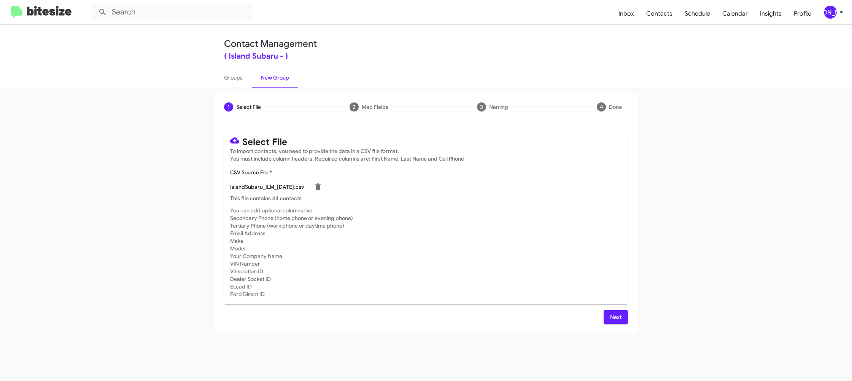
click at [544, 265] on mat-card-subtitle "You can add optional columns like: Secondary Phone (home phone or evening phone…" at bounding box center [426, 251] width 392 height 91
click at [611, 319] on span "Next" at bounding box center [616, 317] width 12 height 14
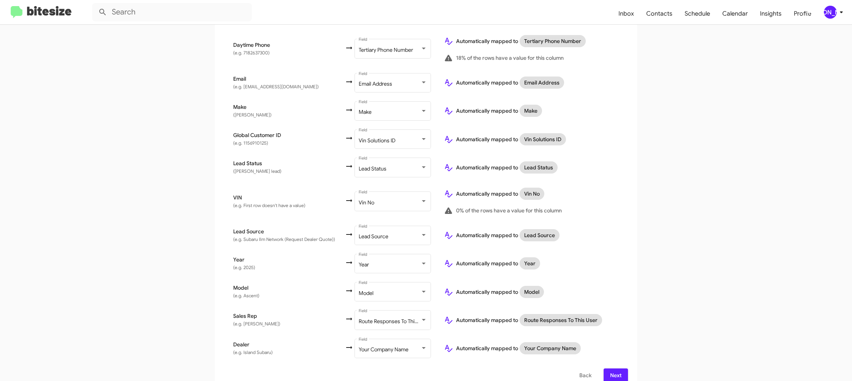
scroll to position [289, 0]
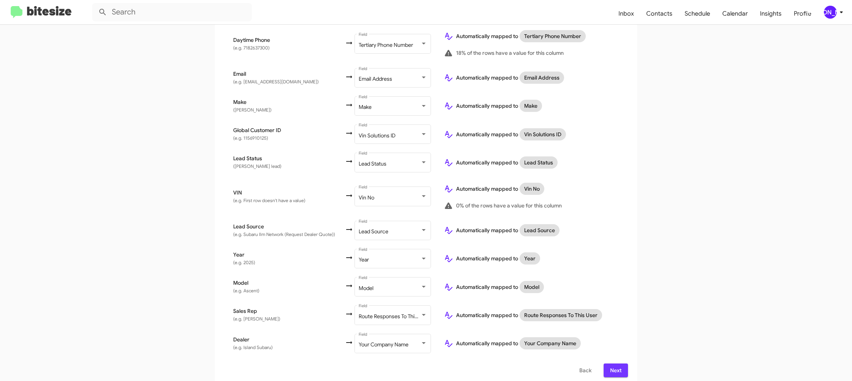
click at [616, 365] on span "Next" at bounding box center [616, 370] width 12 height 14
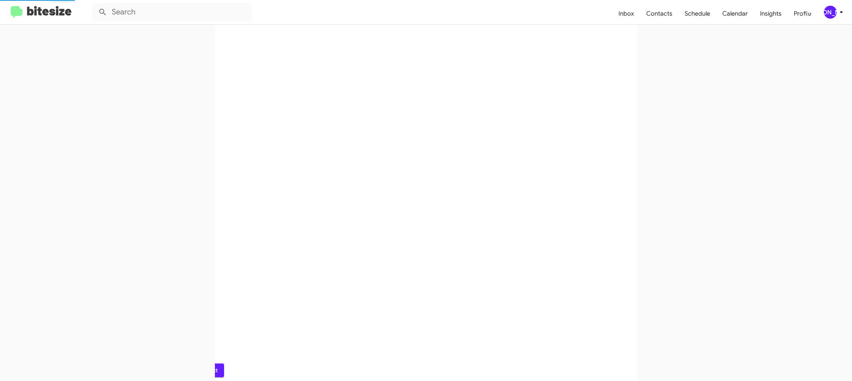
scroll to position [0, 0]
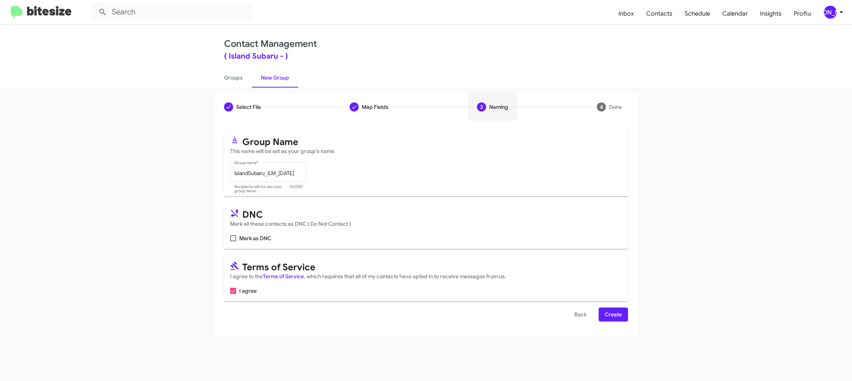
click at [612, 310] on span "Create" at bounding box center [613, 314] width 17 height 14
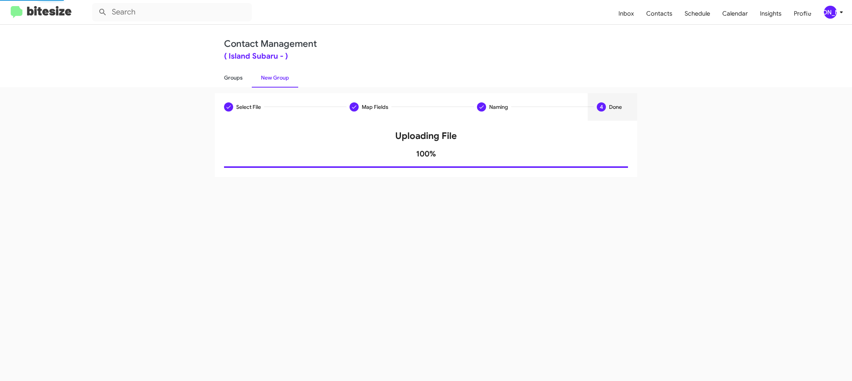
click at [238, 82] on link "Groups" at bounding box center [233, 78] width 37 height 20
type input "in:groups"
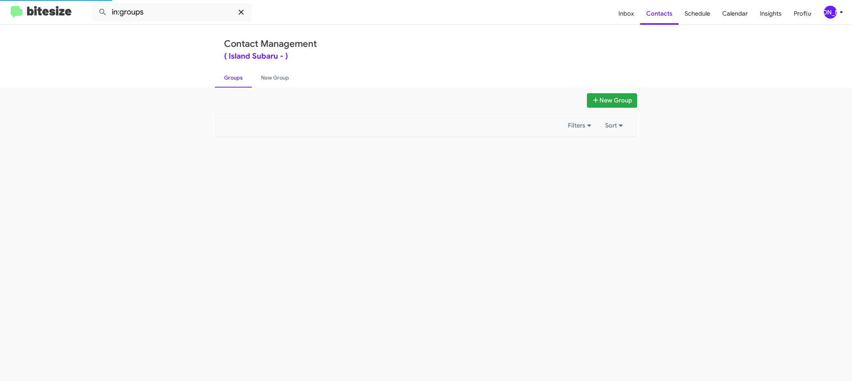
drag, startPoint x: 238, startPoint y: 82, endPoint x: 243, endPoint y: 14, distance: 68.2
click at [242, 58] on div "Contact Management ( Island Subaru - ) Groups New Group" at bounding box center [425, 56] width 433 height 62
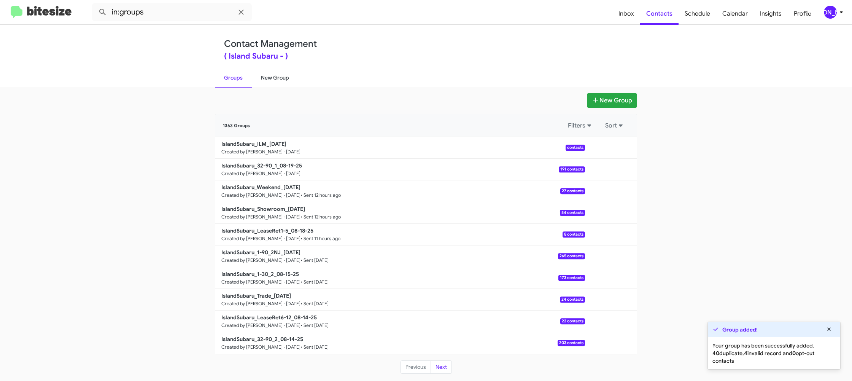
click at [272, 80] on link "New Group" at bounding box center [275, 78] width 46 height 20
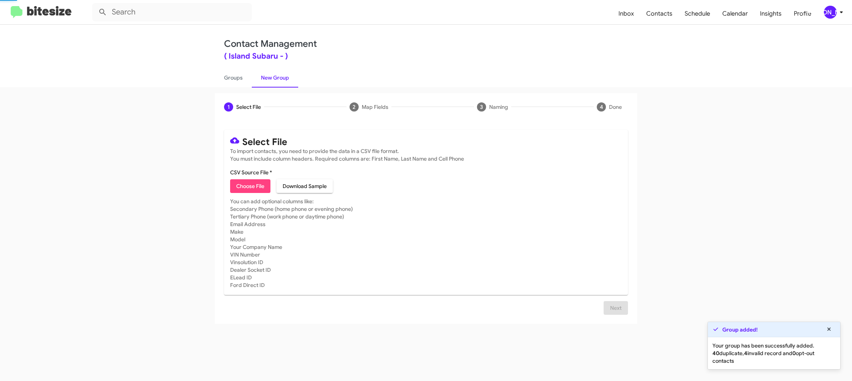
drag, startPoint x: 272, startPoint y: 80, endPoint x: 316, endPoint y: 18, distance: 75.3
click at [275, 76] on link "New Group" at bounding box center [275, 78] width 46 height 20
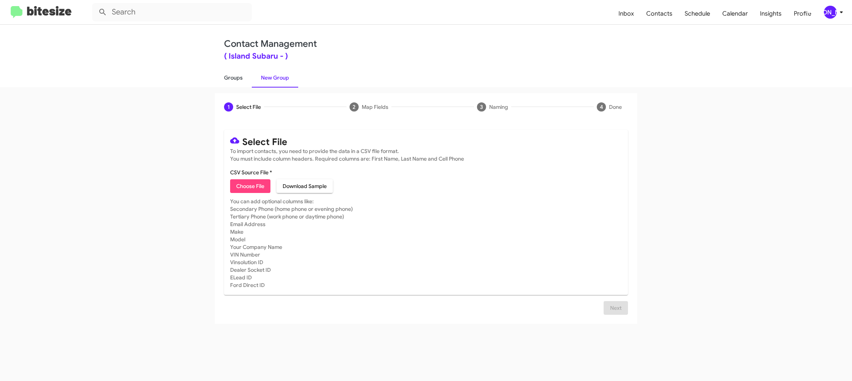
click at [243, 81] on link "Groups" at bounding box center [233, 78] width 37 height 20
type input "in:groups"
click at [244, 81] on link "Groups" at bounding box center [233, 78] width 37 height 20
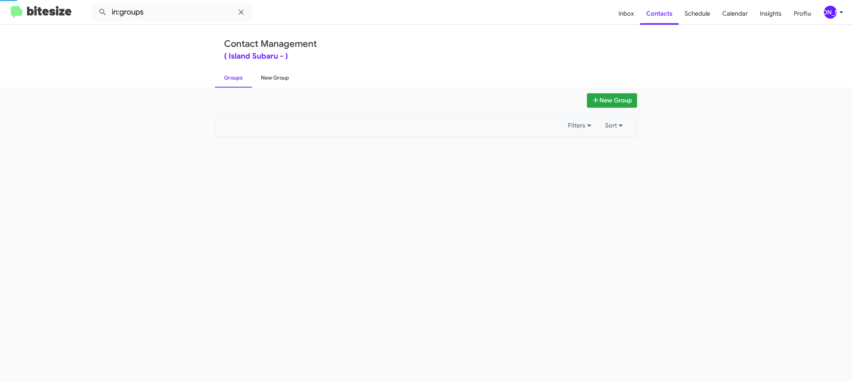
drag, startPoint x: 244, startPoint y: 81, endPoint x: 271, endPoint y: 78, distance: 27.9
click at [244, 80] on link "Groups" at bounding box center [233, 78] width 37 height 20
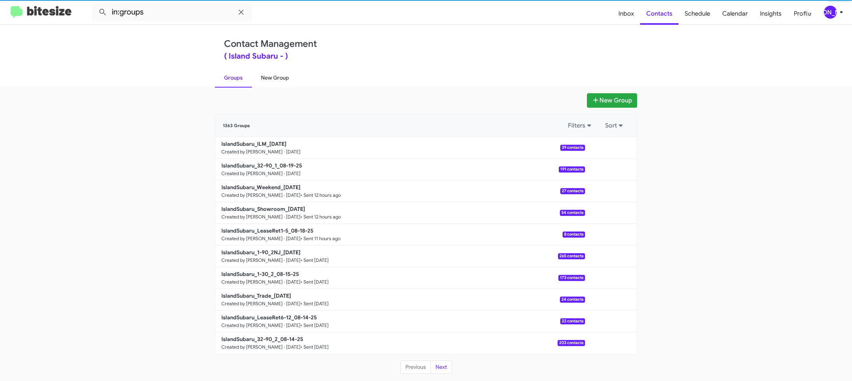
click at [275, 79] on link "New Group" at bounding box center [275, 78] width 46 height 20
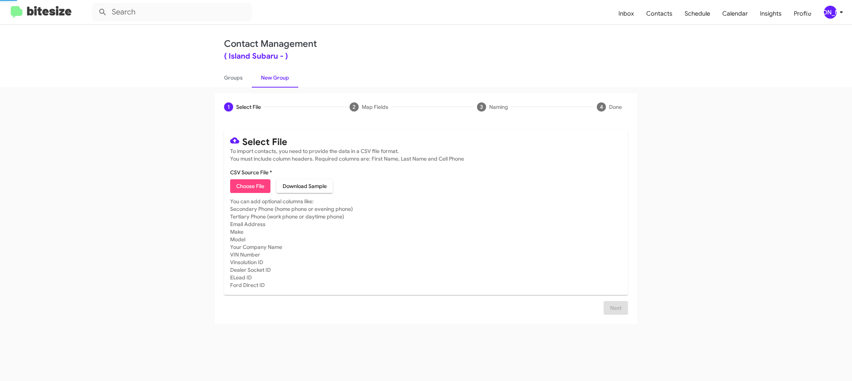
drag, startPoint x: 275, startPoint y: 79, endPoint x: 248, endPoint y: 178, distance: 102.4
click at [277, 78] on link "New Group" at bounding box center [275, 78] width 46 height 20
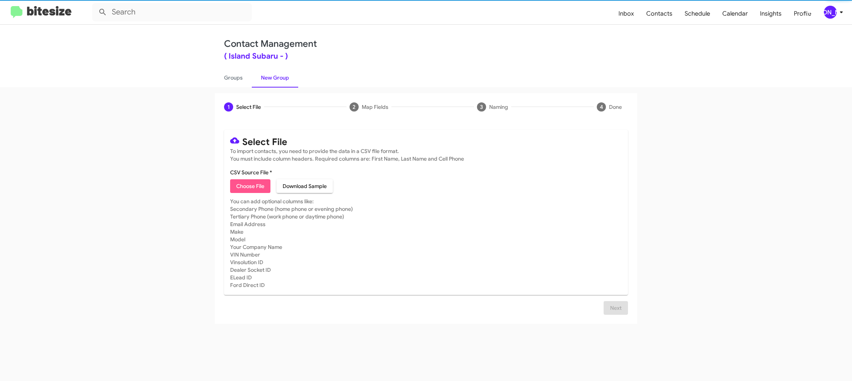
click at [251, 182] on span "Choose File" at bounding box center [250, 186] width 28 height 14
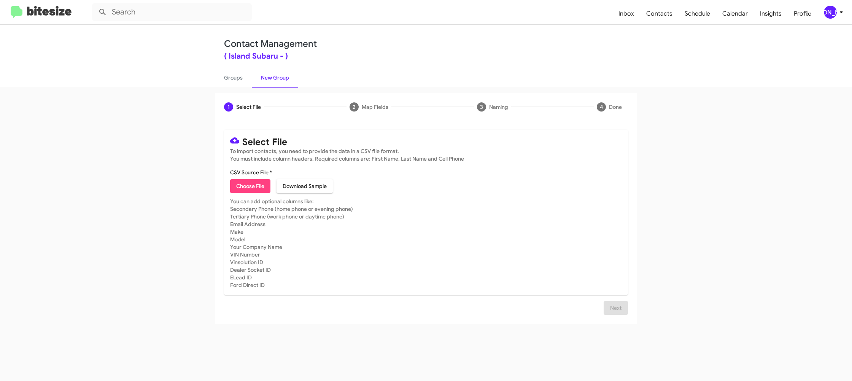
type input "IslandSubaru_ServBuyback36-39mo_[DATE]"
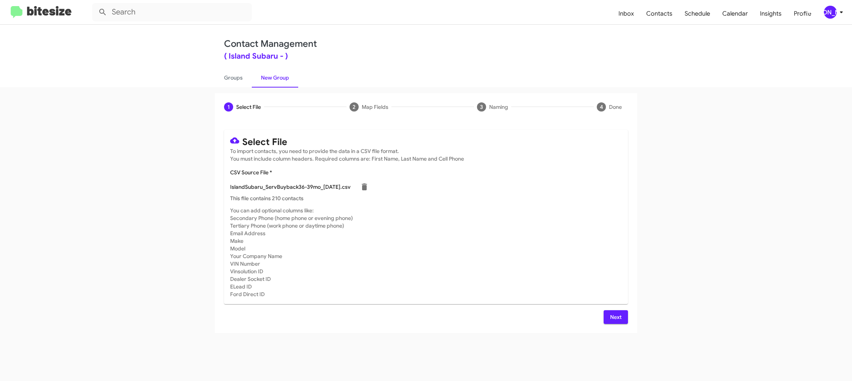
click at [514, 238] on mat-card-subtitle "You can add optional columns like: Secondary Phone (home phone or evening phone…" at bounding box center [426, 251] width 392 height 91
click at [603, 308] on div "Select File To import contacts, you need to provide the data in a CSV file form…" at bounding box center [426, 227] width 404 height 194
click at [606, 313] on button "Next" at bounding box center [615, 317] width 24 height 14
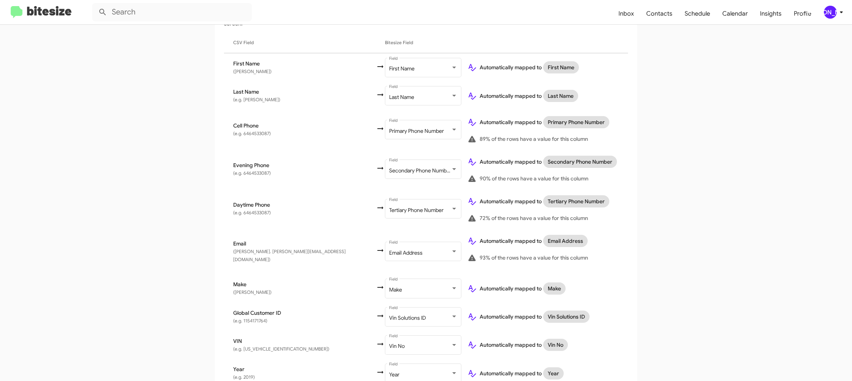
scroll to position [250, 0]
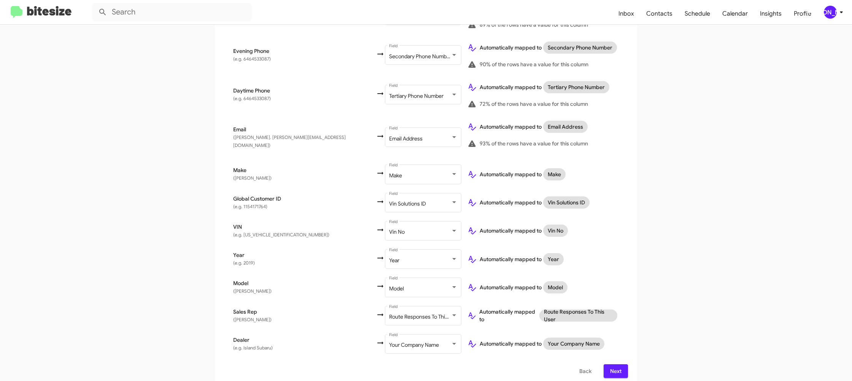
click at [621, 366] on span "Next" at bounding box center [616, 371] width 12 height 14
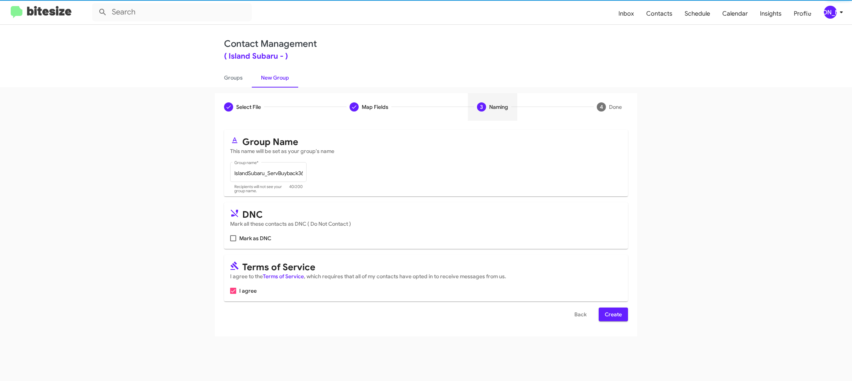
scroll to position [0, 0]
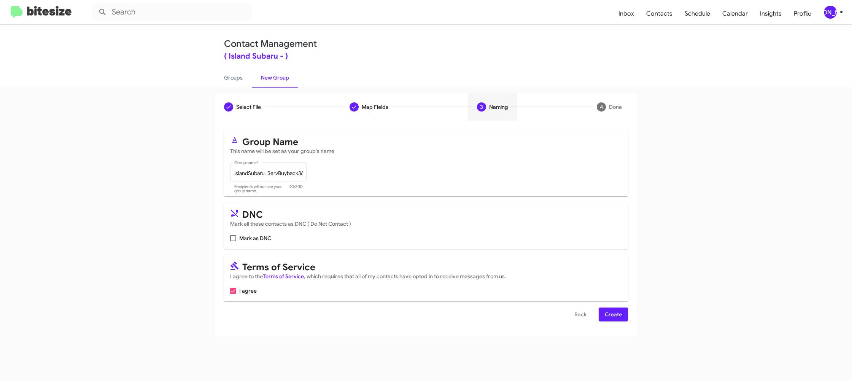
click at [614, 320] on div "Select File To import contacts, you need to provide the data in a CSV file form…" at bounding box center [426, 229] width 422 height 216
click at [616, 317] on span "Create" at bounding box center [613, 314] width 17 height 14
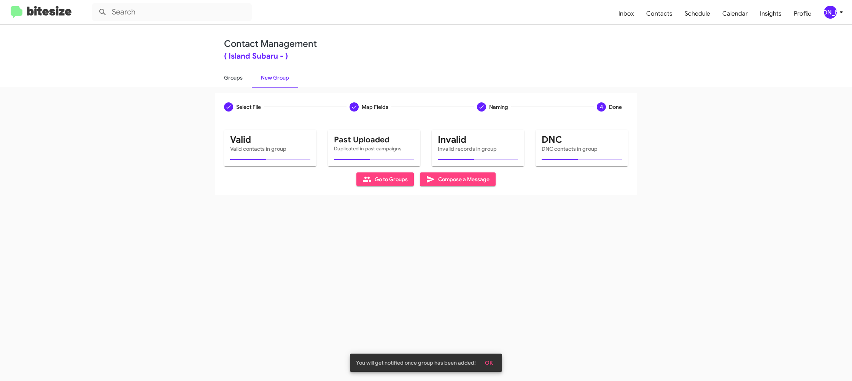
click at [223, 74] on link "Groups" at bounding box center [233, 78] width 37 height 20
type input "in:groups"
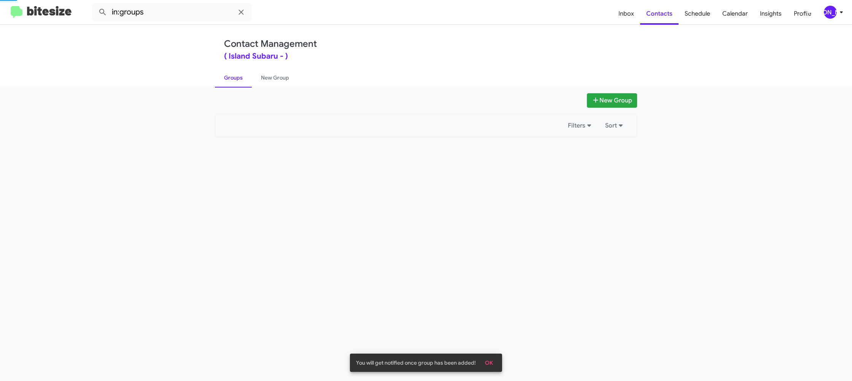
click at [223, 74] on link "Groups" at bounding box center [233, 78] width 37 height 20
click at [273, 73] on link "New Group" at bounding box center [275, 78] width 46 height 20
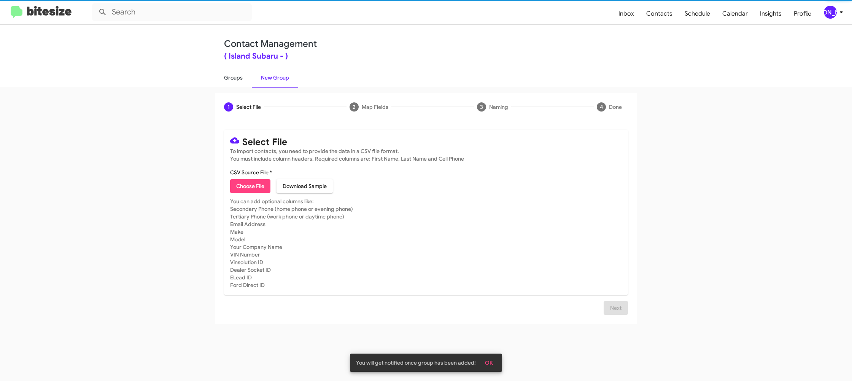
drag, startPoint x: 231, startPoint y: 76, endPoint x: 235, endPoint y: 78, distance: 5.0
click at [231, 76] on link "Groups" at bounding box center [233, 78] width 37 height 20
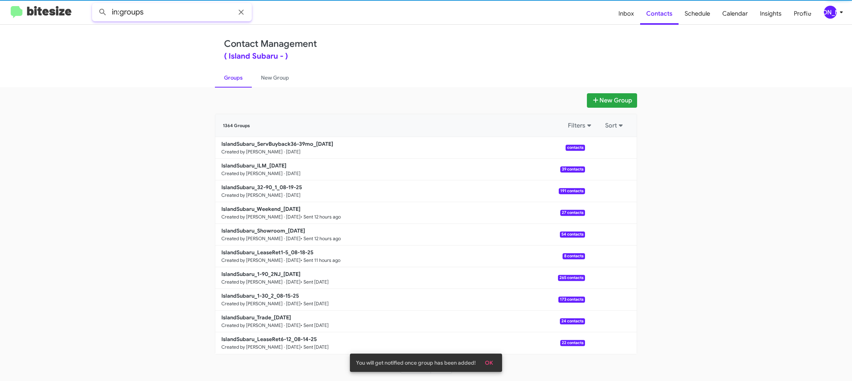
click at [165, 8] on input "in:groups" at bounding box center [172, 12] width 160 height 18
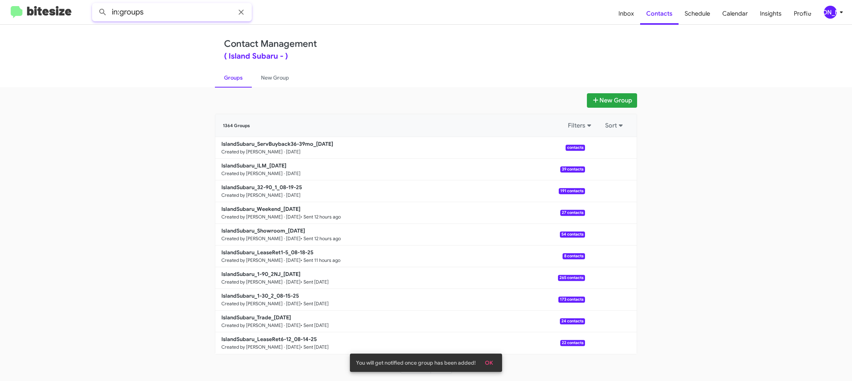
click at [178, 10] on input "in:groups" at bounding box center [172, 12] width 160 height 18
click at [95, 5] on button at bounding box center [102, 12] width 15 height 15
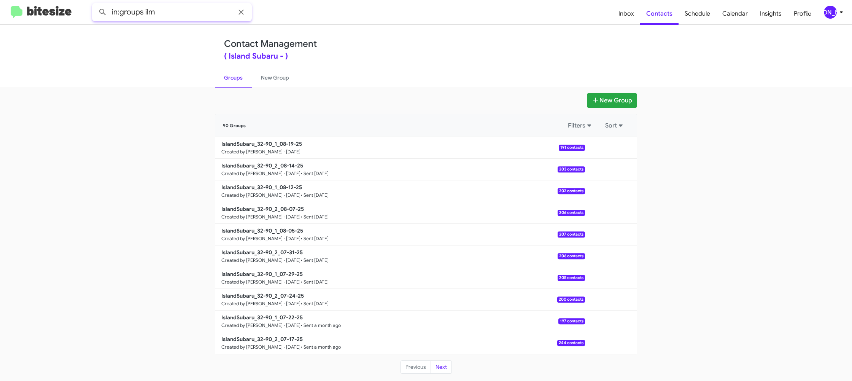
click at [95, 5] on button at bounding box center [102, 12] width 15 height 15
type input "in:groups serv"
click at [95, 5] on button at bounding box center [102, 12] width 15 height 15
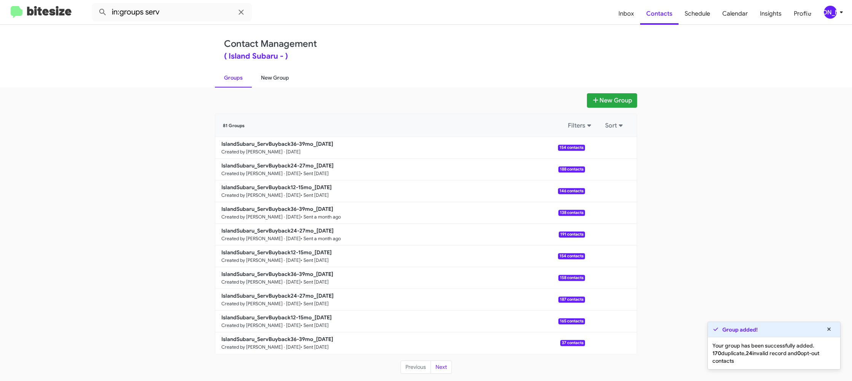
click at [270, 80] on link "New Group" at bounding box center [275, 78] width 46 height 20
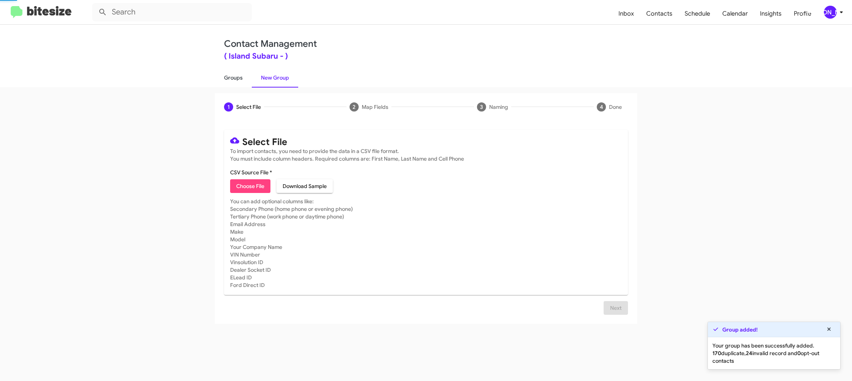
click at [242, 79] on link "Groups" at bounding box center [233, 78] width 37 height 20
type input "in:groups"
click at [242, 79] on link "Groups" at bounding box center [233, 78] width 37 height 20
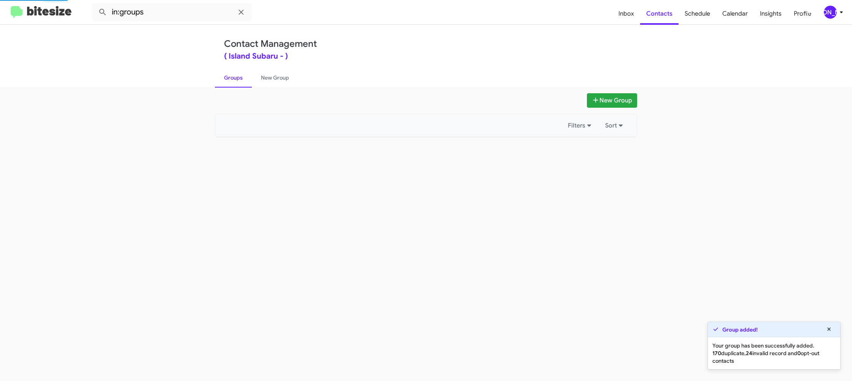
click at [242, 79] on link "Groups" at bounding box center [233, 78] width 37 height 20
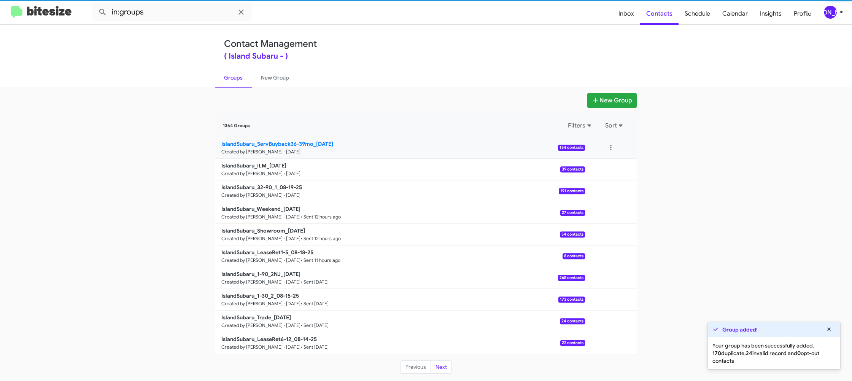
drag, startPoint x: 242, startPoint y: 79, endPoint x: 541, endPoint y: 147, distance: 306.9
click at [243, 79] on link "Groups" at bounding box center [233, 78] width 37 height 20
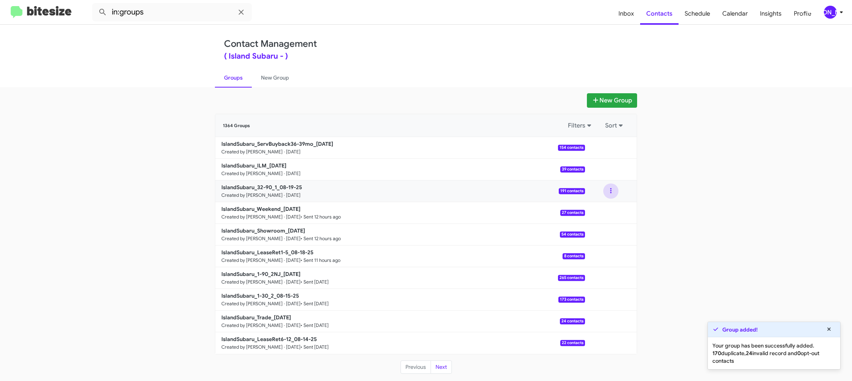
drag, startPoint x: 611, startPoint y: 193, endPoint x: 610, endPoint y: 197, distance: 4.7
click at [611, 194] on button at bounding box center [610, 190] width 15 height 15
click at [605, 206] on button "View contacts" at bounding box center [587, 211] width 61 height 18
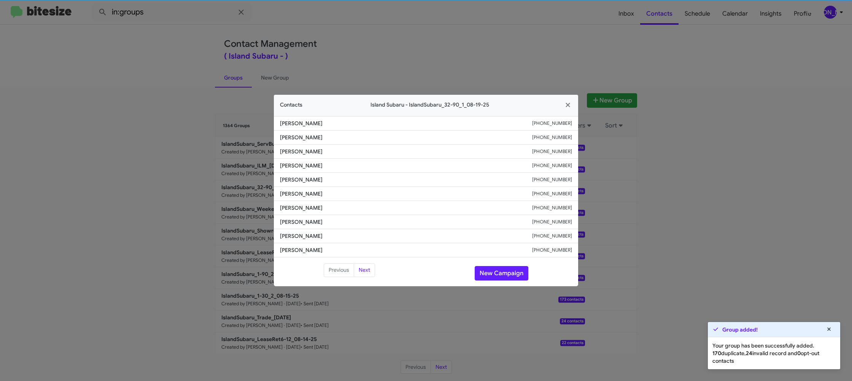
click at [313, 194] on span "[PERSON_NAME]" at bounding box center [406, 194] width 252 height 8
copy span "[PERSON_NAME]"
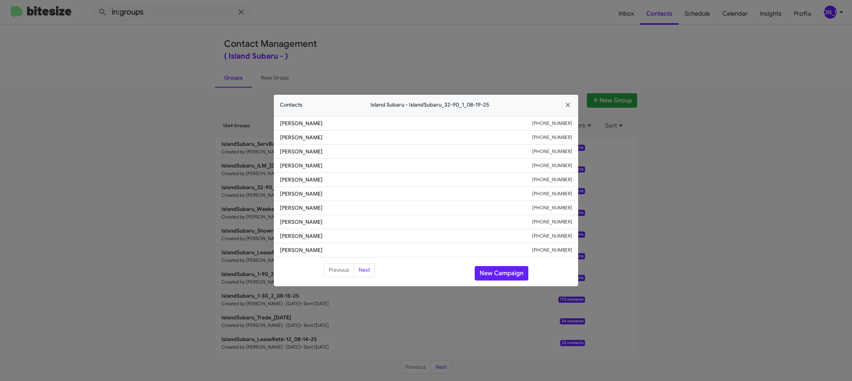
drag, startPoint x: 452, startPoint y: 35, endPoint x: 460, endPoint y: 41, distance: 9.9
click at [454, 36] on modal-container "Contacts Island Subaru - IslandSubaru_32-90_1_08-19-25 [PERSON_NAME] [PHONE_NUM…" at bounding box center [426, 190] width 852 height 381
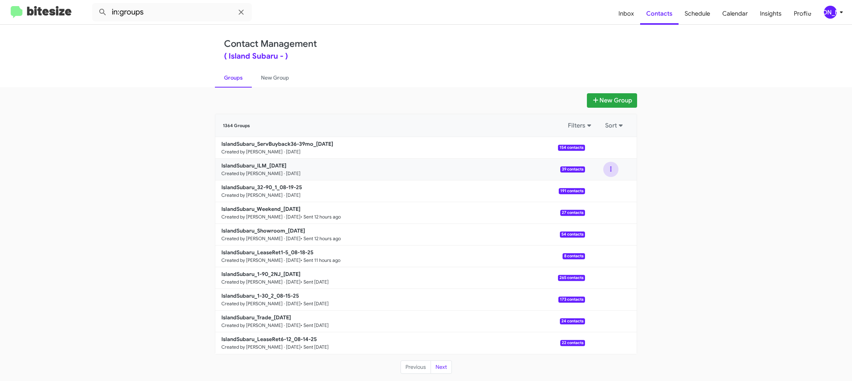
click at [614, 171] on button at bounding box center [610, 169] width 15 height 15
click at [606, 187] on button "View contacts" at bounding box center [587, 190] width 61 height 18
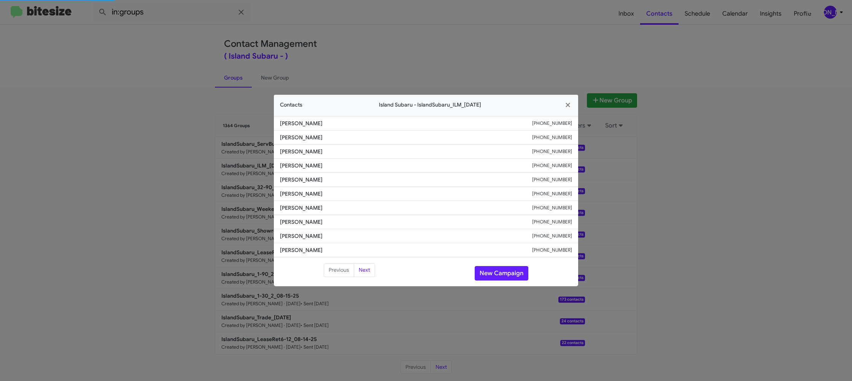
click at [305, 194] on span "[PERSON_NAME]" at bounding box center [406, 194] width 252 height 8
copy span "[PERSON_NAME]"
drag, startPoint x: 314, startPoint y: 35, endPoint x: 321, endPoint y: 38, distance: 7.5
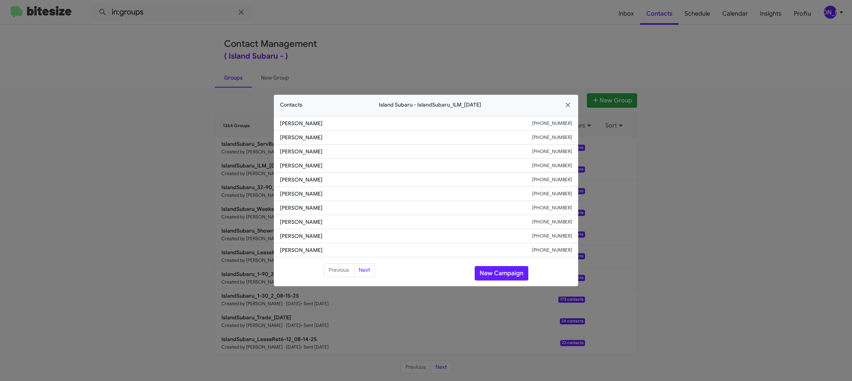
click at [315, 35] on modal-container "Contacts Island Subaru - IslandSubaru_ILM_[DATE] [PERSON_NAME] [PHONE_NUMBER] […" at bounding box center [426, 190] width 852 height 381
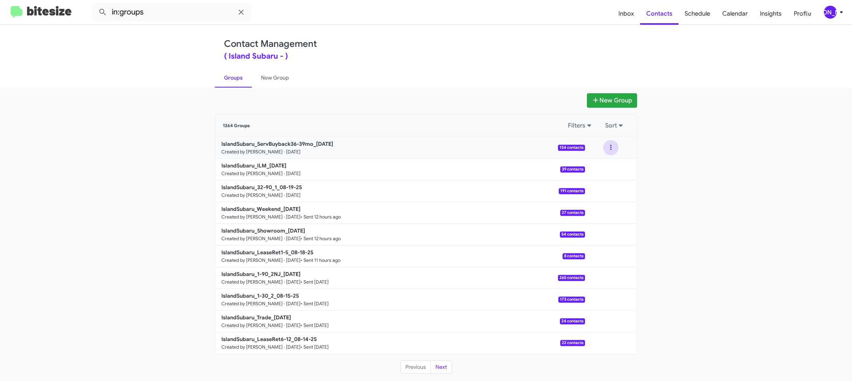
click at [616, 151] on button at bounding box center [610, 147] width 15 height 15
click at [614, 165] on button "View contacts" at bounding box center [587, 168] width 61 height 18
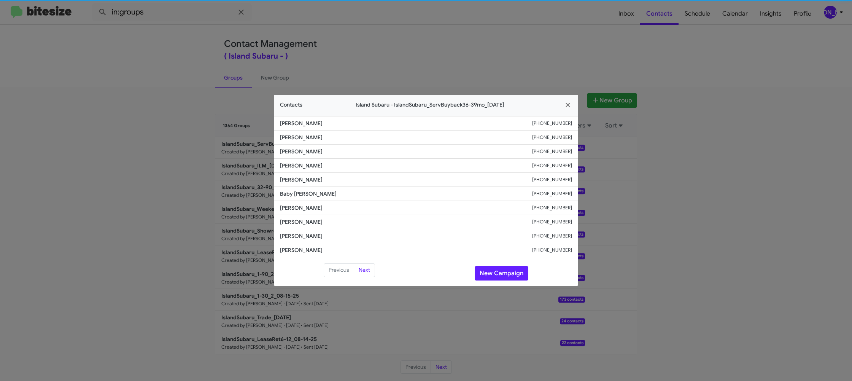
click at [297, 195] on span "Baby [PERSON_NAME]" at bounding box center [406, 194] width 252 height 8
copy span "Baby [PERSON_NAME]"
drag, startPoint x: 209, startPoint y: 112, endPoint x: 237, endPoint y: 147, distance: 44.7
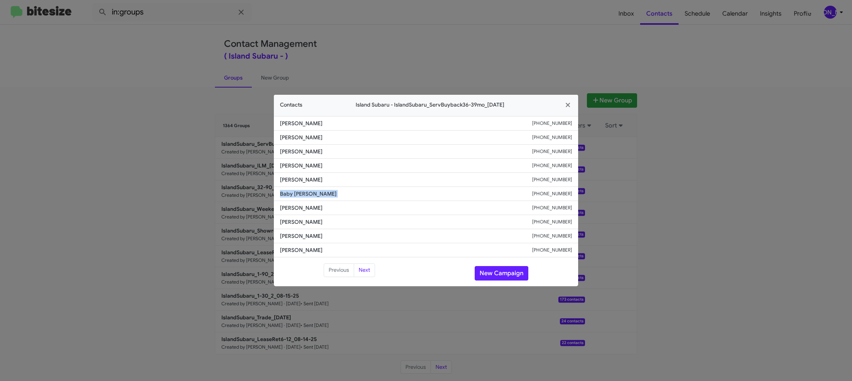
click at [214, 117] on modal-container "Contacts Island Subaru - IslandSubaru_ServBuyback36-39mo_[DATE] [PERSON_NAME] […" at bounding box center [426, 190] width 852 height 381
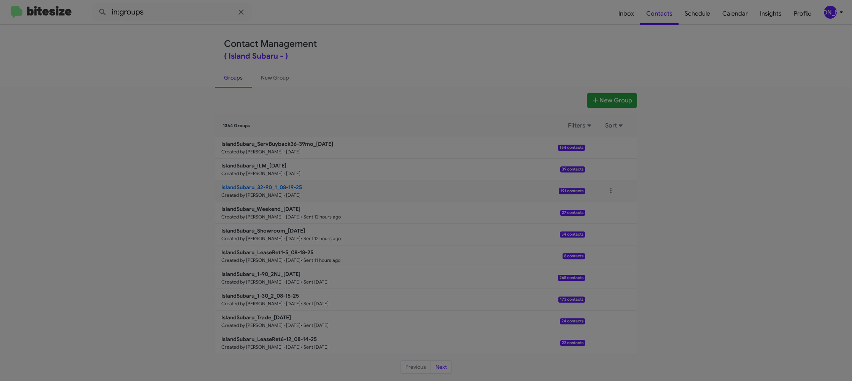
click at [270, 185] on b "IslandSubaru_32-90_1_08-19-25" at bounding box center [261, 187] width 81 height 7
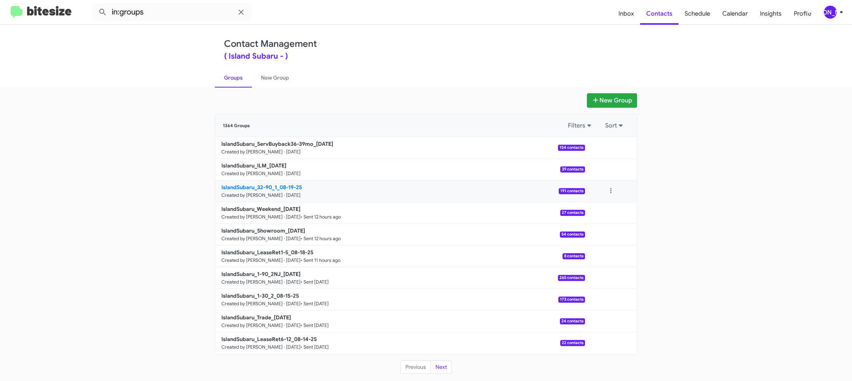
click at [270, 185] on b "IslandSubaru_32-90_1_08-19-25" at bounding box center [261, 187] width 81 height 7
drag, startPoint x: 270, startPoint y: 185, endPoint x: 270, endPoint y: 178, distance: 7.2
click at [270, 185] on b "IslandSubaru_32-90_1_08-19-25" at bounding box center [261, 187] width 81 height 7
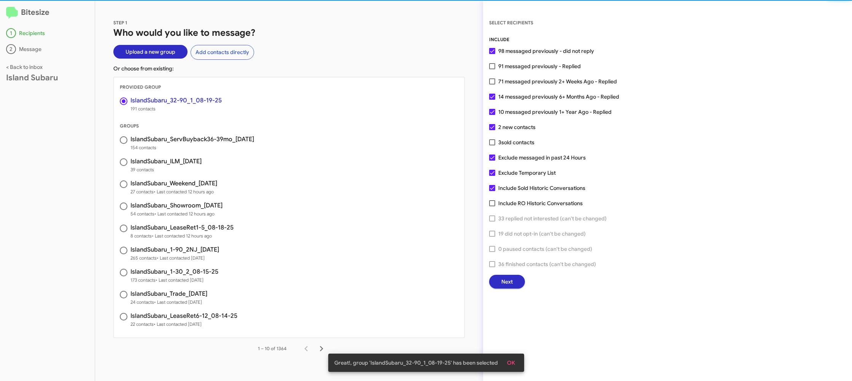
click at [503, 80] on span "71 messaged previously 2+ Weeks Ago - Replied" at bounding box center [557, 81] width 119 height 9
click at [492, 84] on input "71 messaged previously 2+ Weeks Ago - Replied" at bounding box center [492, 84] width 0 height 0
checkbox input "true"
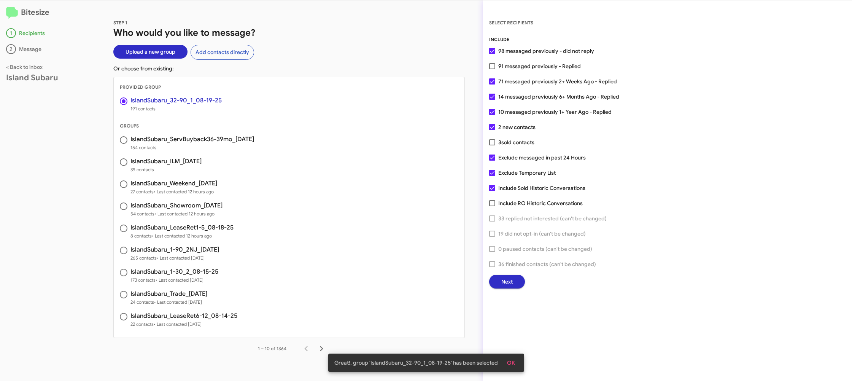
click at [514, 281] on button "Next" at bounding box center [507, 282] width 36 height 14
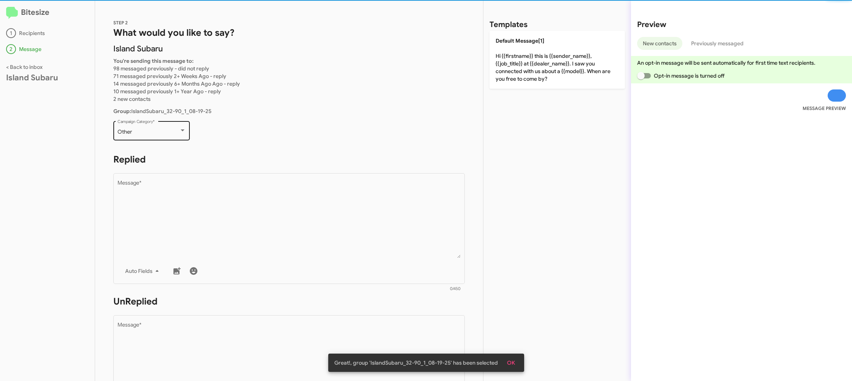
click at [155, 136] on div "Other Campaign Category *" at bounding box center [151, 129] width 68 height 21
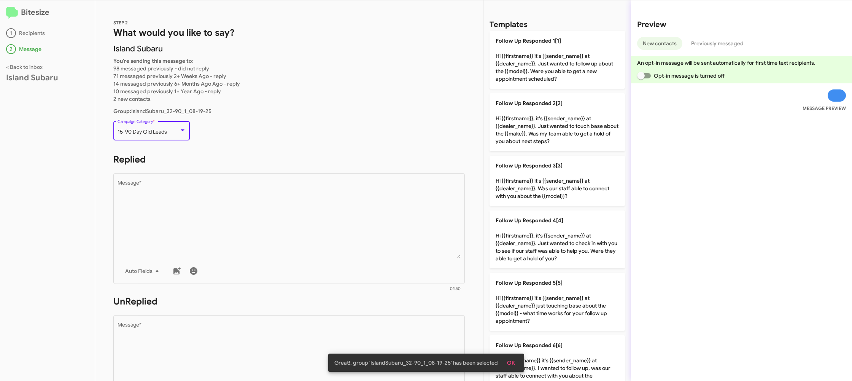
scroll to position [16, 0]
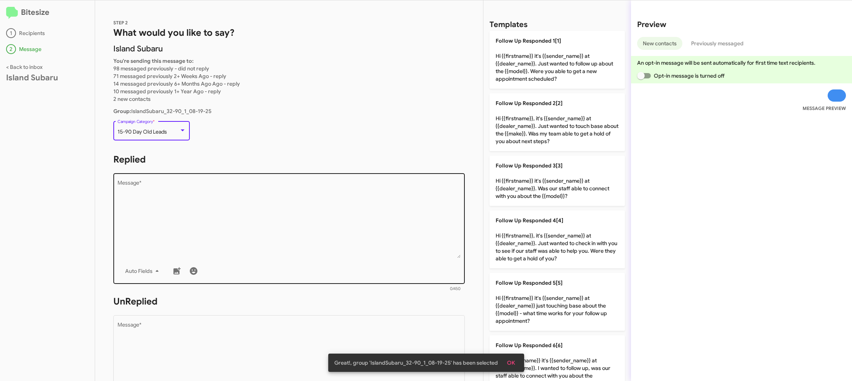
click at [263, 209] on textarea "Message *" at bounding box center [288, 219] width 343 height 78
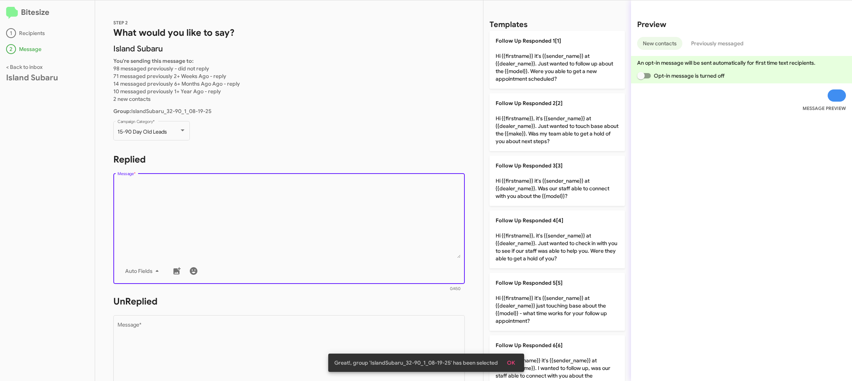
click at [271, 210] on textarea "Message *" at bounding box center [288, 219] width 343 height 78
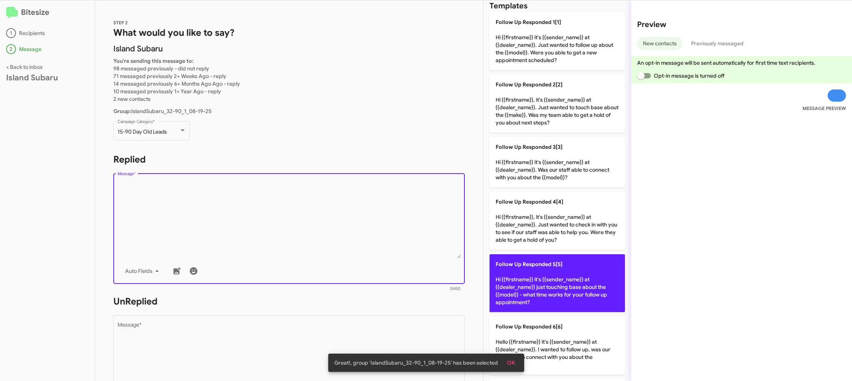
scroll to position [21, 0]
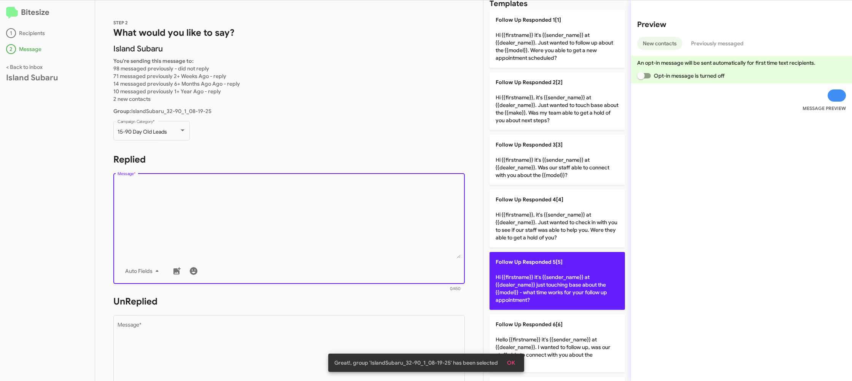
drag, startPoint x: 550, startPoint y: 263, endPoint x: 494, endPoint y: 292, distance: 63.6
click at [546, 264] on span "Follow Up Responded 5[5]" at bounding box center [528, 261] width 67 height 7
type textarea "Hi {{firstname}} it's {{sender_name}} at {{dealer_name}} just touching base abo…"
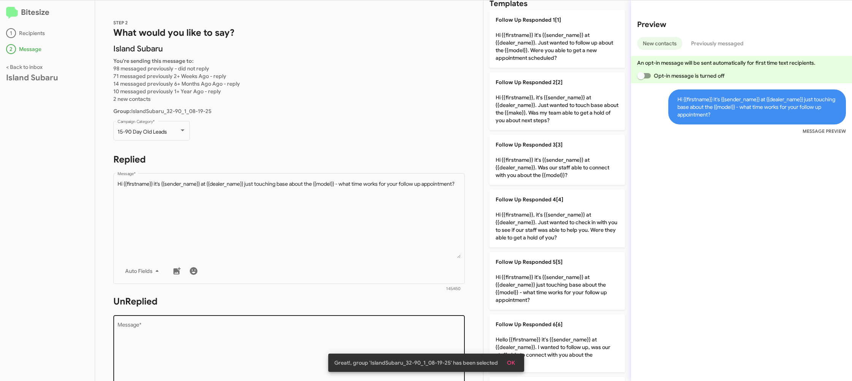
click at [412, 333] on textarea "Message *" at bounding box center [288, 361] width 343 height 78
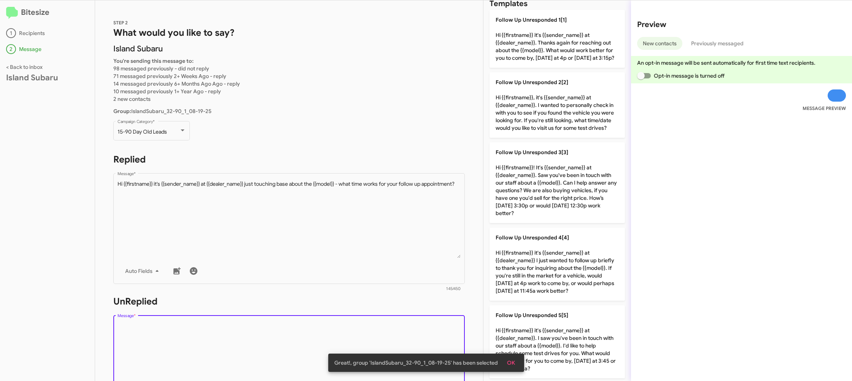
click at [412, 333] on textarea "Message *" at bounding box center [288, 361] width 343 height 78
drag, startPoint x: 412, startPoint y: 333, endPoint x: 521, endPoint y: 311, distance: 111.3
click at [414, 332] on textarea "Message *" at bounding box center [288, 361] width 343 height 78
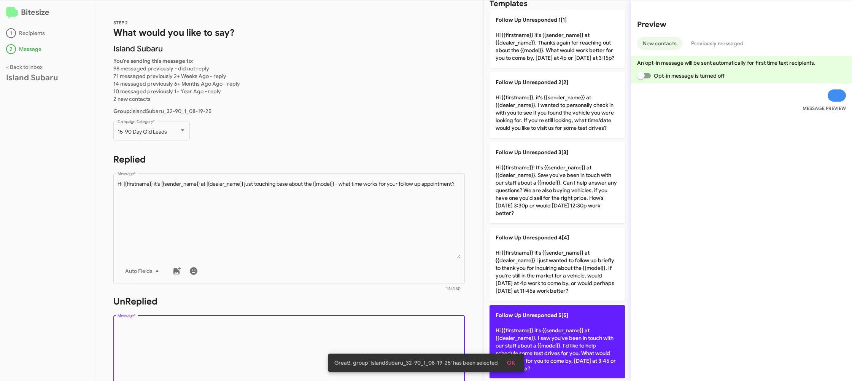
drag, startPoint x: 538, startPoint y: 329, endPoint x: 527, endPoint y: 325, distance: 11.9
click at [538, 329] on p "Follow Up Unresponded 5[5] Hi {{firstname}} it's {{sender_name}} at {{dealer_na…" at bounding box center [556, 341] width 135 height 73
type textarea "Hi {{firstname}} it's {{sender_name}} at {{dealer_name}}. I saw you've been in …"
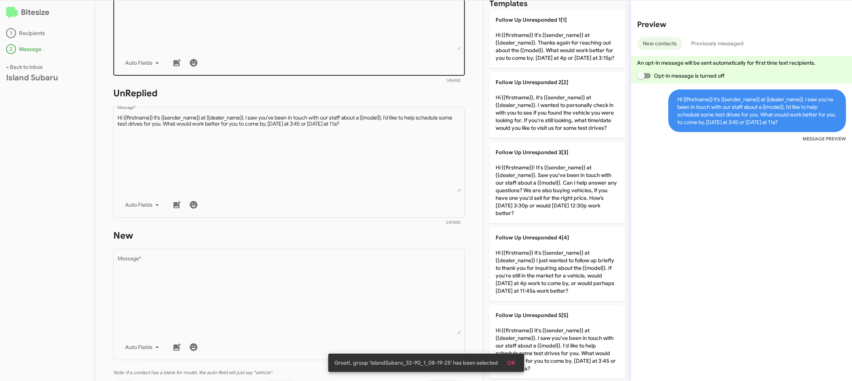
scroll to position [276, 0]
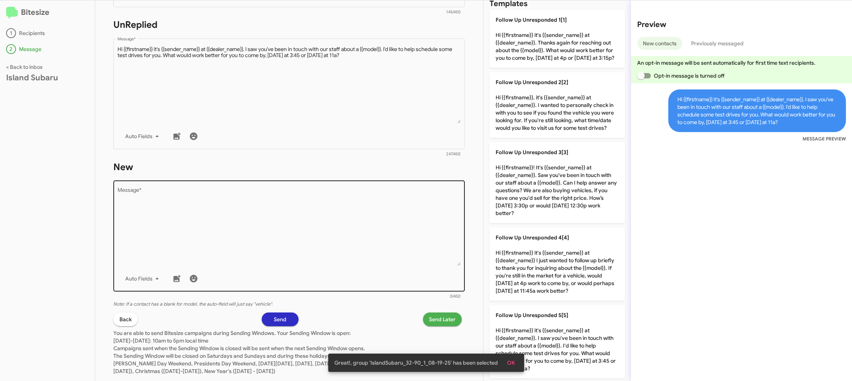
click at [356, 225] on textarea "Message *" at bounding box center [288, 227] width 343 height 78
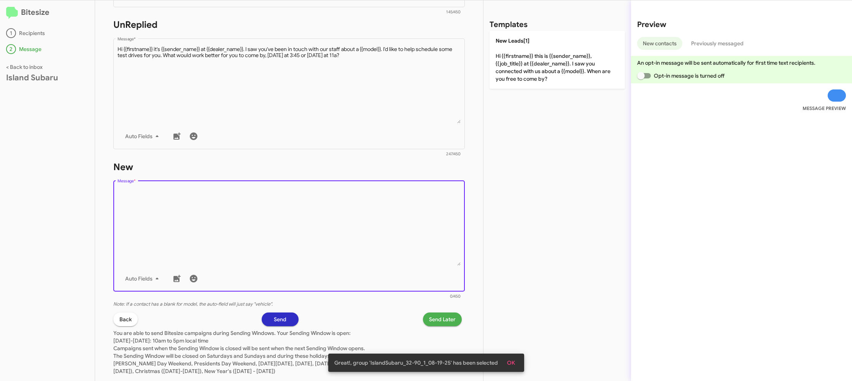
scroll to position [0, 0]
click at [381, 207] on textarea "Message *" at bounding box center [288, 227] width 343 height 78
drag, startPoint x: 534, startPoint y: 72, endPoint x: 479, endPoint y: 258, distance: 193.8
click at [532, 75] on p "New Leads[1] Hi {{firstname}} this is {{sender_name}}, {{job_title}} at {{deale…" at bounding box center [556, 60] width 135 height 58
type textarea "Hi {{firstname}} this is {{sender_name}}, {{job_title}} at {{dealer_name}}. I s…"
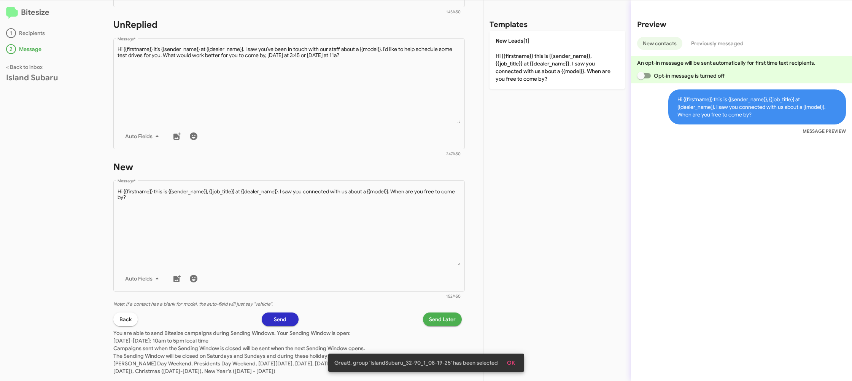
click at [450, 319] on span "Send Later" at bounding box center [442, 319] width 27 height 14
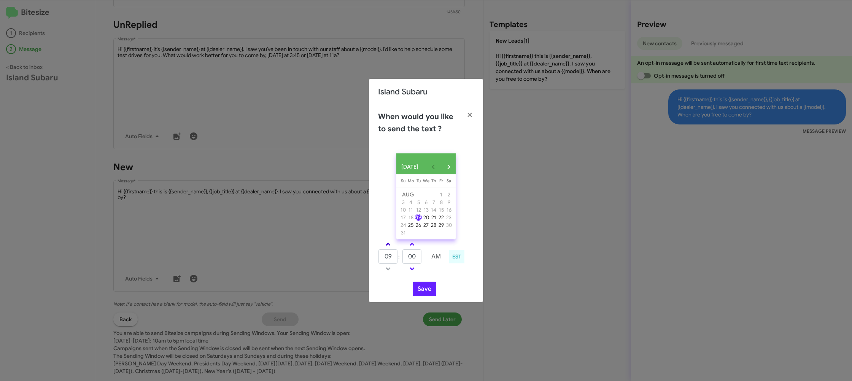
click at [387, 246] on span at bounding box center [388, 244] width 5 height 5
drag, startPoint x: 387, startPoint y: 246, endPoint x: 408, endPoint y: 246, distance: 20.9
click at [394, 246] on link at bounding box center [387, 244] width 13 height 9
type input "11"
click at [408, 246] on link at bounding box center [411, 244] width 13 height 9
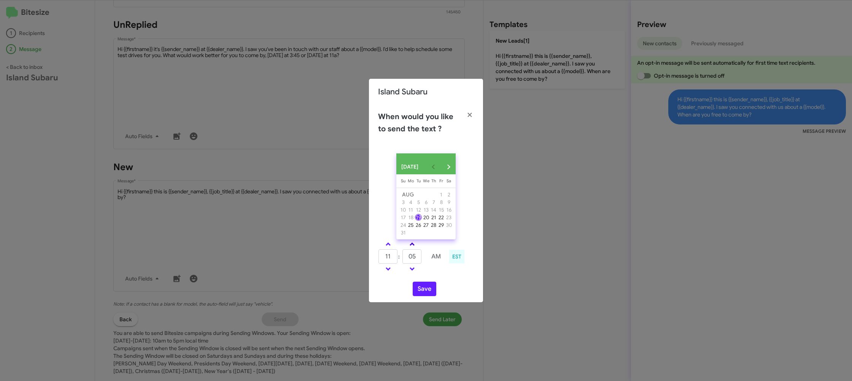
click at [409, 246] on link at bounding box center [411, 244] width 13 height 9
click at [410, 245] on link at bounding box center [411, 244] width 13 height 9
type input "15"
drag, startPoint x: 423, startPoint y: 295, endPoint x: 360, endPoint y: 159, distance: 150.0
click at [422, 295] on button "Save" at bounding box center [425, 288] width 24 height 14
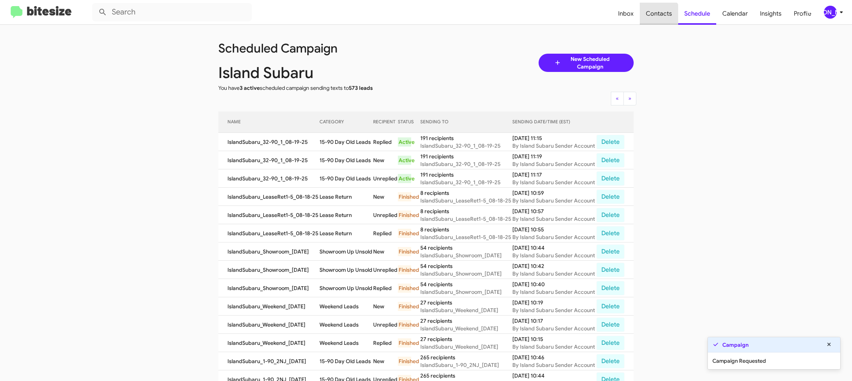
click at [653, 22] on span "Contacts" at bounding box center [659, 14] width 38 height 22
type input "in:groups"
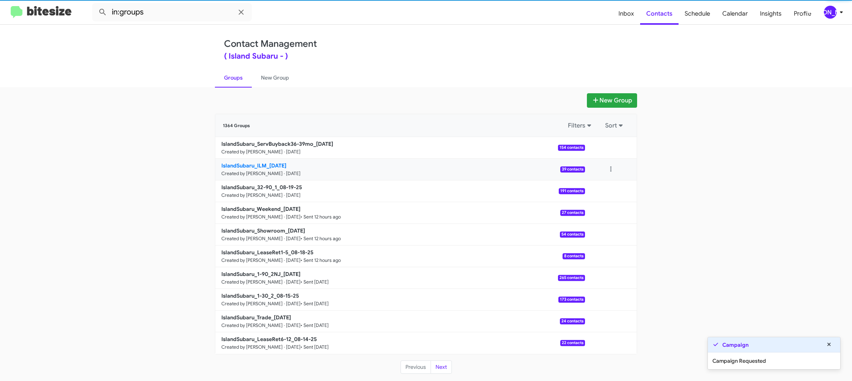
click at [275, 166] on b "IslandSubaru_ILM_[DATE]" at bounding box center [253, 165] width 65 height 7
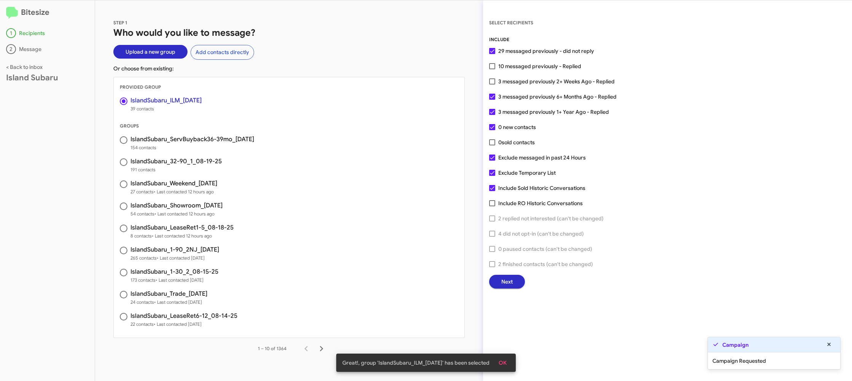
click at [503, 286] on span "Next" at bounding box center [506, 282] width 11 height 14
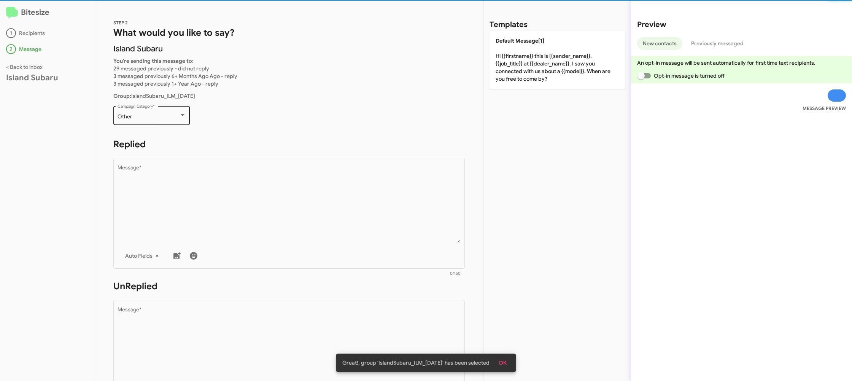
click at [166, 123] on div "Other Campaign Category *" at bounding box center [151, 114] width 68 height 21
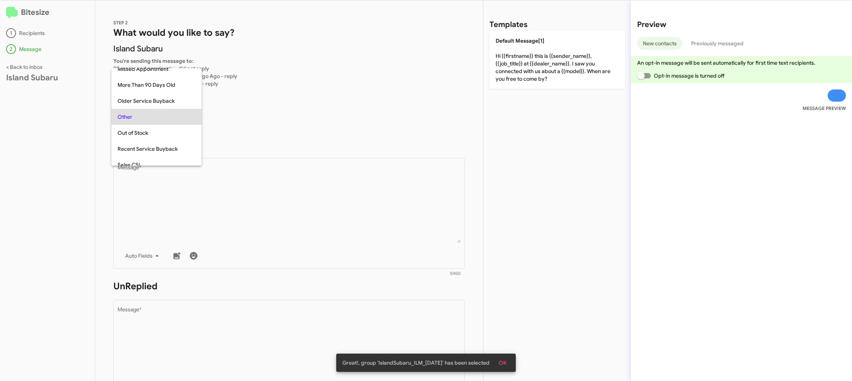
scroll to position [286, 0]
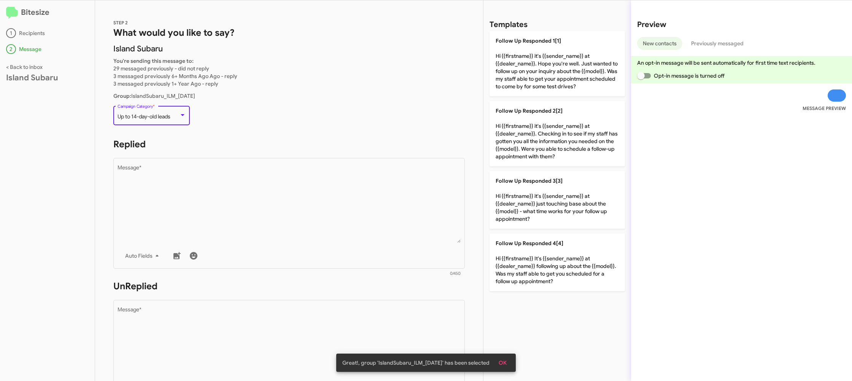
drag, startPoint x: 325, startPoint y: 236, endPoint x: 474, endPoint y: 241, distance: 148.8
click at [326, 235] on textarea "Message *" at bounding box center [288, 204] width 343 height 78
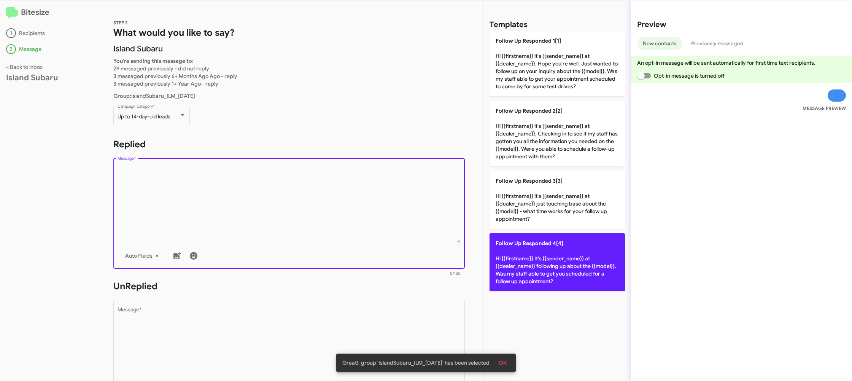
click at [587, 252] on p "Follow Up Responded 4[4] Hi {{firstname}} It's {{sender_name}} at {{dealer_name…" at bounding box center [556, 262] width 135 height 58
type textarea "Hi {{firstname}} It's {{sender_name}} at {{dealer_name}} following up about the…"
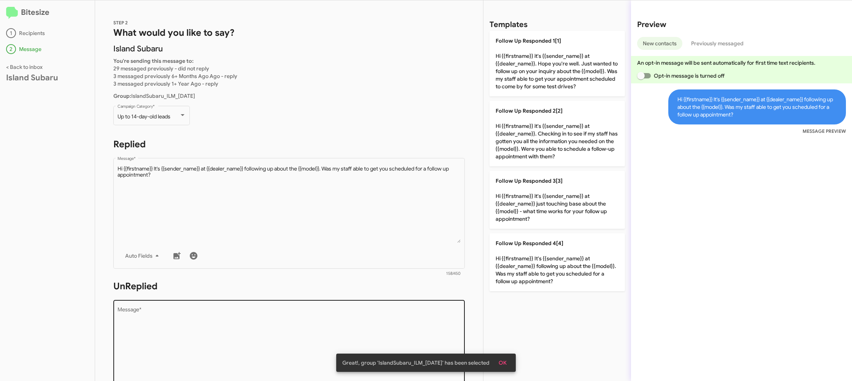
click at [409, 334] on textarea "Message *" at bounding box center [288, 346] width 343 height 78
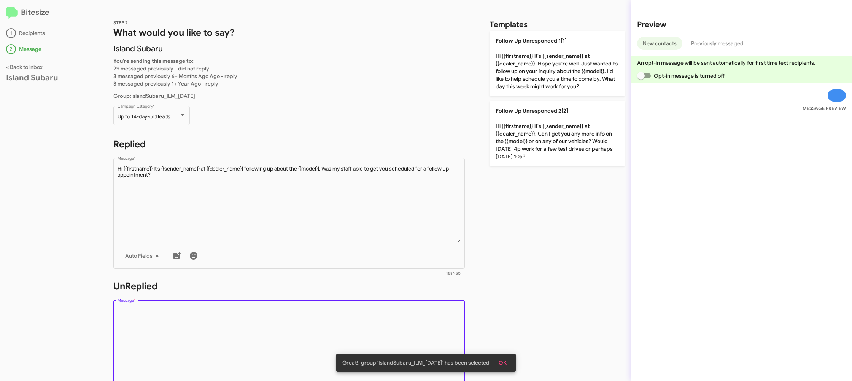
click at [409, 333] on textarea "Message *" at bounding box center [288, 346] width 343 height 78
drag, startPoint x: 410, startPoint y: 333, endPoint x: 556, endPoint y: 124, distance: 255.5
click at [416, 321] on textarea "Message *" at bounding box center [288, 346] width 343 height 78
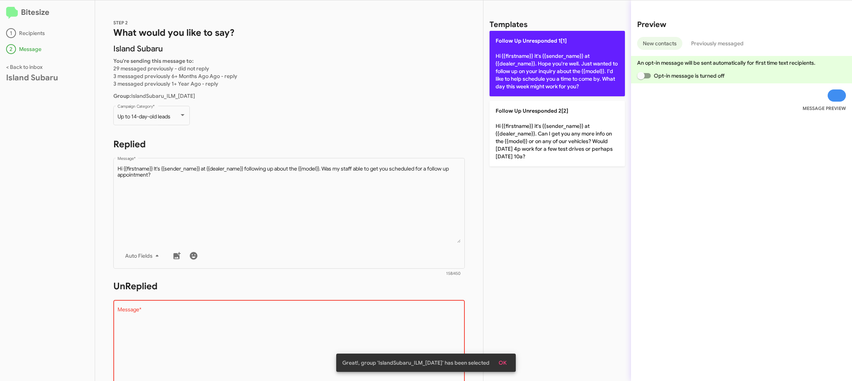
drag, startPoint x: 563, startPoint y: 79, endPoint x: 550, endPoint y: 83, distance: 13.6
click at [558, 81] on p "Follow Up Unresponded 1[1] Hi {{firstname}} it's {{sender_name}} at {{dealer_na…" at bounding box center [556, 63] width 135 height 65
type textarea "Hi {{firstname}} it's {{sender_name}} at {{dealer_name}}. Hope you're well. Jus…"
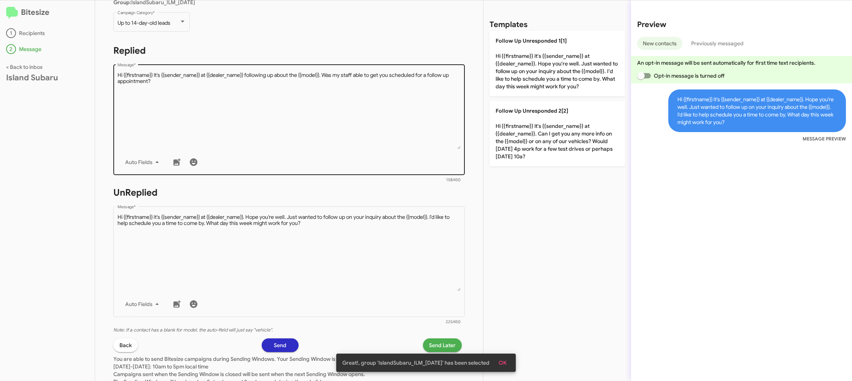
scroll to position [136, 0]
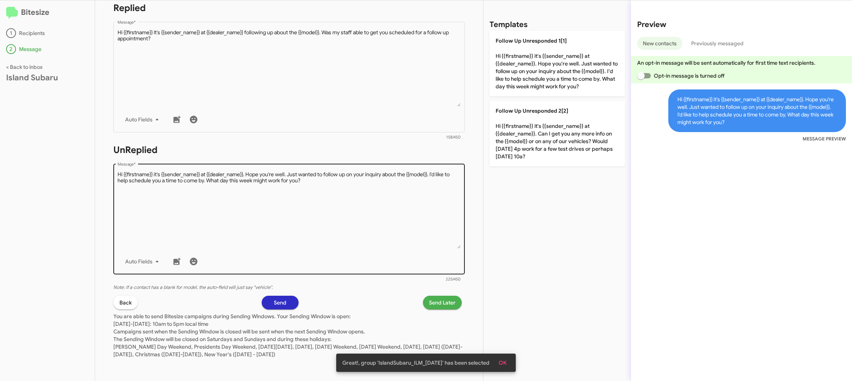
click at [375, 234] on textarea "Message *" at bounding box center [288, 210] width 343 height 78
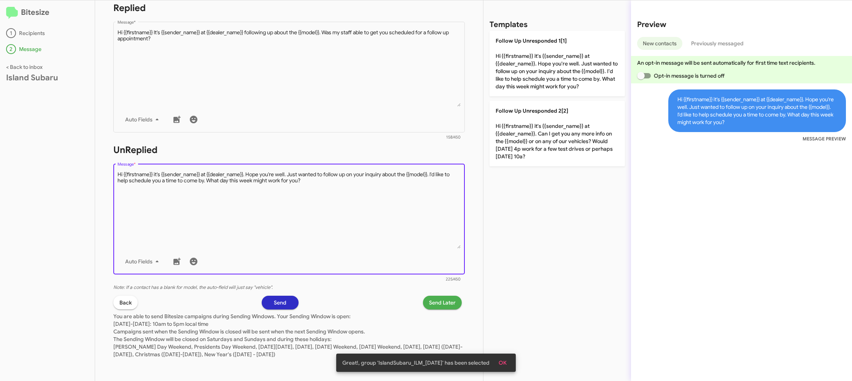
drag, startPoint x: 375, startPoint y: 234, endPoint x: 470, endPoint y: 334, distance: 137.4
click at [375, 235] on textarea "Message *" at bounding box center [288, 210] width 343 height 78
click at [439, 295] on div "STEP 2 What would you like to say? Island Subaru You're sending this message to…" at bounding box center [289, 190] width 388 height 380
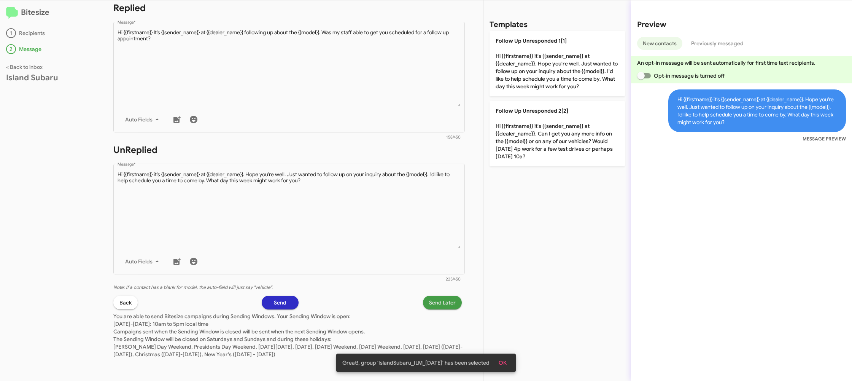
click at [440, 298] on span "Send Later" at bounding box center [442, 302] width 27 height 14
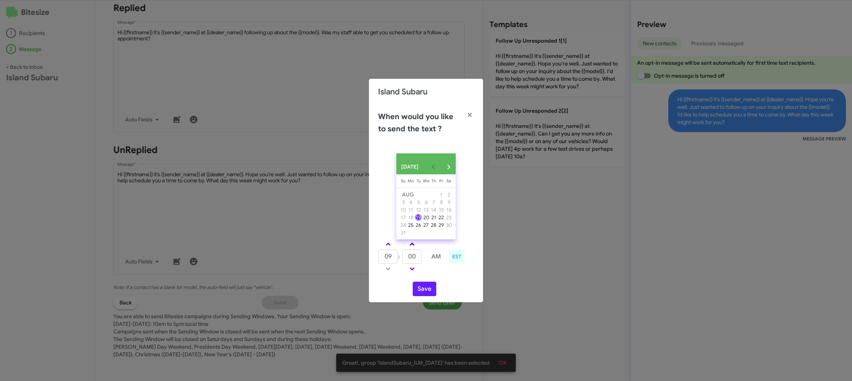
drag, startPoint x: 385, startPoint y: 248, endPoint x: 409, endPoint y: 246, distance: 24.0
click at [386, 247] on link at bounding box center [387, 244] width 13 height 9
type input "10"
click at [409, 246] on link at bounding box center [411, 244] width 13 height 9
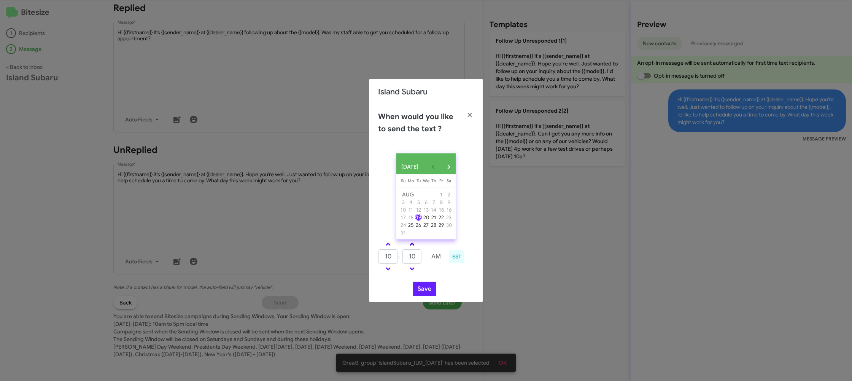
click at [409, 246] on link at bounding box center [411, 244] width 13 height 9
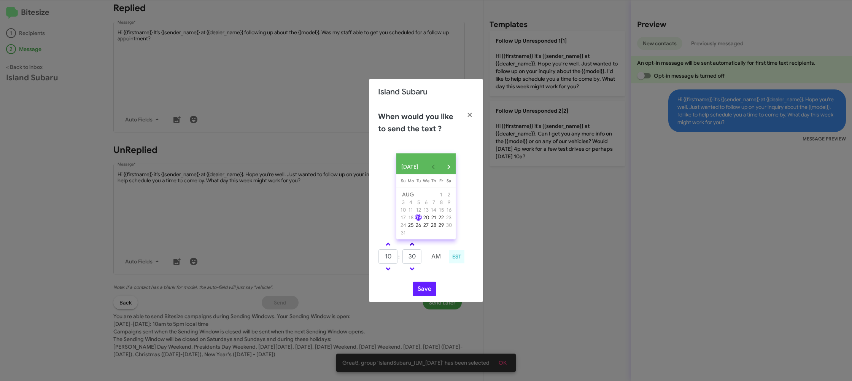
type input "35"
drag, startPoint x: 422, startPoint y: 293, endPoint x: 424, endPoint y: 286, distance: 7.4
click at [422, 292] on button "Save" at bounding box center [425, 288] width 24 height 14
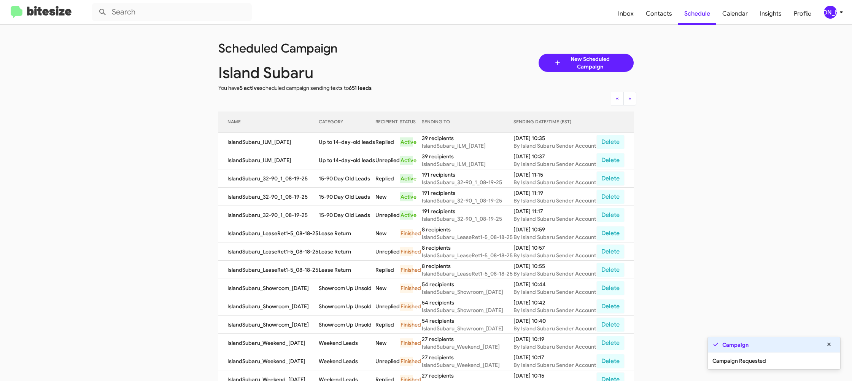
scroll to position [1, 0]
click at [658, 17] on span "Contacts" at bounding box center [659, 14] width 38 height 22
type input "in:groups"
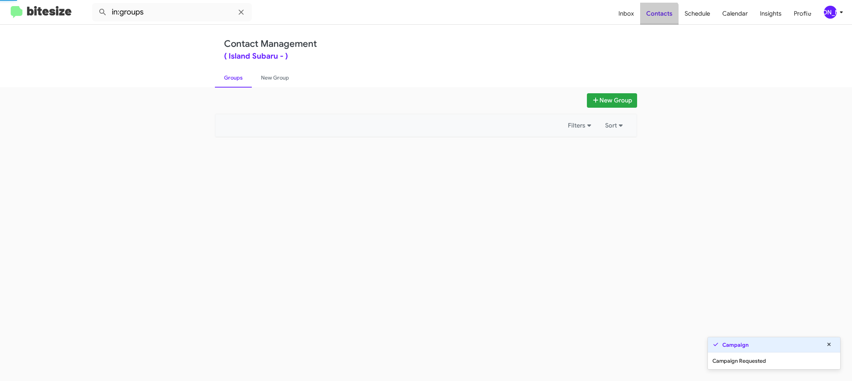
click at [658, 17] on span "Contacts" at bounding box center [659, 14] width 38 height 22
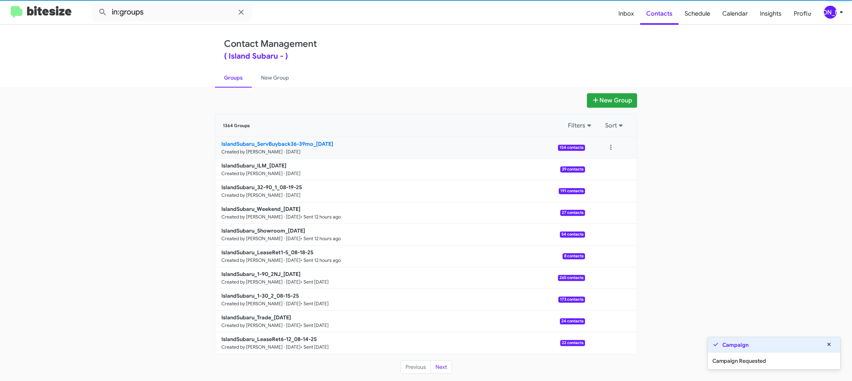
click at [257, 137] on div "1364 Groups Filters Sort IslandSubaru_ServBuyback36-39mo_[DATE] Created by [PER…" at bounding box center [426, 234] width 422 height 240
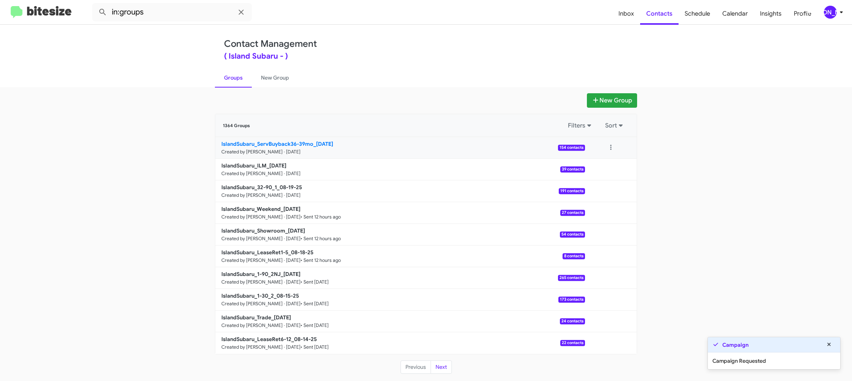
click at [261, 146] on b "IslandSubaru_ServBuyback36-39mo_[DATE]" at bounding box center [277, 143] width 112 height 7
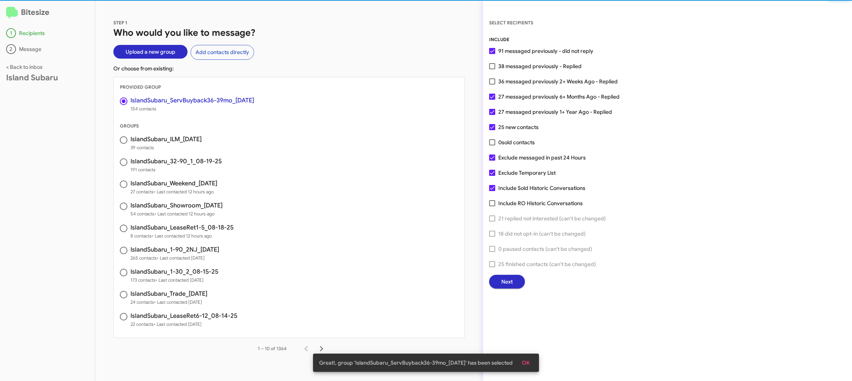
click at [497, 280] on button "Next" at bounding box center [507, 282] width 36 height 14
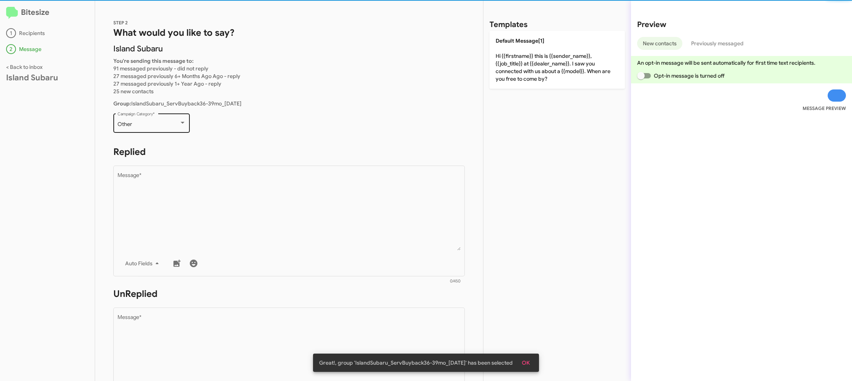
click at [184, 120] on div "Other Campaign Category *" at bounding box center [151, 122] width 68 height 21
click at [168, 283] on span "Other" at bounding box center [156, 291] width 78 height 16
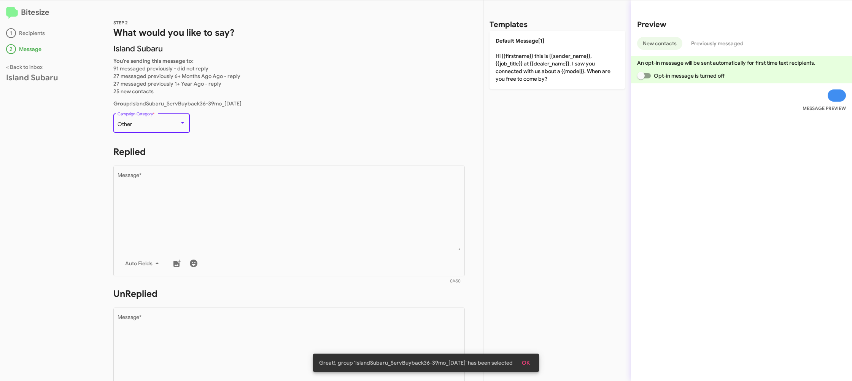
click at [169, 120] on div "Other Campaign Category *" at bounding box center [151, 122] width 68 height 21
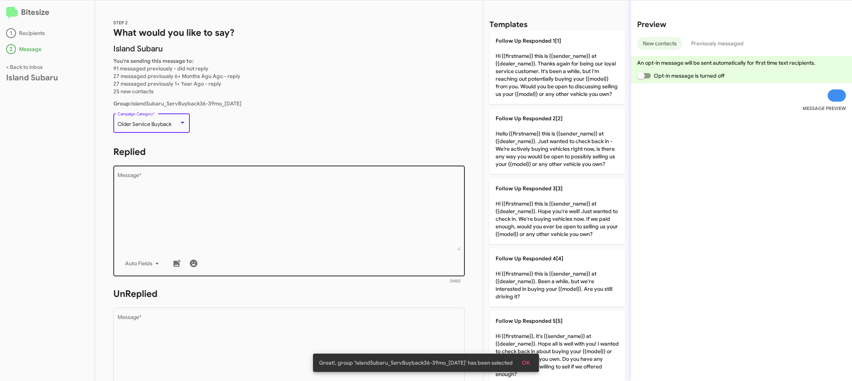
click at [252, 203] on textarea "Message *" at bounding box center [288, 212] width 343 height 78
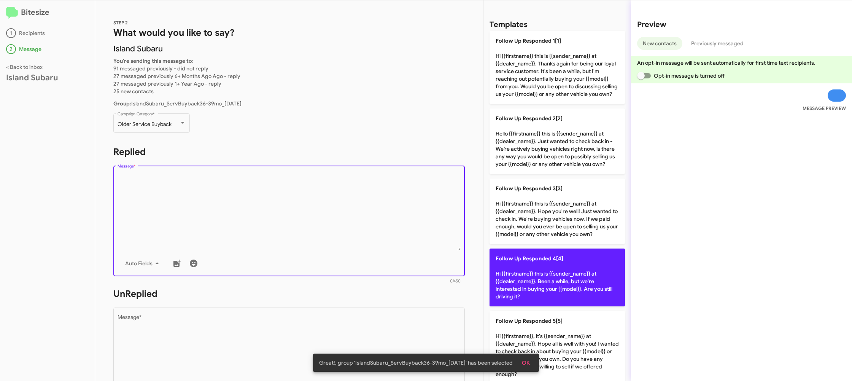
drag, startPoint x: 254, startPoint y: 204, endPoint x: 510, endPoint y: 281, distance: 267.4
click at [292, 206] on textarea "Message *" at bounding box center [288, 212] width 343 height 78
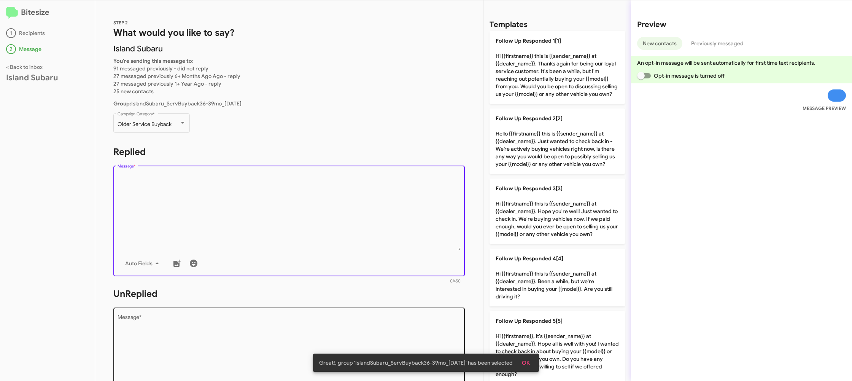
drag, startPoint x: 549, startPoint y: 289, endPoint x: 463, endPoint y: 327, distance: 94.4
click at [546, 289] on p "Follow Up Responded 4[4] Hi {{firstname}} this is {{sender_name}} at {{dealer_n…" at bounding box center [556, 277] width 135 height 58
type textarea "Hi {{firstname}} this is {{sender_name}} at {{dealer_name}}. Been a while, but …"
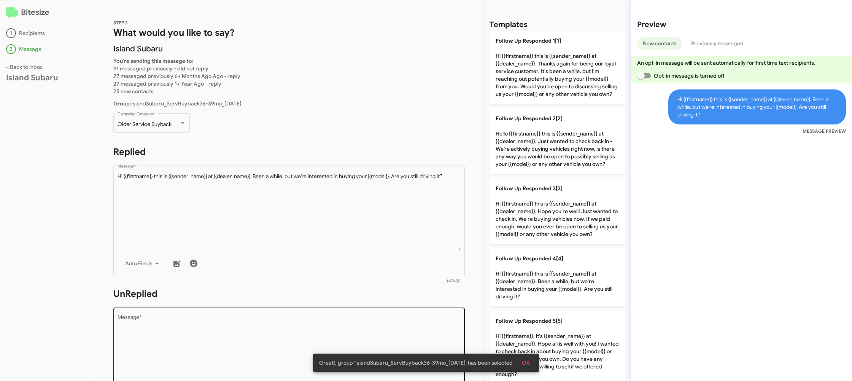
click at [414, 343] on textarea "Message *" at bounding box center [288, 353] width 343 height 78
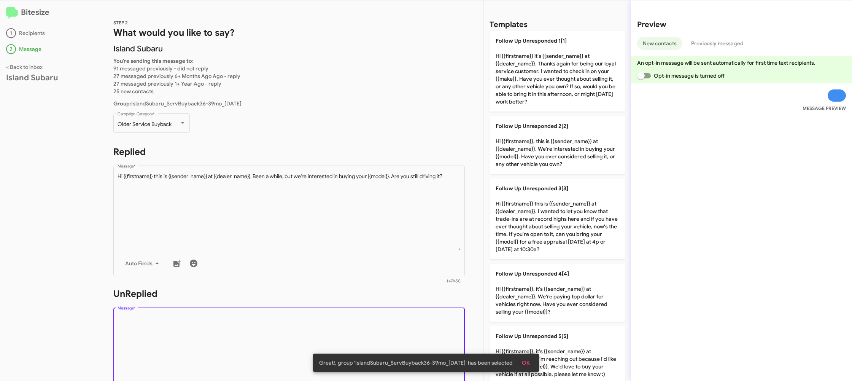
click at [414, 342] on textarea "Message *" at bounding box center [288, 353] width 343 height 78
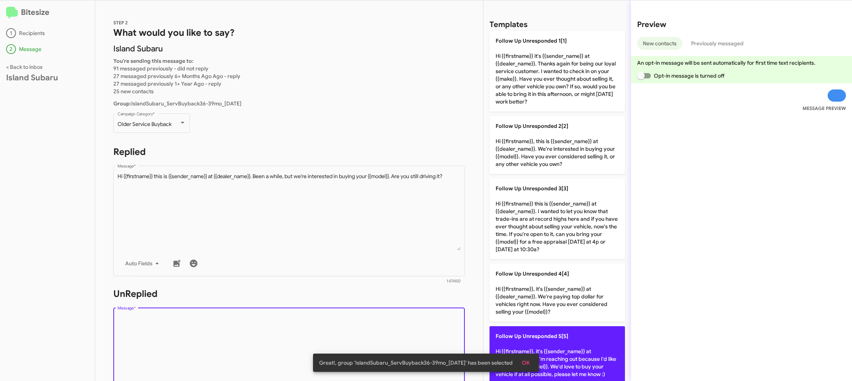
drag, startPoint x: 414, startPoint y: 342, endPoint x: 507, endPoint y: 328, distance: 93.8
click at [422, 338] on textarea "Message *" at bounding box center [288, 353] width 343 height 78
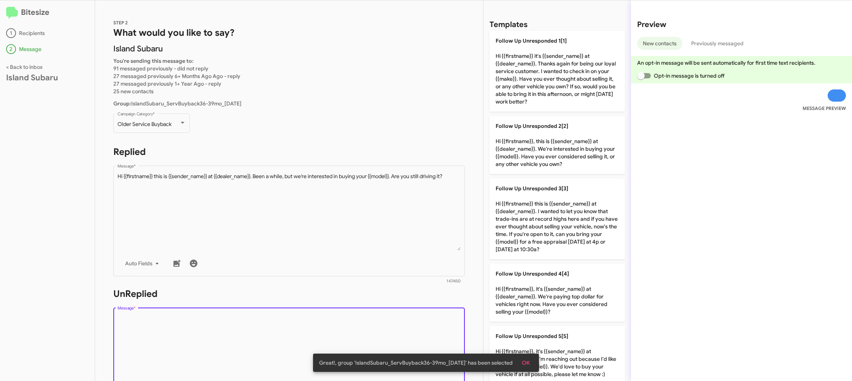
click at [524, 348] on div "Great!, group 'IslandSubaru_ServBuyback36-39mo_08-19-25' has been selected OK" at bounding box center [426, 362] width 244 height 37
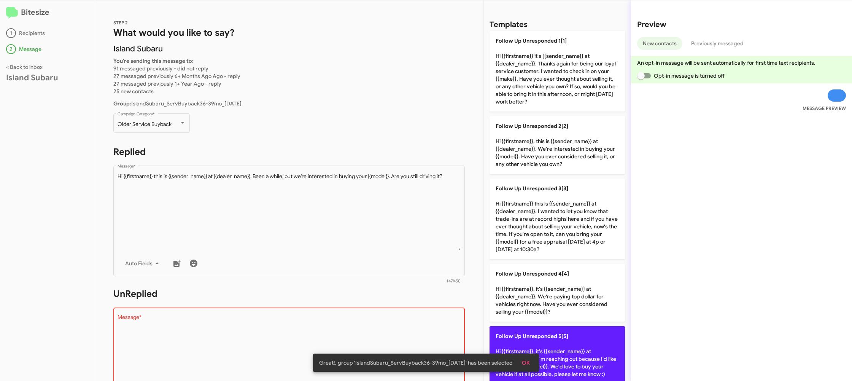
click at [557, 344] on p "Follow Up Unresponded 5[5] Hi {{firstname}}, it's {{sender_name}} at {{dealer_n…" at bounding box center [556, 355] width 135 height 58
type textarea "Hi {{firstname}}, it's {{sender_name}} at {{dealer_name}}. I'm reaching out bec…"
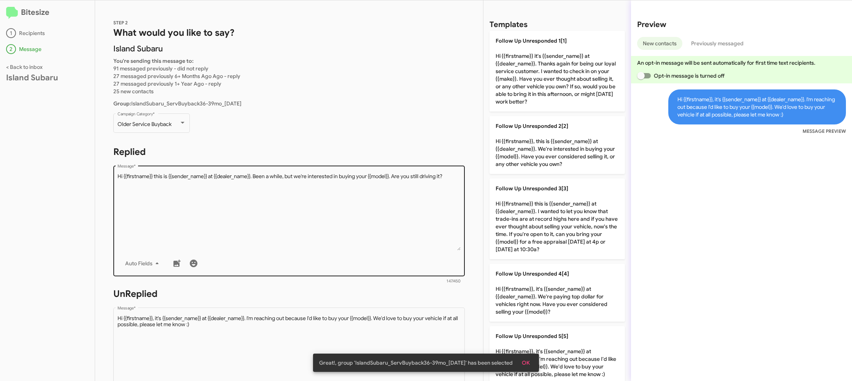
drag, startPoint x: 356, startPoint y: 249, endPoint x: 365, endPoint y: 243, distance: 11.0
click at [356, 249] on textarea "Message *" at bounding box center [288, 212] width 343 height 78
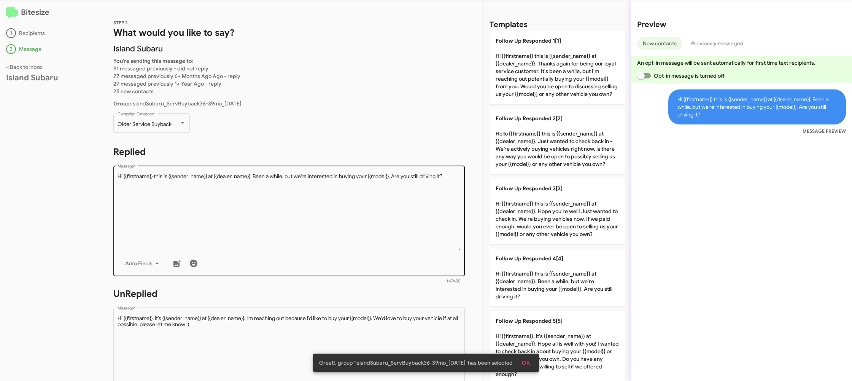
drag, startPoint x: 545, startPoint y: 259, endPoint x: 381, endPoint y: 213, distance: 169.8
click at [545, 259] on span "Follow Up Responded 4[4]" at bounding box center [529, 258] width 68 height 7
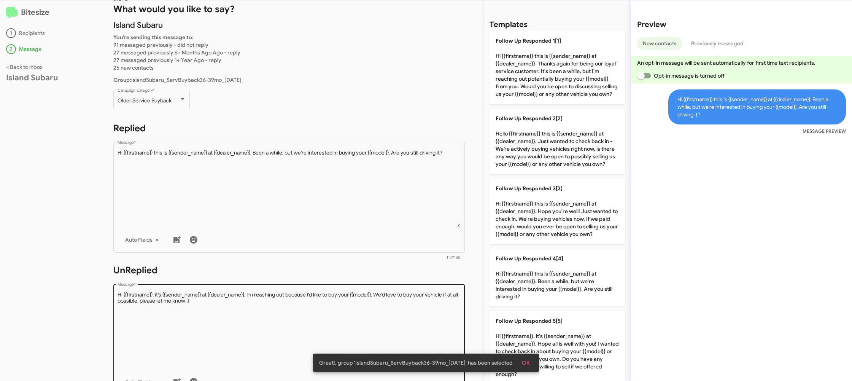
scroll to position [73, 0]
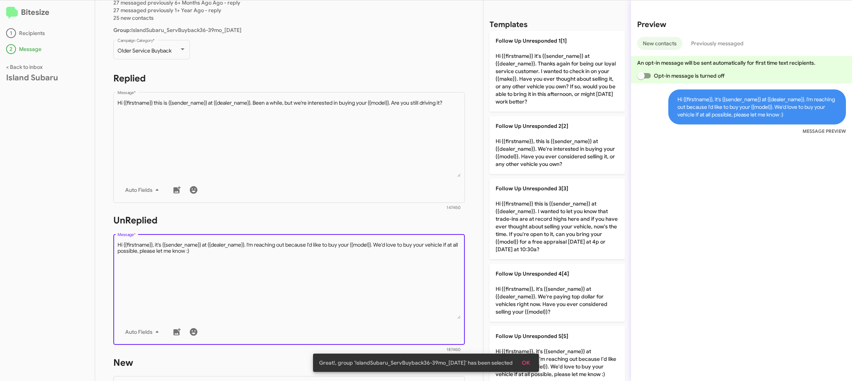
click at [405, 260] on textarea "Message *" at bounding box center [288, 280] width 343 height 78
drag, startPoint x: 405, startPoint y: 260, endPoint x: 473, endPoint y: 286, distance: 72.7
click at [413, 263] on textarea "Message *" at bounding box center [288, 280] width 343 height 78
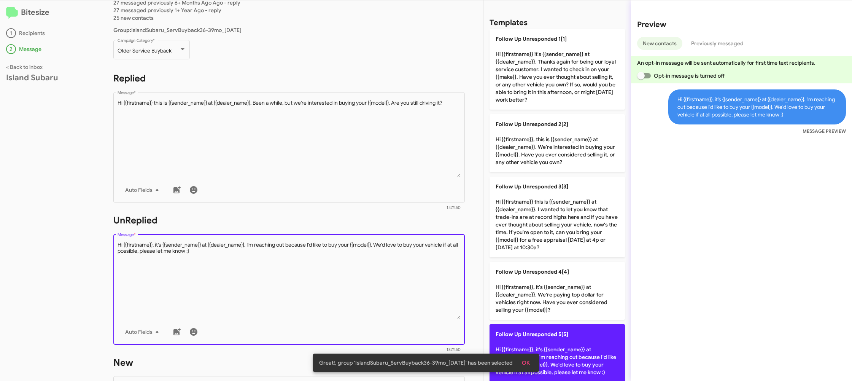
scroll to position [2, 0]
drag, startPoint x: 567, startPoint y: 333, endPoint x: 418, endPoint y: 248, distance: 171.3
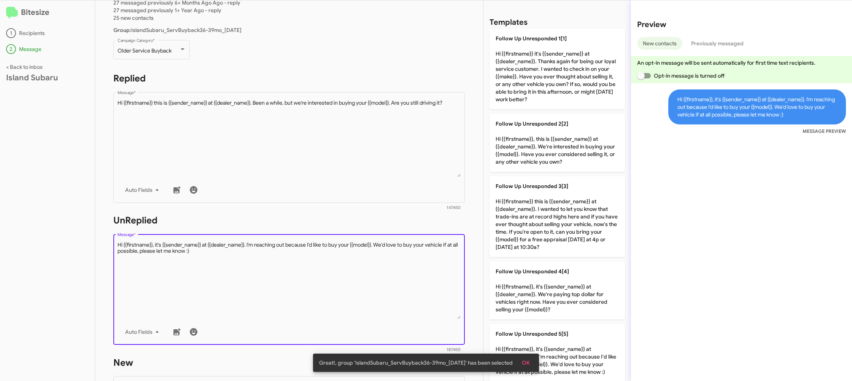
click at [567, 333] on span "Follow Up Unresponded 5[5]" at bounding box center [531, 333] width 73 height 7
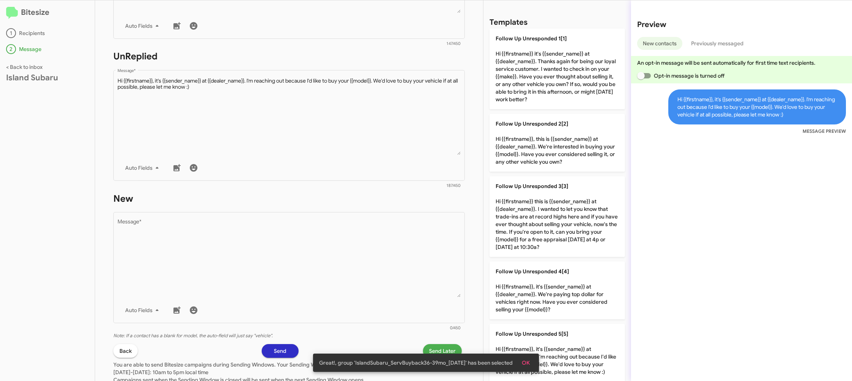
scroll to position [286, 0]
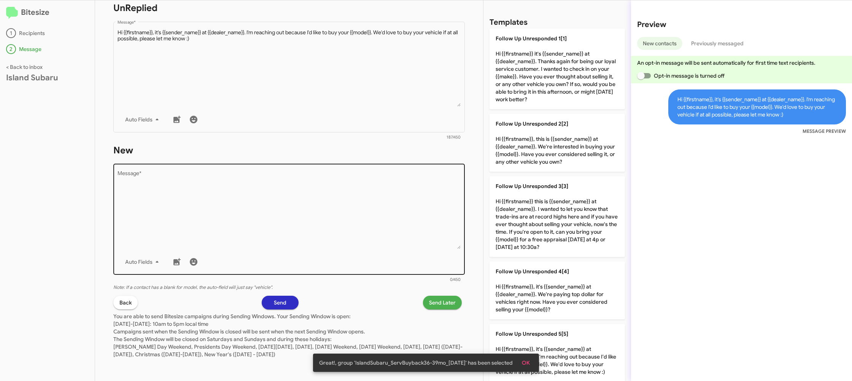
click at [400, 233] on textarea "Message *" at bounding box center [288, 210] width 343 height 78
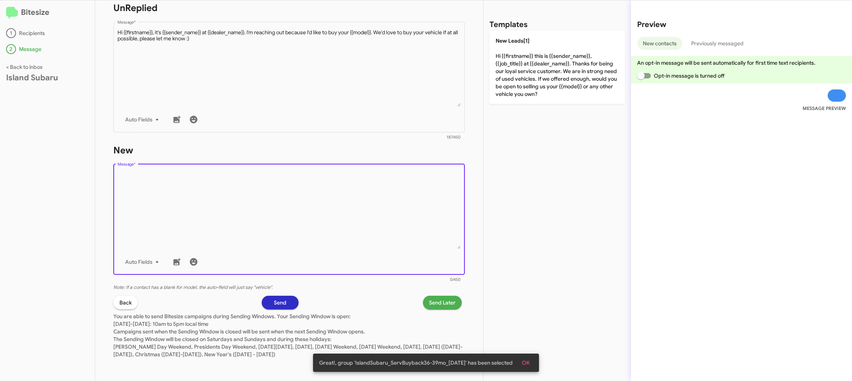
click at [416, 212] on textarea "Message *" at bounding box center [288, 210] width 343 height 78
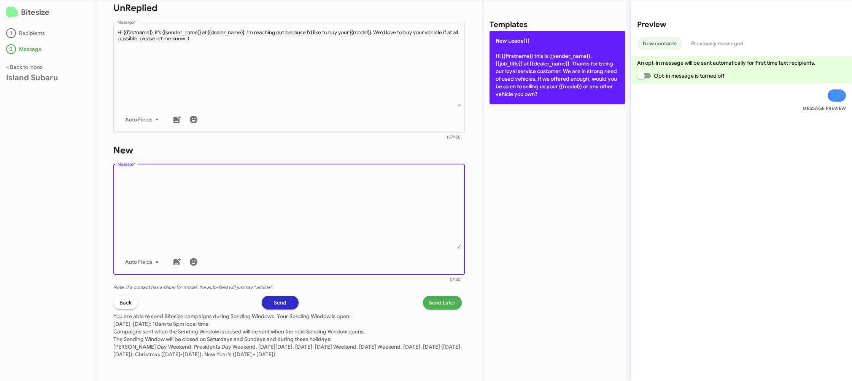
click at [532, 89] on p "New Leads[1] Hi {{firstname}} this is {{sender_name}}, {{job_title}} at {{deale…" at bounding box center [556, 67] width 135 height 73
type textarea "Hi {{firstname}} this is {{sender_name}}, {{job_title}} at {{dealer_name}}. Tha…"
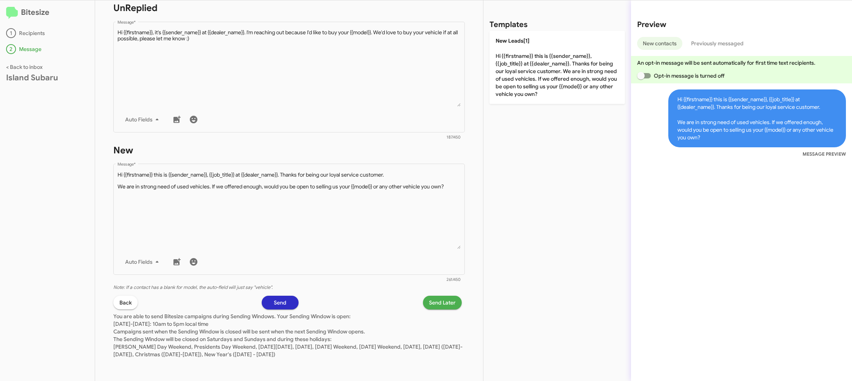
click at [434, 305] on span "Send Later" at bounding box center [442, 302] width 27 height 14
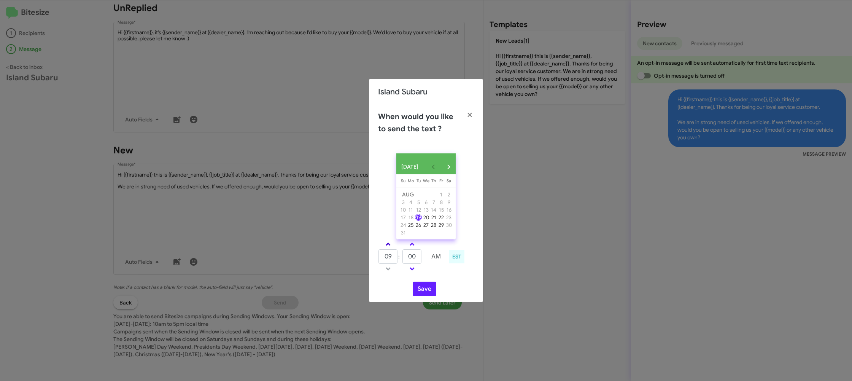
click at [389, 247] on span at bounding box center [388, 244] width 5 height 5
type input "10"
drag, startPoint x: 389, startPoint y: 247, endPoint x: 401, endPoint y: 246, distance: 11.8
click at [394, 246] on td at bounding box center [388, 244] width 20 height 10
click at [410, 245] on link at bounding box center [411, 244] width 13 height 9
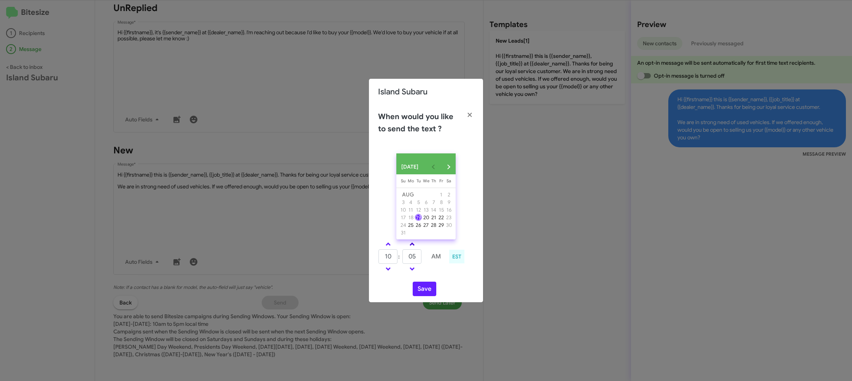
click at [410, 245] on link at bounding box center [411, 244] width 13 height 9
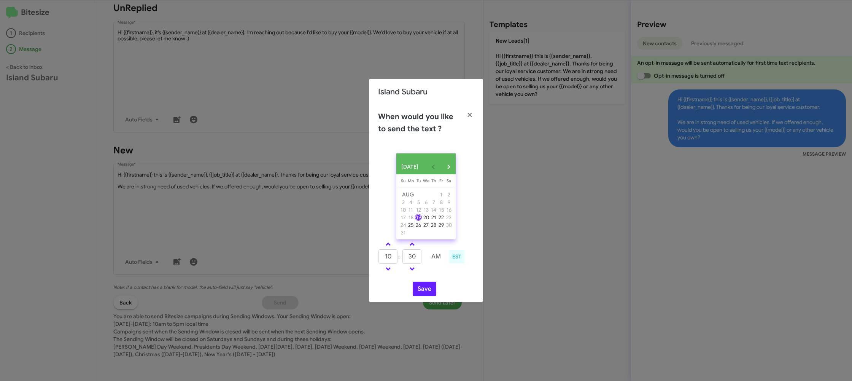
drag, startPoint x: 415, startPoint y: 271, endPoint x: 418, endPoint y: 278, distance: 7.3
click at [415, 271] on link at bounding box center [411, 268] width 13 height 9
type input "25"
click at [424, 291] on button "Save" at bounding box center [425, 288] width 24 height 14
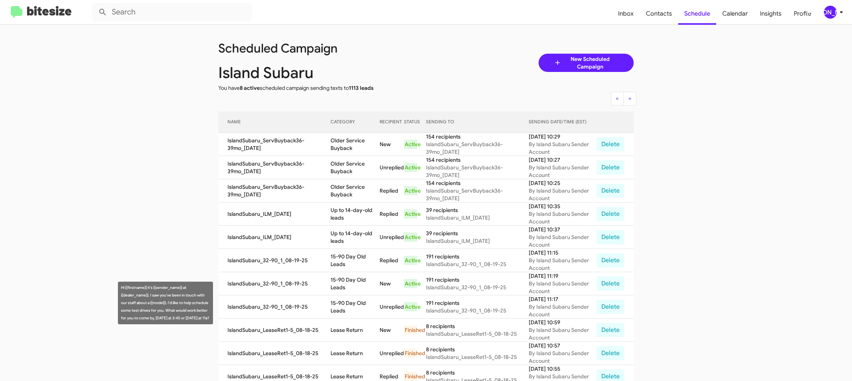
click at [347, 304] on td "15-90 Day Old Leads" at bounding box center [354, 306] width 49 height 23
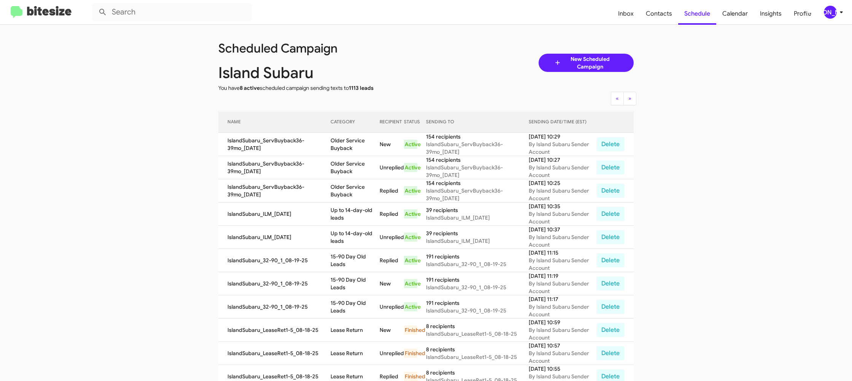
copy td "15-90 Day Old Leads"
click at [347, 211] on td "Up to 14-day-old leads" at bounding box center [354, 213] width 49 height 23
copy td "Up to 14-day-old leads"
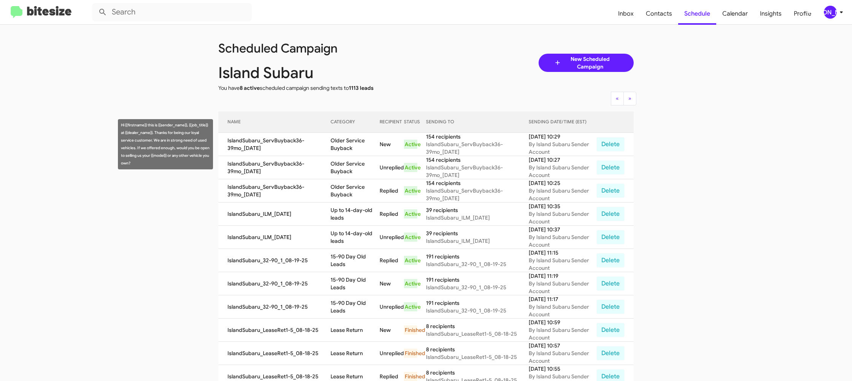
click at [355, 135] on td "Older Service Buyback" at bounding box center [354, 144] width 49 height 23
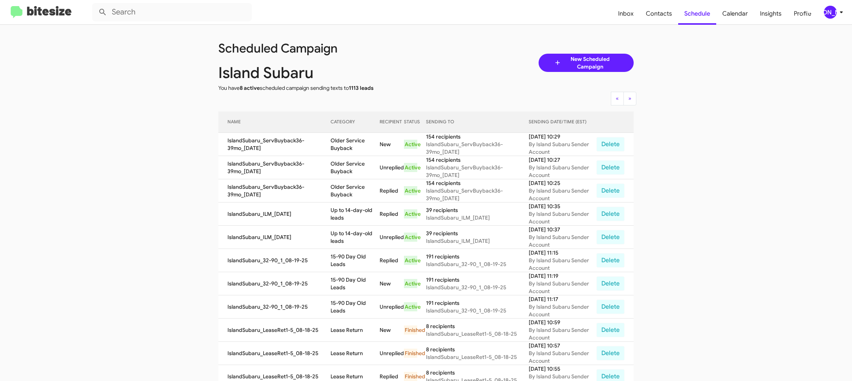
click at [355, 135] on td "Older Service Buyback" at bounding box center [354, 144] width 49 height 23
copy td "Older Service Buyback"
click at [832, 13] on div "[PERSON_NAME]" at bounding box center [830, 12] width 13 height 13
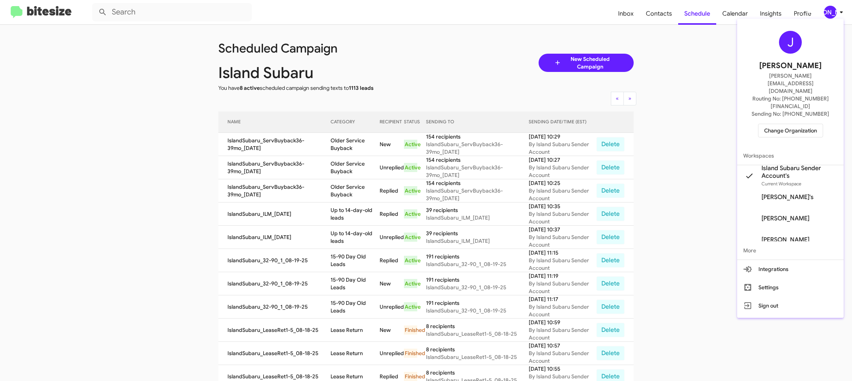
click at [779, 124] on span "Change Organization" at bounding box center [790, 130] width 53 height 13
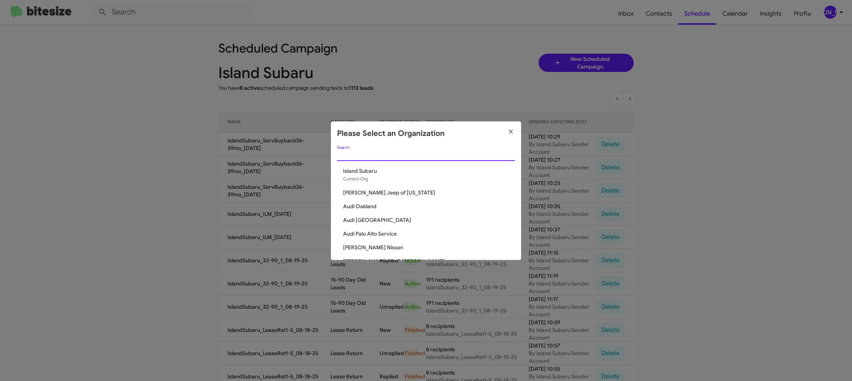
drag, startPoint x: 354, startPoint y: 156, endPoint x: 350, endPoint y: 154, distance: 3.9
click at [352, 155] on input "Search" at bounding box center [426, 155] width 178 height 6
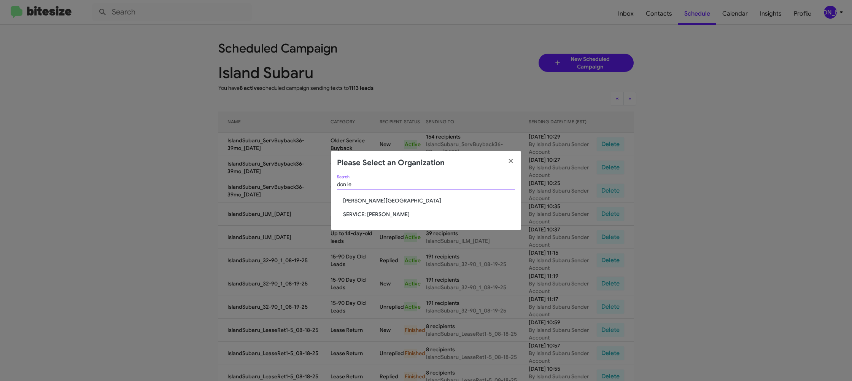
type input "don le"
click at [364, 213] on span "SERVICE: [PERSON_NAME]" at bounding box center [429, 214] width 172 height 8
click at [365, 213] on span "SERVICE: [PERSON_NAME]" at bounding box center [429, 214] width 172 height 8
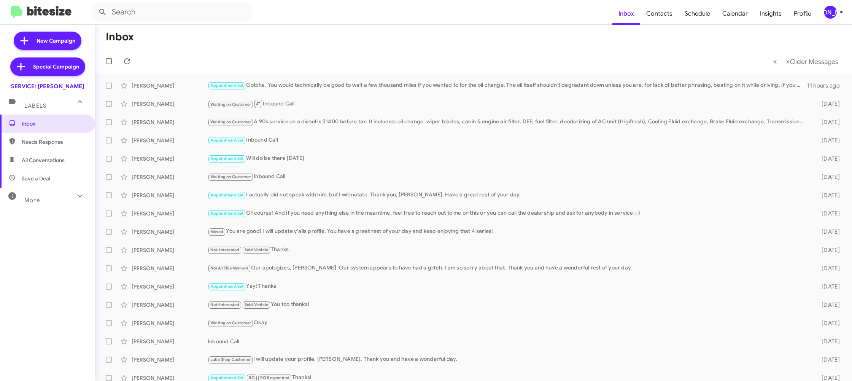
click at [837, 12] on icon at bounding box center [841, 12] width 9 height 9
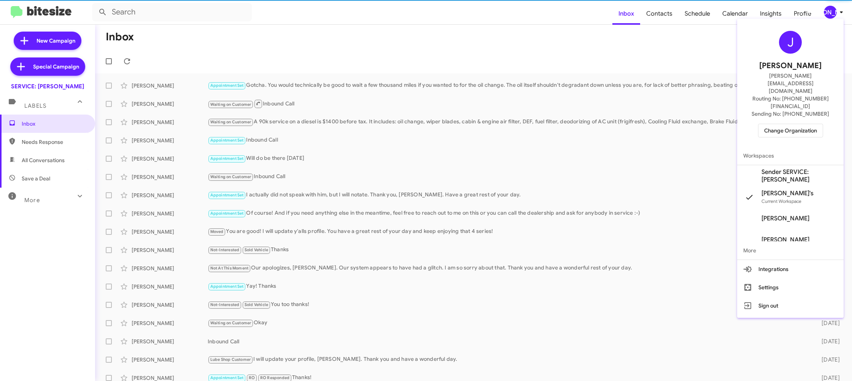
drag, startPoint x: 791, startPoint y: 152, endPoint x: 786, endPoint y: 151, distance: 5.2
click at [790, 168] on span "Sender SERVICE: [PERSON_NAME]" at bounding box center [799, 175] width 76 height 15
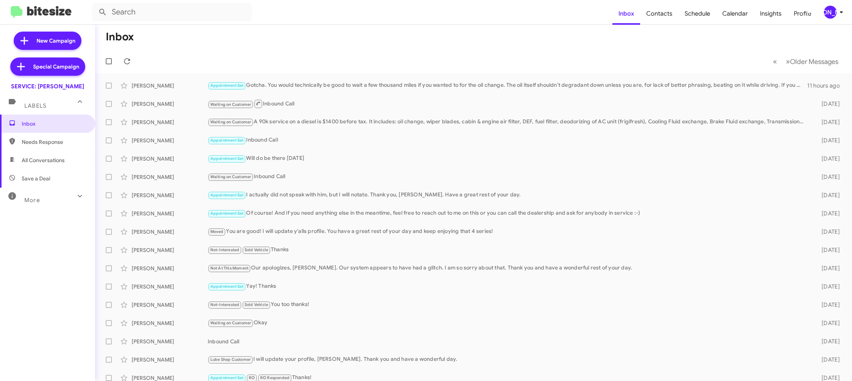
click at [837, 13] on icon at bounding box center [841, 12] width 9 height 9
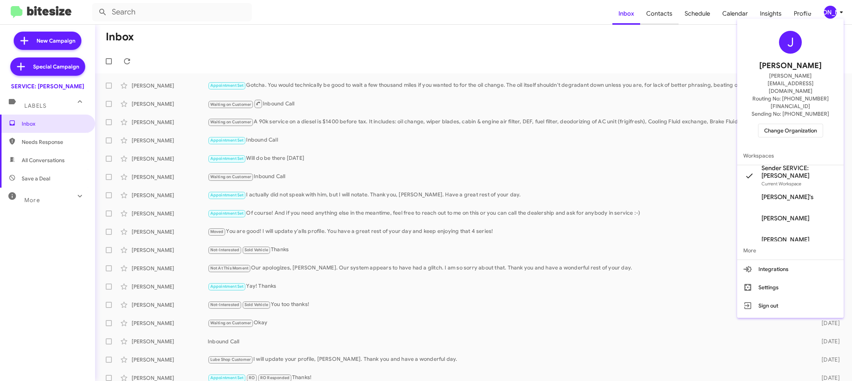
drag, startPoint x: 667, startPoint y: 28, endPoint x: 663, endPoint y: 16, distance: 12.7
click at [665, 24] on div at bounding box center [426, 190] width 852 height 381
click at [663, 16] on span "Contacts" at bounding box center [659, 14] width 38 height 22
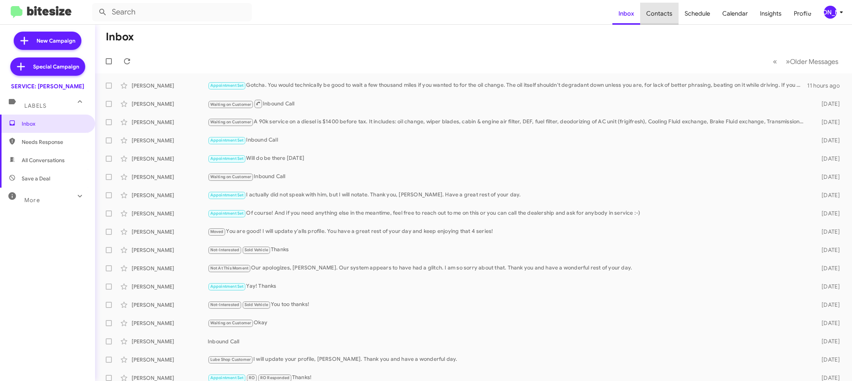
click at [663, 16] on span "Contacts" at bounding box center [659, 14] width 38 height 22
type input "in:groups"
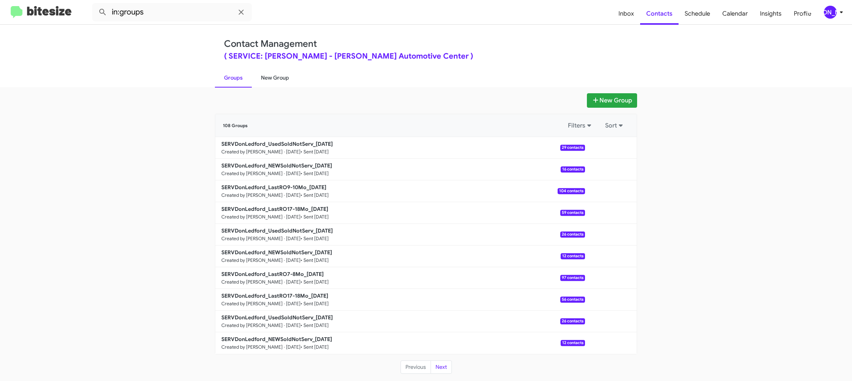
click at [277, 78] on link "New Group" at bounding box center [275, 78] width 46 height 20
drag, startPoint x: 277, startPoint y: 78, endPoint x: 310, endPoint y: 27, distance: 60.4
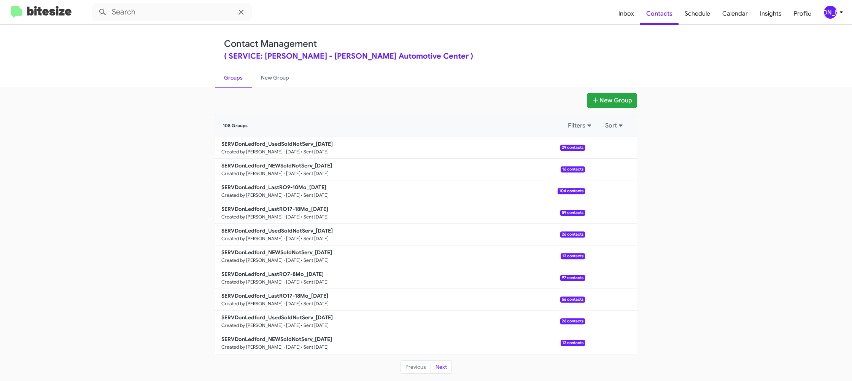
click at [278, 76] on link "New Group" at bounding box center [275, 78] width 46 height 20
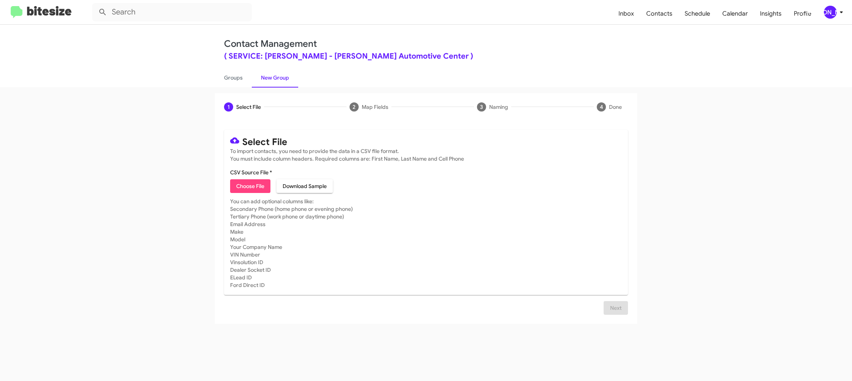
drag, startPoint x: 832, startPoint y: 14, endPoint x: 826, endPoint y: 17, distance: 6.7
click at [832, 14] on div "[PERSON_NAME]" at bounding box center [830, 12] width 13 height 13
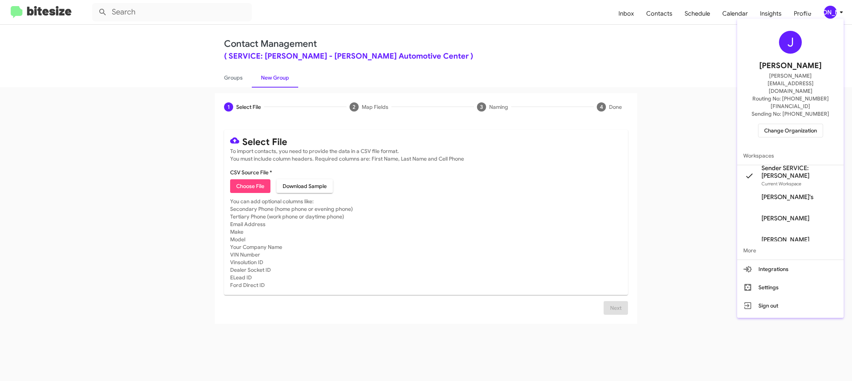
drag, startPoint x: 248, startPoint y: 87, endPoint x: 267, endPoint y: 87, distance: 18.6
click at [250, 88] on div at bounding box center [426, 190] width 852 height 381
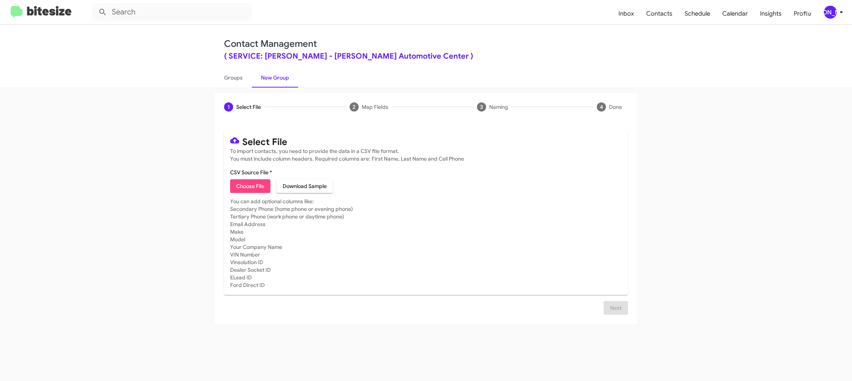
click at [255, 78] on link "New Group" at bounding box center [275, 78] width 46 height 20
click at [241, 78] on link "Groups" at bounding box center [233, 78] width 37 height 20
type input "in:groups"
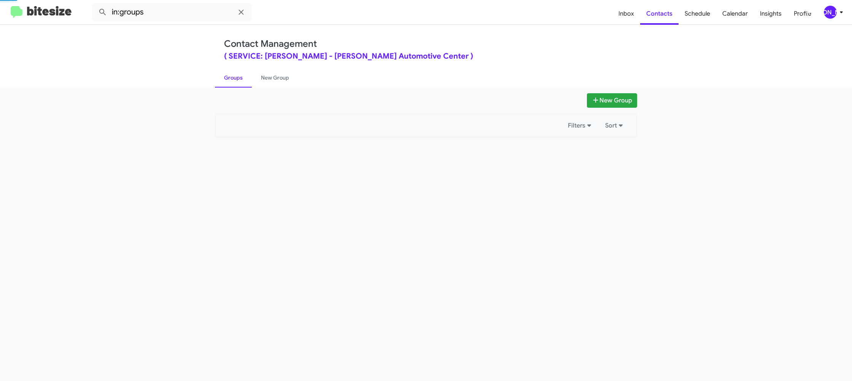
click at [241, 78] on link "Groups" at bounding box center [233, 78] width 37 height 20
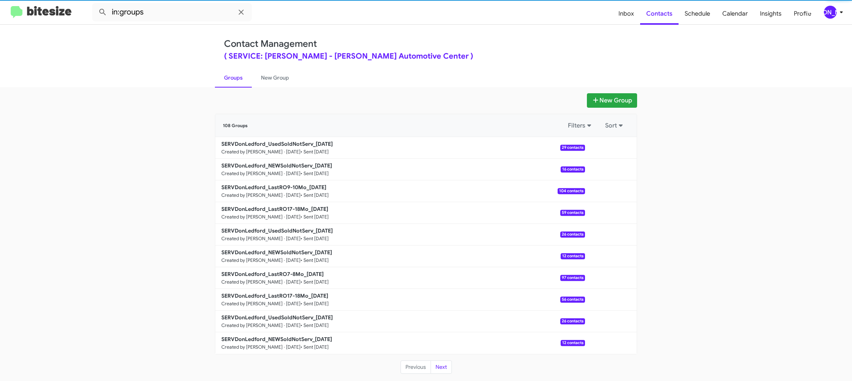
click at [273, 78] on link "New Group" at bounding box center [275, 78] width 46 height 20
click at [273, 76] on link "New Group" at bounding box center [275, 78] width 46 height 20
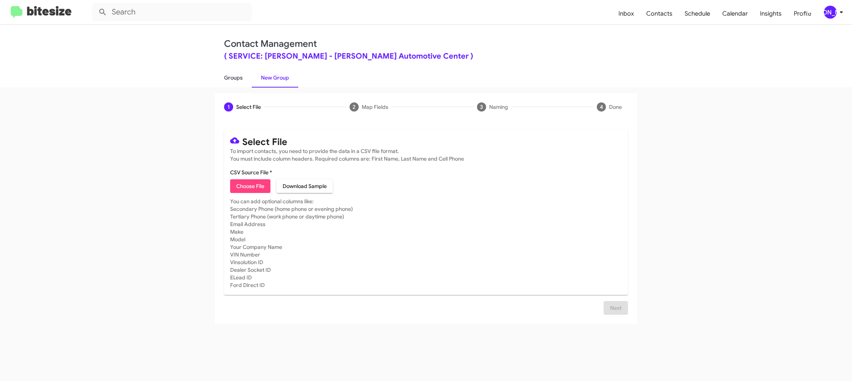
click at [233, 83] on link "Groups" at bounding box center [233, 78] width 37 height 20
type input "in:groups"
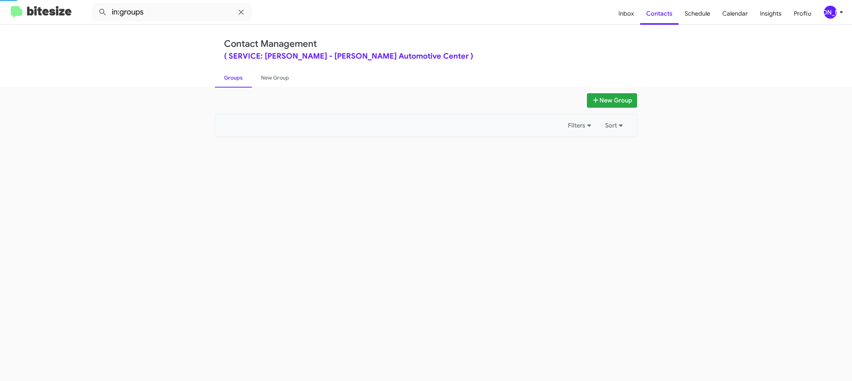
click at [233, 83] on link "Groups" at bounding box center [233, 78] width 37 height 20
drag, startPoint x: 233, startPoint y: 83, endPoint x: 253, endPoint y: 85, distance: 20.3
click at [233, 82] on link "Groups" at bounding box center [233, 78] width 37 height 20
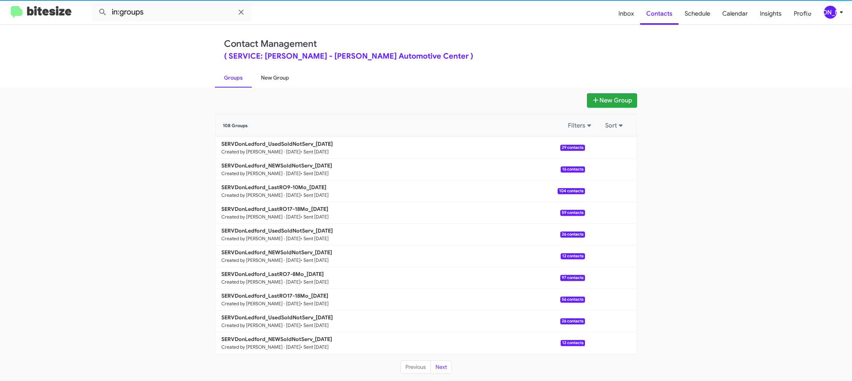
click at [273, 85] on link "New Group" at bounding box center [275, 78] width 46 height 20
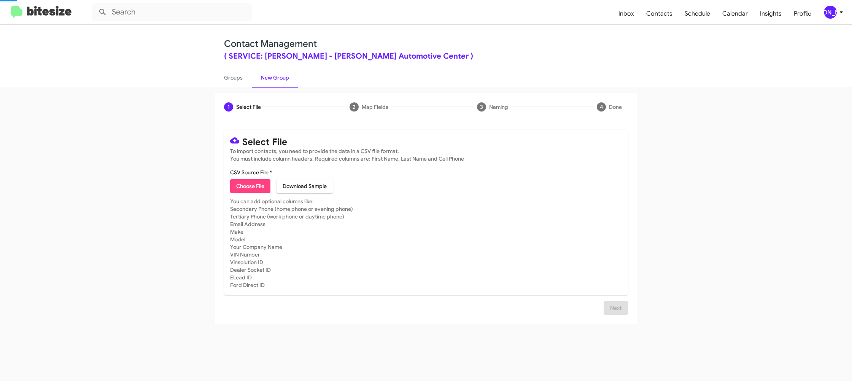
click at [273, 85] on link "New Group" at bounding box center [275, 78] width 46 height 20
click at [273, 84] on link "New Group" at bounding box center [275, 78] width 46 height 20
drag, startPoint x: 273, startPoint y: 84, endPoint x: 239, endPoint y: 77, distance: 35.0
click at [275, 83] on link "New Group" at bounding box center [275, 78] width 46 height 20
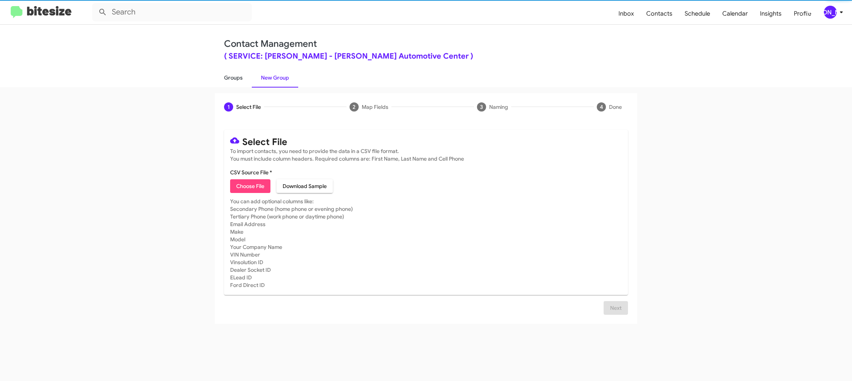
click at [225, 75] on link "Groups" at bounding box center [233, 78] width 37 height 20
type input "in:groups"
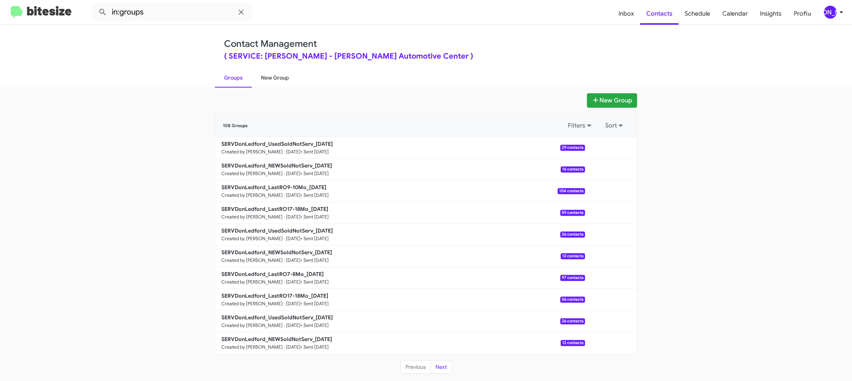
click at [265, 77] on link "New Group" at bounding box center [275, 78] width 46 height 20
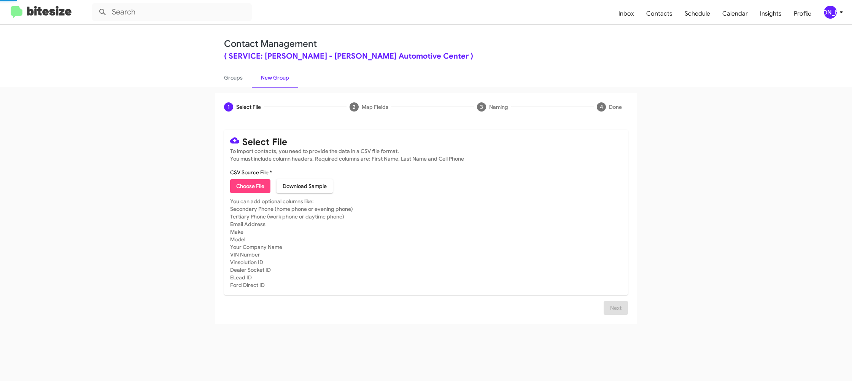
click at [265, 76] on link "New Group" at bounding box center [275, 78] width 46 height 20
drag, startPoint x: 265, startPoint y: 76, endPoint x: 290, endPoint y: 204, distance: 130.8
click at [267, 75] on link "New Group" at bounding box center [275, 78] width 46 height 20
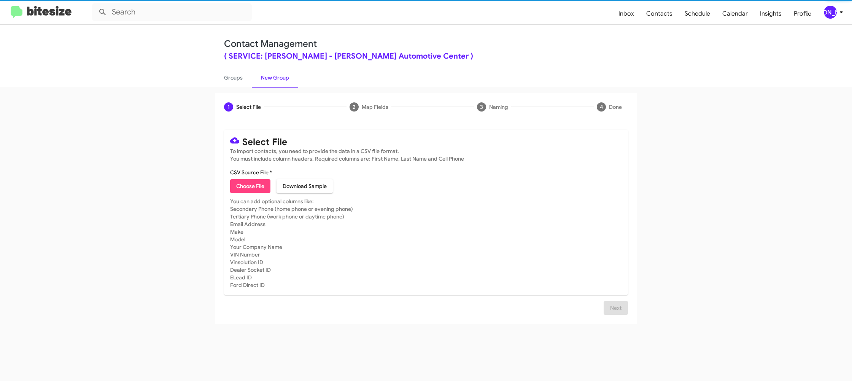
click at [240, 185] on span "Choose File" at bounding box center [250, 186] width 28 height 14
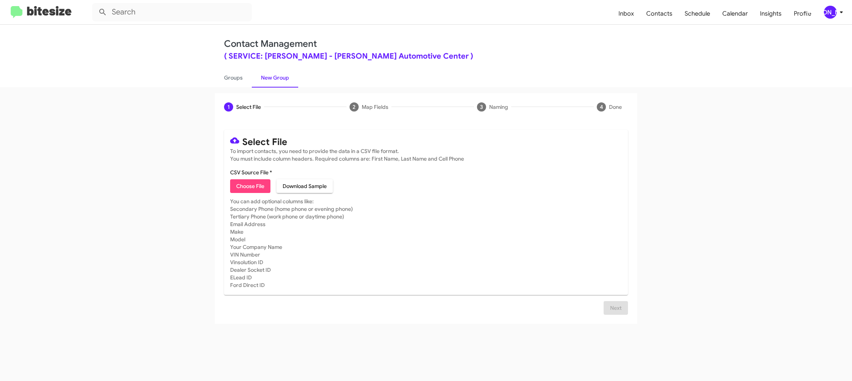
type input "SERVDonLedford_LastRO11-12Mo_08-19-25"
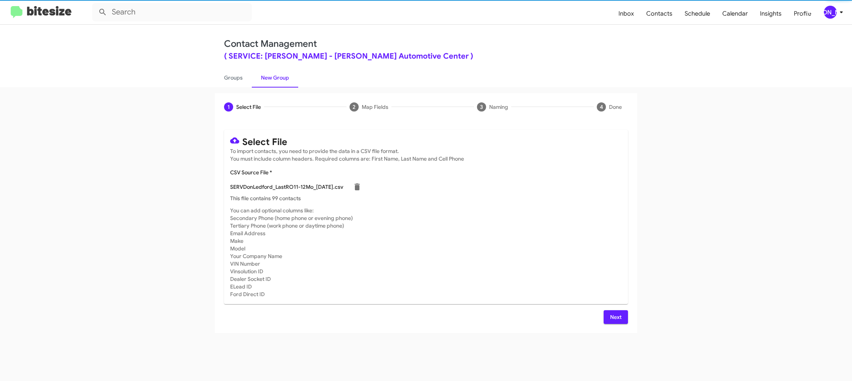
drag, startPoint x: 483, startPoint y: 247, endPoint x: 518, endPoint y: 259, distance: 36.2
click at [485, 246] on mat-card-subtitle "You can add optional columns like: Secondary Phone (home phone or evening phone…" at bounding box center [426, 251] width 392 height 91
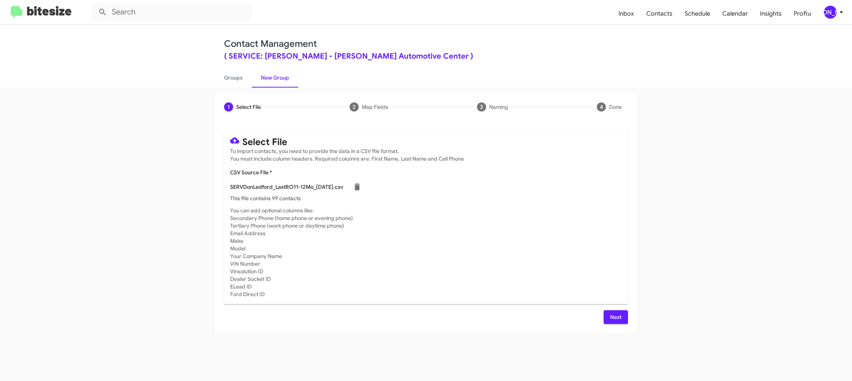
click at [825, 16] on div "[PERSON_NAME]" at bounding box center [830, 12] width 13 height 13
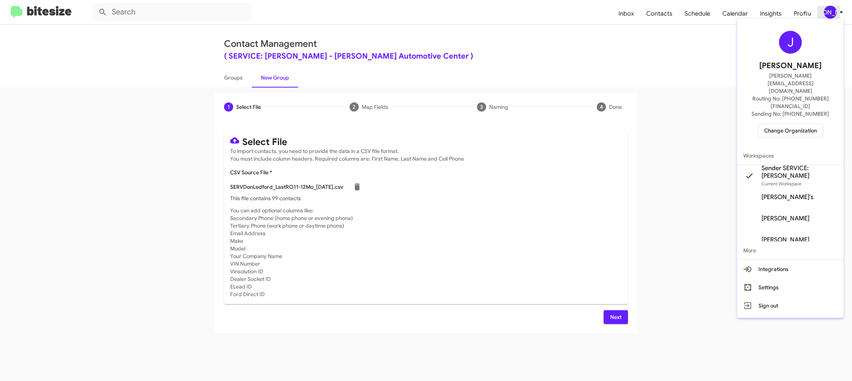
click at [823, 16] on div at bounding box center [426, 190] width 852 height 381
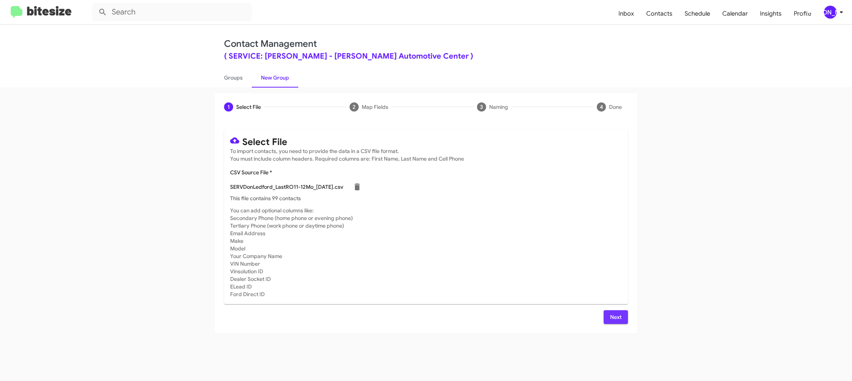
click at [616, 313] on span "Next" at bounding box center [616, 317] width 12 height 14
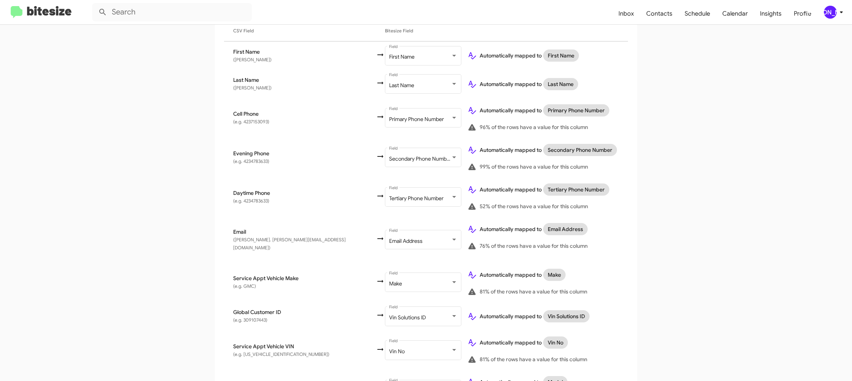
scroll to position [294, 0]
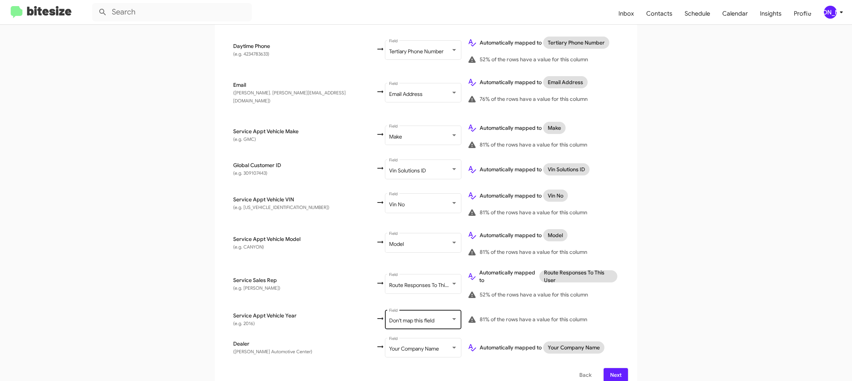
click at [389, 317] on span "Don't map this field" at bounding box center [411, 320] width 45 height 7
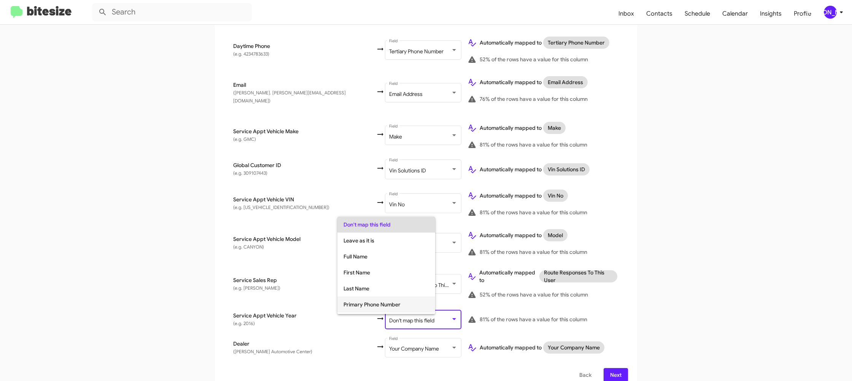
scroll to position [286, 0]
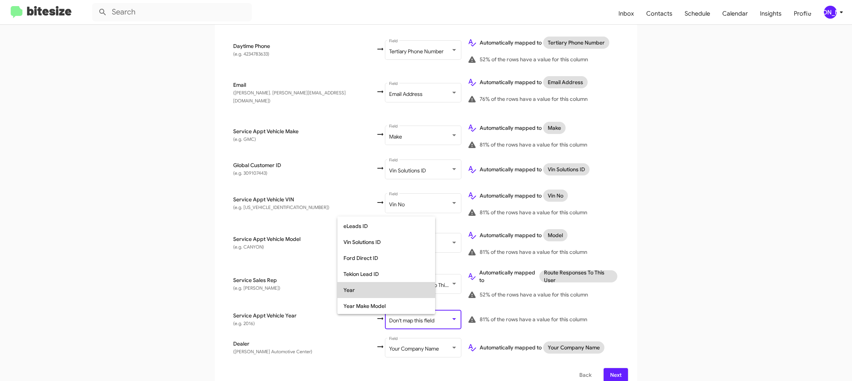
drag, startPoint x: 361, startPoint y: 292, endPoint x: 528, endPoint y: 280, distance: 167.7
click at [360, 293] on span "Year" at bounding box center [386, 290] width 86 height 16
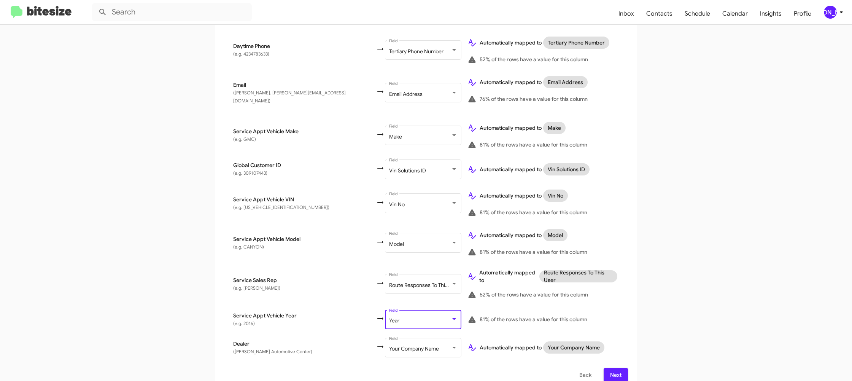
click at [607, 291] on td "Automatically mapped to Route Responses To This User 52% of the rows have a val…" at bounding box center [544, 283] width 167 height 43
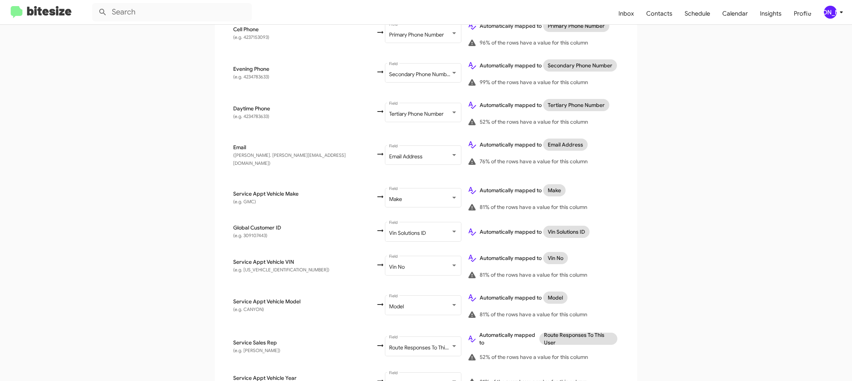
scroll to position [294, 0]
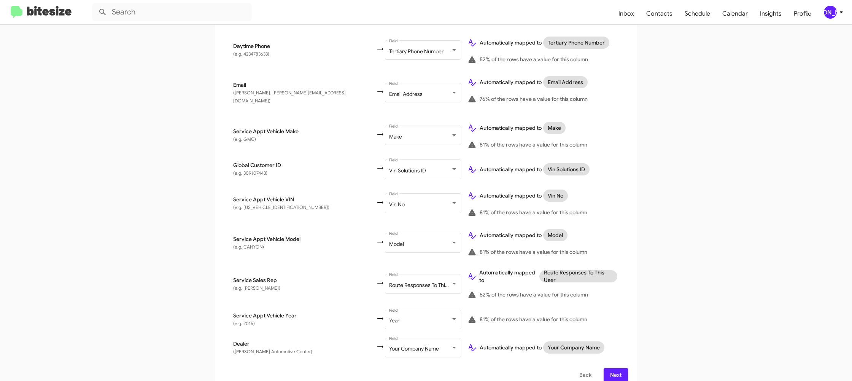
click at [621, 368] on span "Next" at bounding box center [616, 375] width 12 height 14
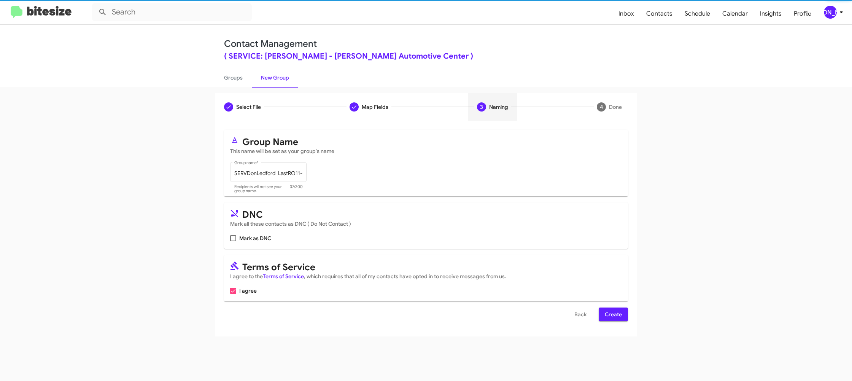
scroll to position [0, 0]
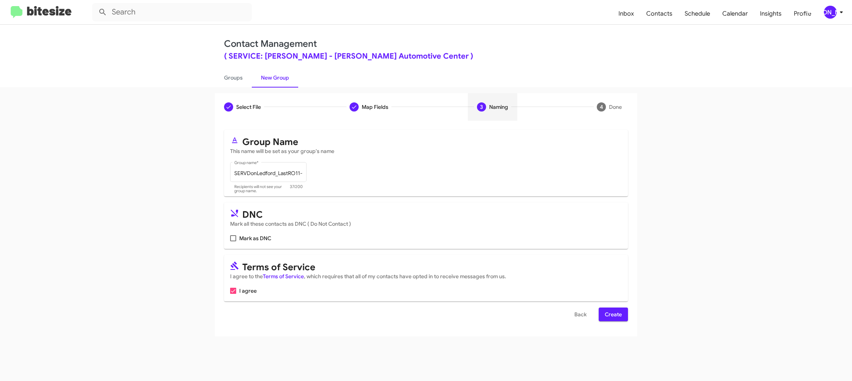
drag, startPoint x: 605, startPoint y: 313, endPoint x: 580, endPoint y: 329, distance: 30.1
click at [605, 314] on span "Create" at bounding box center [613, 314] width 17 height 14
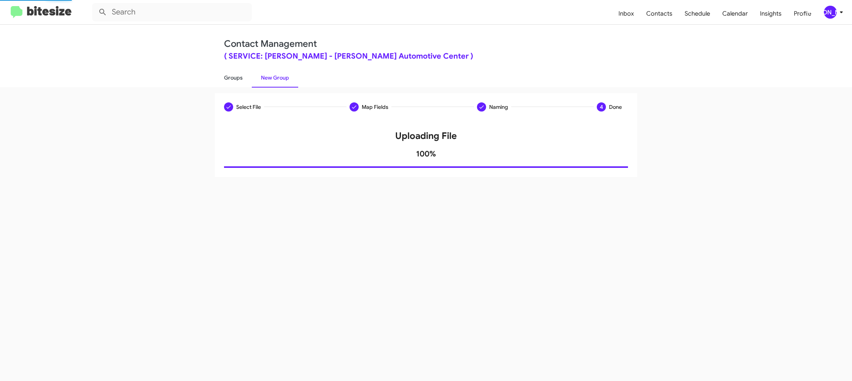
click at [234, 79] on link "Groups" at bounding box center [233, 78] width 37 height 20
type input "in:groups"
drag, startPoint x: 234, startPoint y: 79, endPoint x: 261, endPoint y: 79, distance: 27.0
click at [236, 79] on link "Groups" at bounding box center [233, 78] width 37 height 20
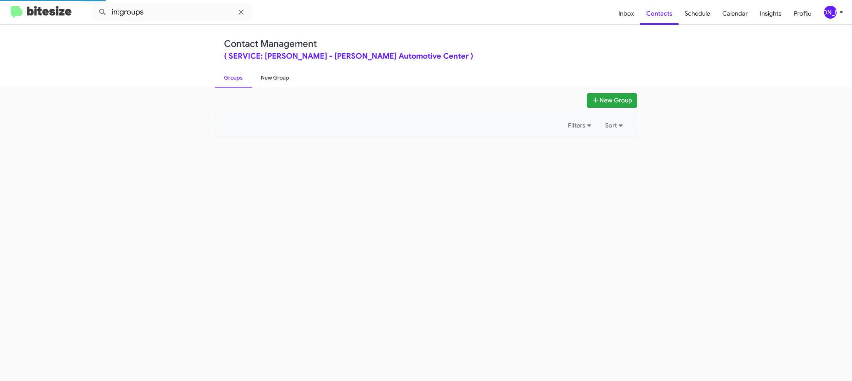
click at [278, 81] on link "New Group" at bounding box center [275, 78] width 46 height 20
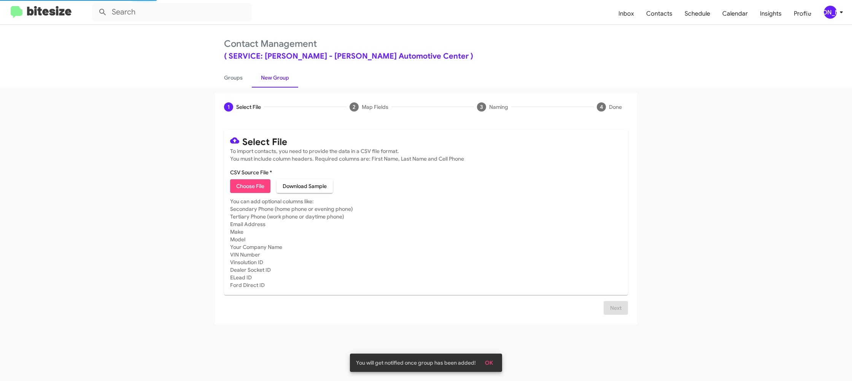
drag, startPoint x: 278, startPoint y: 81, endPoint x: 273, endPoint y: 43, distance: 39.0
click at [278, 73] on link "New Group" at bounding box center [275, 78] width 46 height 20
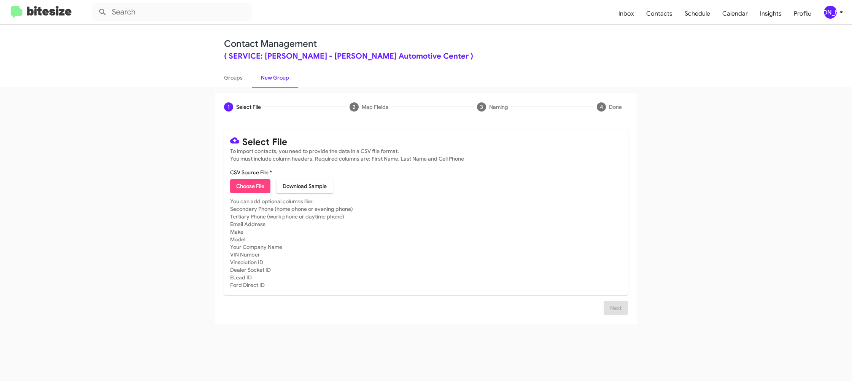
click at [235, 87] on div "1 Select File 2 Map Fields 3 Naming 4 Done Select File To import contacts, you …" at bounding box center [426, 234] width 852 height 294
drag, startPoint x: 235, startPoint y: 87, endPoint x: 253, endPoint y: 80, distance: 19.5
click at [235, 87] on div "1 Select File 2 Map Fields 3 Naming 4 Done Select File To import contacts, you …" at bounding box center [426, 234] width 852 height 294
click at [240, 81] on link "Groups" at bounding box center [233, 78] width 37 height 20
type input "in:groups"
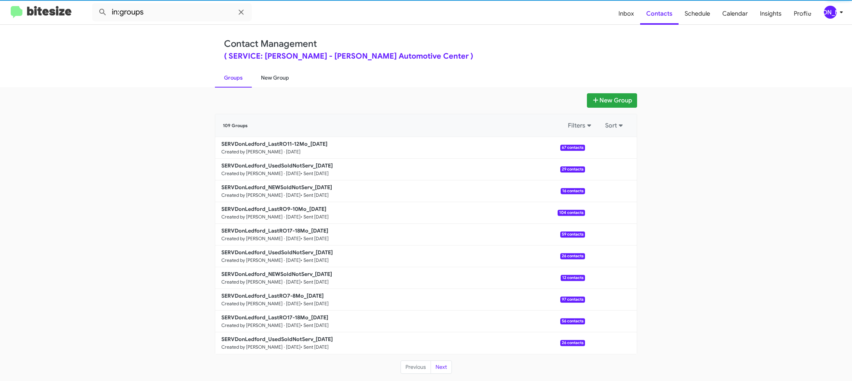
click at [267, 78] on link "New Group" at bounding box center [275, 78] width 46 height 20
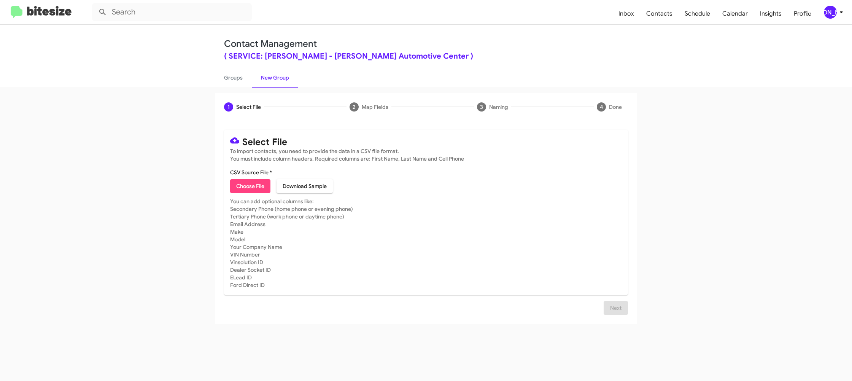
click at [825, 8] on div "[PERSON_NAME]" at bounding box center [830, 12] width 13 height 13
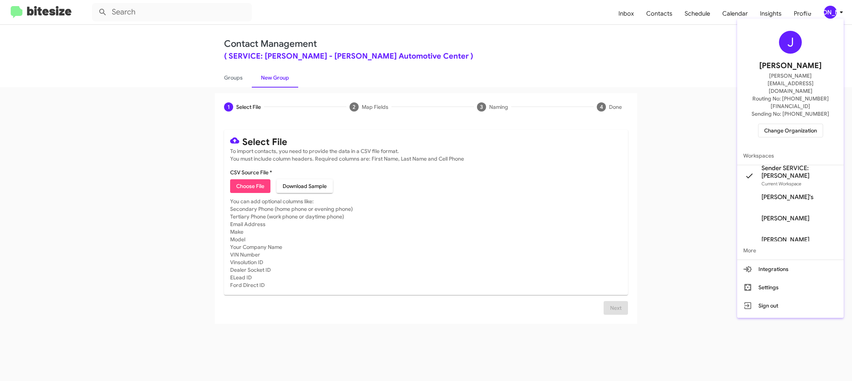
scroll to position [9, 0]
click at [616, 31] on div at bounding box center [426, 190] width 852 height 381
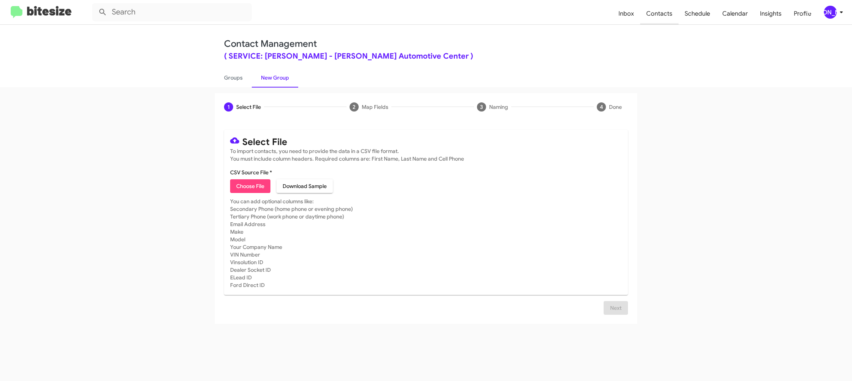
click at [654, 16] on span "Contacts" at bounding box center [659, 14] width 38 height 22
type input "in:groups"
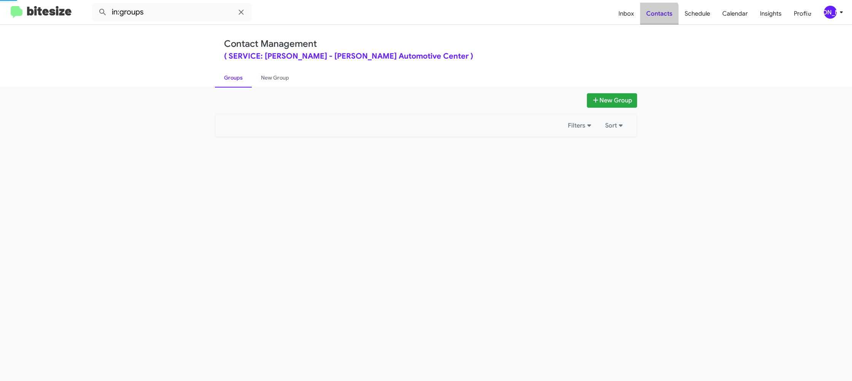
click at [654, 16] on span "Contacts" at bounding box center [659, 14] width 38 height 22
drag, startPoint x: 654, startPoint y: 16, endPoint x: 639, endPoint y: 17, distance: 14.5
click at [654, 16] on span "Contacts" at bounding box center [659, 14] width 38 height 22
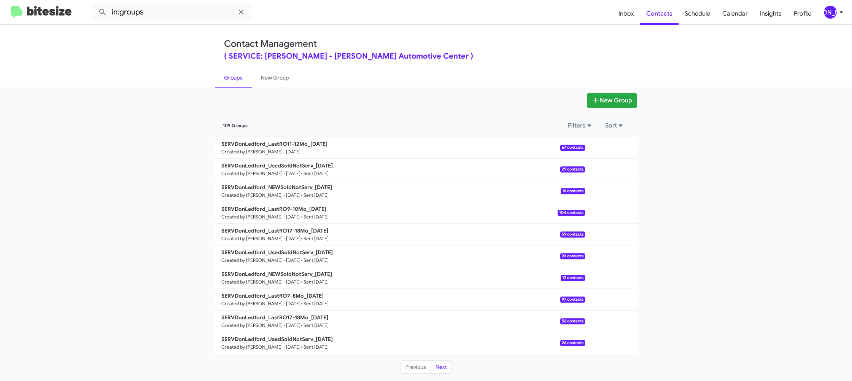
drag, startPoint x: 638, startPoint y: 17, endPoint x: 769, endPoint y: 0, distance: 131.8
click at [273, 74] on link "New Group" at bounding box center [275, 78] width 46 height 20
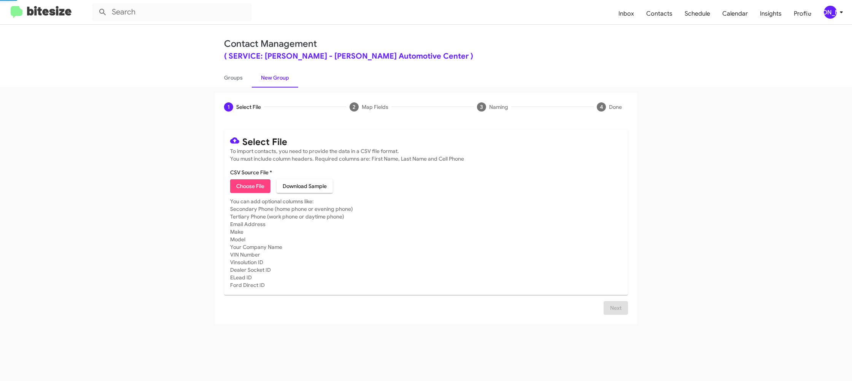
click at [273, 74] on link "New Group" at bounding box center [275, 78] width 46 height 20
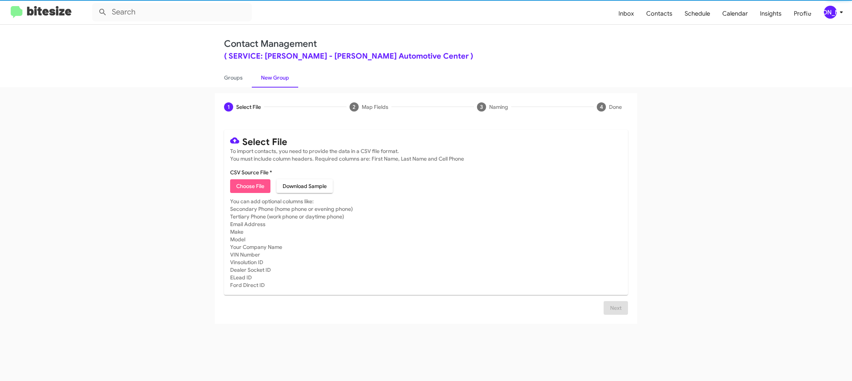
click at [254, 179] on span "Choose File" at bounding box center [250, 186] width 28 height 14
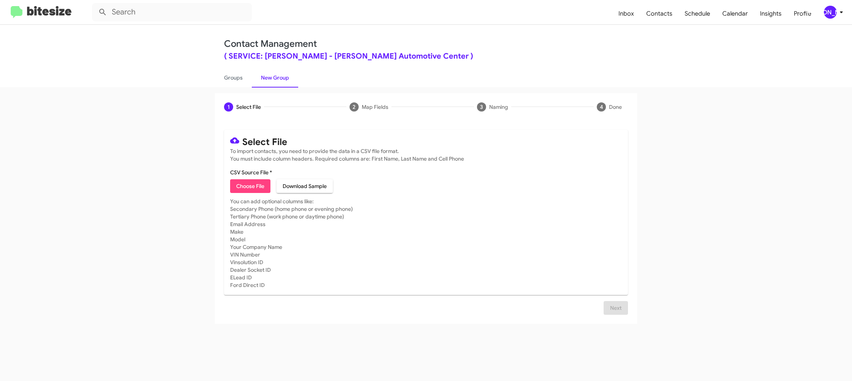
type input "SERVDonLedford_LastRO17-18Mo_08-19-25"
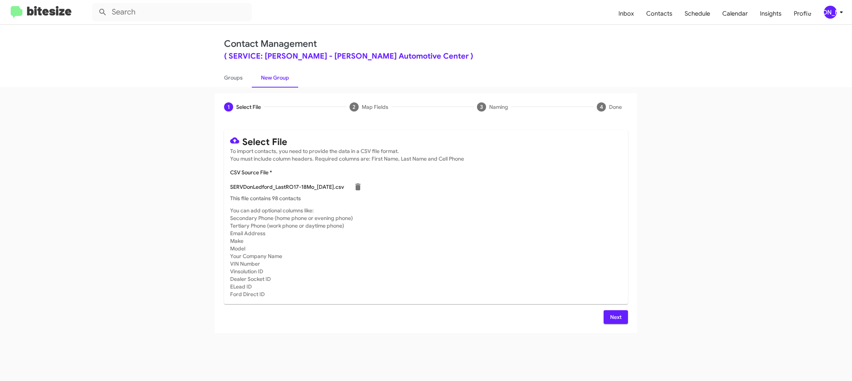
drag, startPoint x: 627, startPoint y: 273, endPoint x: 624, endPoint y: 302, distance: 29.0
click at [624, 281] on mat-card "Select File To import contacts, you need to provide the data in a CSV file form…" at bounding box center [426, 217] width 404 height 174
click at [615, 322] on span "Next" at bounding box center [616, 317] width 12 height 14
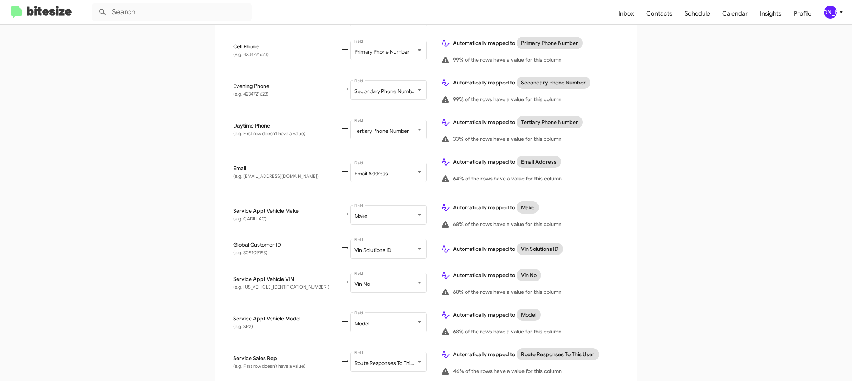
scroll to position [294, 0]
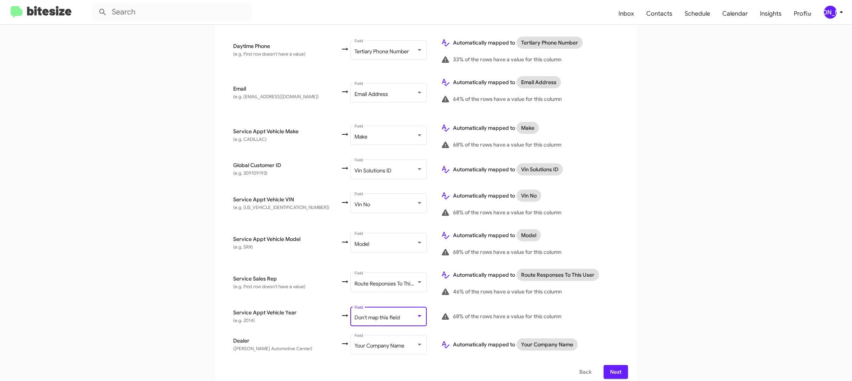
click at [381, 314] on span "Don't map this field" at bounding box center [376, 317] width 45 height 7
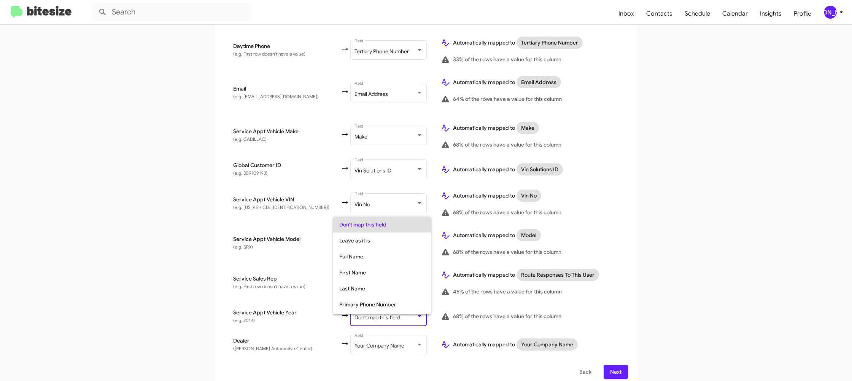
scroll to position [286, 0]
click at [382, 295] on span "Year" at bounding box center [382, 290] width 86 height 16
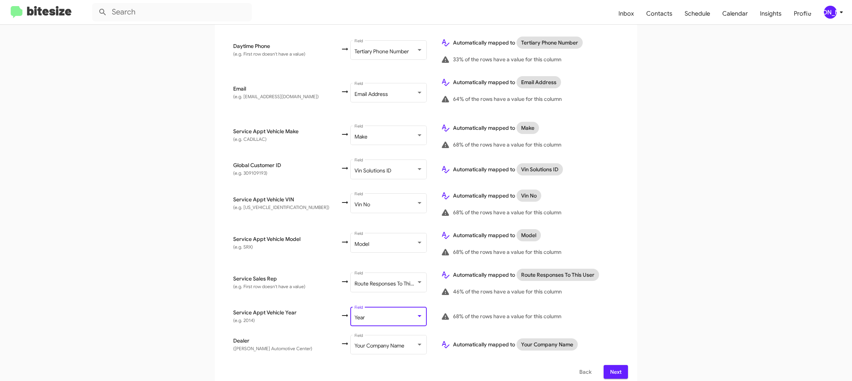
click at [602, 302] on td "68% of the rows have a value for this column" at bounding box center [531, 316] width 193 height 28
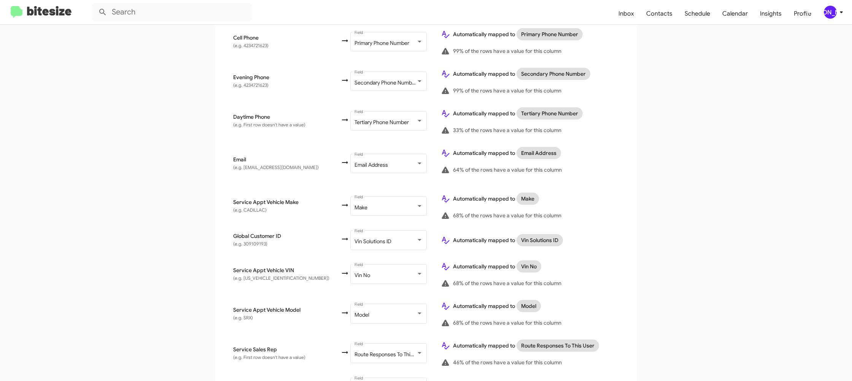
scroll to position [294, 0]
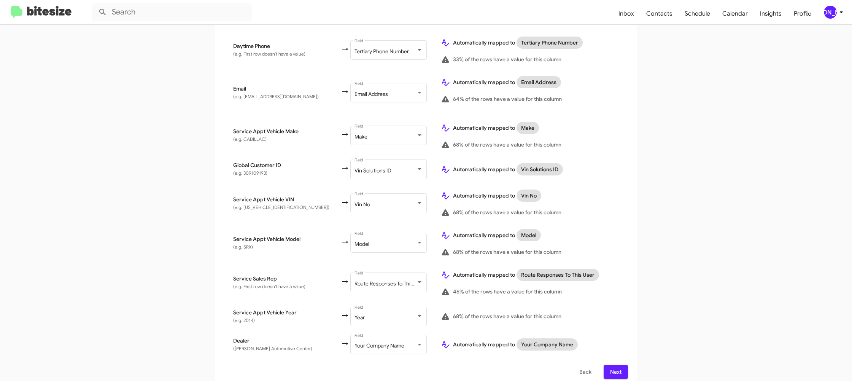
click at [611, 365] on span "Next" at bounding box center [616, 372] width 12 height 14
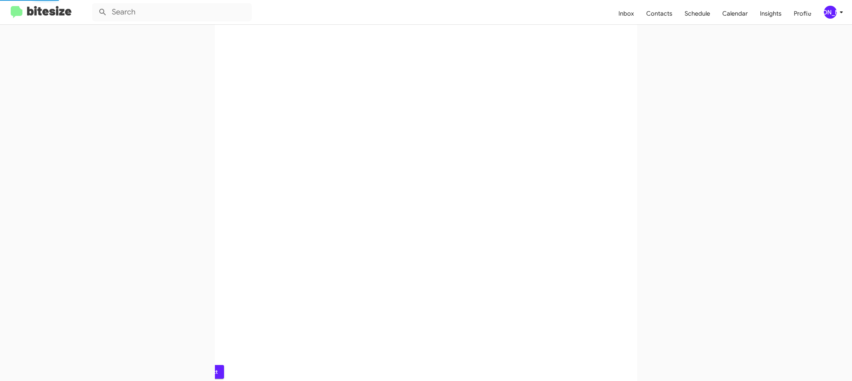
scroll to position [0, 0]
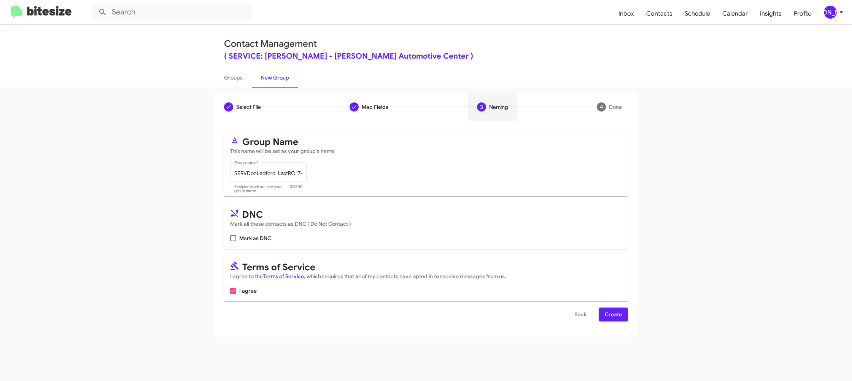
click at [607, 312] on span "Create" at bounding box center [613, 314] width 17 height 14
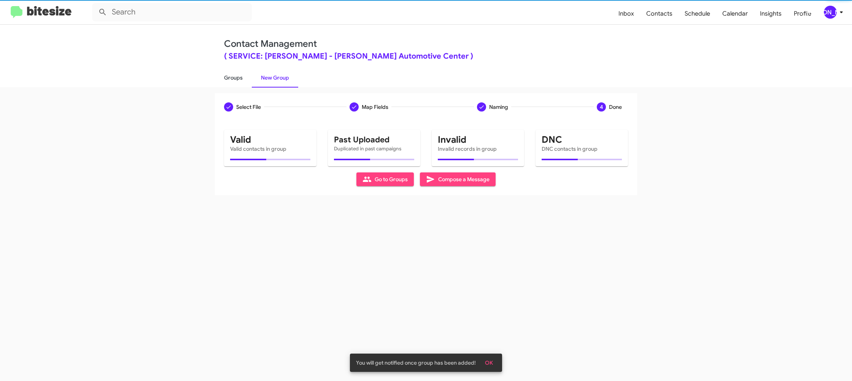
click at [243, 84] on link "Groups" at bounding box center [233, 78] width 37 height 20
click at [243, 83] on link "Groups" at bounding box center [233, 78] width 37 height 20
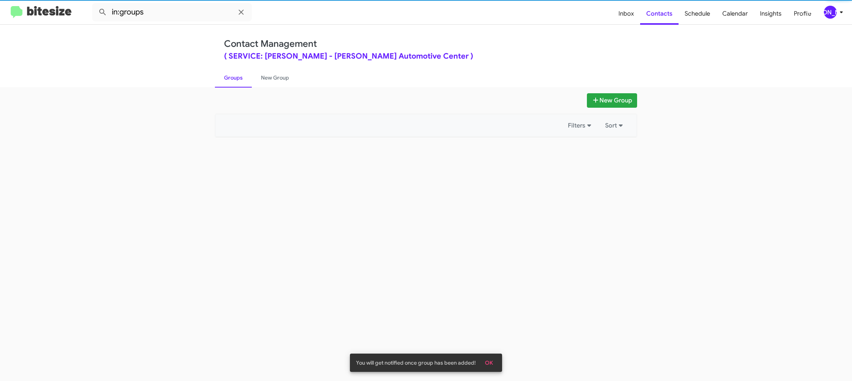
click at [243, 83] on link "Groups" at bounding box center [233, 78] width 37 height 20
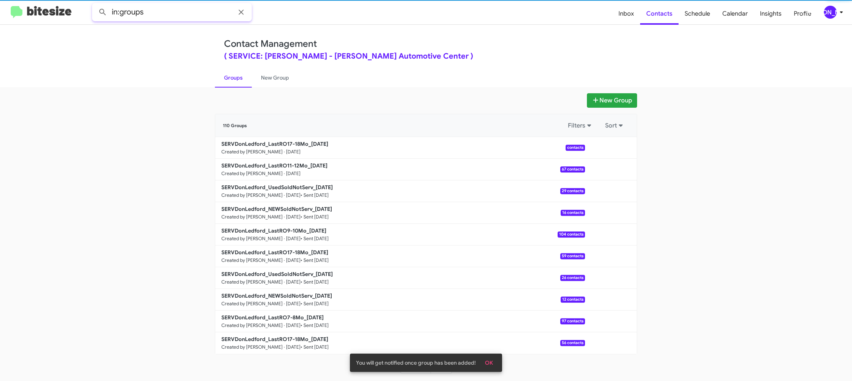
click at [185, 17] on input "in:groups" at bounding box center [172, 12] width 160 height 18
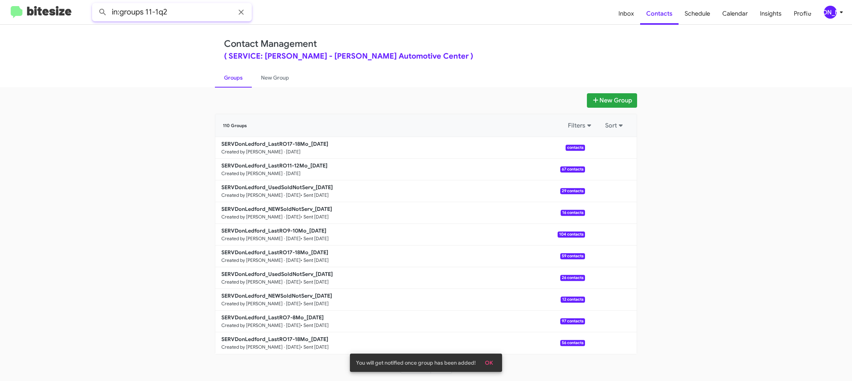
click at [95, 5] on button at bounding box center [102, 12] width 15 height 15
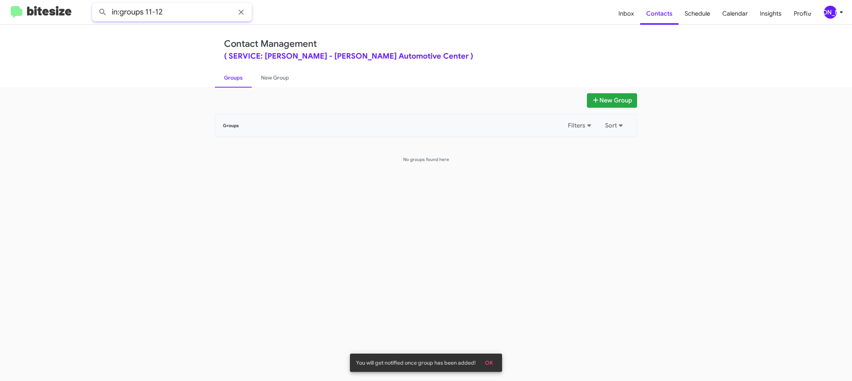
click at [95, 5] on button at bounding box center [102, 12] width 15 height 15
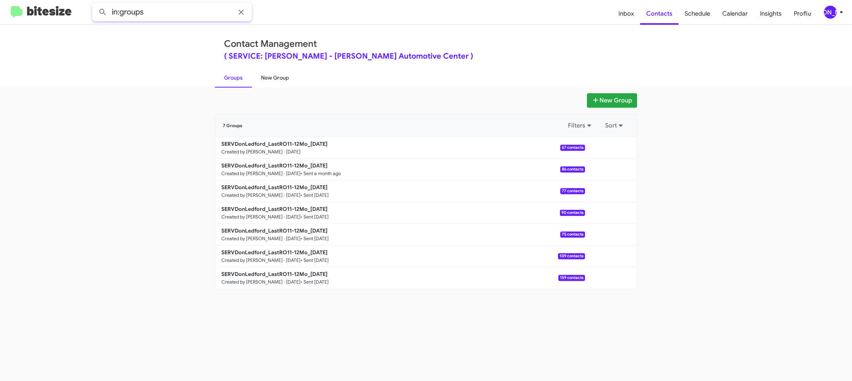
type input "in:groups"
drag, startPoint x: 265, startPoint y: 73, endPoint x: 256, endPoint y: 74, distance: 9.3
click at [265, 73] on link "New Group" at bounding box center [275, 78] width 46 height 20
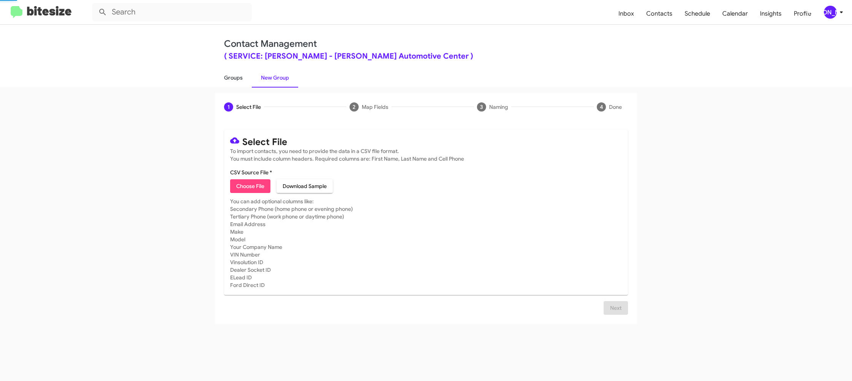
click at [238, 76] on link "Groups" at bounding box center [233, 78] width 37 height 20
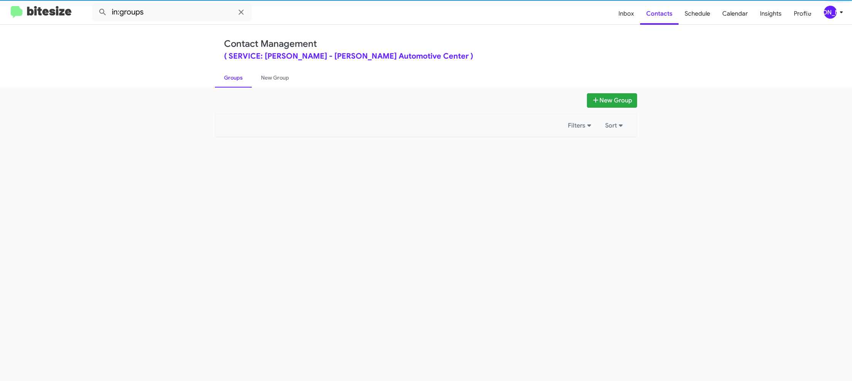
click at [238, 76] on link "Groups" at bounding box center [233, 78] width 37 height 20
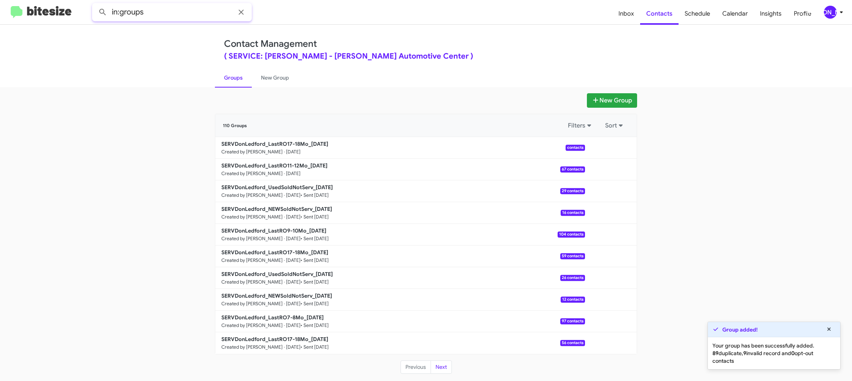
click at [172, 7] on input "in:groups" at bounding box center [172, 12] width 160 height 18
type input "in:groups 17-"
click at [95, 5] on button at bounding box center [102, 12] width 15 height 15
click at [267, 81] on link "New Group" at bounding box center [275, 78] width 46 height 20
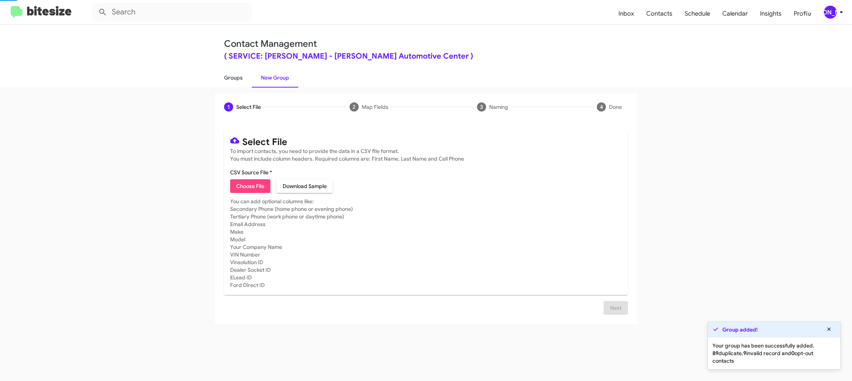
click at [238, 79] on link "Groups" at bounding box center [233, 78] width 37 height 20
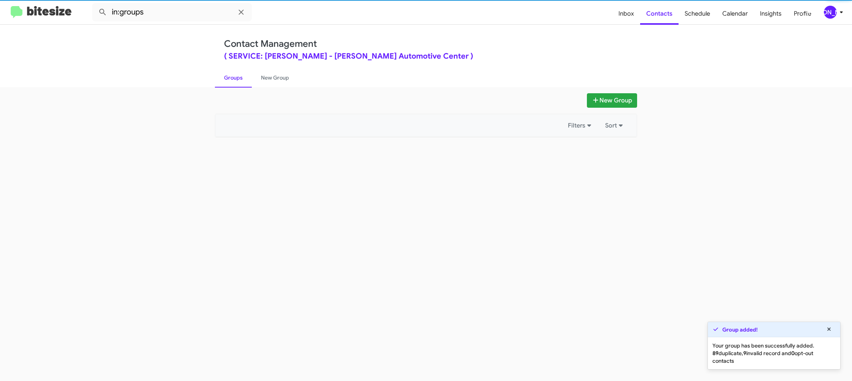
drag, startPoint x: 238, startPoint y: 79, endPoint x: 187, endPoint y: 31, distance: 70.5
click at [237, 74] on link "Groups" at bounding box center [233, 78] width 37 height 20
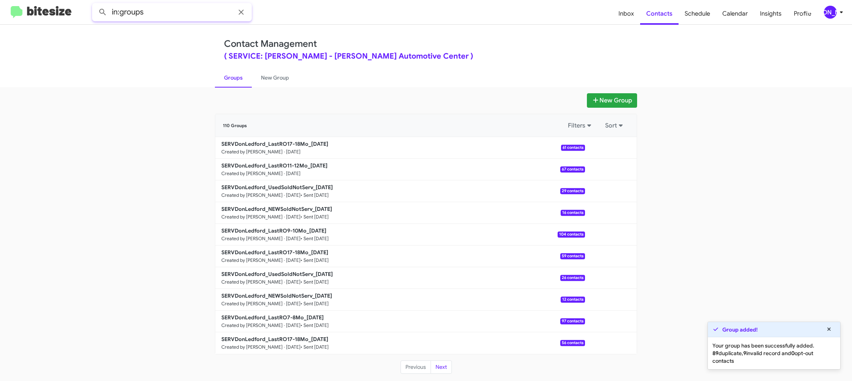
click at [181, 13] on input "in:groups" at bounding box center [172, 12] width 160 height 18
type input "in:groups 11-12"
click at [95, 5] on button at bounding box center [102, 12] width 15 height 15
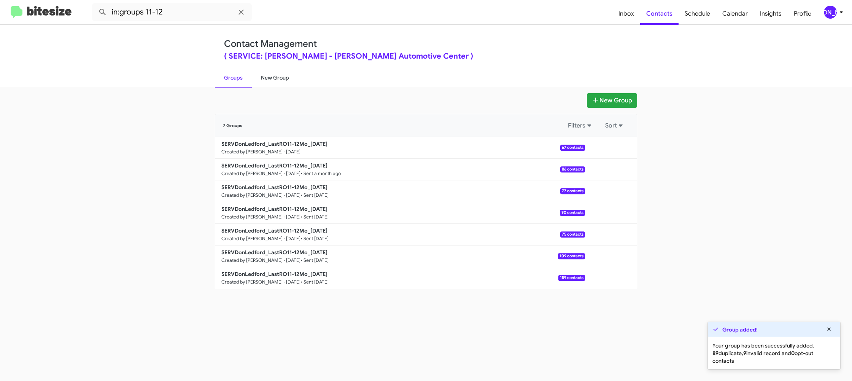
click at [270, 74] on link "New Group" at bounding box center [275, 78] width 46 height 20
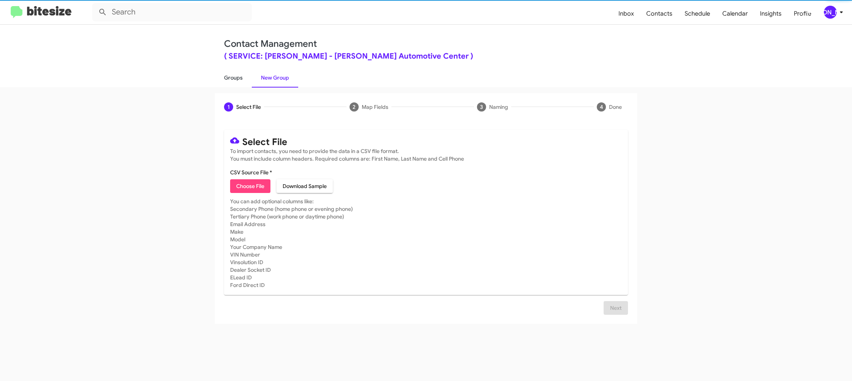
click at [244, 78] on link "Groups" at bounding box center [233, 78] width 37 height 20
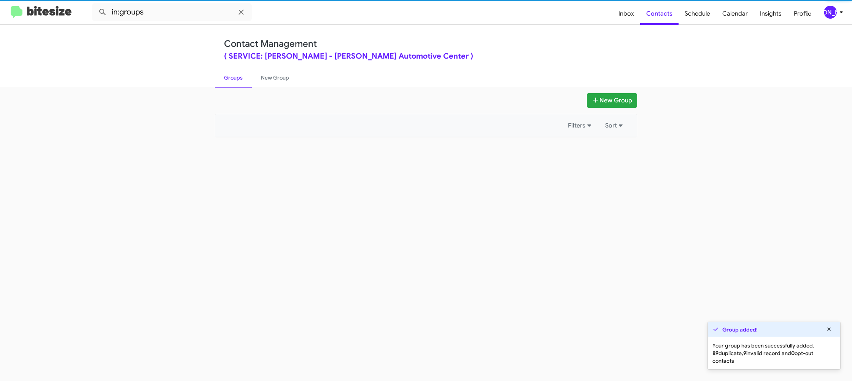
click at [244, 78] on link "Groups" at bounding box center [233, 78] width 37 height 20
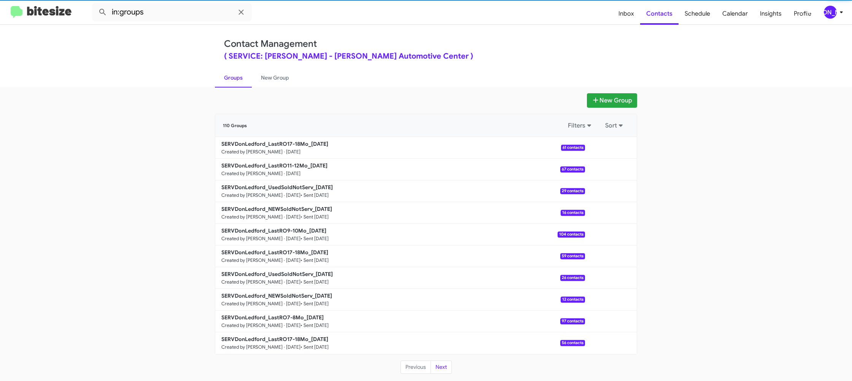
click at [244, 78] on link "Groups" at bounding box center [233, 78] width 37 height 20
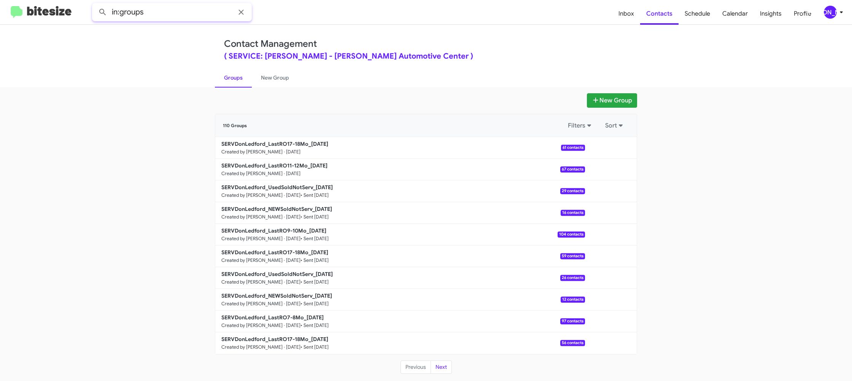
click at [187, 15] on input "in:groups" at bounding box center [172, 12] width 160 height 18
type input "in:groups 17-"
click at [95, 5] on button at bounding box center [102, 12] width 15 height 15
click at [269, 80] on link "New Group" at bounding box center [275, 78] width 46 height 20
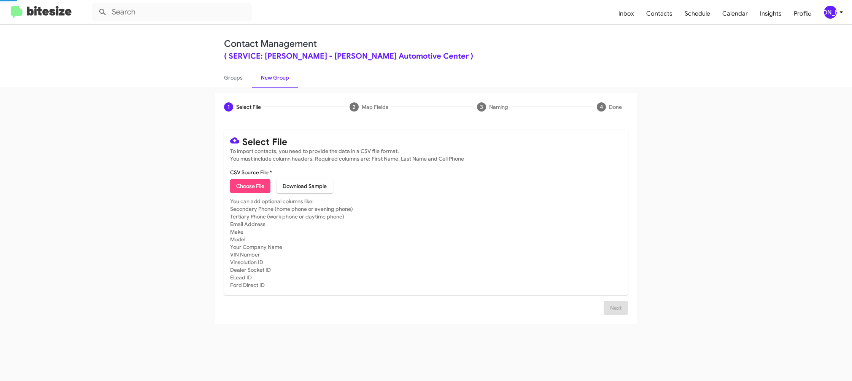
click at [269, 80] on link "New Group" at bounding box center [275, 78] width 46 height 20
click at [239, 80] on link "Groups" at bounding box center [233, 78] width 37 height 20
type input "in:groups"
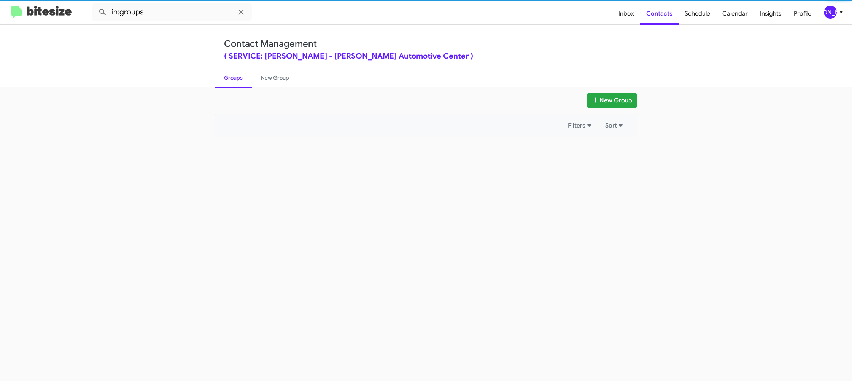
click at [239, 80] on link "Groups" at bounding box center [233, 78] width 37 height 20
click at [239, 79] on link "Groups" at bounding box center [233, 78] width 37 height 20
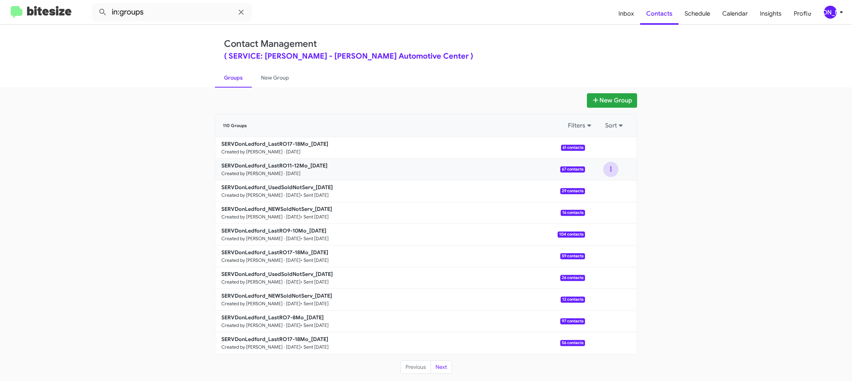
click at [616, 174] on button at bounding box center [610, 169] width 15 height 15
click at [614, 185] on button "View contacts" at bounding box center [587, 190] width 61 height 18
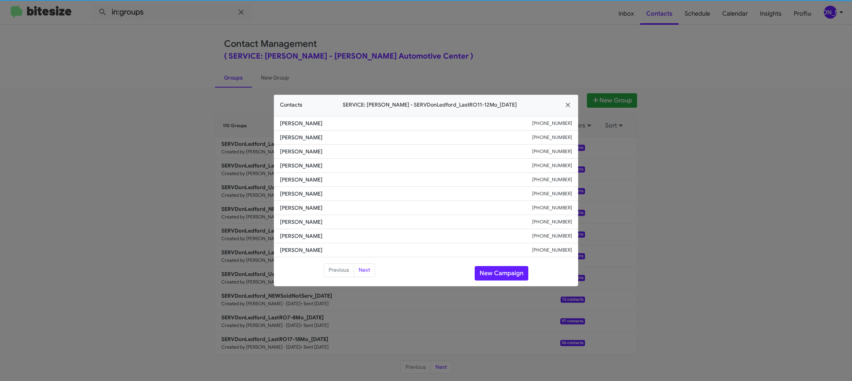
drag, startPoint x: 719, startPoint y: 158, endPoint x: 592, endPoint y: 130, distance: 129.6
click at [719, 158] on modal-container "Contacts SERVICE: Don Ledford - SERVDonLedford_LastRO11-12Mo_08-19-25 Evan Ston…" at bounding box center [426, 190] width 852 height 381
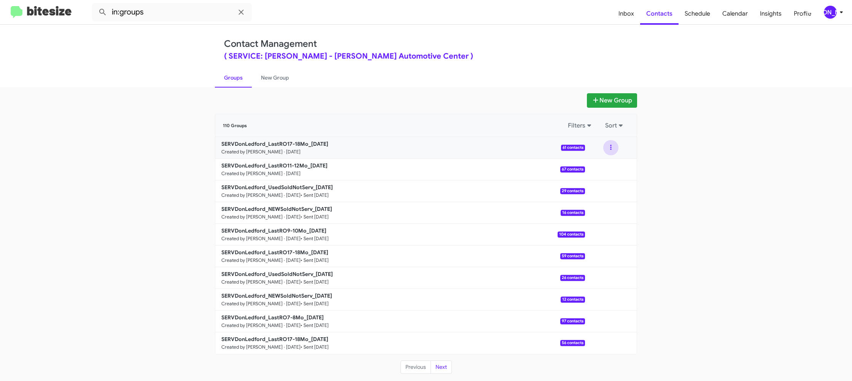
click at [608, 150] on button at bounding box center [610, 147] width 15 height 15
click at [605, 164] on button "View contacts" at bounding box center [587, 168] width 61 height 18
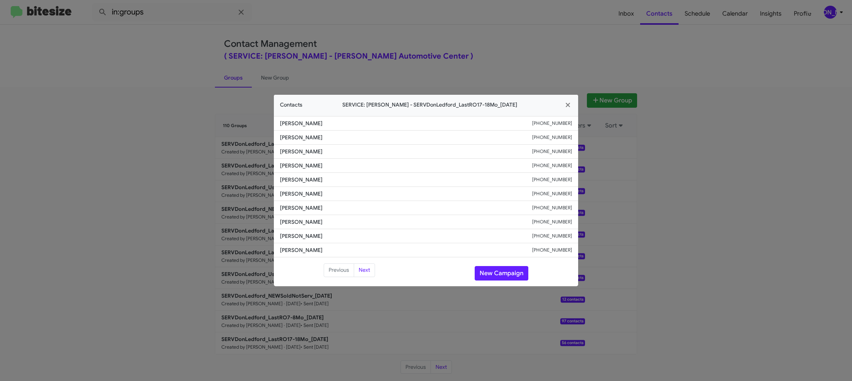
drag, startPoint x: 681, startPoint y: 147, endPoint x: 595, endPoint y: 162, distance: 86.9
click at [680, 147] on modal-container "Contacts SERVICE: Don Ledford - SERVDonLedford_LastRO17-18Mo_08-19-25 Bettie Ma…" at bounding box center [426, 190] width 852 height 381
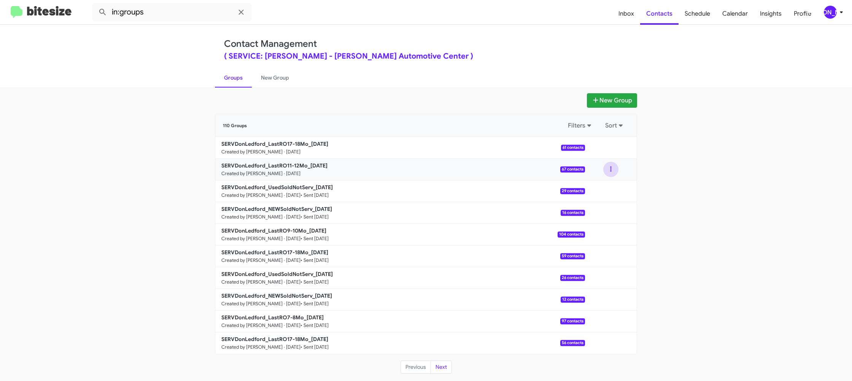
click at [607, 169] on button at bounding box center [610, 169] width 15 height 15
click at [603, 184] on button "View contacts" at bounding box center [587, 190] width 61 height 18
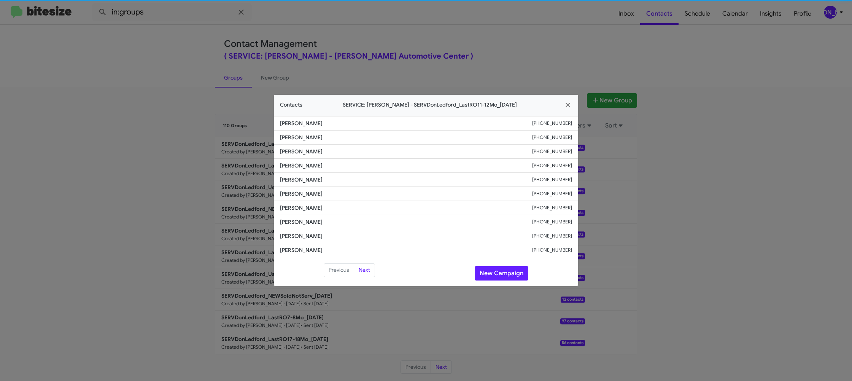
click at [298, 190] on span "Lori May" at bounding box center [406, 194] width 252 height 8
click at [302, 178] on span "Benny Patterson" at bounding box center [406, 180] width 252 height 8
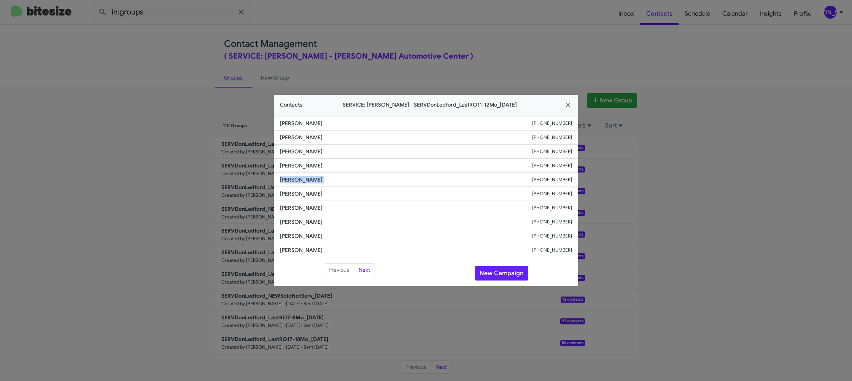
click at [302, 178] on span "Benny Patterson" at bounding box center [406, 180] width 252 height 8
copy span "Benny Patterson"
drag, startPoint x: 518, startPoint y: 64, endPoint x: 564, endPoint y: 116, distance: 69.8
click at [518, 64] on modal-container "Contacts SERVICE: Don Ledford - SERVDonLedford_LastRO11-12Mo_08-19-25 Evan Ston…" at bounding box center [426, 190] width 852 height 381
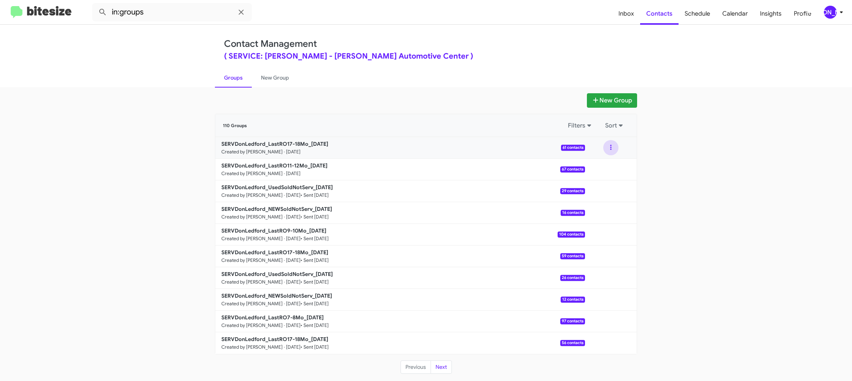
click at [606, 151] on button at bounding box center [610, 147] width 15 height 15
click at [606, 165] on button "View contacts" at bounding box center [587, 168] width 61 height 18
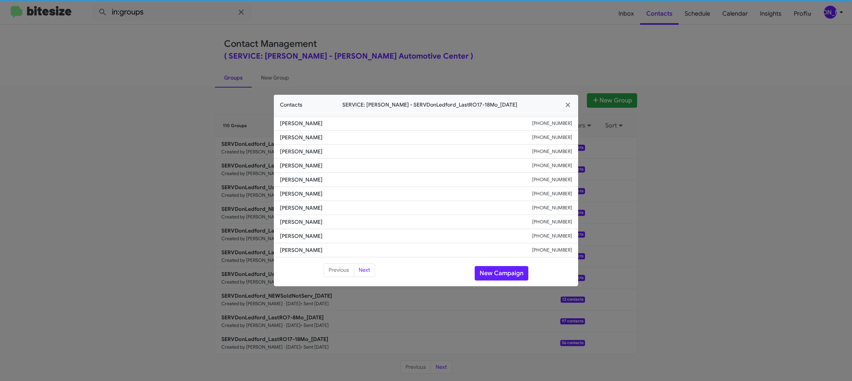
click at [306, 191] on span "Amy Herrera" at bounding box center [406, 194] width 252 height 8
copy span "Amy Herrera"
drag, startPoint x: 210, startPoint y: 84, endPoint x: 217, endPoint y: 87, distance: 8.2
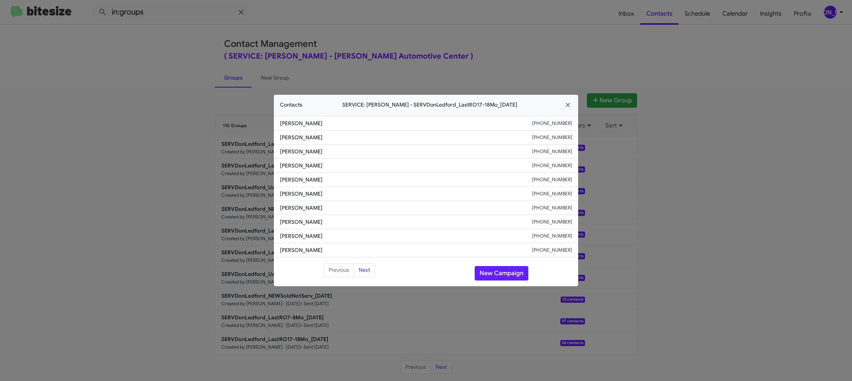
click at [213, 84] on modal-container "Contacts SERVICE: Don Ledford - SERVDonLedford_LastRO17-18Mo_08-19-25 Bettie Ma…" at bounding box center [426, 190] width 852 height 381
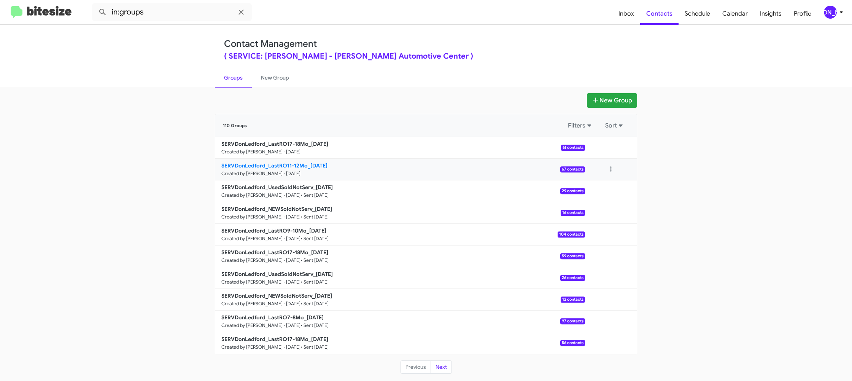
click at [310, 170] on link "SERVDonLedford_LastRO11-12Mo_08-19-25 Created by Jason Apdua · Aug 19, 2025 67 …" at bounding box center [400, 170] width 370 height 22
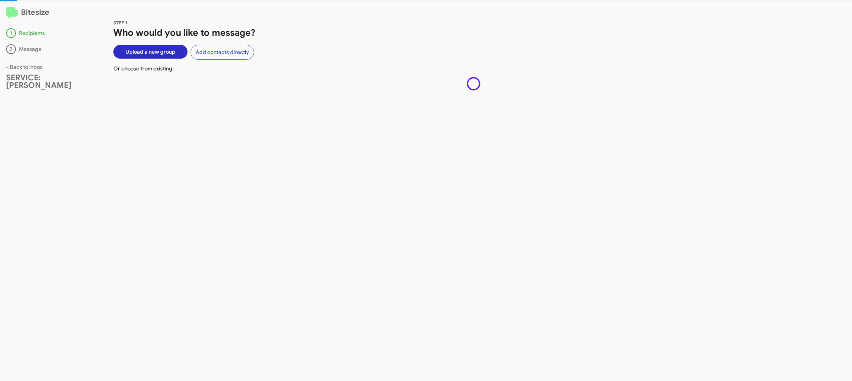
click at [310, 170] on div "STEP 1 Who would you like to message? Upload a new group Add contacts directly …" at bounding box center [473, 190] width 757 height 380
drag, startPoint x: 310, startPoint y: 170, endPoint x: 285, endPoint y: 149, distance: 32.3
click at [305, 165] on div "STEP 1 Who would you like to message? Upload a new group Add contacts directly …" at bounding box center [473, 190] width 757 height 380
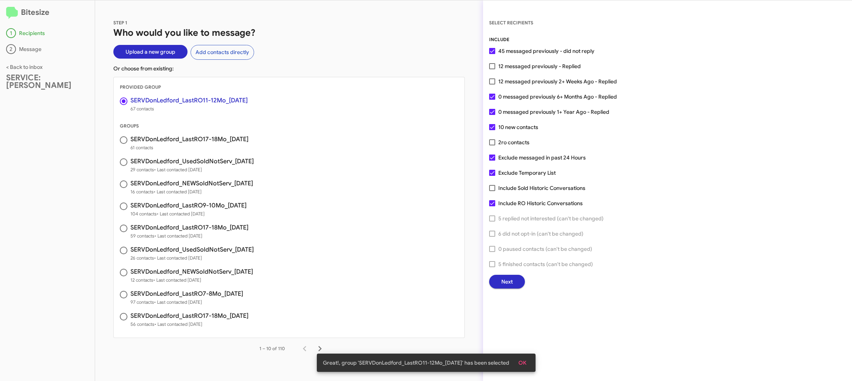
click at [495, 280] on button "Next" at bounding box center [507, 282] width 36 height 14
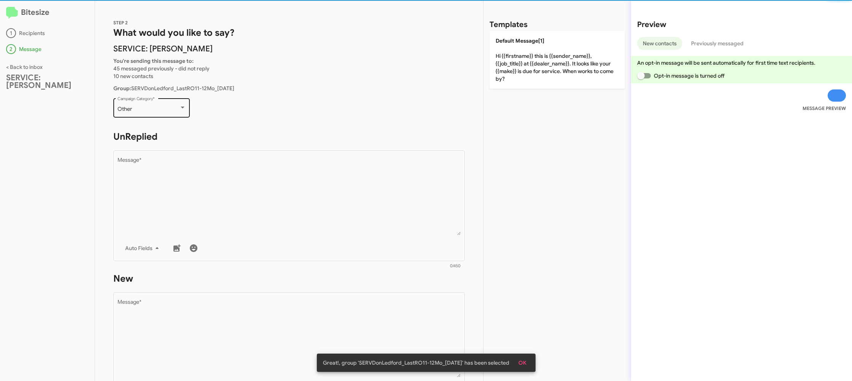
click at [170, 116] on div "Other Campaign Category *" at bounding box center [151, 107] width 68 height 21
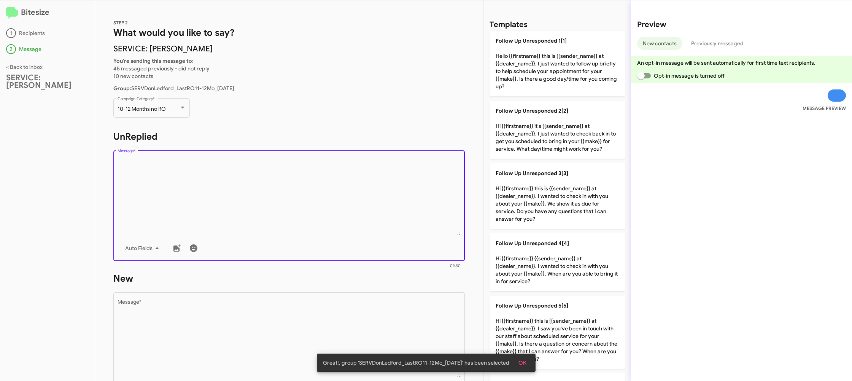
click at [282, 187] on textarea "Message *" at bounding box center [288, 196] width 343 height 78
drag, startPoint x: 282, startPoint y: 187, endPoint x: 419, endPoint y: 233, distance: 144.7
click at [283, 187] on textarea "Message *" at bounding box center [288, 196] width 343 height 78
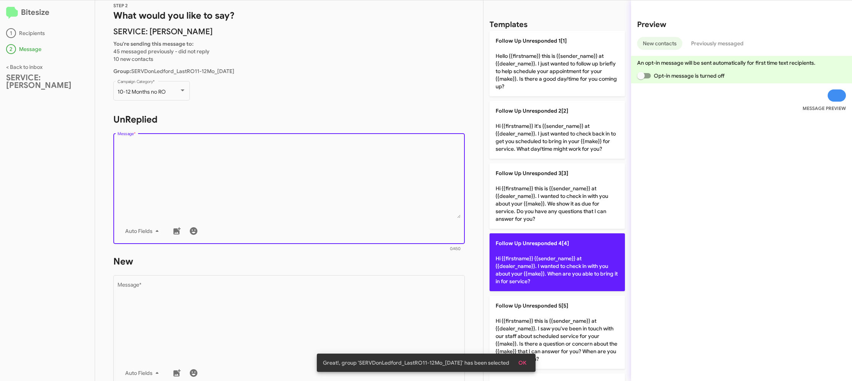
scroll to position [24, 0]
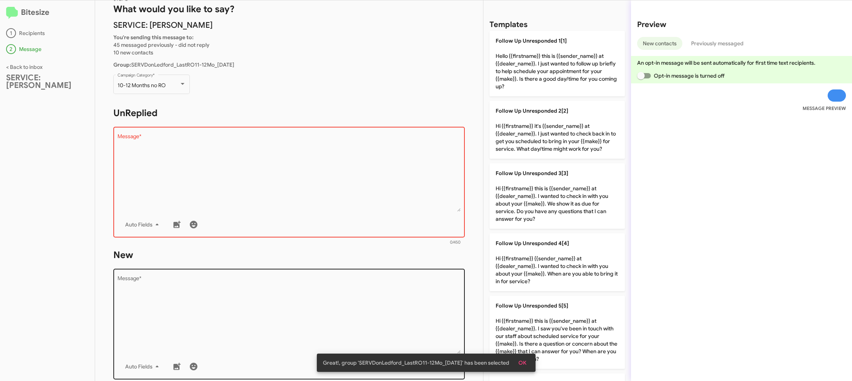
drag, startPoint x: 543, startPoint y: 260, endPoint x: 415, endPoint y: 305, distance: 135.3
click at [542, 260] on p "Follow Up Unresponded 4[4] Hi {{firstname}} {{sender_name}} at {{dealer_name}}.…" at bounding box center [556, 262] width 135 height 58
type textarea "Hi {{firstname}} {{sender_name}} at {{dealer_name}}. I wanted to check in with …"
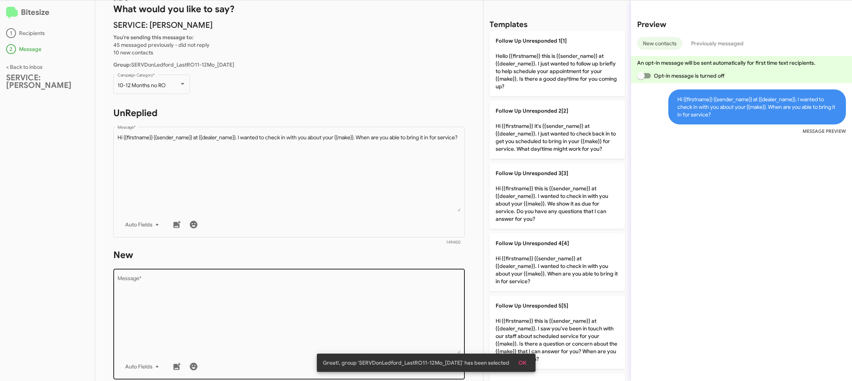
click at [414, 305] on textarea "Message *" at bounding box center [288, 315] width 343 height 78
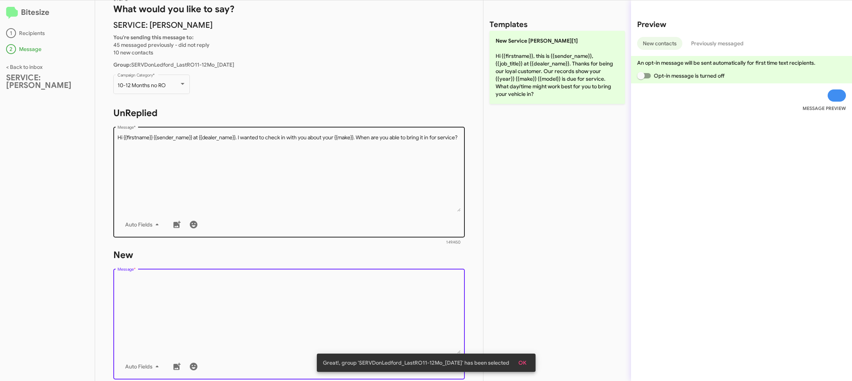
drag, startPoint x: 414, startPoint y: 305, endPoint x: 463, endPoint y: 221, distance: 96.5
click at [416, 303] on textarea "Message *" at bounding box center [288, 315] width 343 height 78
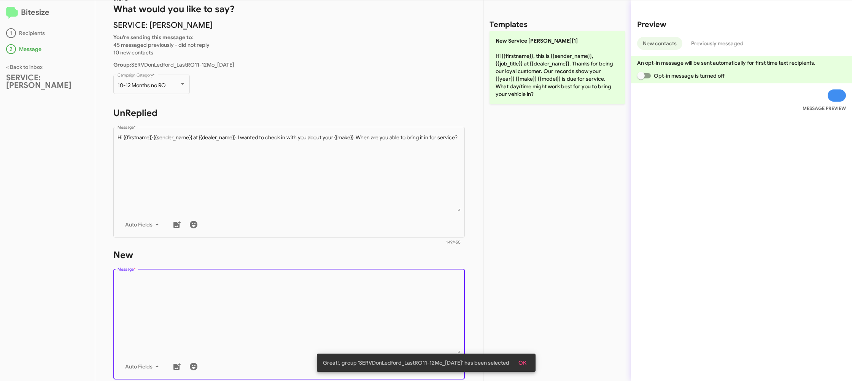
drag, startPoint x: 536, startPoint y: 92, endPoint x: 399, endPoint y: 118, distance: 139.3
click at [536, 92] on p "New Service Don Ledford[1] Hi {{firstname}}, this is {{sender_name}}, {{job_tit…" at bounding box center [556, 67] width 135 height 73
type textarea "Hi {{firstname}}, this is {{sender_name}}, {{job_title}} at {{dealer_name}}. Th…"
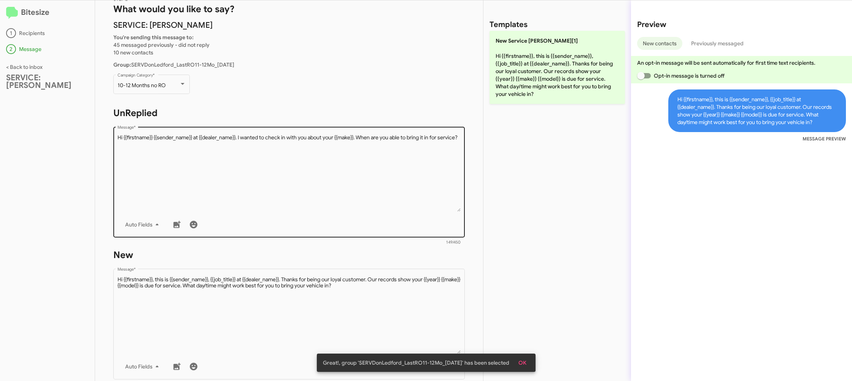
click at [321, 171] on textarea "Message *" at bounding box center [288, 173] width 343 height 78
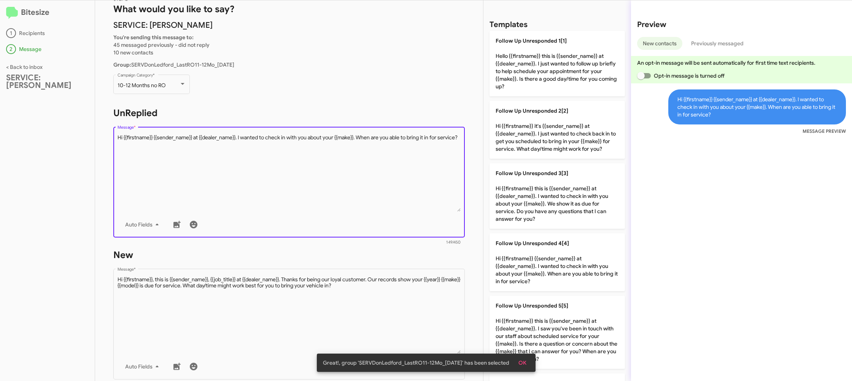
click at [321, 171] on textarea "Message *" at bounding box center [288, 173] width 343 height 78
click at [329, 175] on textarea "Message *" at bounding box center [288, 173] width 343 height 78
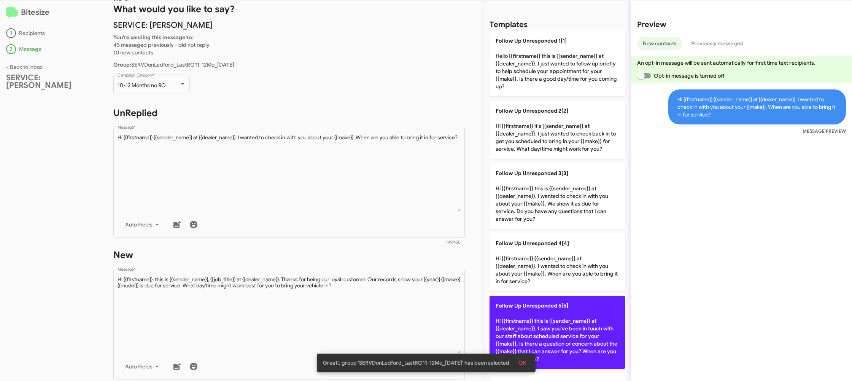
click at [543, 316] on p "Follow Up Unresponded 5[5] Hi {{firstname}} this is {{sender_name}} at {{dealer…" at bounding box center [556, 331] width 135 height 73
type textarea "Hi {{firstname}} this is {{sender_name}} at {{dealer_name}}. I saw you've been …"
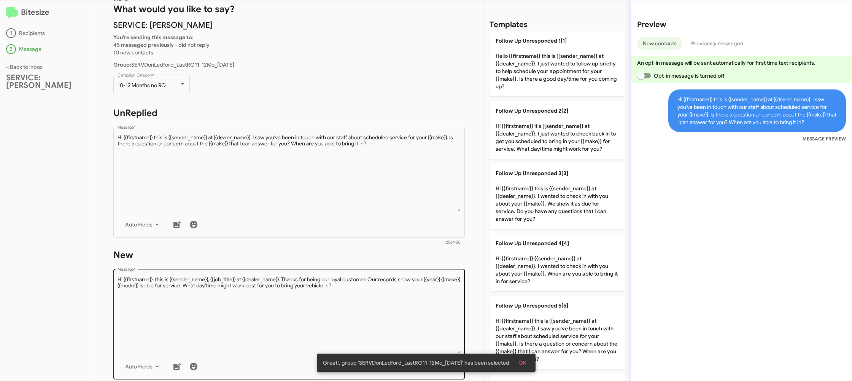
click at [368, 294] on textarea "Message *" at bounding box center [288, 315] width 343 height 78
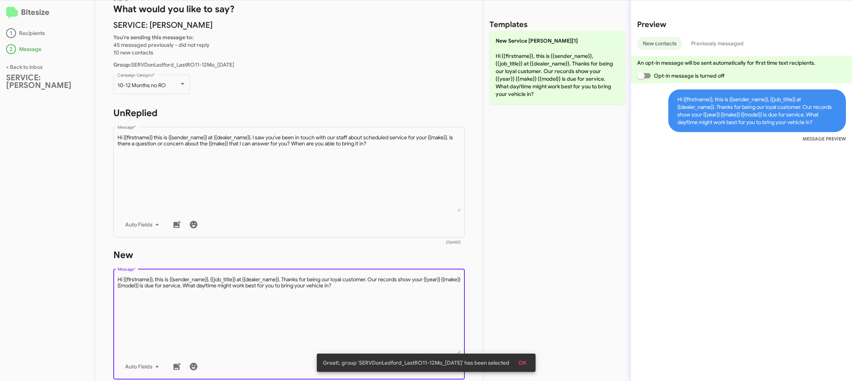
click at [368, 294] on textarea "Message *" at bounding box center [288, 315] width 343 height 78
drag, startPoint x: 368, startPoint y: 294, endPoint x: 402, endPoint y: 244, distance: 61.3
click at [378, 276] on textarea "Message *" at bounding box center [288, 315] width 343 height 78
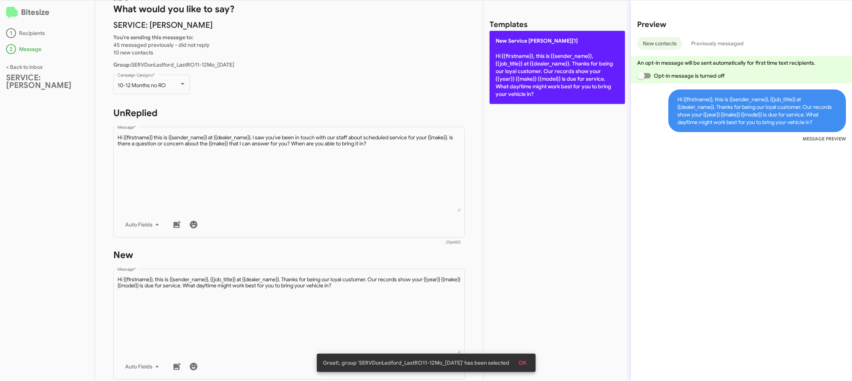
drag, startPoint x: 538, startPoint y: 86, endPoint x: 526, endPoint y: 90, distance: 12.3
click at [537, 86] on p "New Service Don Ledford[1] Hi {{firstname}}, this is {{sender_name}}, {{job_tit…" at bounding box center [556, 67] width 135 height 73
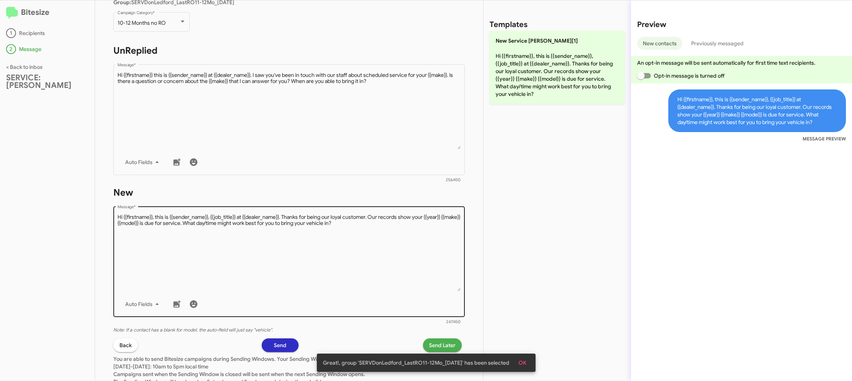
scroll to position [129, 0]
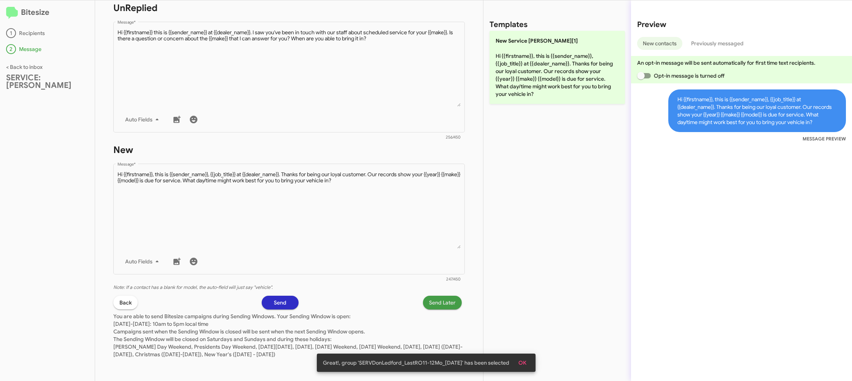
click at [435, 298] on span "Send Later" at bounding box center [442, 302] width 27 height 14
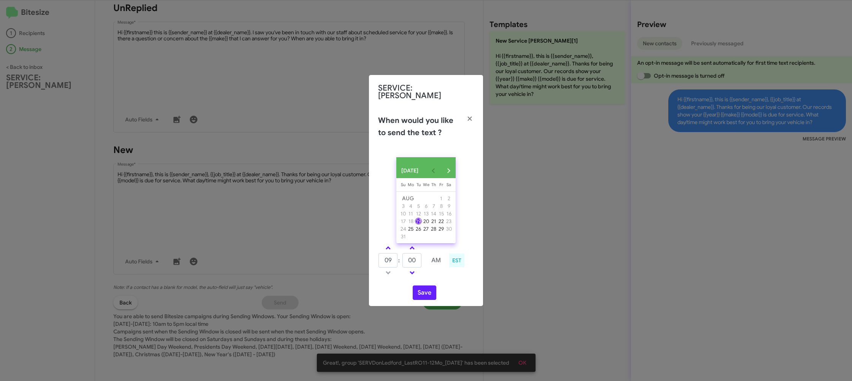
click at [389, 242] on div "AUG 2025 Sunday Su Monday Mo Tuesday Tu Wednesday We Thursday Th Friday Fr Satu…" at bounding box center [426, 228] width 114 height 155
drag, startPoint x: 389, startPoint y: 242, endPoint x: 387, endPoint y: 247, distance: 4.8
click at [389, 243] on div "AUG 2025 Sunday Su Monday Mo Tuesday Tu Wednesday We Thursday Th Friday Fr Satu…" at bounding box center [426, 228] width 114 height 155
click at [387, 247] on span at bounding box center [388, 248] width 5 height 5
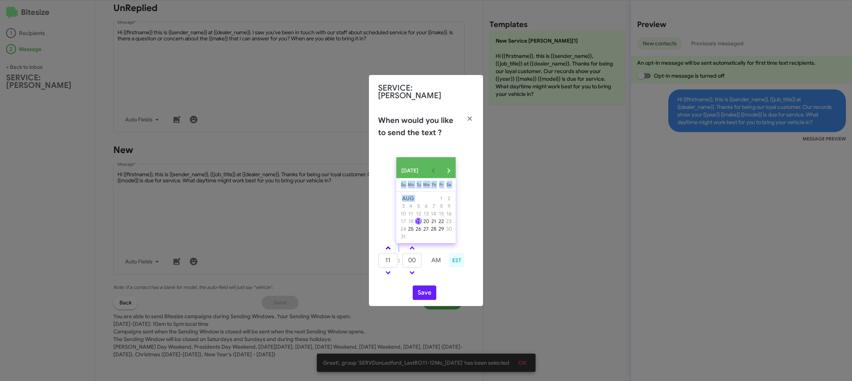
click at [387, 247] on span at bounding box center [388, 248] width 5 height 5
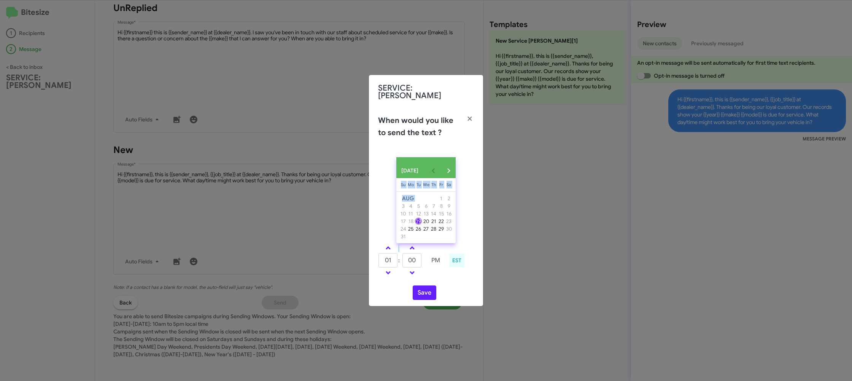
drag, startPoint x: 387, startPoint y: 247, endPoint x: 392, endPoint y: 252, distance: 7.0
click at [387, 246] on span at bounding box center [388, 248] width 5 height 5
type input "02"
click at [408, 248] on link at bounding box center [411, 247] width 13 height 9
click at [410, 248] on link at bounding box center [411, 247] width 13 height 9
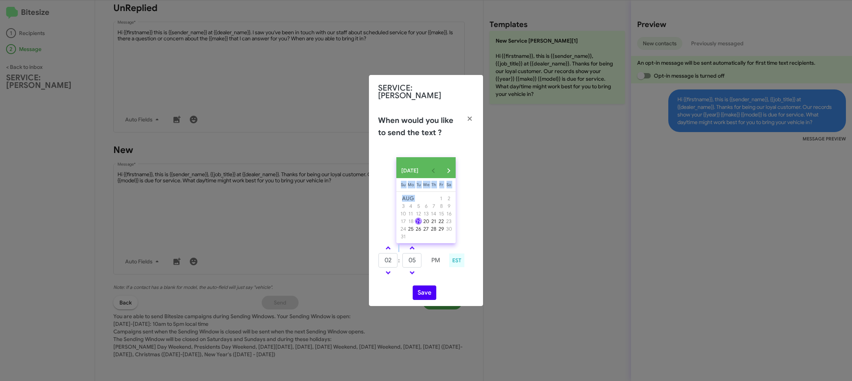
type input "10"
click at [420, 295] on button "Save" at bounding box center [425, 292] width 24 height 14
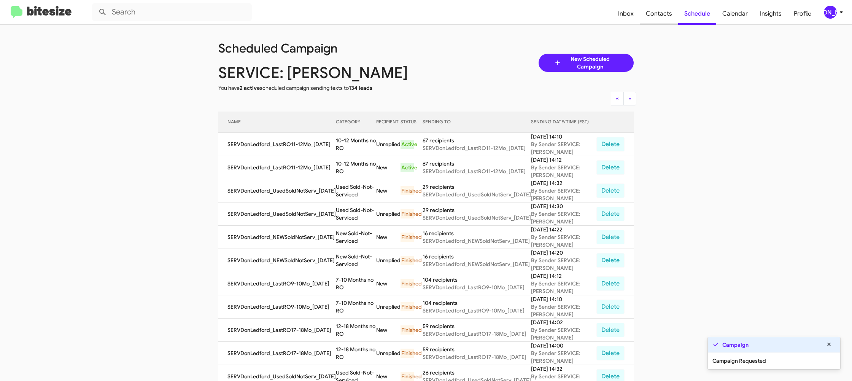
click at [659, 11] on span "Contacts" at bounding box center [659, 14] width 38 height 22
type input "in:groups"
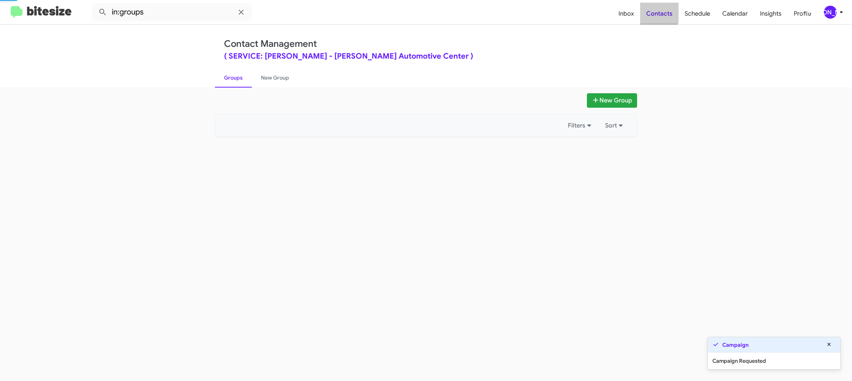
click at [659, 11] on span "Contacts" at bounding box center [659, 14] width 38 height 22
drag, startPoint x: 659, startPoint y: 11, endPoint x: 518, endPoint y: 46, distance: 145.7
click at [659, 11] on span "Contacts" at bounding box center [659, 14] width 38 height 22
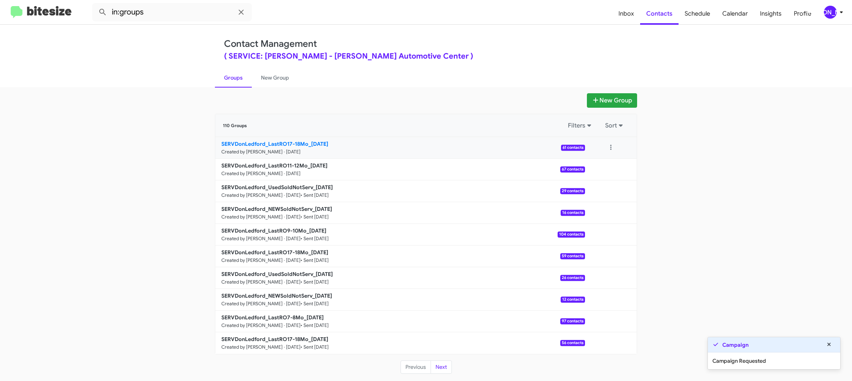
click at [294, 146] on b "SERVDonLedford_LastRO17-18Mo_08-19-25" at bounding box center [274, 143] width 107 height 7
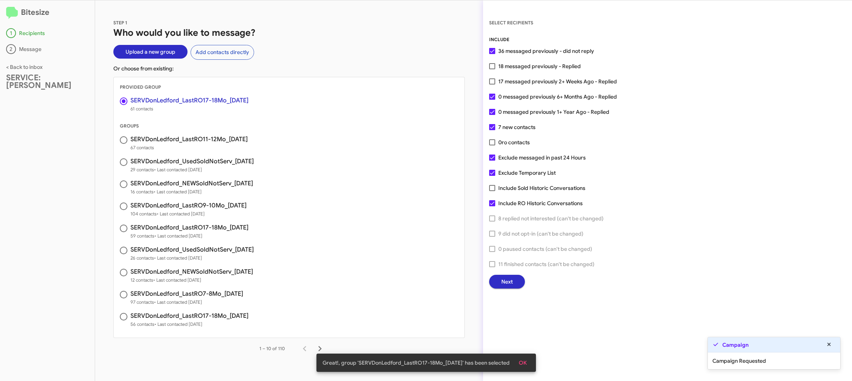
click at [505, 280] on span "Next" at bounding box center [506, 282] width 11 height 14
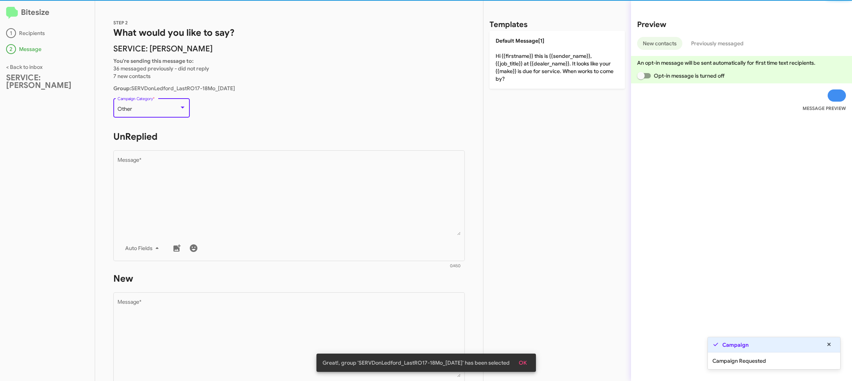
click at [168, 111] on div "Other" at bounding box center [148, 109] width 62 height 6
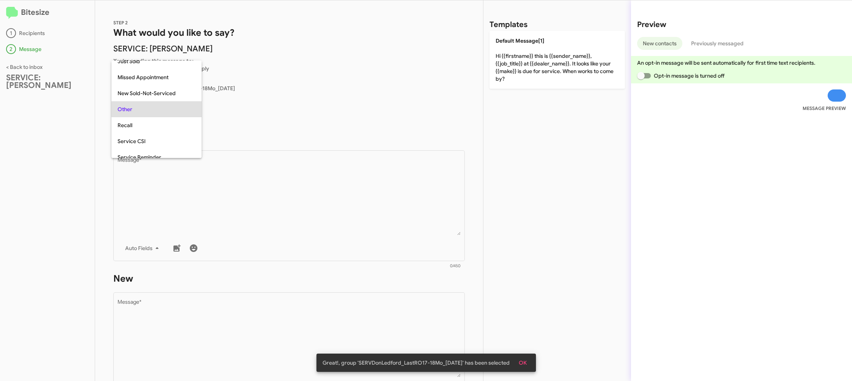
scroll to position [16, 0]
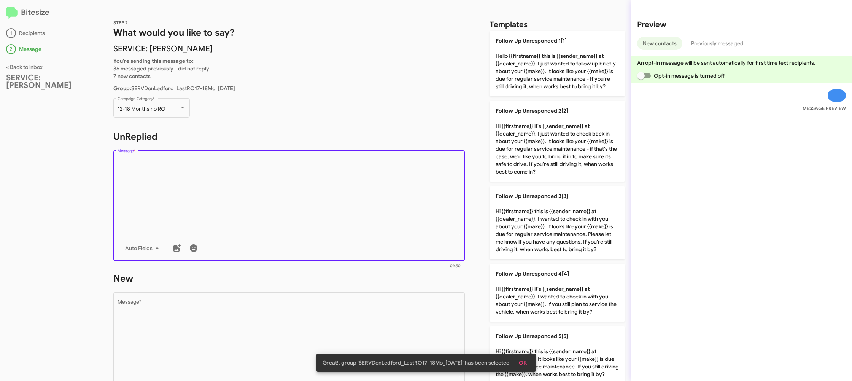
click at [226, 181] on textarea "Message *" at bounding box center [288, 196] width 343 height 78
drag, startPoint x: 226, startPoint y: 181, endPoint x: 265, endPoint y: 176, distance: 39.8
click at [244, 179] on textarea "Message *" at bounding box center [288, 196] width 343 height 78
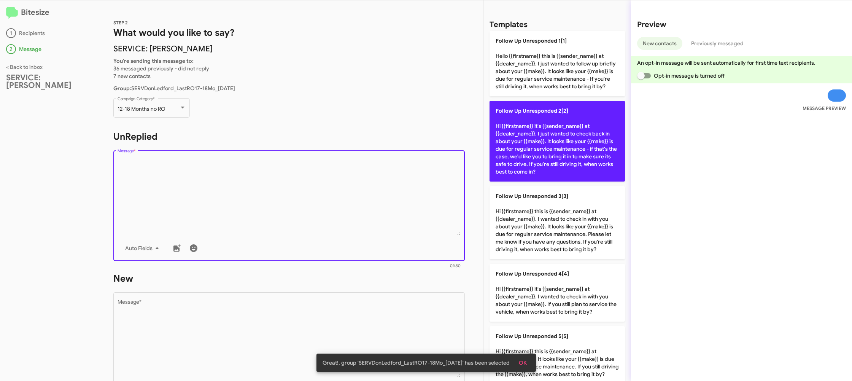
click at [495, 140] on p "Follow Up Unresponded 2[2] Hi {{firstname}} it's {{sender_name}} at {{dealer_na…" at bounding box center [556, 141] width 135 height 81
type textarea "Hi {{firstname}} it's {{sender_name}} at {{dealer_name}}. I just wanted to chec…"
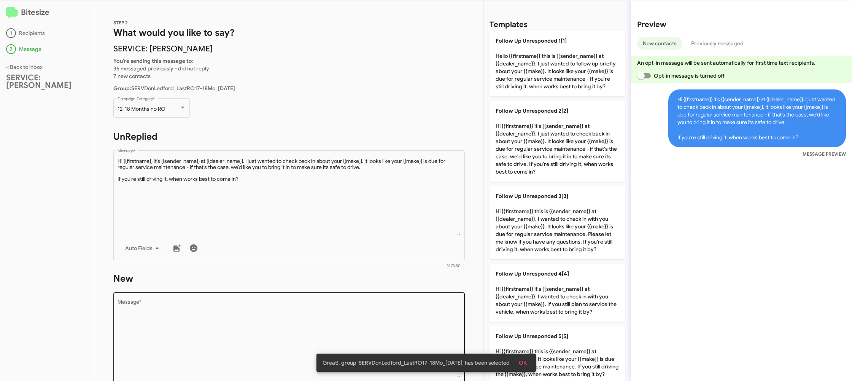
click at [391, 301] on textarea "Message *" at bounding box center [288, 338] width 343 height 78
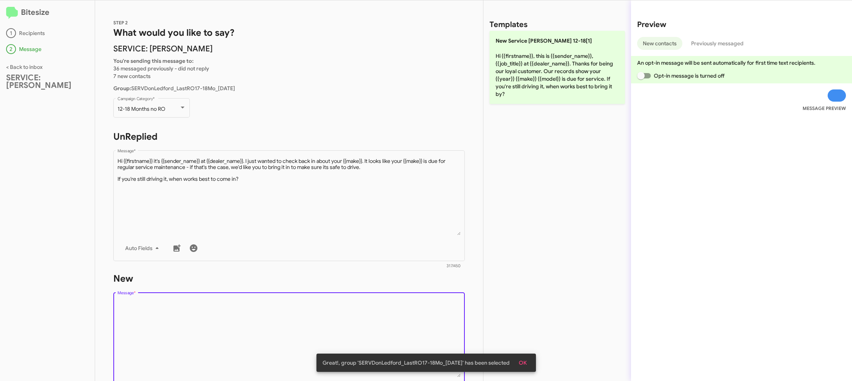
click at [391, 301] on textarea "Message *" at bounding box center [288, 338] width 343 height 78
drag, startPoint x: 391, startPoint y: 301, endPoint x: 525, endPoint y: 110, distance: 233.3
click at [395, 289] on form "New Drop image here to insert Auto Fields Message * 0/450" at bounding box center [288, 341] width 351 height 139
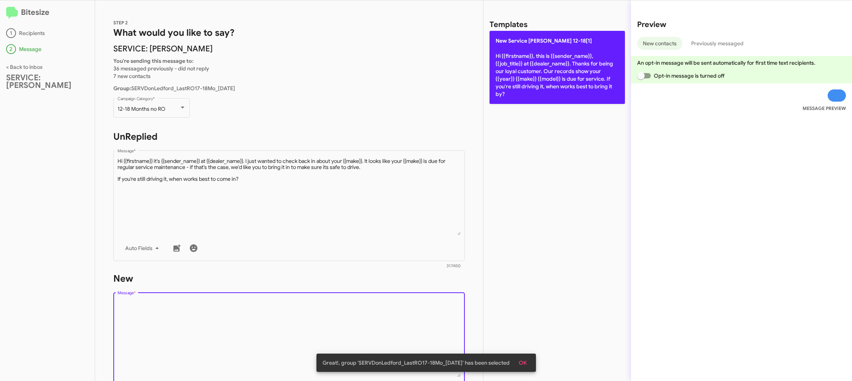
click at [558, 88] on p "New Service Don Ledford 12-18[1] Hi {{firstname}}, this is {{sender_name}}, {{j…" at bounding box center [556, 67] width 135 height 73
type textarea "Hi {{firstname}}, this is {{sender_name}}, {{job_title}} at {{dealer_name}}. Th…"
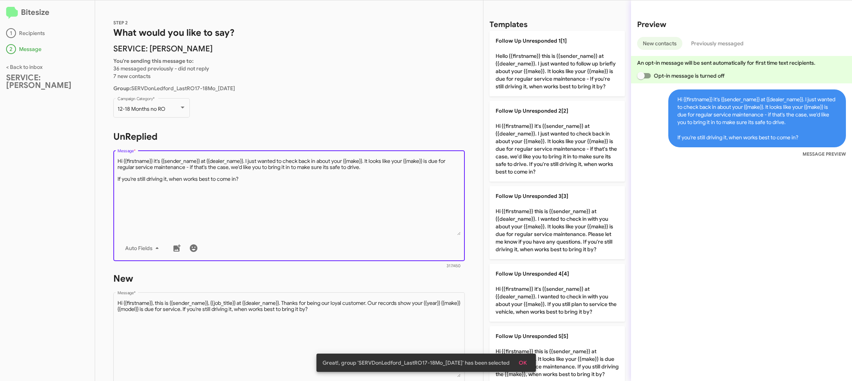
click at [360, 164] on textarea "Message *" at bounding box center [288, 196] width 343 height 78
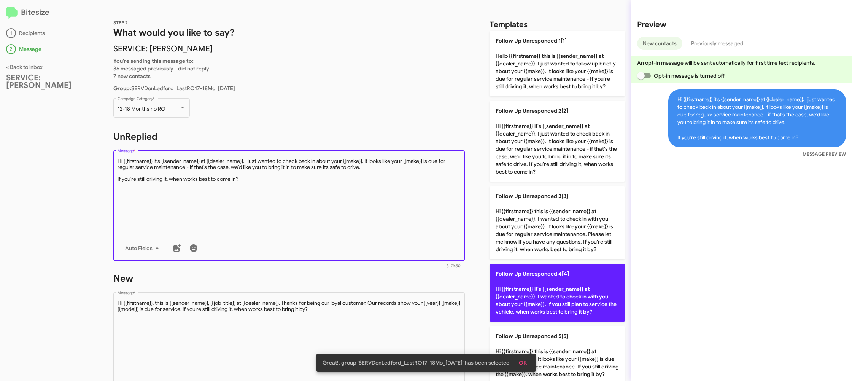
drag, startPoint x: 545, startPoint y: 272, endPoint x: 511, endPoint y: 266, distance: 33.6
click at [544, 272] on span "Follow Up Unresponded 4[4]" at bounding box center [531, 273] width 73 height 7
type textarea "Hi {{firstname}} it's {{sender_name}} at {{dealer_name}}. I wanted to check in …"
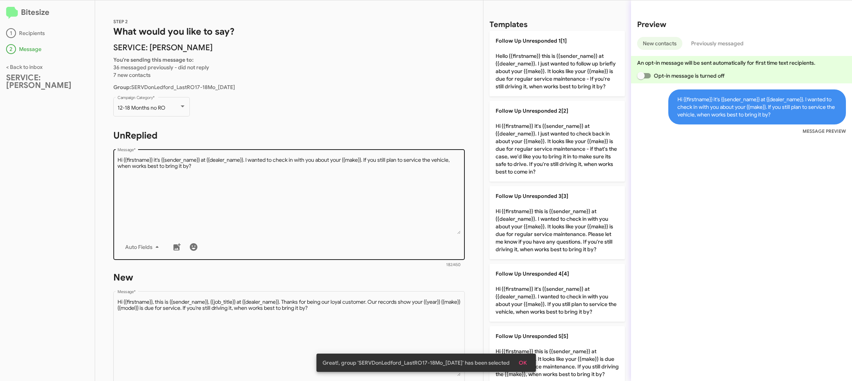
scroll to position [129, 0]
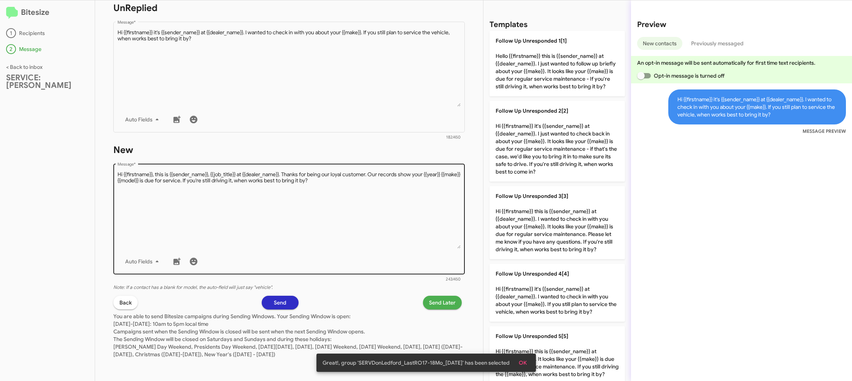
click at [396, 189] on textarea "Message *" at bounding box center [288, 210] width 343 height 78
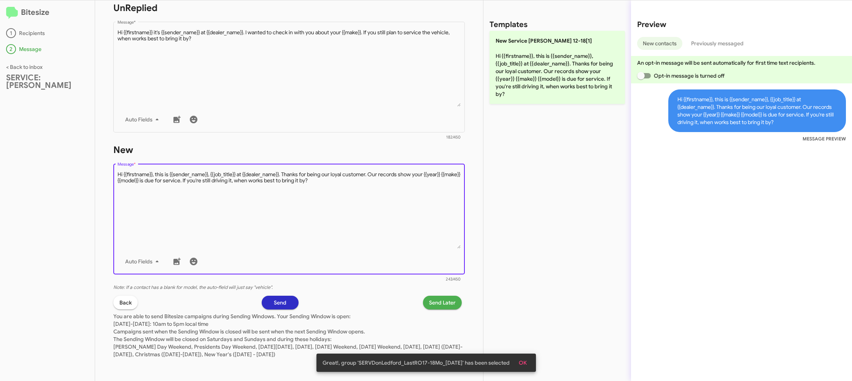
drag, startPoint x: 396, startPoint y: 189, endPoint x: 478, endPoint y: 105, distance: 117.0
click at [421, 165] on div "Drop image here to insert Auto Fields Message *" at bounding box center [288, 218] width 343 height 112
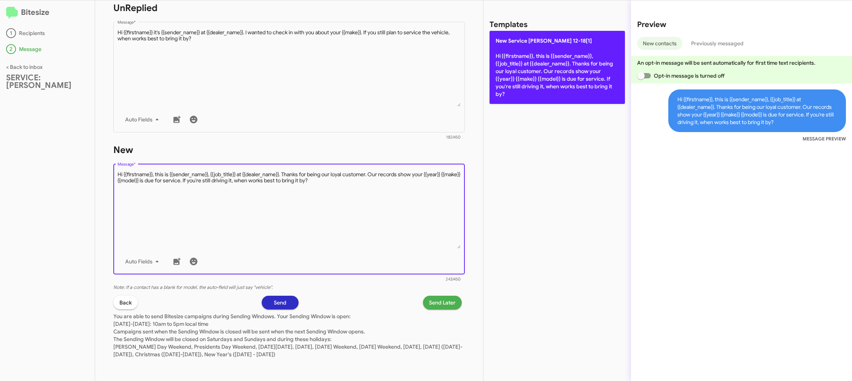
drag, startPoint x: 541, startPoint y: 70, endPoint x: 526, endPoint y: 83, distance: 19.6
click at [540, 71] on p "New Service Don Ledford 12-18[1] Hi {{firstname}}, this is {{sender_name}}, {{j…" at bounding box center [556, 67] width 135 height 73
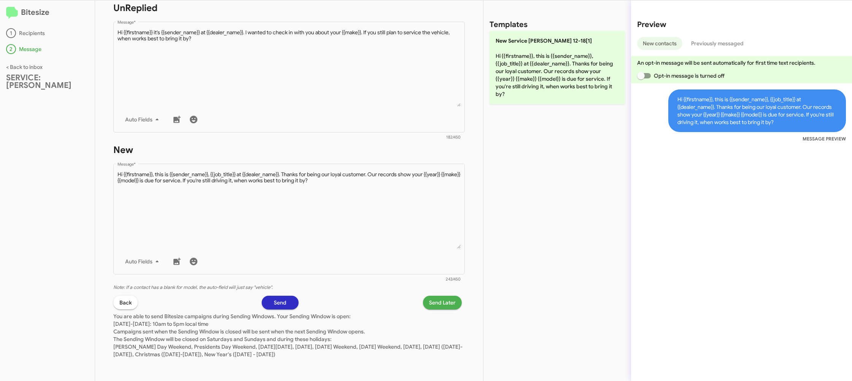
click at [446, 294] on div "STEP 2 What would you like to say? SERVICE: Don Ledford You're sending this mes…" at bounding box center [289, 190] width 388 height 380
click at [445, 298] on span "Send Later" at bounding box center [442, 302] width 27 height 14
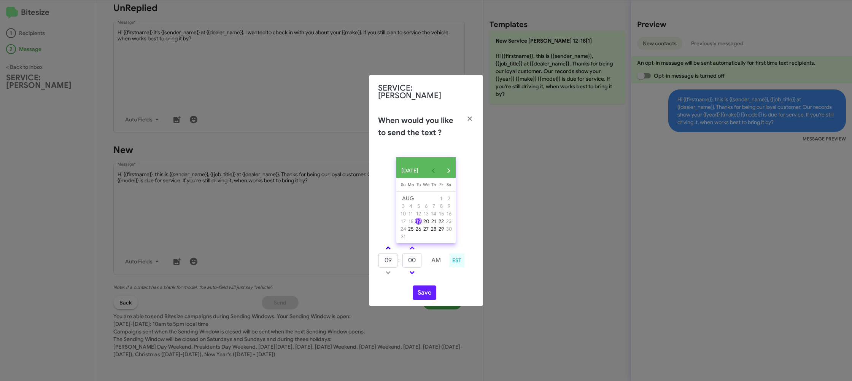
click at [385, 250] on link at bounding box center [387, 247] width 13 height 9
click at [386, 248] on span at bounding box center [388, 248] width 5 height 5
click at [386, 247] on span at bounding box center [388, 248] width 5 height 5
click at [386, 247] on link at bounding box center [387, 247] width 13 height 9
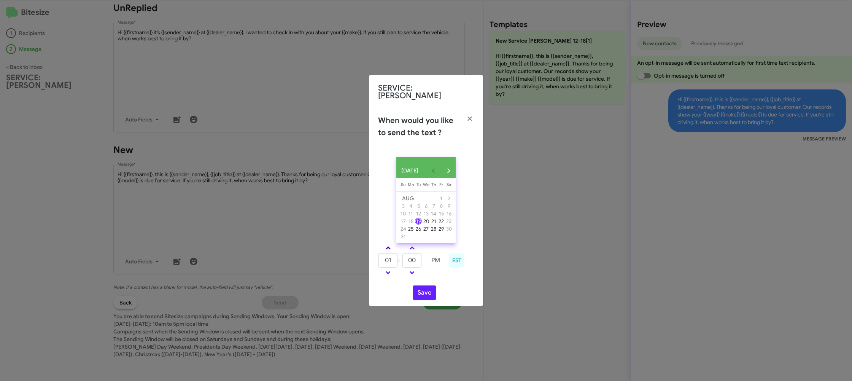
type input "02"
click at [425, 297] on button "Save" at bounding box center [425, 292] width 24 height 14
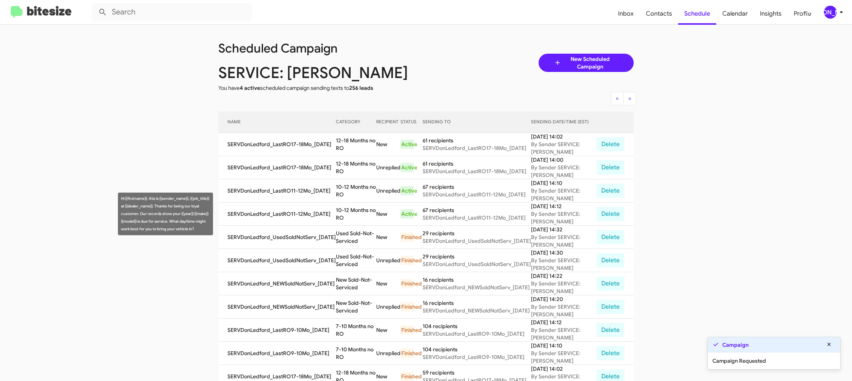
click at [344, 217] on td "10-12 Months no RO" at bounding box center [356, 213] width 40 height 23
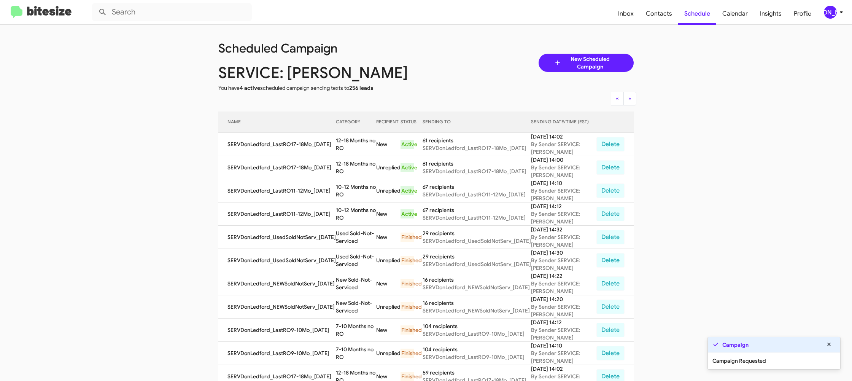
click at [349, 212] on td "10-12 Months no RO" at bounding box center [356, 213] width 40 height 23
copy td "10-12 Months no RO"
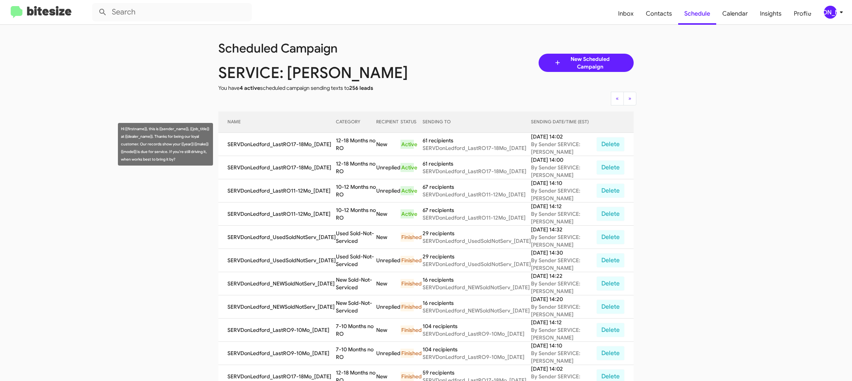
click at [354, 146] on td "12-18 Months no RO" at bounding box center [356, 144] width 40 height 23
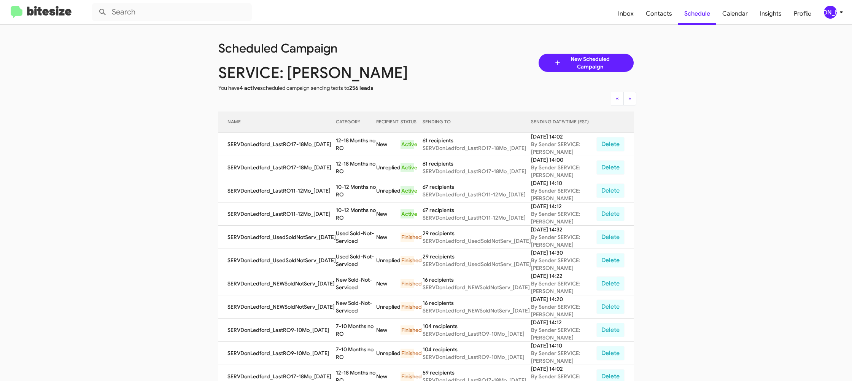
click at [354, 146] on td "12-18 Months no RO" at bounding box center [356, 144] width 40 height 23
copy td "12-18 Months no RO"
click at [772, 19] on span "Insights" at bounding box center [771, 14] width 34 height 22
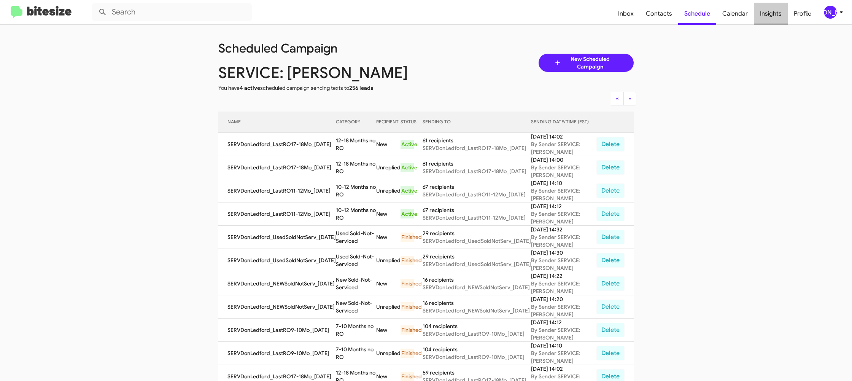
click at [772, 19] on span "Insights" at bounding box center [771, 14] width 34 height 22
drag, startPoint x: 772, startPoint y: 19, endPoint x: 729, endPoint y: 8, distance: 44.2
click at [772, 18] on span "Insights" at bounding box center [771, 14] width 34 height 22
click at [837, 15] on icon at bounding box center [841, 12] width 9 height 9
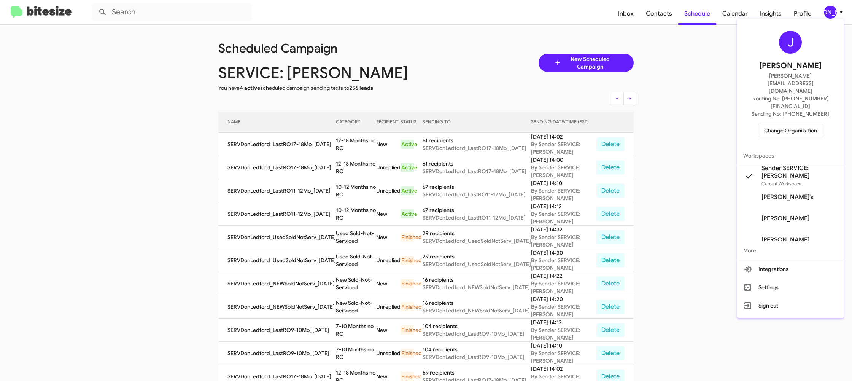
click at [836, 15] on div at bounding box center [426, 190] width 852 height 381
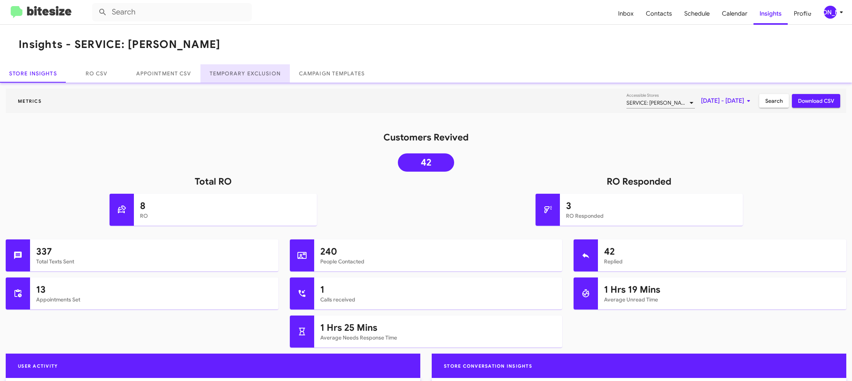
click at [253, 75] on link "Temporary Exclusion" at bounding box center [244, 73] width 89 height 18
drag, startPoint x: 253, startPoint y: 75, endPoint x: 270, endPoint y: 63, distance: 21.3
click at [253, 75] on link "Temporary Exclusion" at bounding box center [244, 73] width 89 height 18
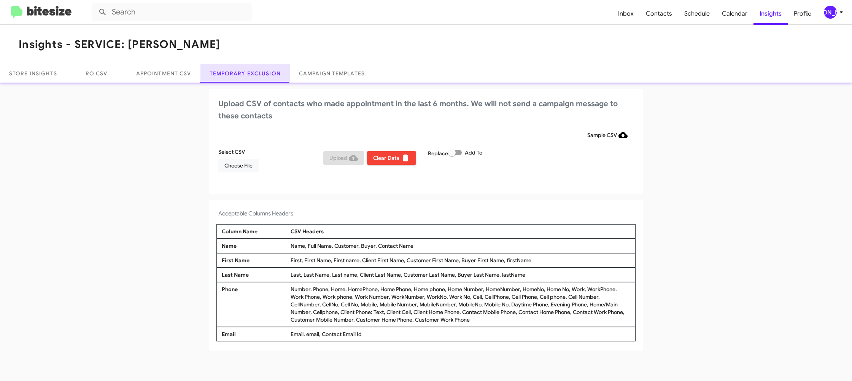
click at [226, 70] on link "Temporary Exclusion" at bounding box center [244, 73] width 89 height 18
click at [227, 70] on link "Temporary Exclusion" at bounding box center [244, 73] width 89 height 18
click at [246, 169] on span "Choose File" at bounding box center [238, 166] width 28 height 14
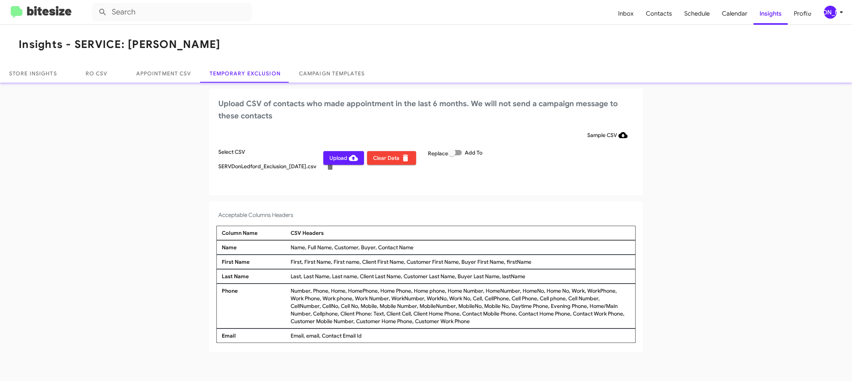
click at [477, 198] on app-temporary-exclusion-csv "Upload CSV of contacts who made appointment in the last 6 months. We will not s…" at bounding box center [426, 220] width 852 height 263
click at [835, 14] on div "[PERSON_NAME]" at bounding box center [830, 12] width 13 height 13
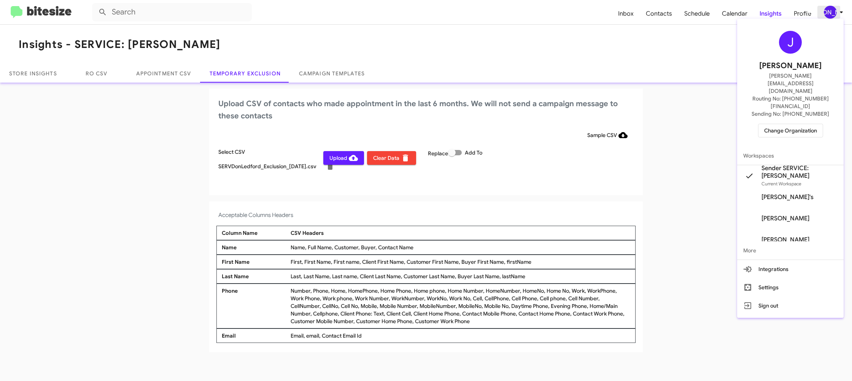
click at [835, 15] on div at bounding box center [426, 190] width 852 height 381
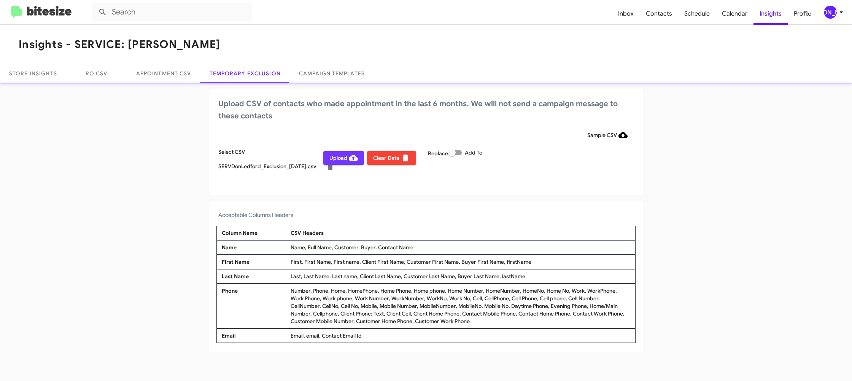
click at [334, 157] on span "Upload" at bounding box center [343, 158] width 29 height 14
click at [827, 13] on div "[PERSON_NAME]" at bounding box center [830, 12] width 13 height 13
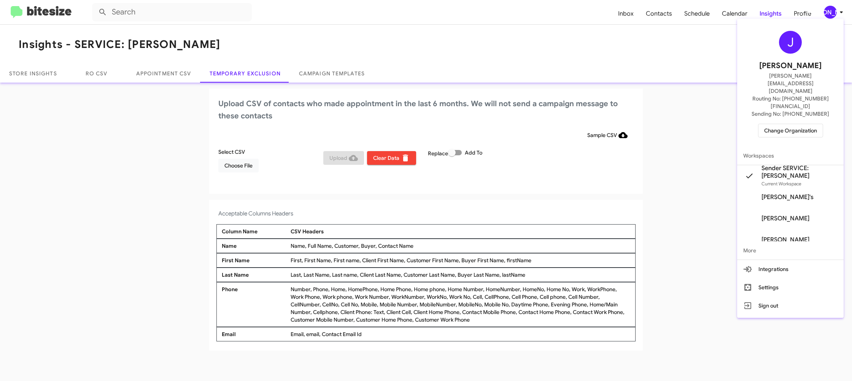
click at [793, 124] on span "Change Organization" at bounding box center [790, 130] width 53 height 13
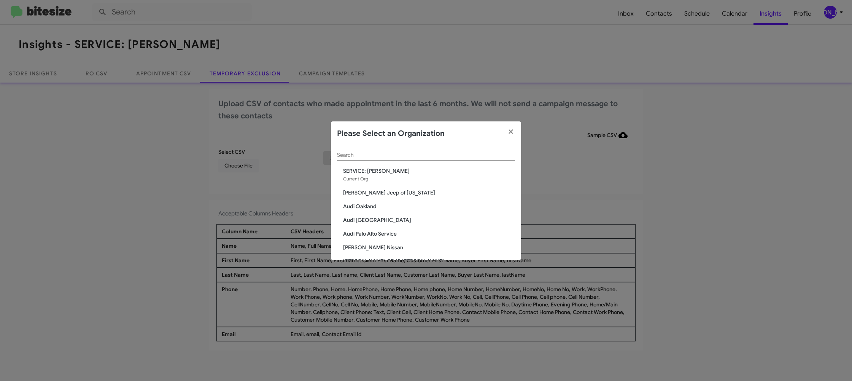
click at [368, 151] on div "Search" at bounding box center [426, 153] width 178 height 15
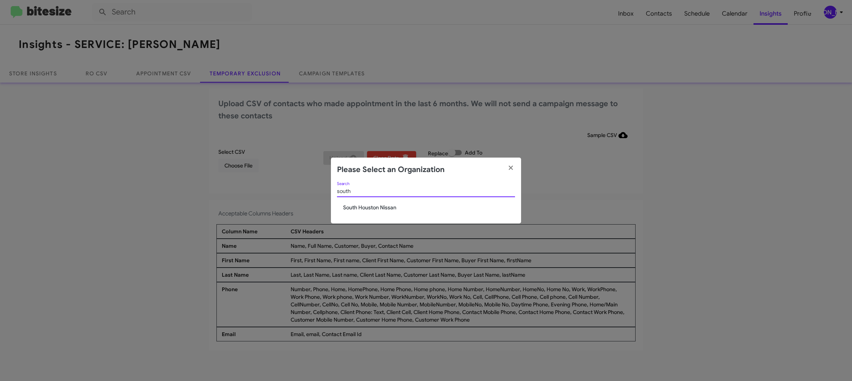
type input "south"
click at [381, 206] on span "South Houston Nissan" at bounding box center [429, 207] width 172 height 8
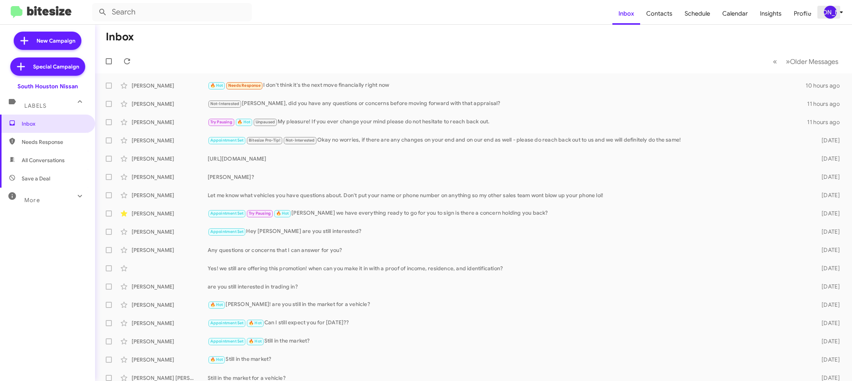
click at [831, 6] on div "[PERSON_NAME]" at bounding box center [830, 12] width 13 height 13
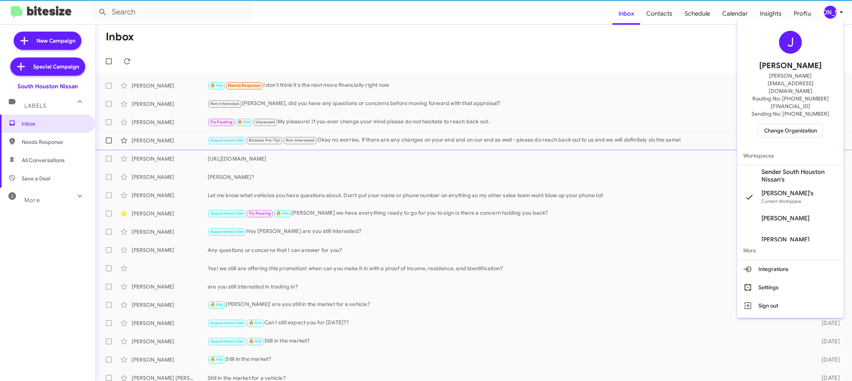
click at [792, 168] on span "Sender South Houston Nissan's" at bounding box center [799, 175] width 76 height 15
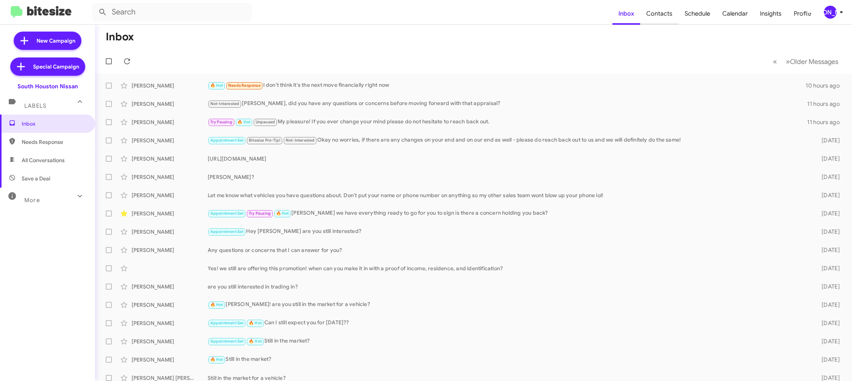
click at [660, 15] on span "Contacts" at bounding box center [659, 14] width 38 height 22
click at [828, 13] on div "[PERSON_NAME]" at bounding box center [830, 12] width 13 height 13
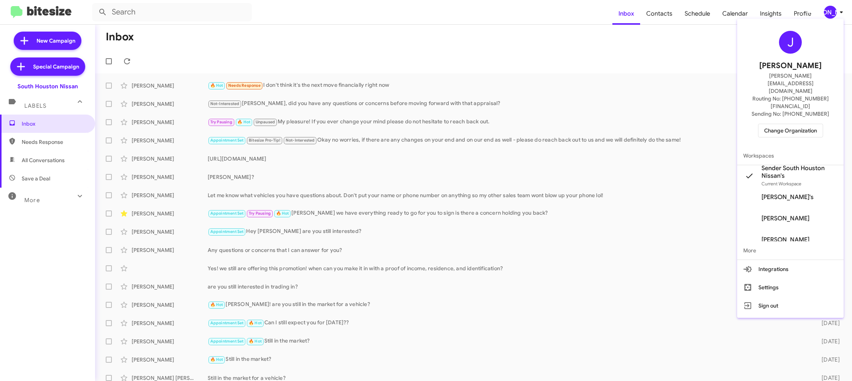
click at [661, 22] on div at bounding box center [426, 190] width 852 height 381
click at [661, 20] on span "Contacts" at bounding box center [659, 14] width 38 height 22
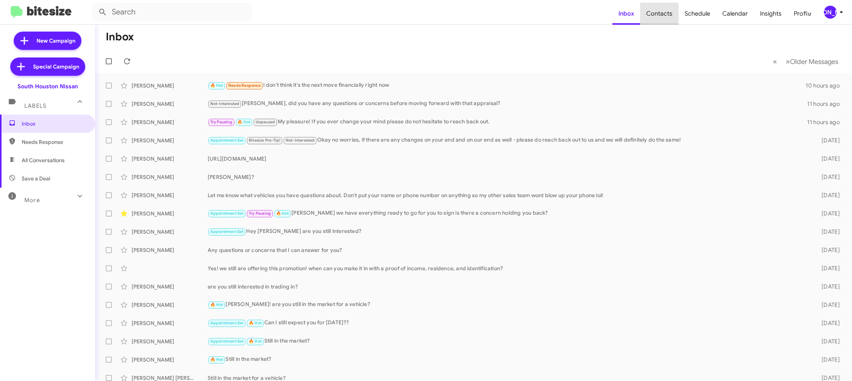
click at [661, 20] on span "Contacts" at bounding box center [659, 14] width 38 height 22
type input "in:groups"
click at [661, 20] on span "Contacts" at bounding box center [659, 14] width 38 height 22
